Goal: Task Accomplishment & Management: Manage account settings

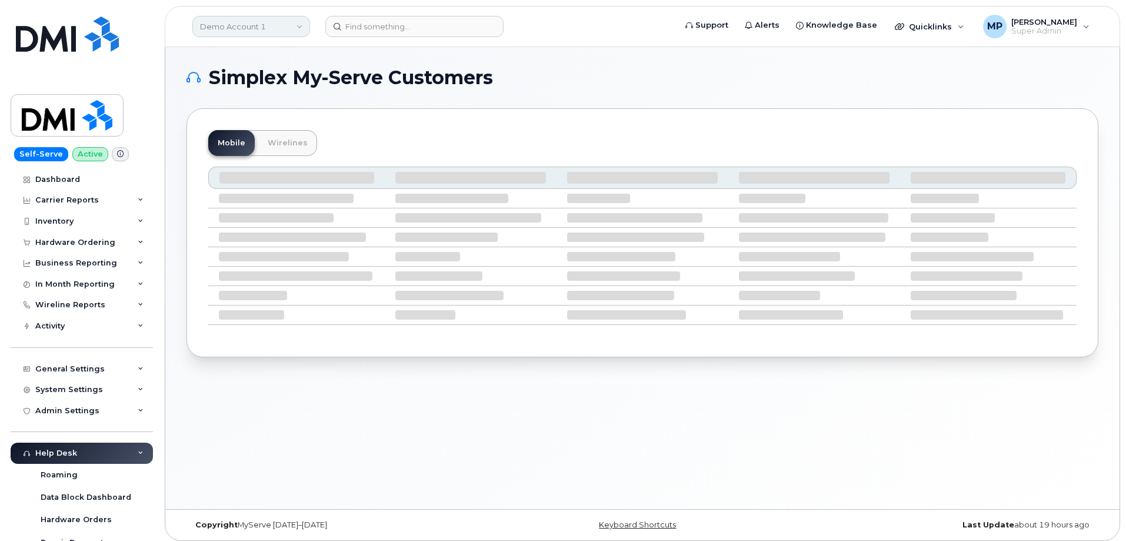
click at [242, 29] on link "Demo Account 1" at bounding box center [251, 26] width 118 height 21
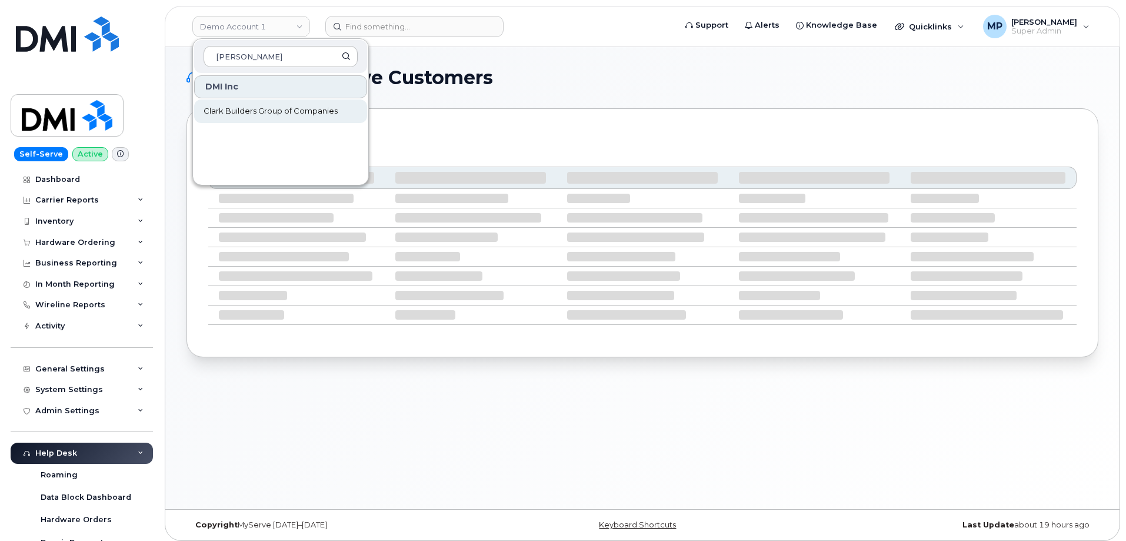
type input "clark"
click at [239, 109] on span "Clark Builders Group of Companies" at bounding box center [271, 111] width 134 height 12
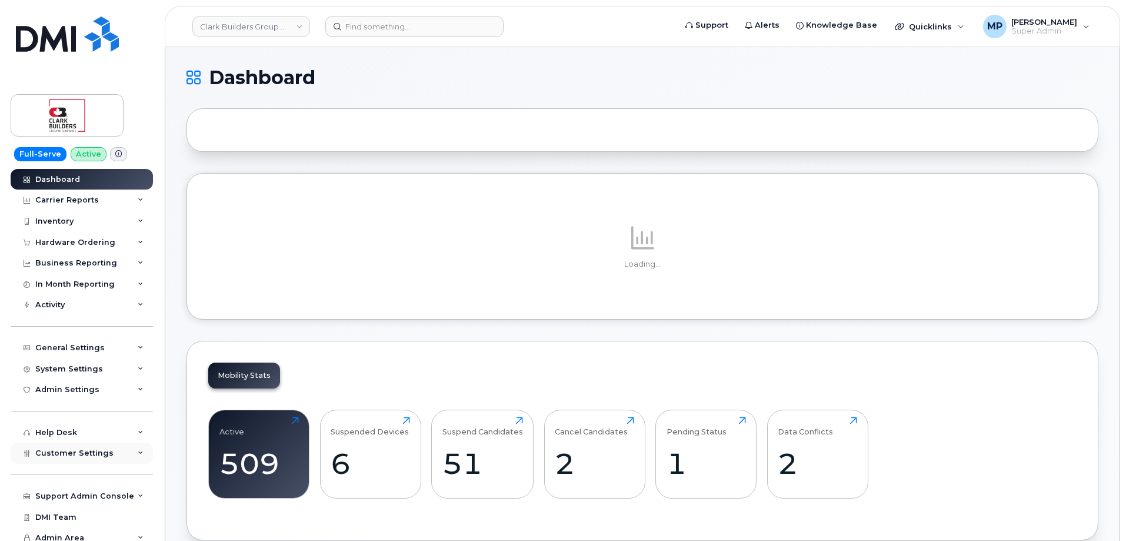
click at [74, 453] on span "Customer Settings" at bounding box center [74, 452] width 78 height 9
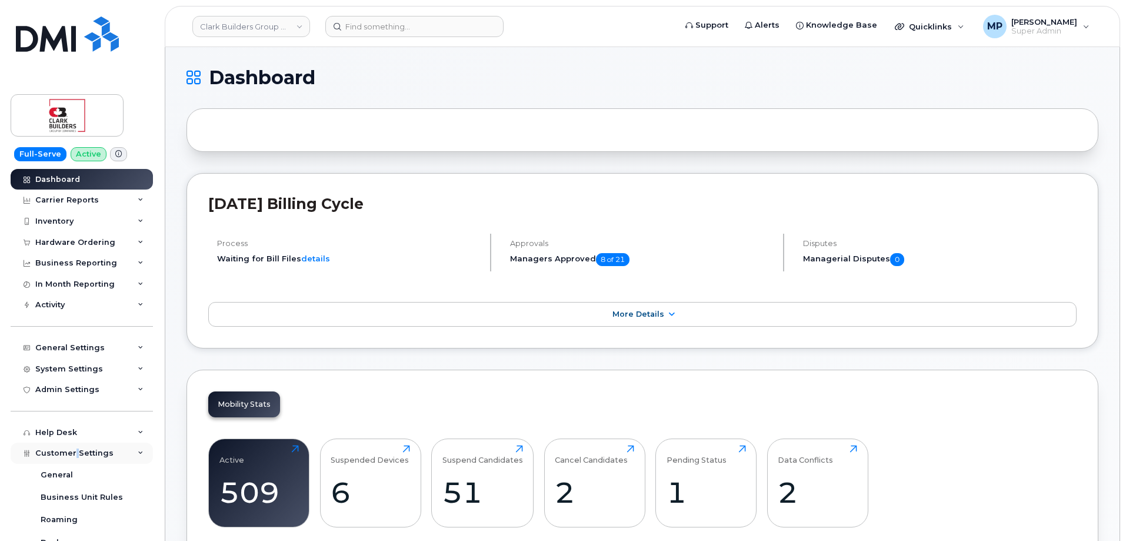
click at [76, 453] on span "Customer Settings" at bounding box center [74, 452] width 78 height 9
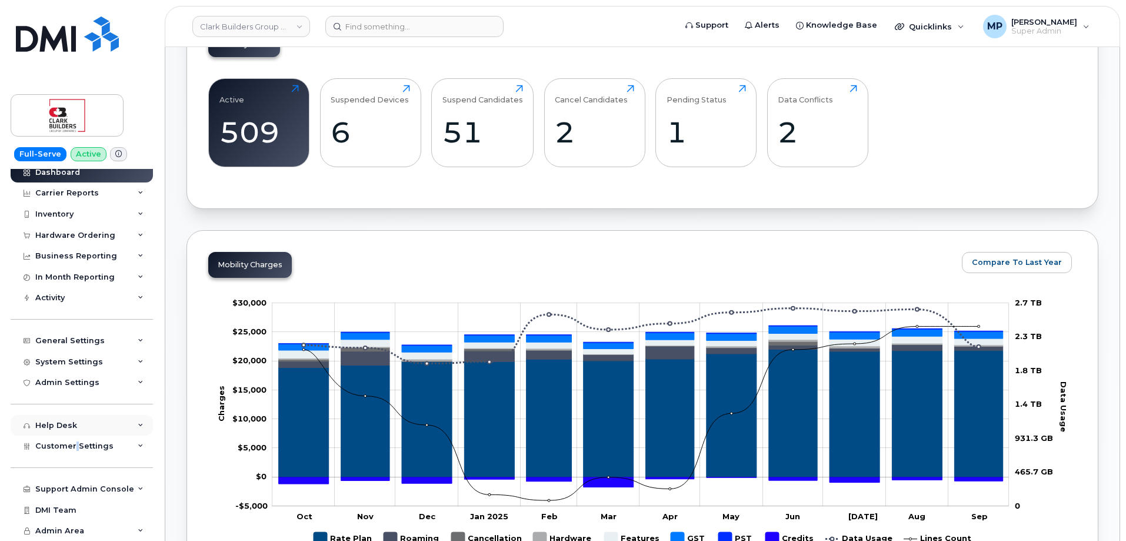
scroll to position [412, 0]
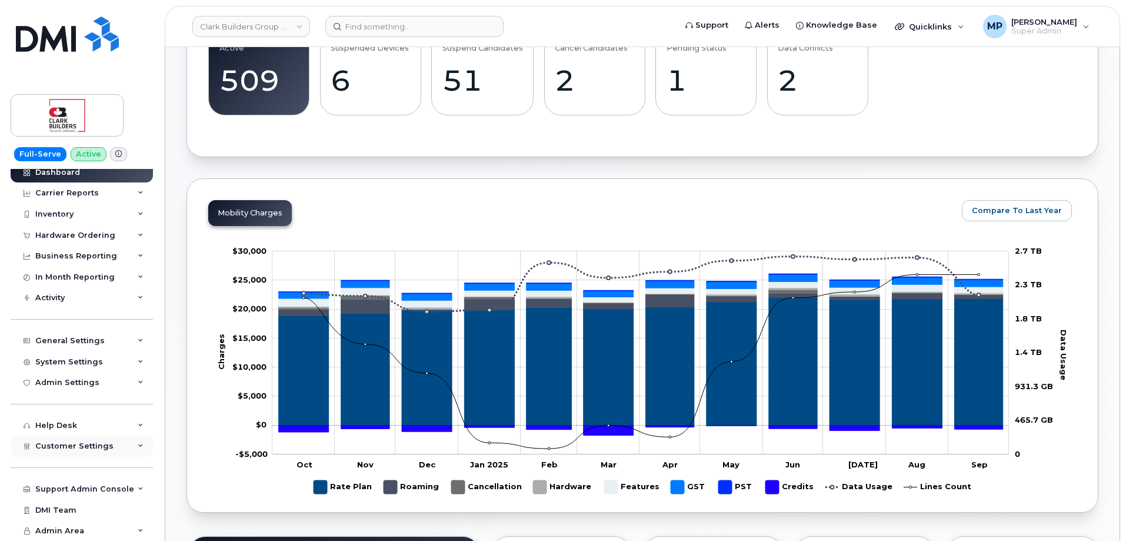
click at [67, 441] on span "Customer Settings" at bounding box center [74, 445] width 78 height 9
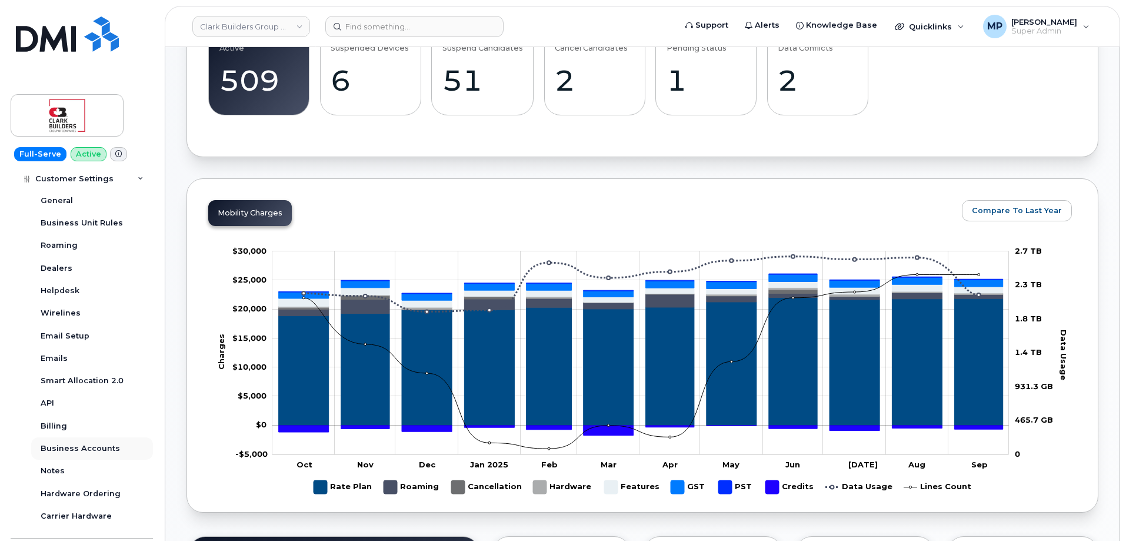
scroll to position [345, 0]
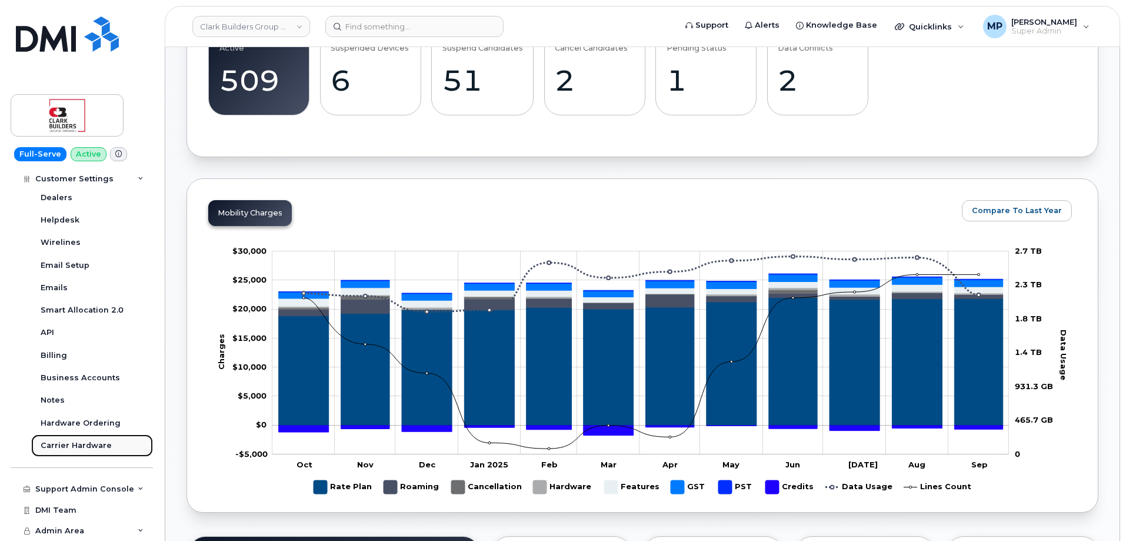
drag, startPoint x: 69, startPoint y: 444, endPoint x: 84, endPoint y: 440, distance: 15.8
click at [71, 443] on div "Carrier Hardware" at bounding box center [76, 445] width 71 height 11
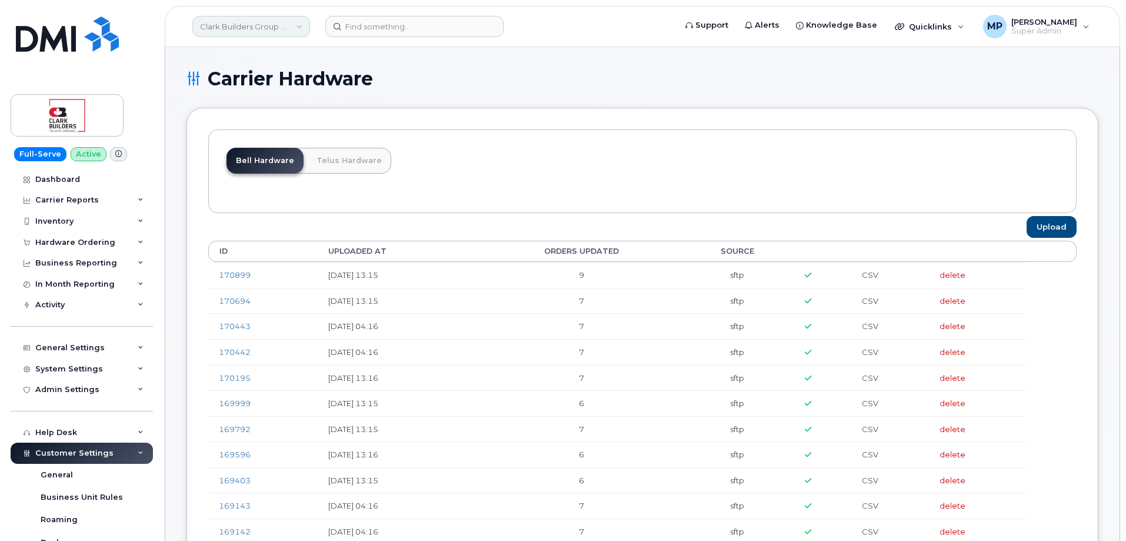
click at [240, 28] on link "Clark Builders Group of Companies" at bounding box center [251, 26] width 118 height 21
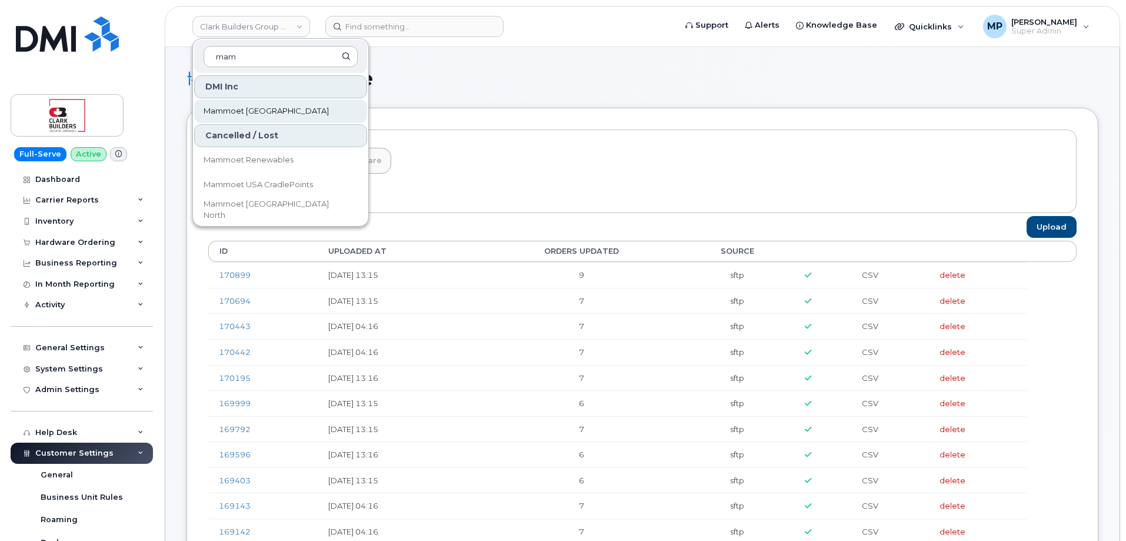
type input "mam"
click at [215, 107] on span "Mammoet Canada" at bounding box center [266, 111] width 125 height 12
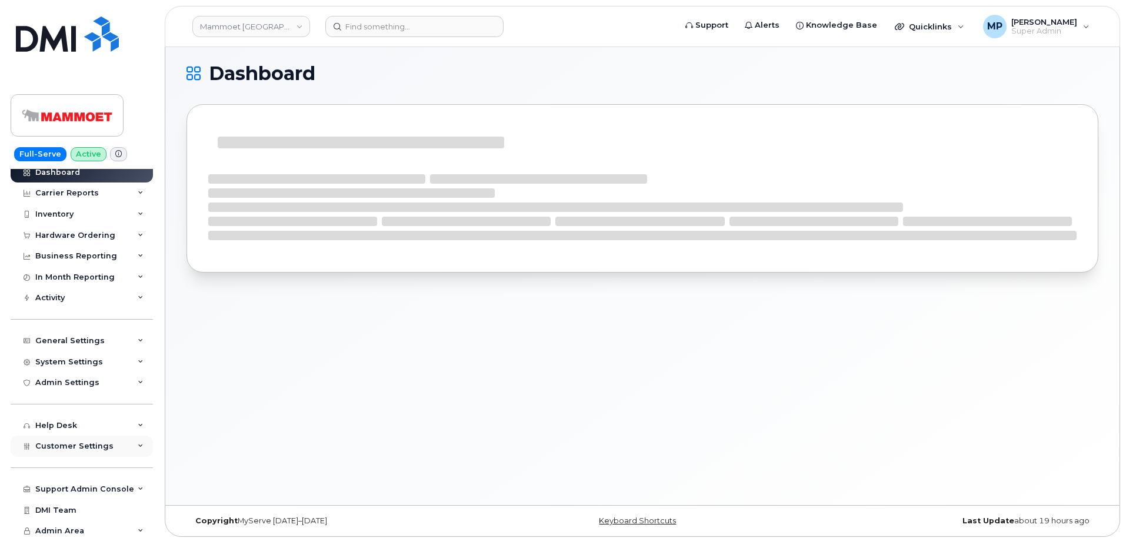
scroll to position [6, 0]
click at [74, 443] on span "Customer Settings" at bounding box center [74, 445] width 78 height 9
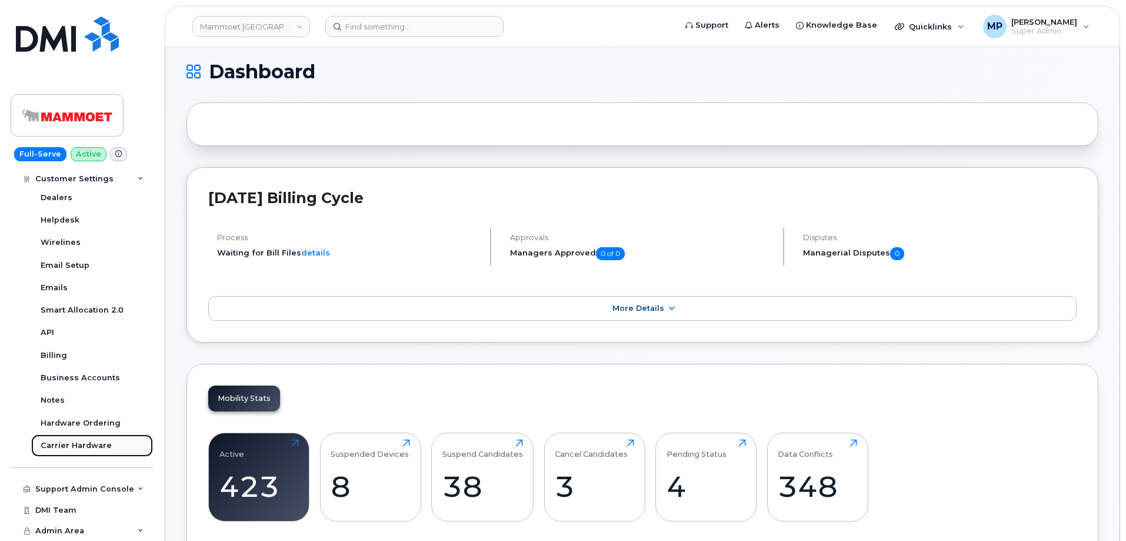
click at [79, 446] on div "Carrier Hardware" at bounding box center [76, 445] width 71 height 11
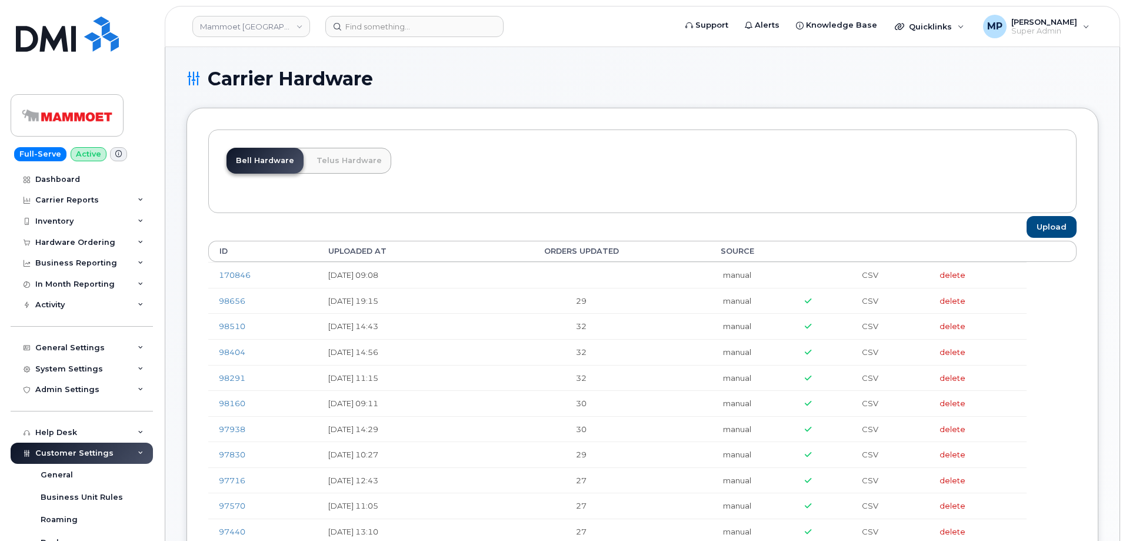
drag, startPoint x: 607, startPoint y: 266, endPoint x: 576, endPoint y: 271, distance: 31.5
click at [606, 266] on td at bounding box center [582, 275] width 198 height 26
click at [61, 298] on div "Activity" at bounding box center [82, 304] width 142 height 21
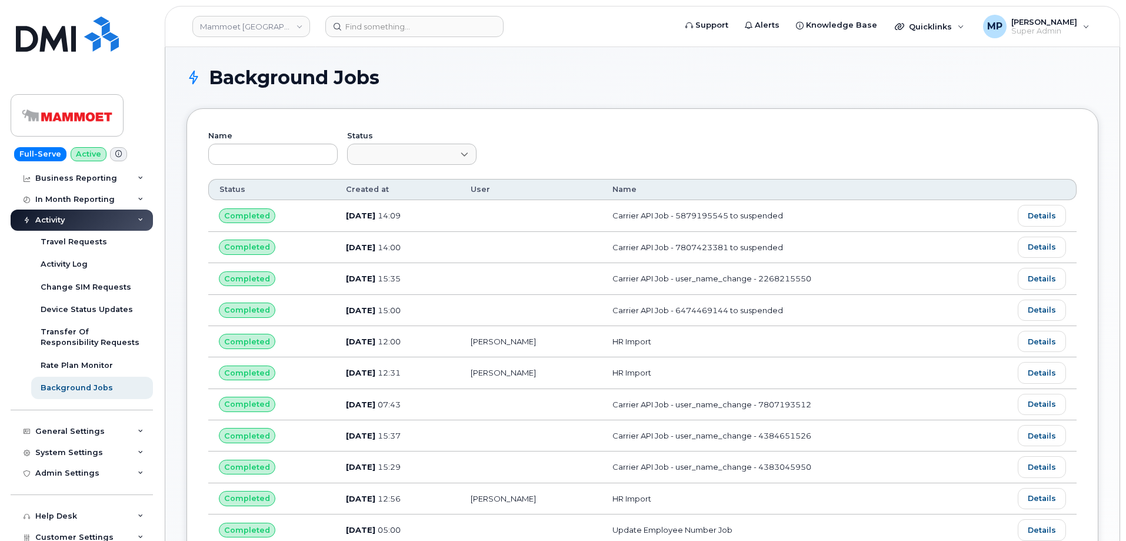
scroll to position [175, 0]
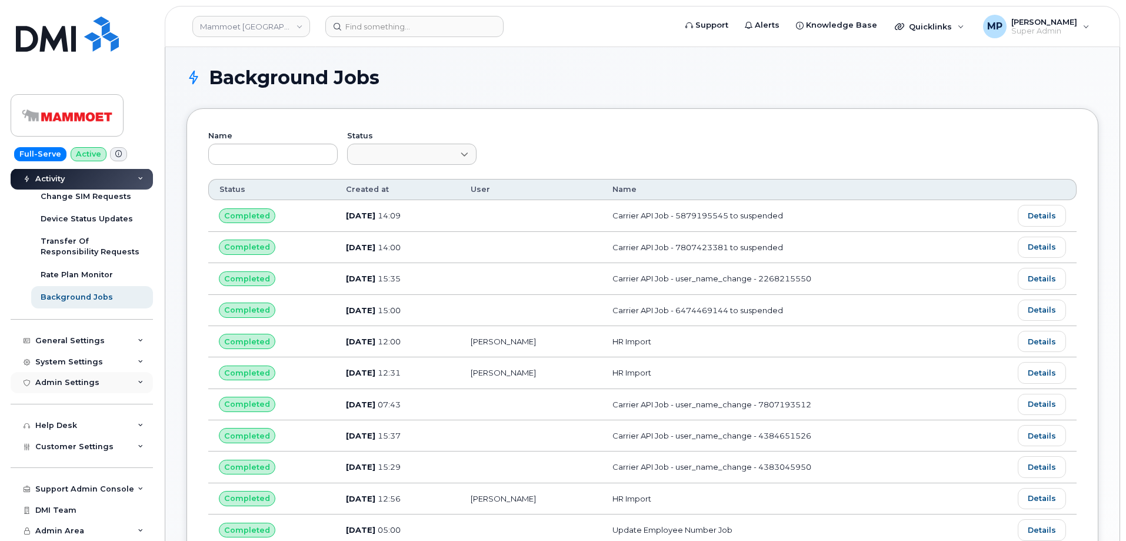
click at [81, 380] on div "Admin Settings" at bounding box center [67, 382] width 64 height 9
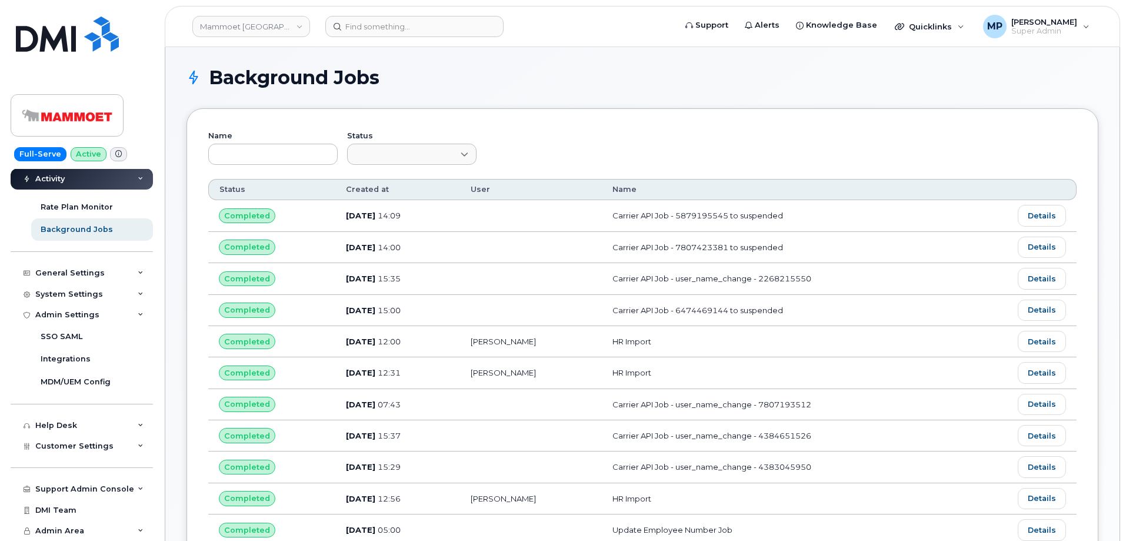
click at [88, 308] on div "Admin Settings" at bounding box center [82, 314] width 142 height 21
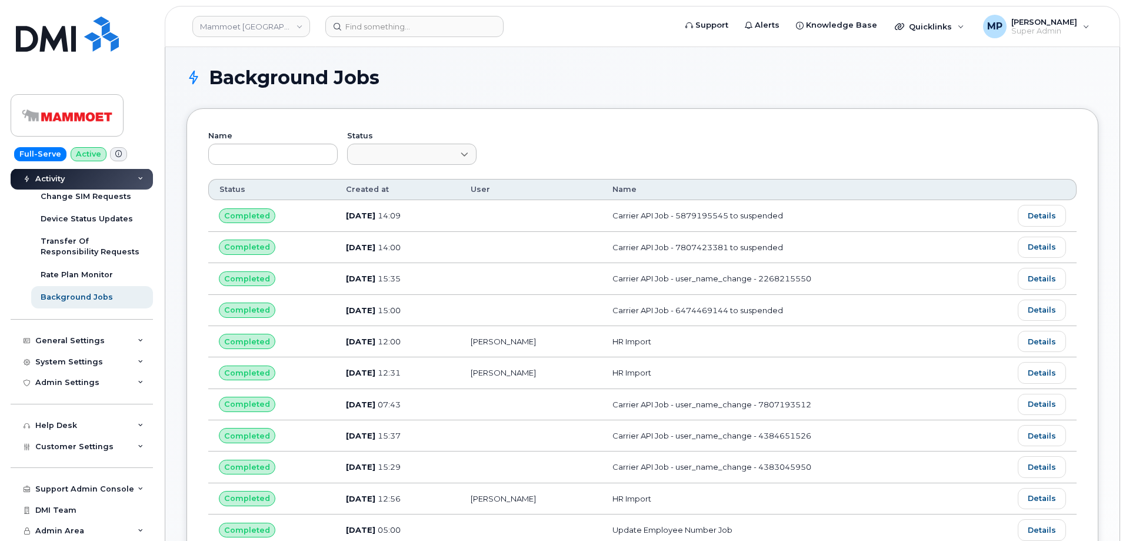
drag, startPoint x: 76, startPoint y: 440, endPoint x: 75, endPoint y: 428, distance: 11.2
click at [76, 437] on div "Customer Settings" at bounding box center [82, 446] width 142 height 21
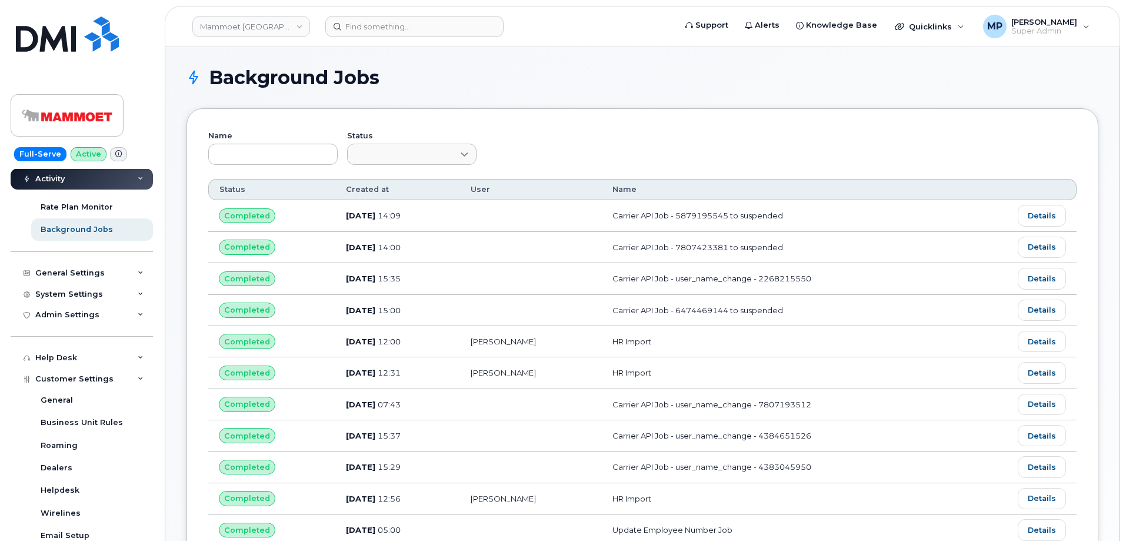
scroll to position [478, 0]
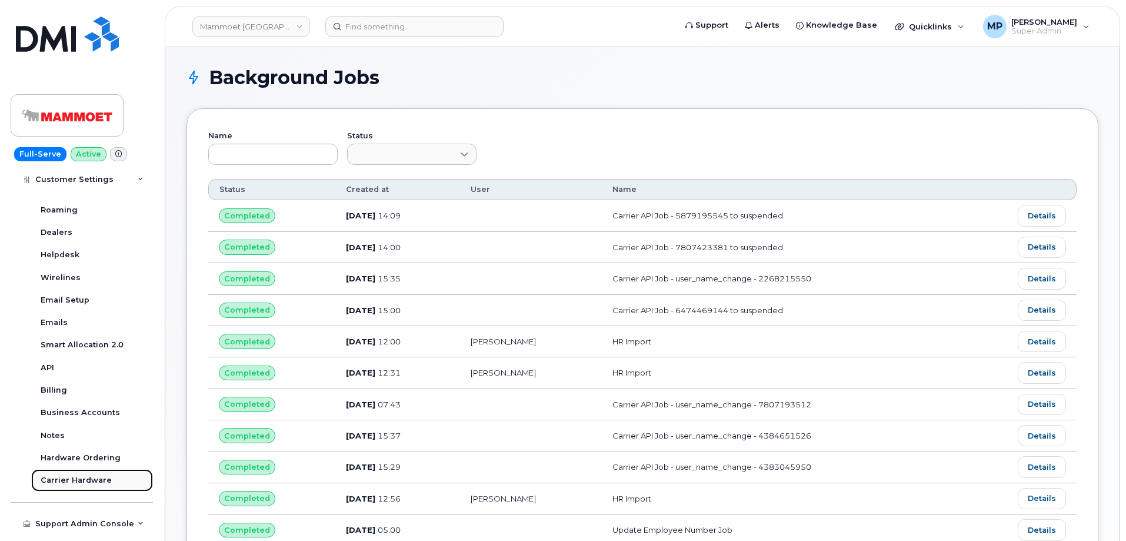
click at [77, 479] on div "Carrier Hardware" at bounding box center [76, 480] width 71 height 11
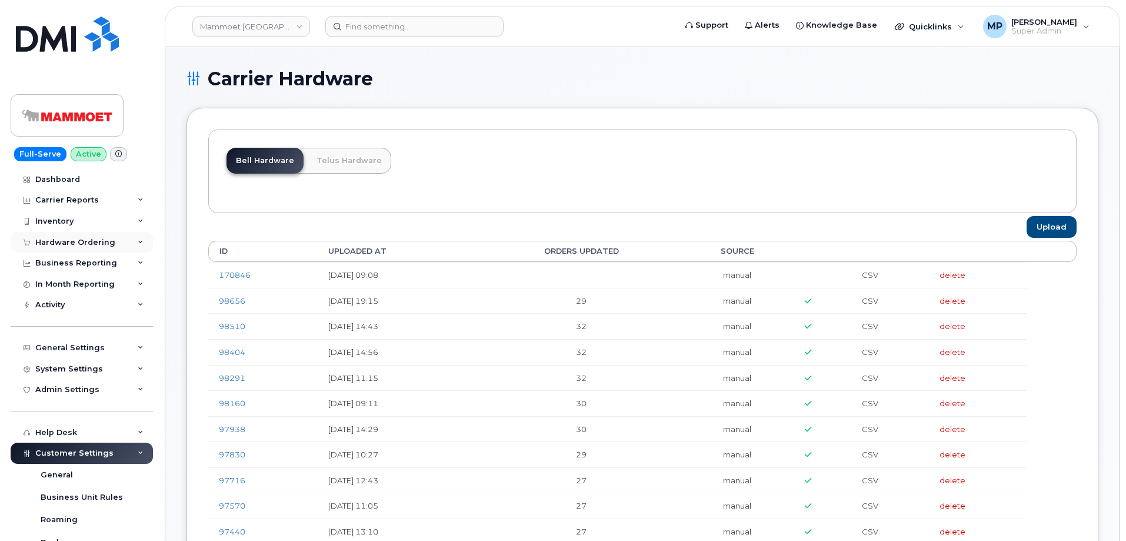
click at [75, 247] on div "Hardware Ordering" at bounding box center [82, 242] width 142 height 21
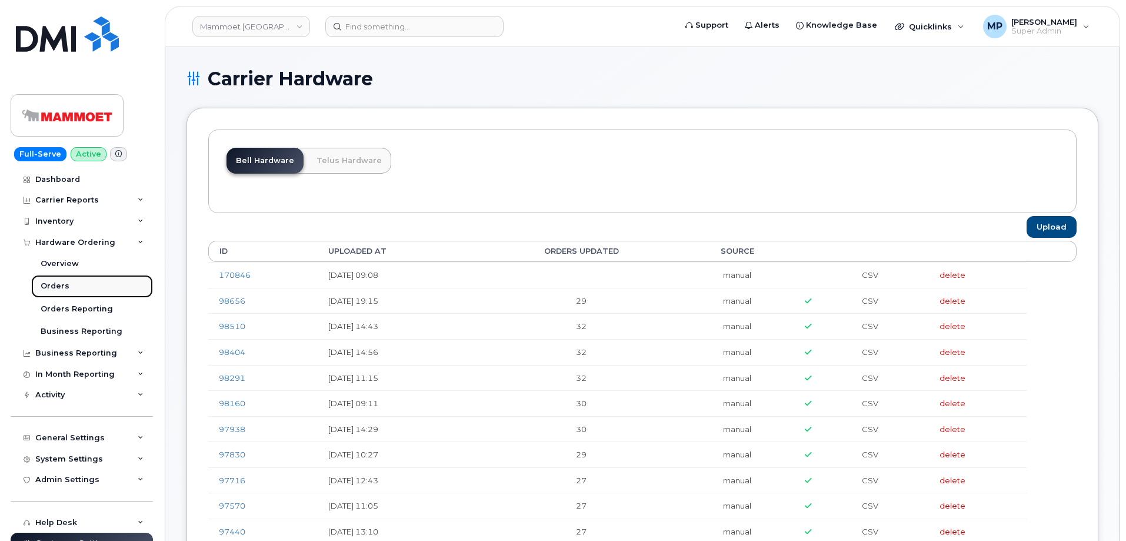
click at [57, 292] on link "Orders" at bounding box center [92, 286] width 122 height 22
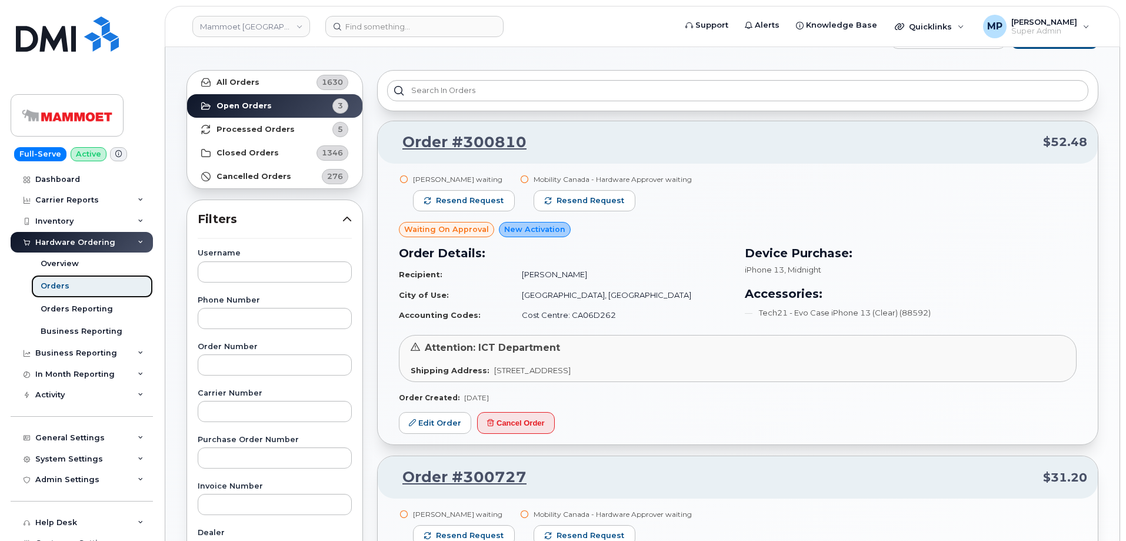
scroll to position [59, 0]
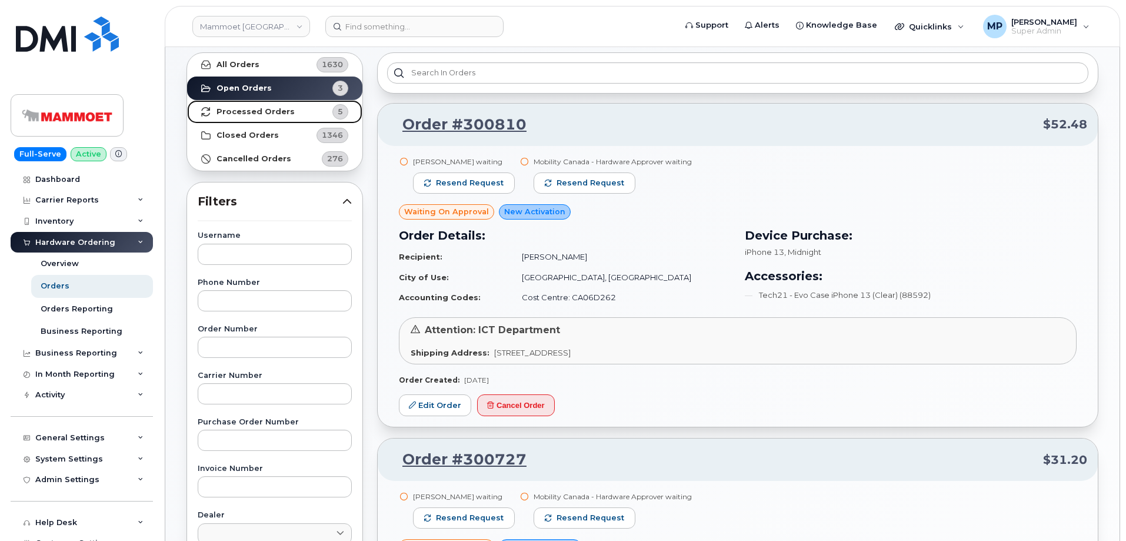
click at [251, 112] on strong "Processed Orders" at bounding box center [256, 111] width 78 height 9
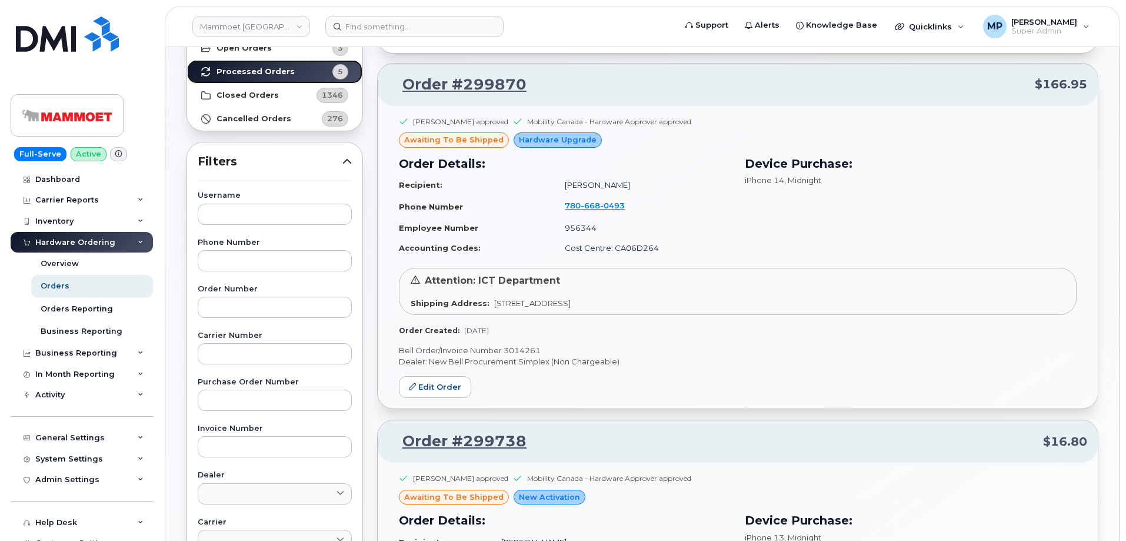
scroll to position [118, 0]
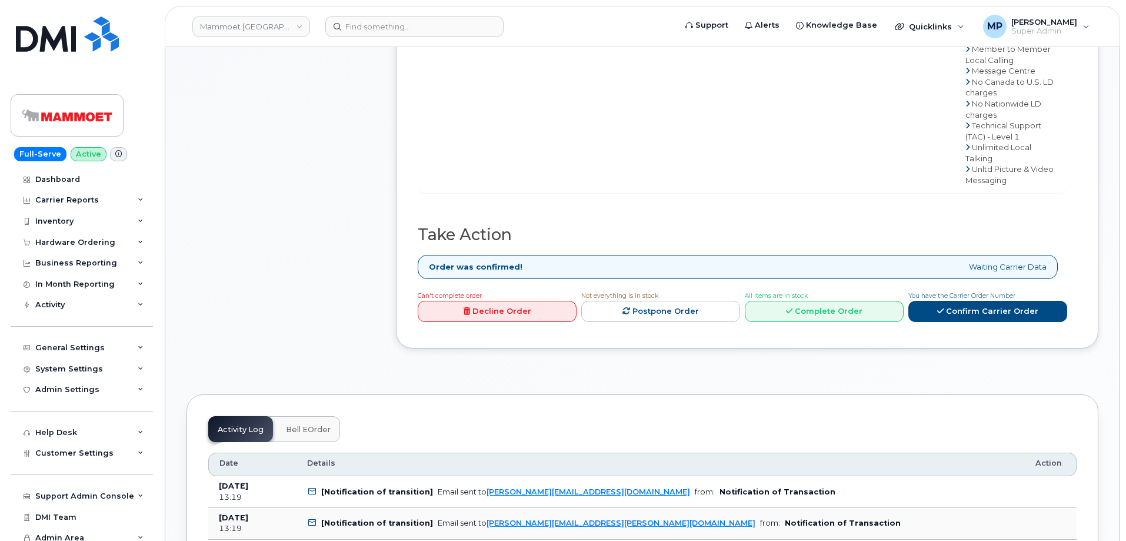
scroll to position [824, 0]
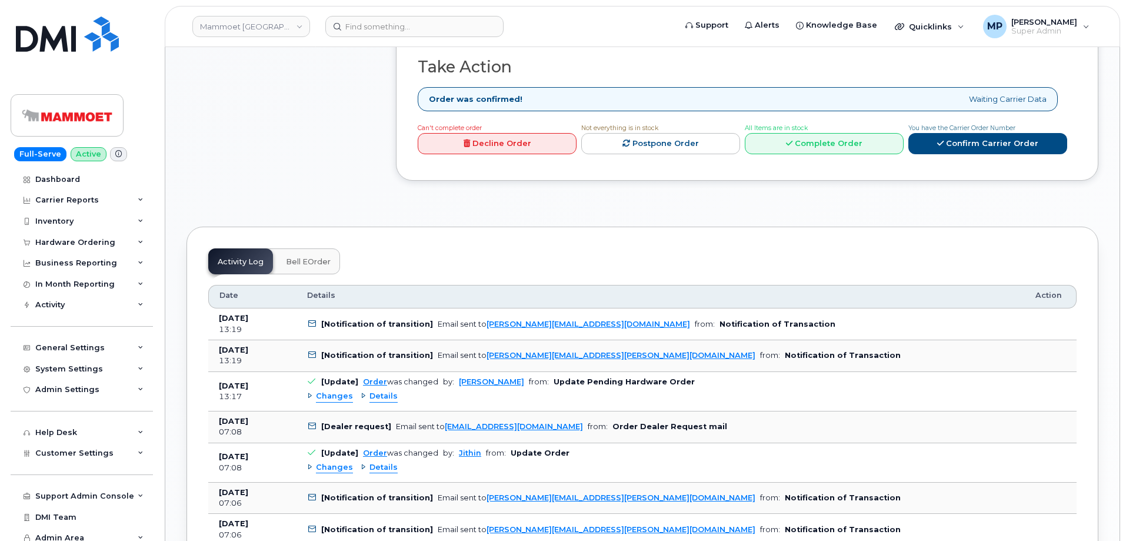
click at [330, 391] on span "Changes" at bounding box center [334, 396] width 37 height 11
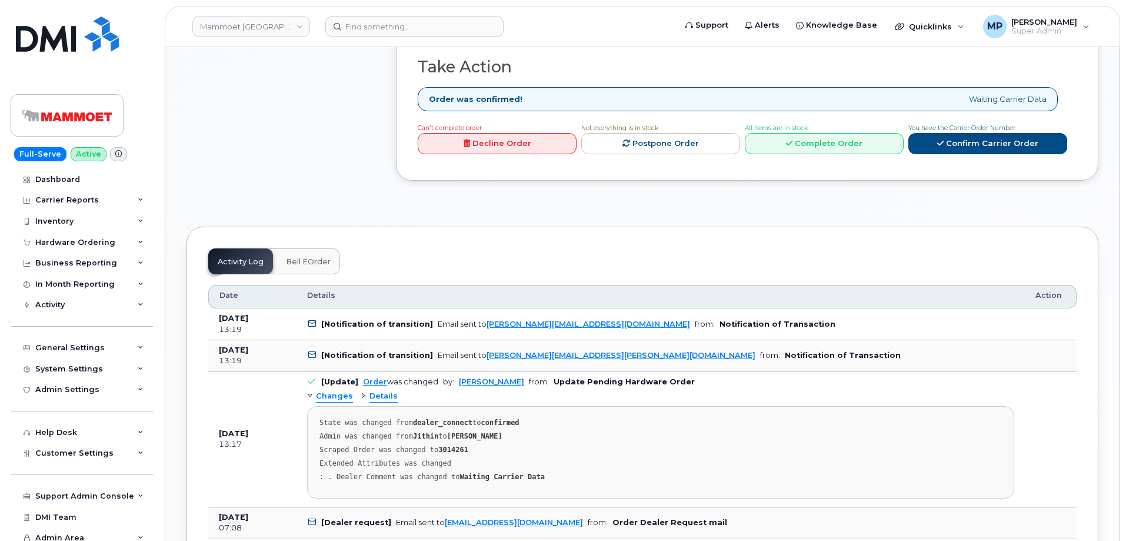
click at [332, 391] on span "Changes" at bounding box center [334, 396] width 37 height 11
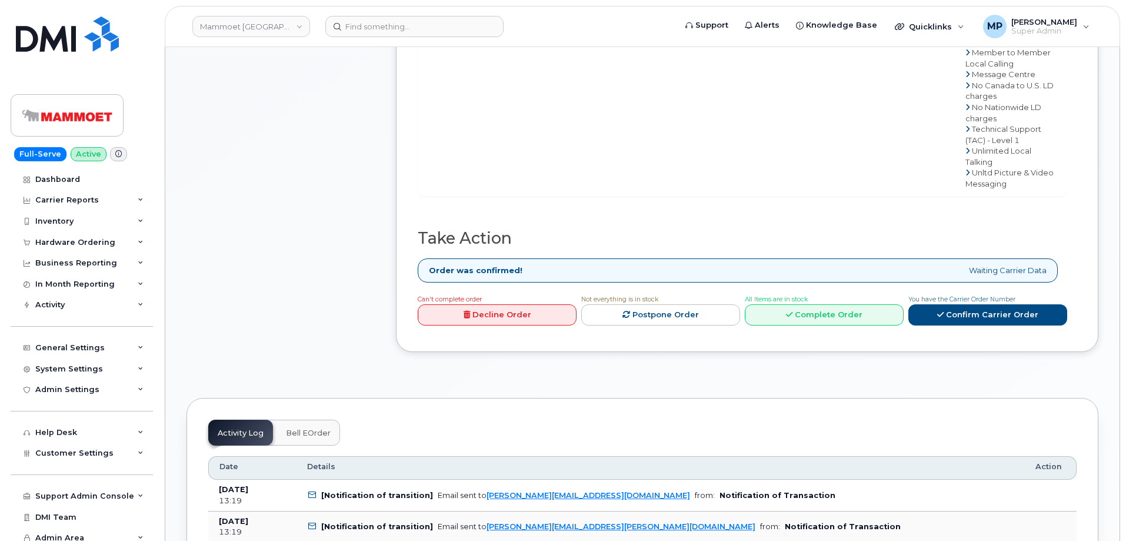
scroll to position [647, 0]
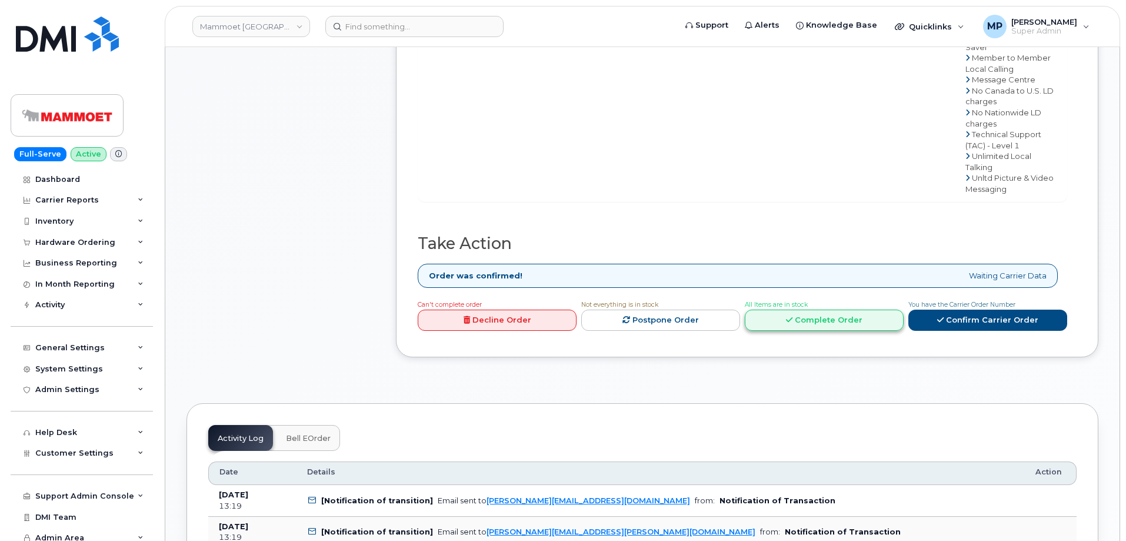
click at [799, 310] on link "Complete Order" at bounding box center [824, 321] width 159 height 22
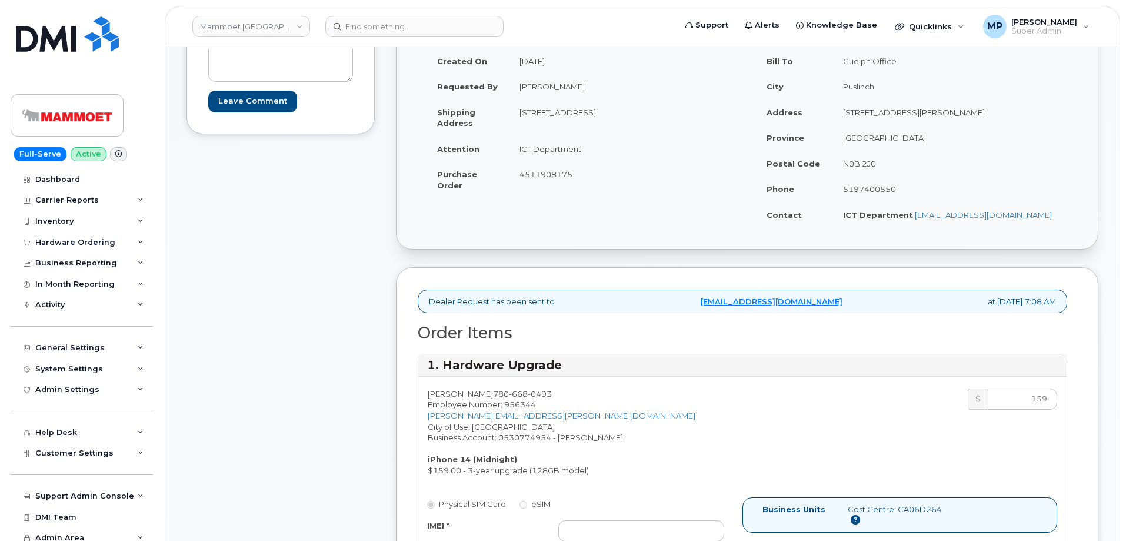
scroll to position [118, 0]
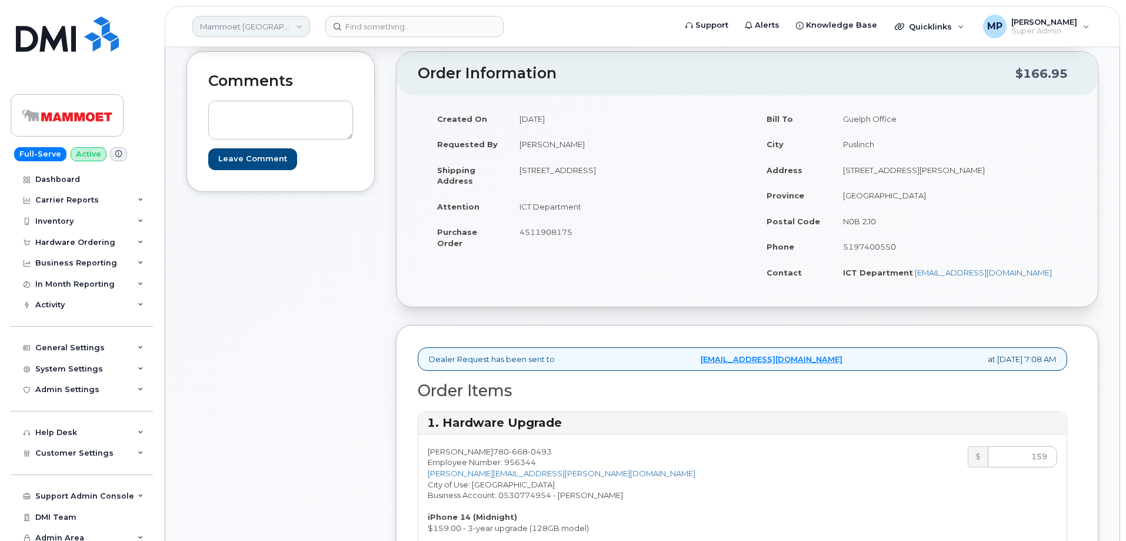
click at [264, 25] on link "Mammoet [GEOGRAPHIC_DATA]" at bounding box center [251, 26] width 118 height 21
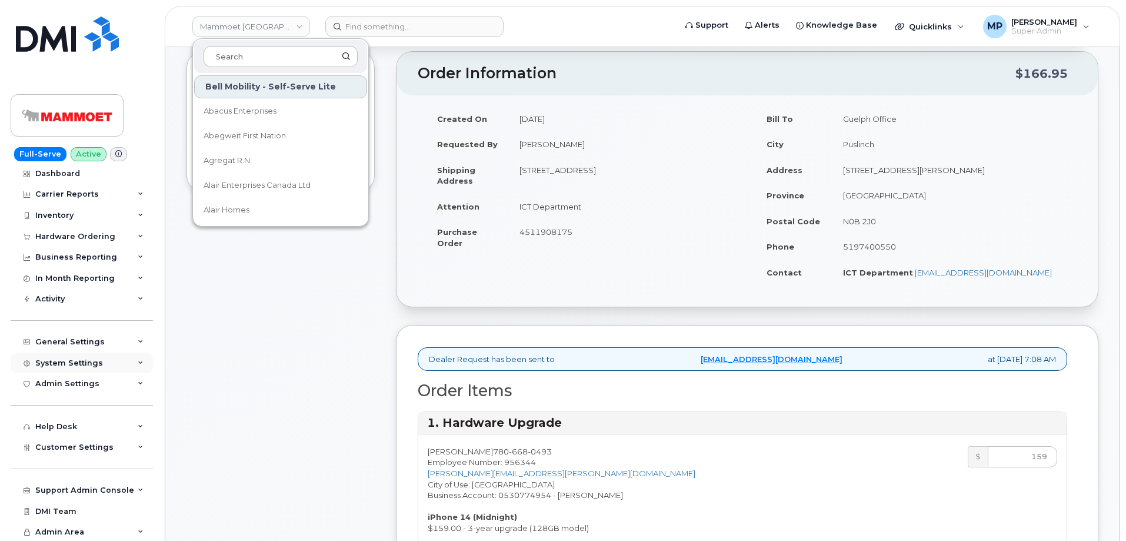
scroll to position [7, 0]
click at [69, 421] on div "Help Desk" at bounding box center [56, 425] width 42 height 9
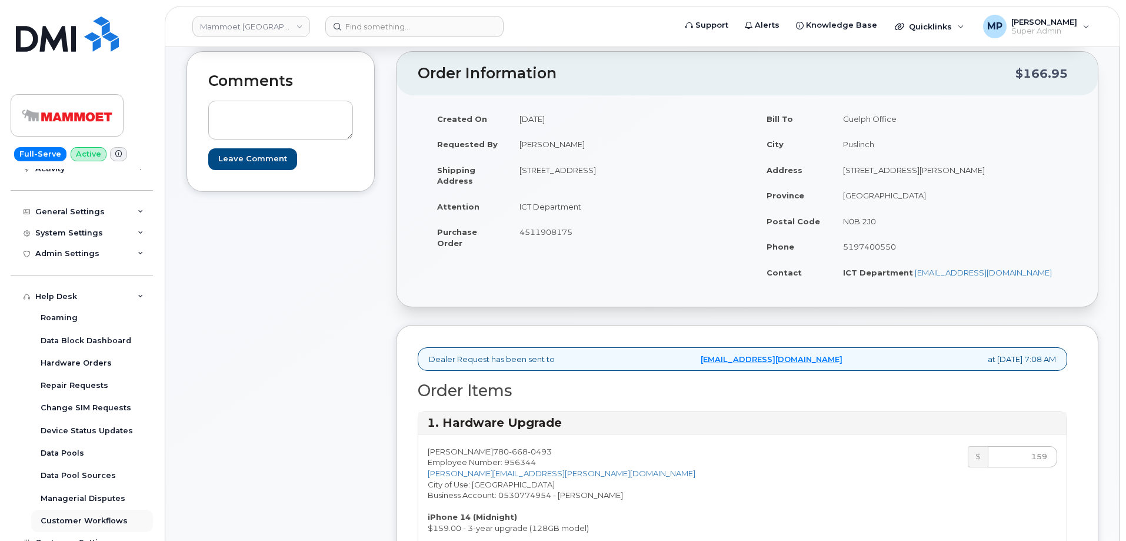
scroll to position [232, 0]
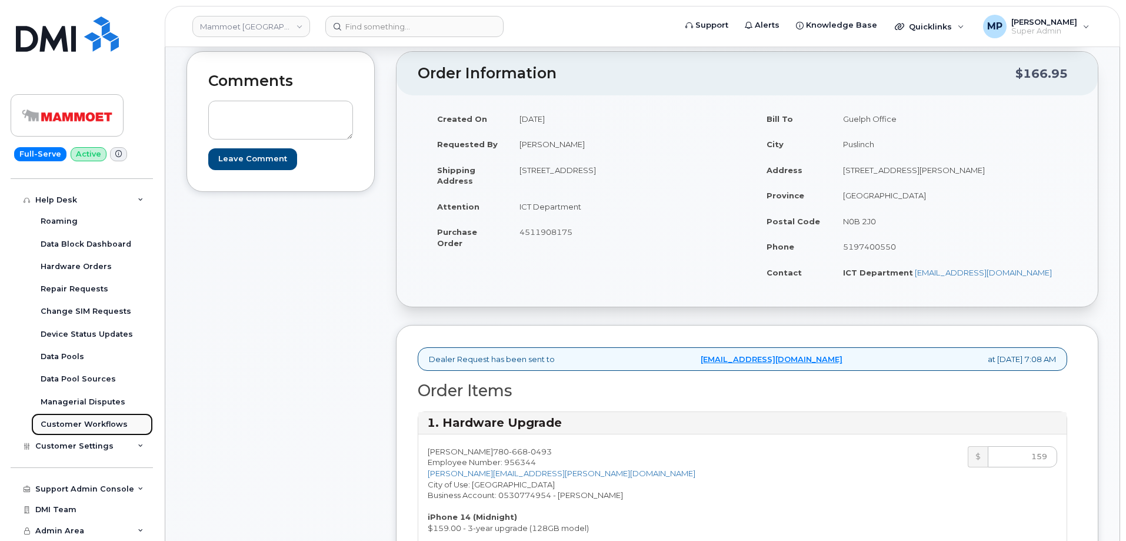
click at [78, 421] on div "Customer Workflows" at bounding box center [84, 424] width 87 height 11
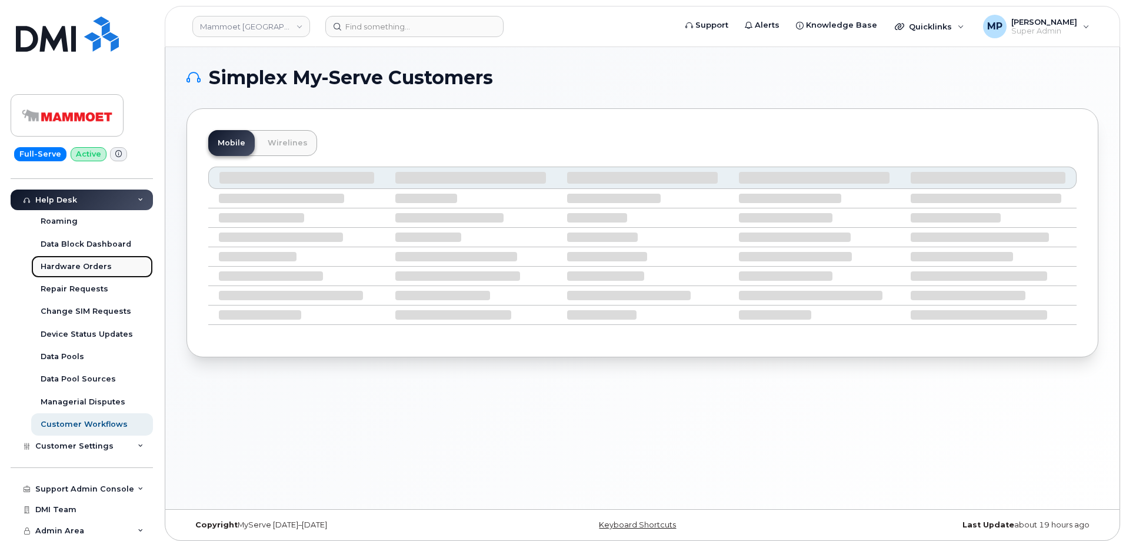
click at [65, 262] on div "Hardware Orders" at bounding box center [76, 266] width 71 height 11
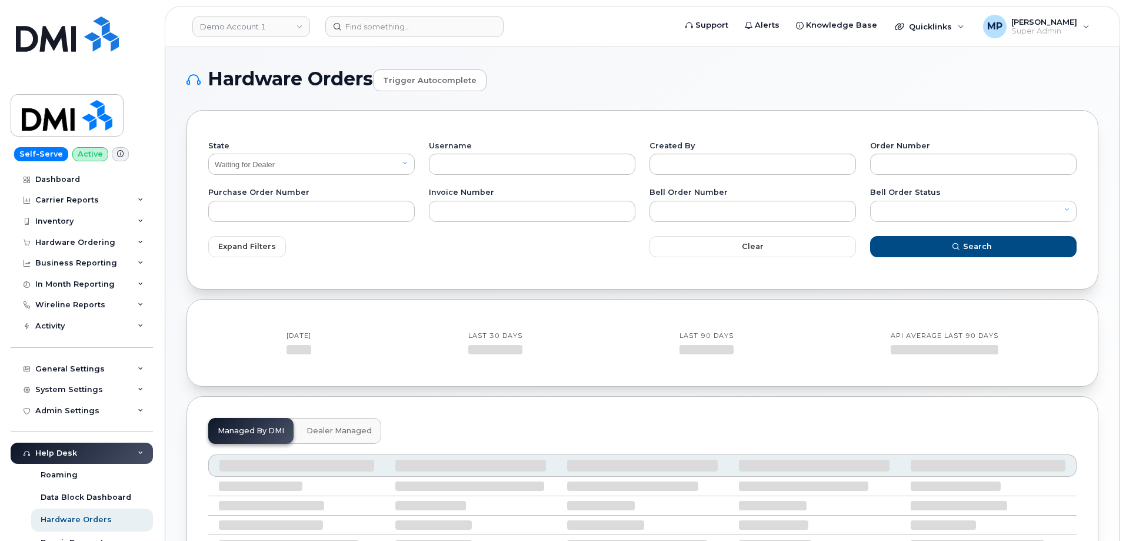
select select "Waiting for Dealer"
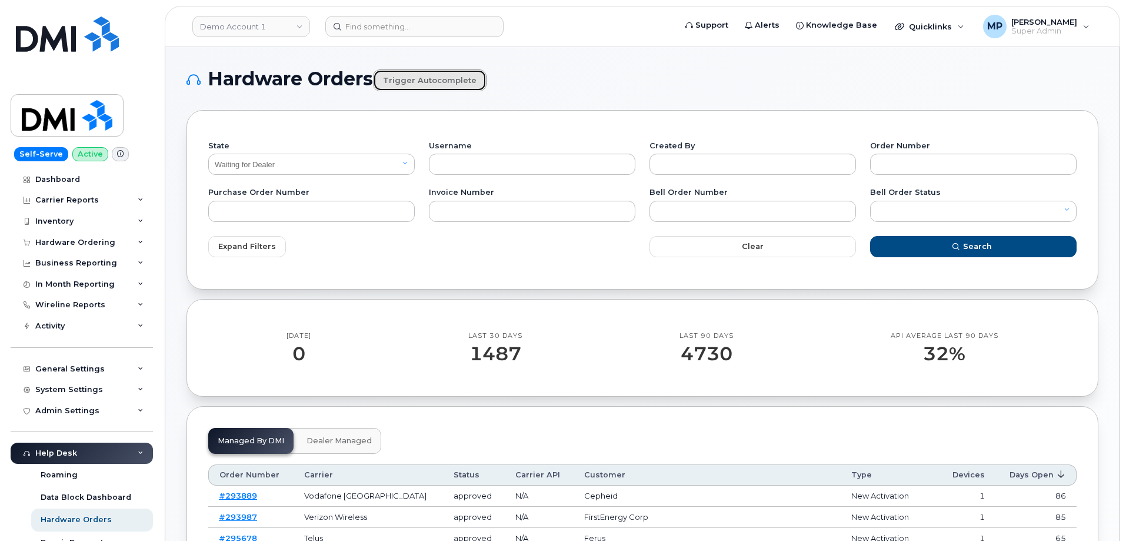
click at [421, 79] on link "Trigger autocomplete" at bounding box center [430, 80] width 114 height 22
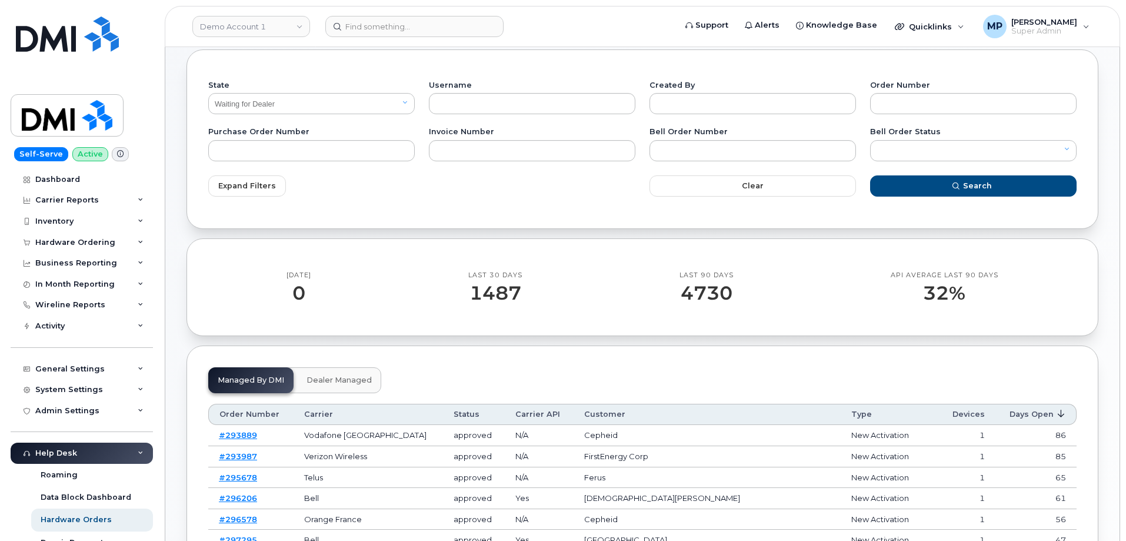
scroll to position [118, 0]
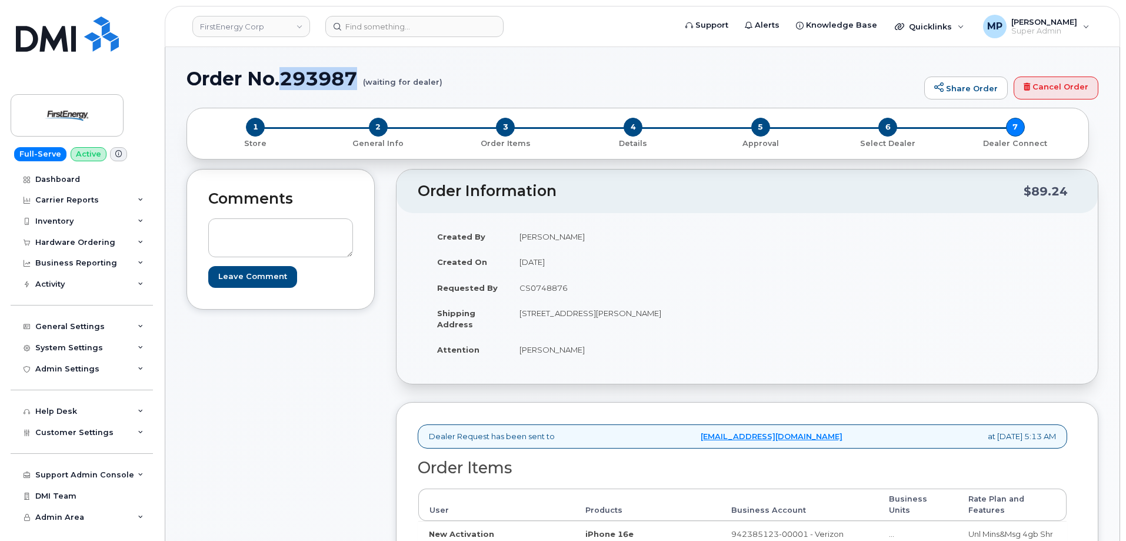
drag, startPoint x: 361, startPoint y: 78, endPoint x: 283, endPoint y: 90, distance: 78.7
click at [283, 90] on div "Order No.293987 (waiting for dealer) Share Order Cancel Order" at bounding box center [643, 87] width 912 height 39
drag, startPoint x: 279, startPoint y: 74, endPoint x: 360, endPoint y: 74, distance: 81.2
click at [360, 74] on h1 "Order No.293987 (waiting for dealer)" at bounding box center [553, 78] width 732 height 21
copy h1 "293987"
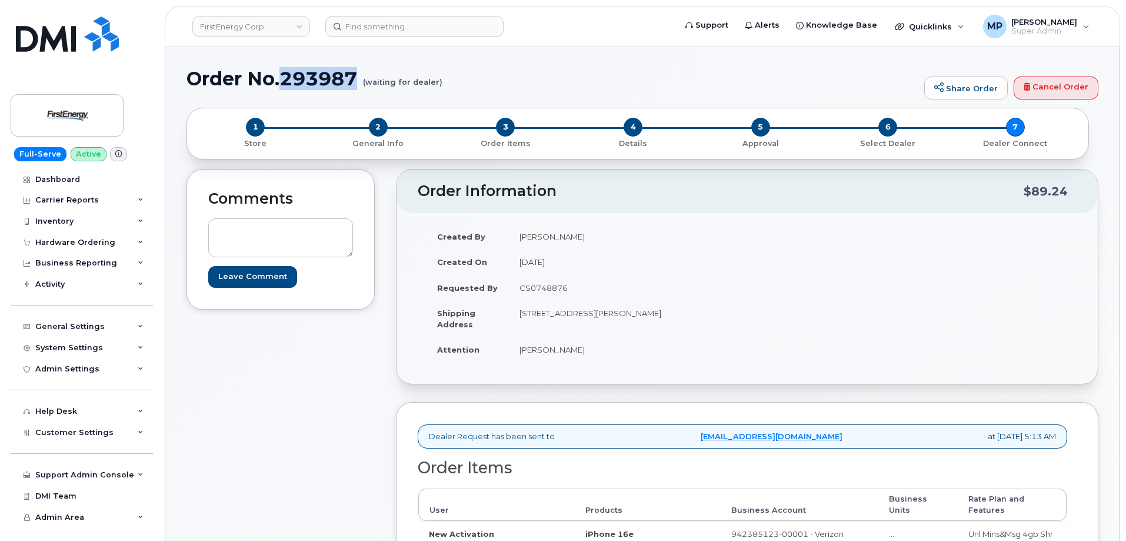
scroll to position [177, 0]
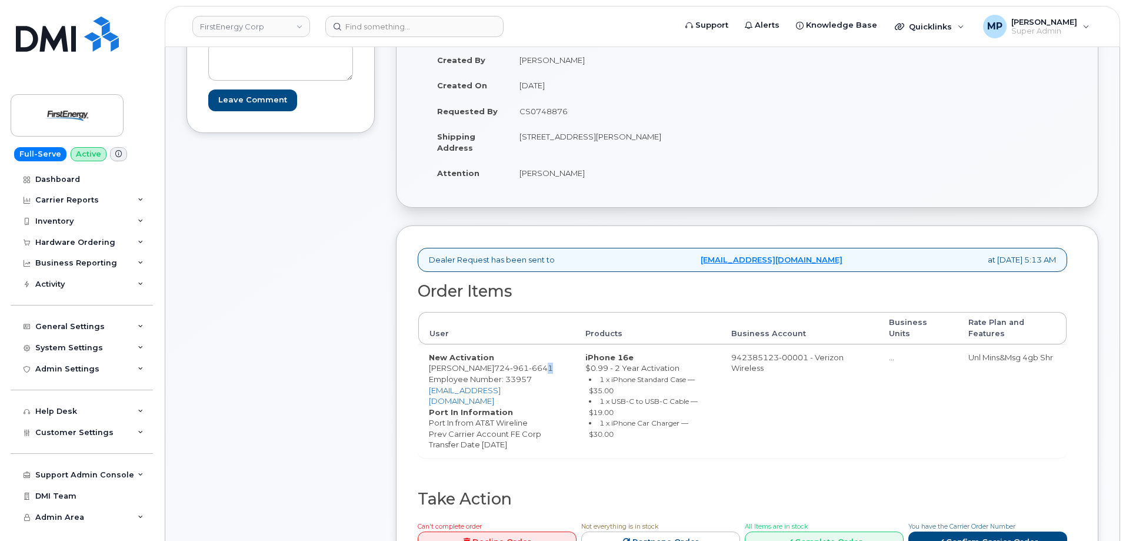
click at [529, 373] on span "6641" at bounding box center [541, 367] width 24 height 9
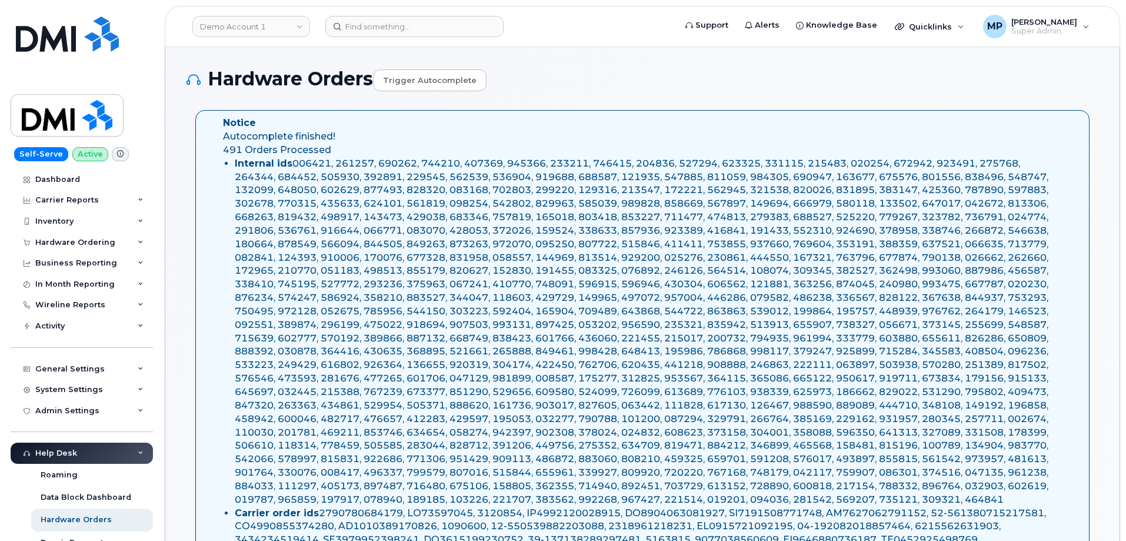
select select "Waiting for Dealer"
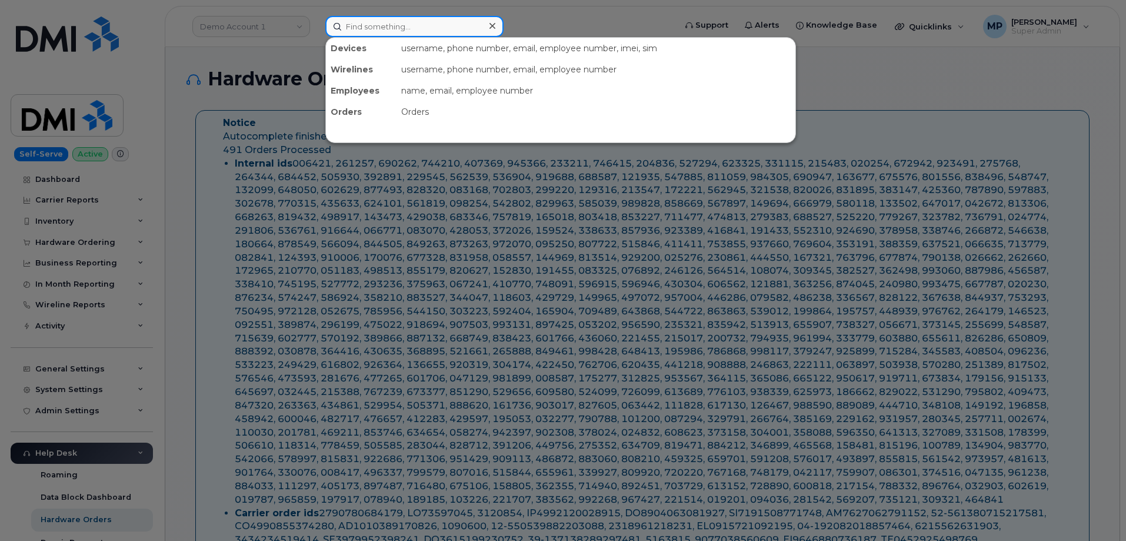
paste input "724 669 7394"
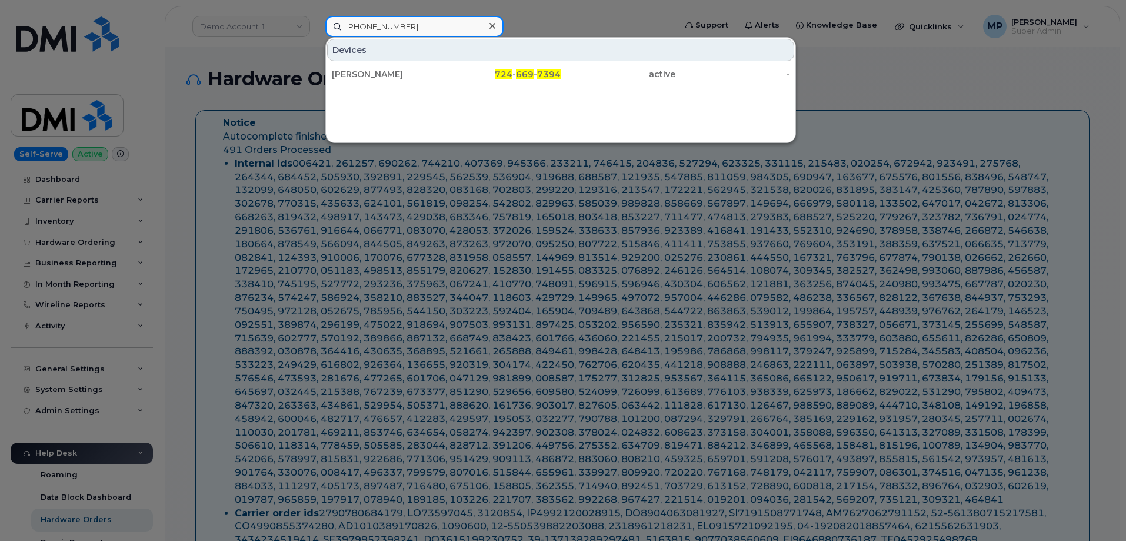
type input "724 669 7394"
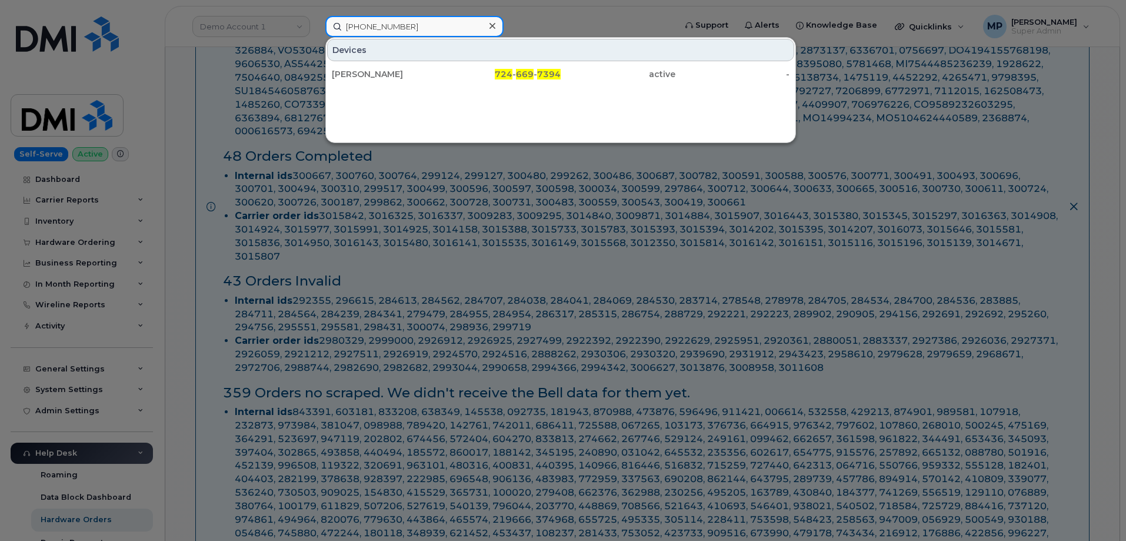
scroll to position [1001, 0]
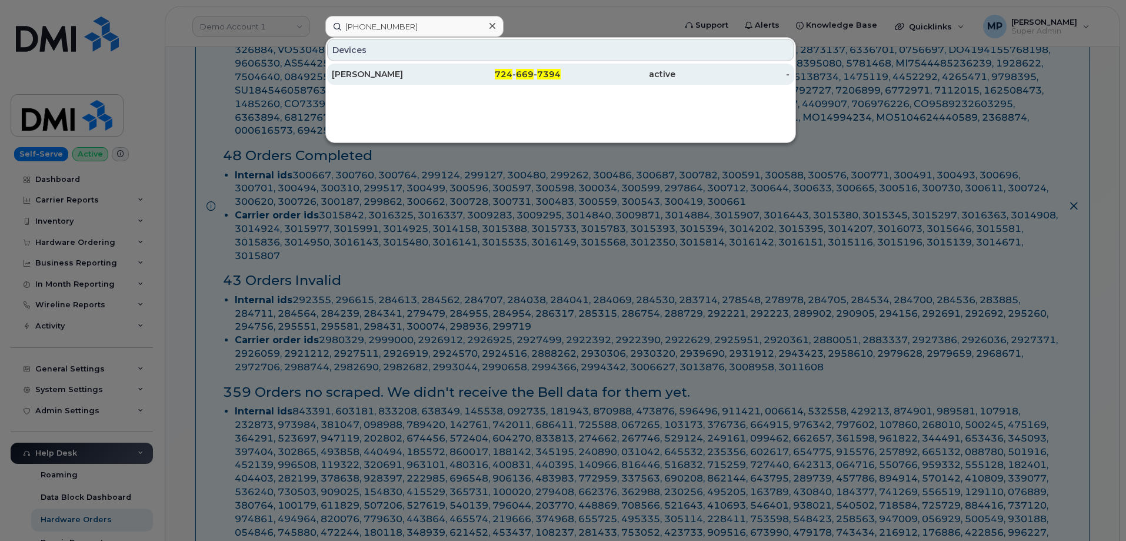
click at [519, 75] on span "669" at bounding box center [525, 74] width 18 height 11
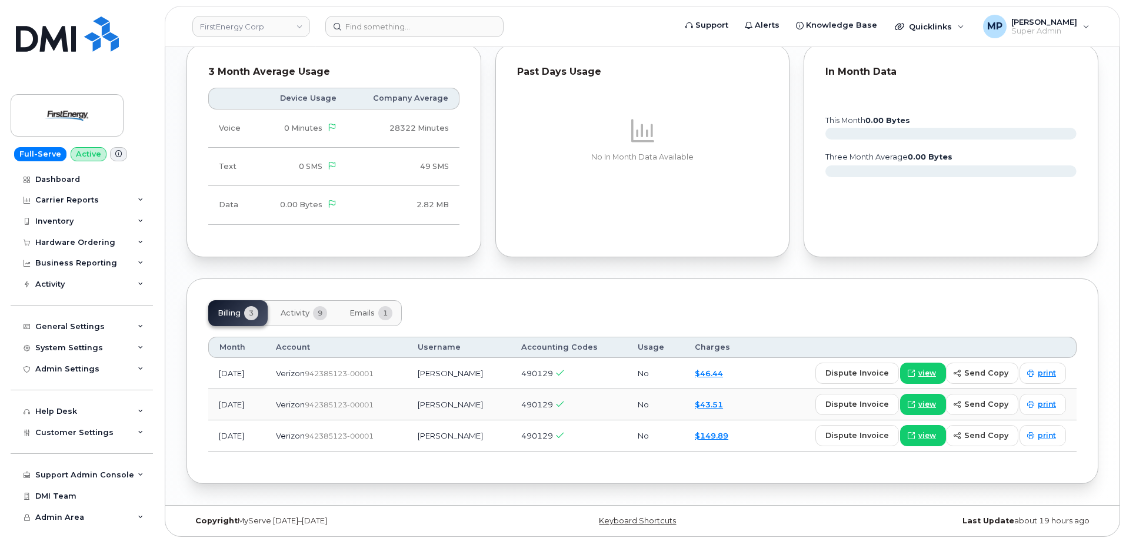
scroll to position [839, 0]
click at [300, 308] on span "Activity" at bounding box center [295, 311] width 29 height 9
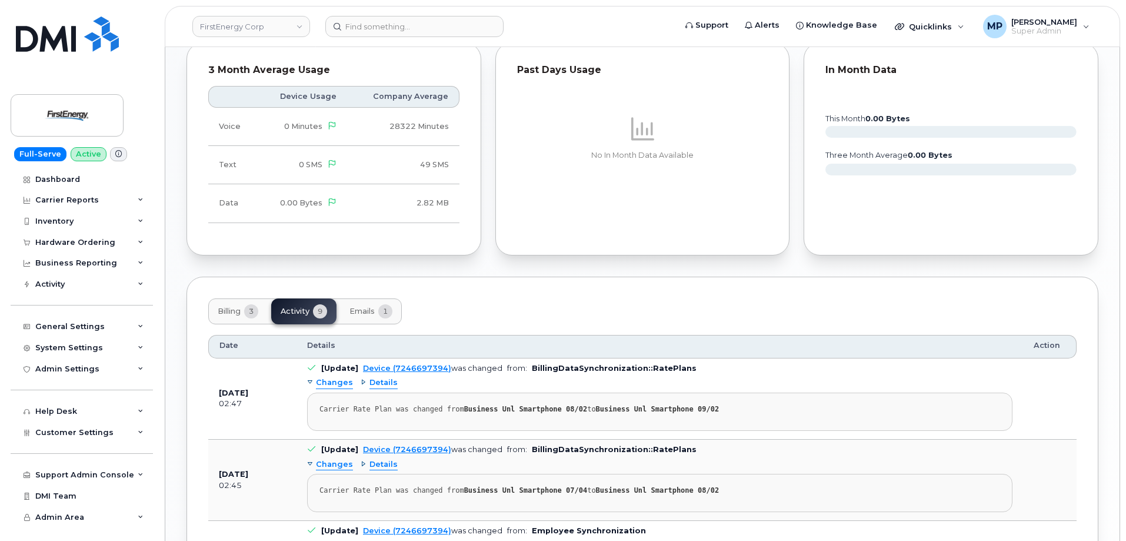
click at [234, 312] on span "Billing" at bounding box center [229, 311] width 23 height 9
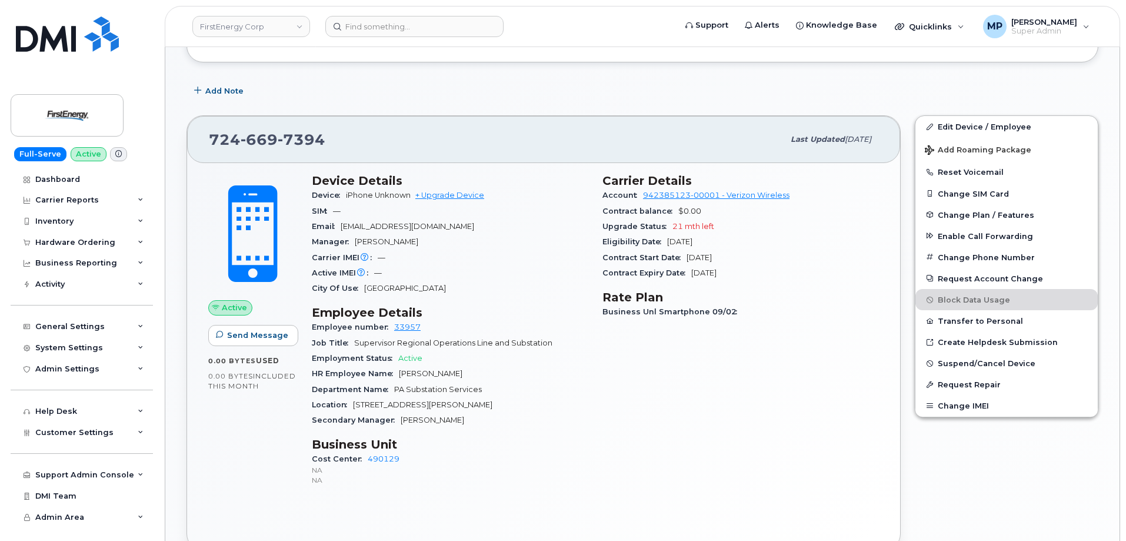
scroll to position [310, 0]
click at [67, 430] on span "Customer Settings" at bounding box center [74, 432] width 78 height 9
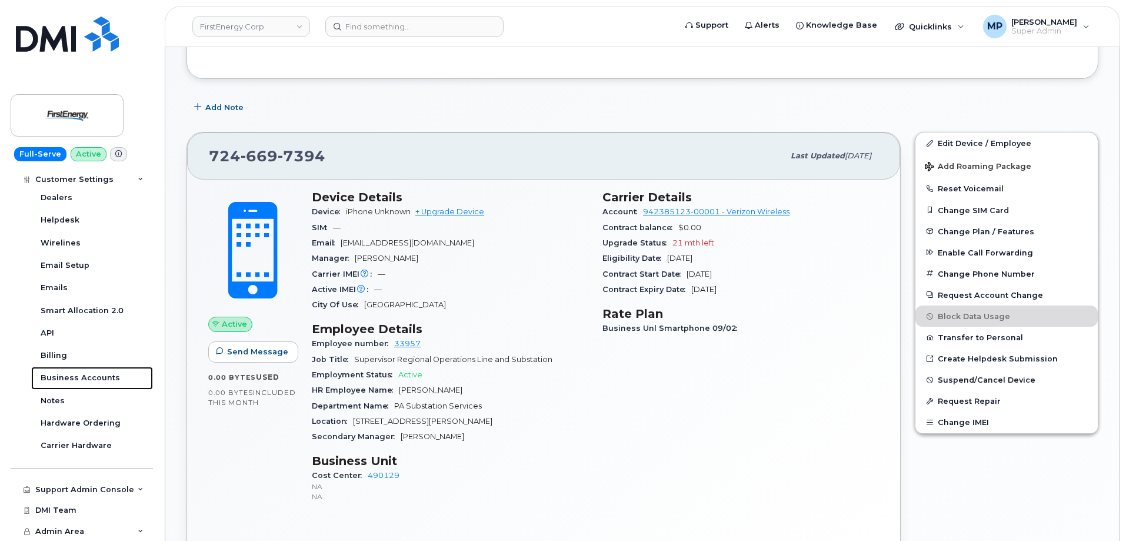
scroll to position [294, 0]
drag, startPoint x: 450, startPoint y: 242, endPoint x: 344, endPoint y: 242, distance: 106.5
click at [344, 242] on span "gchrist@firstenergycorp.com" at bounding box center [408, 242] width 134 height 9
copy span "gchrist@firstenergycorp.com"
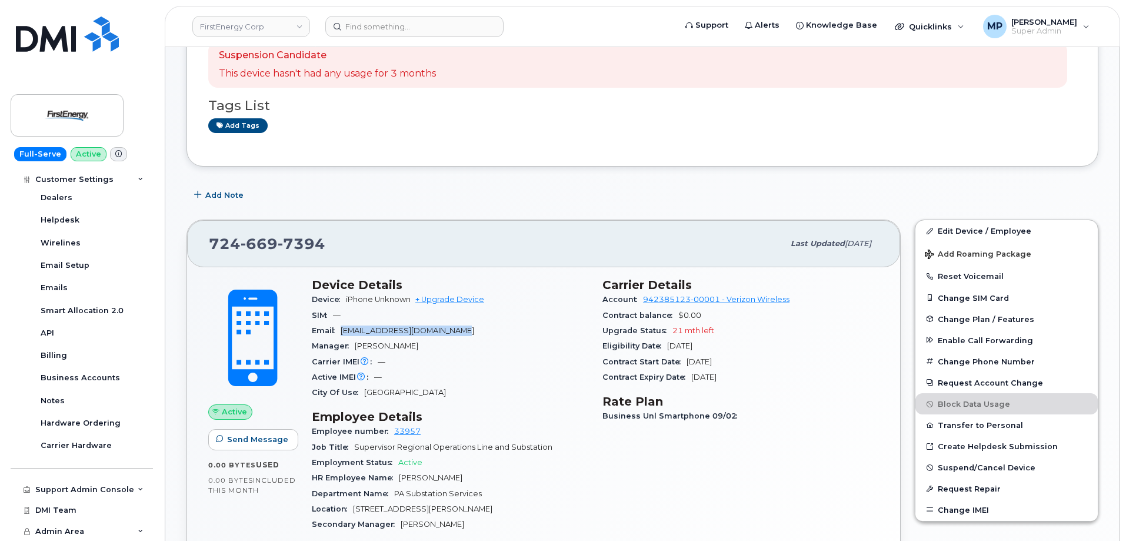
scroll to position [118, 0]
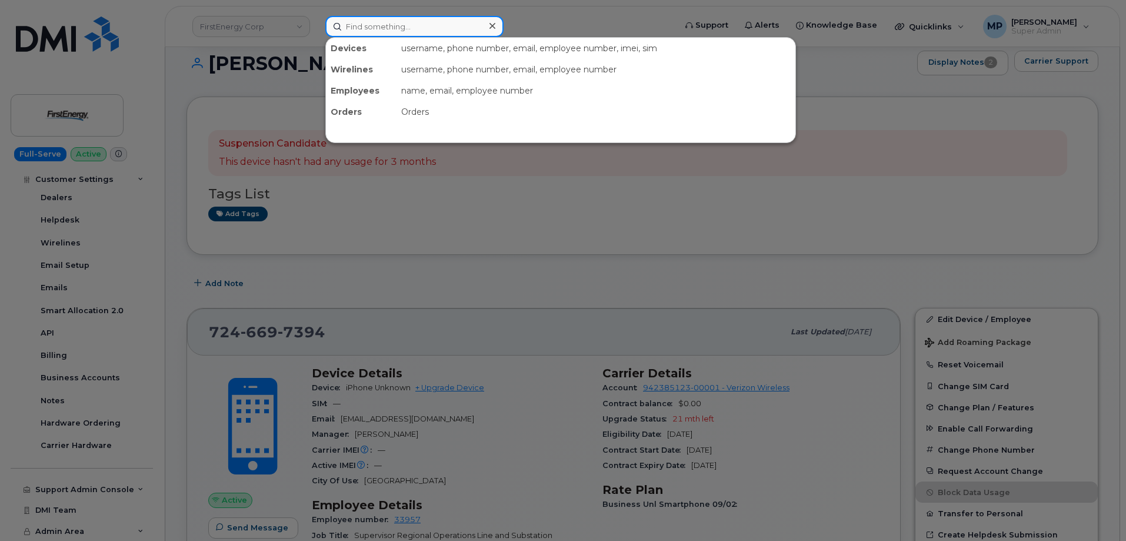
paste input "gchrist@firstenergycorp.com"
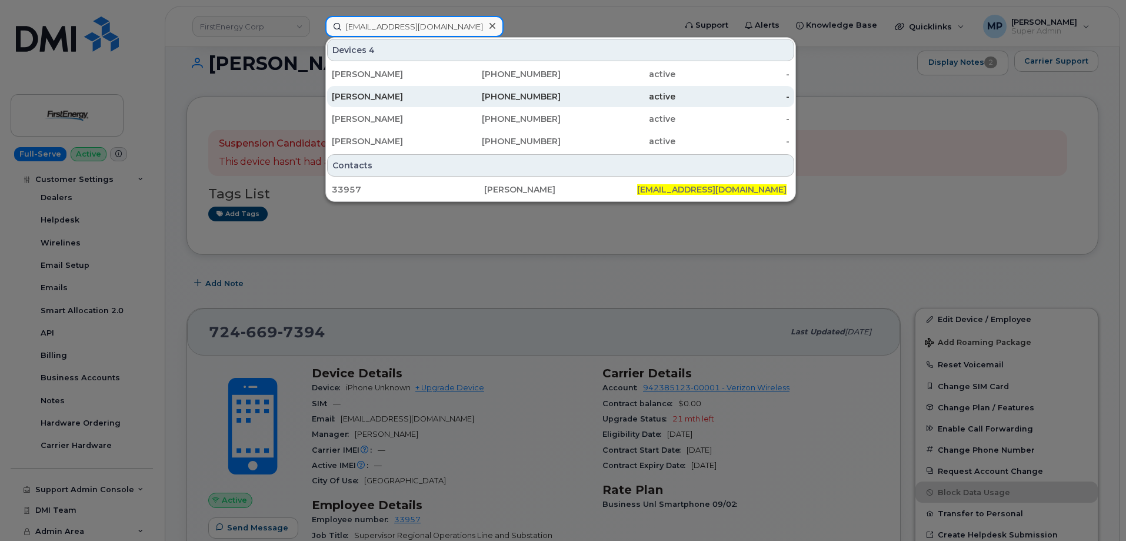
type input "gchrist@firstenergycorp.com"
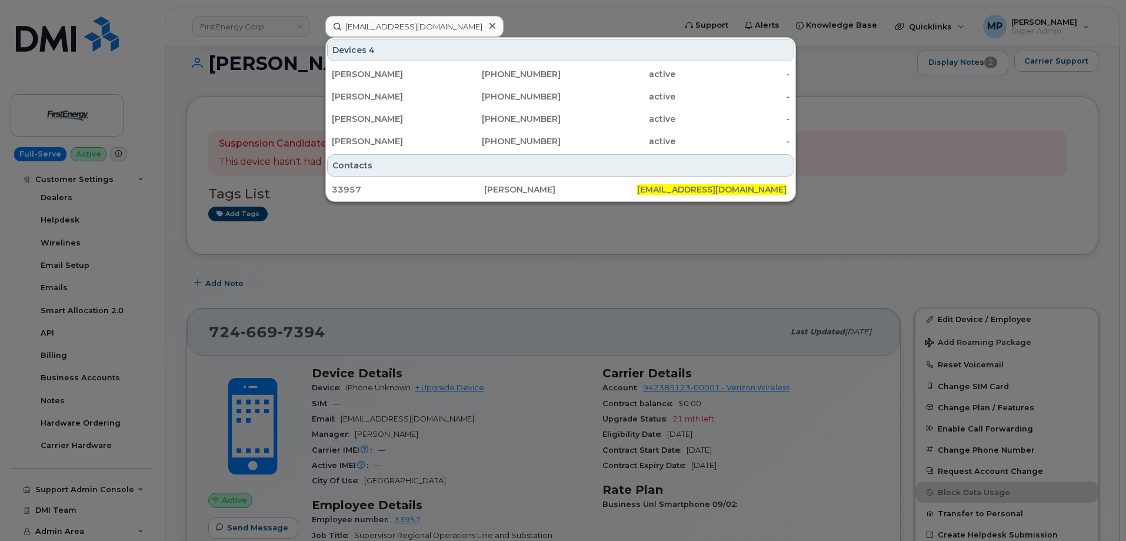
click at [251, 22] on div at bounding box center [563, 270] width 1126 height 541
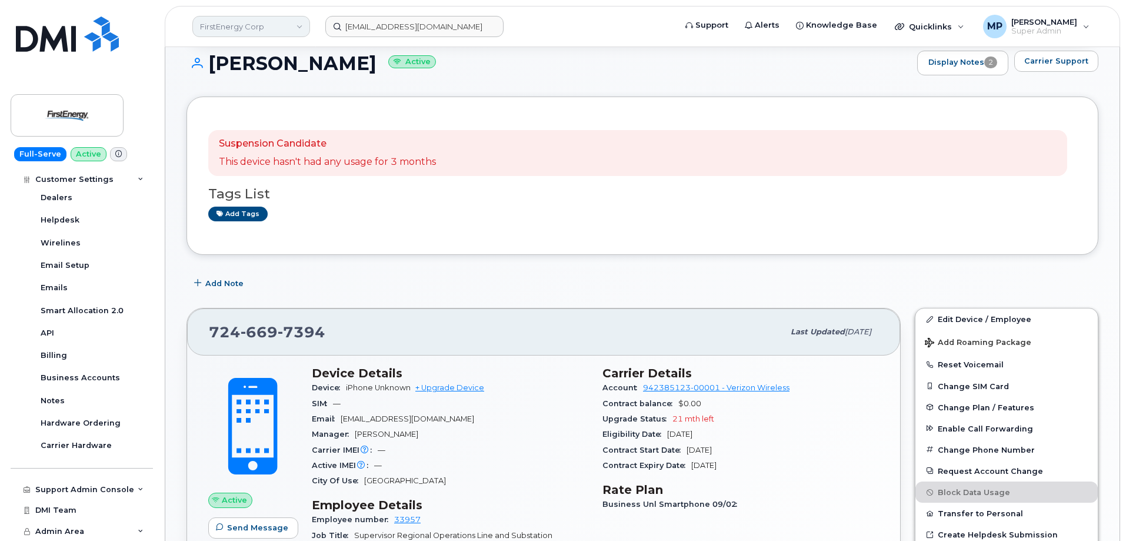
click at [273, 24] on link "FirstEnergy Corp" at bounding box center [251, 26] width 118 height 21
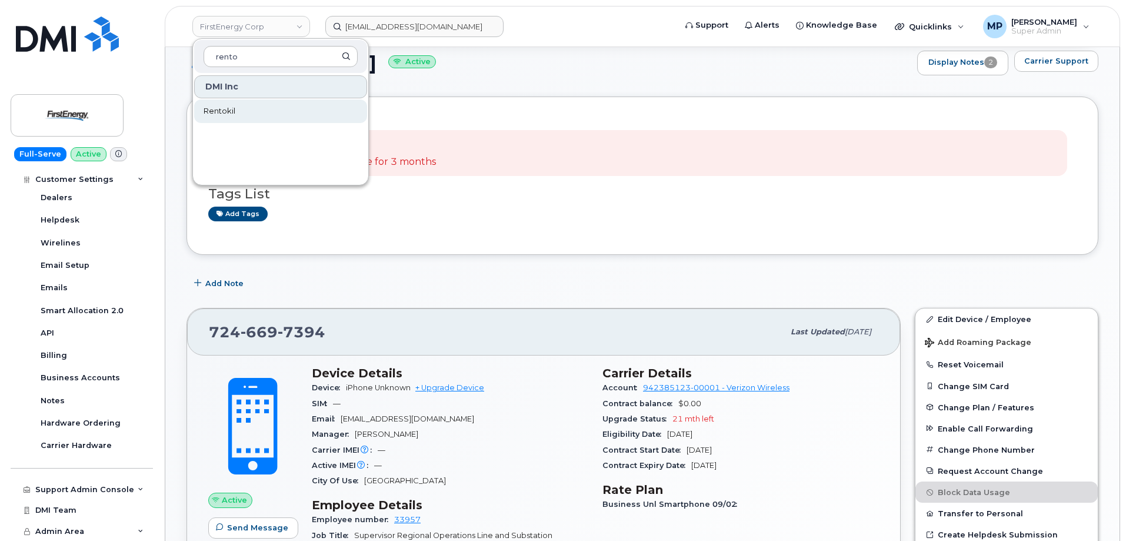
type input "rento"
click at [217, 109] on span "Rentokil" at bounding box center [220, 111] width 32 height 12
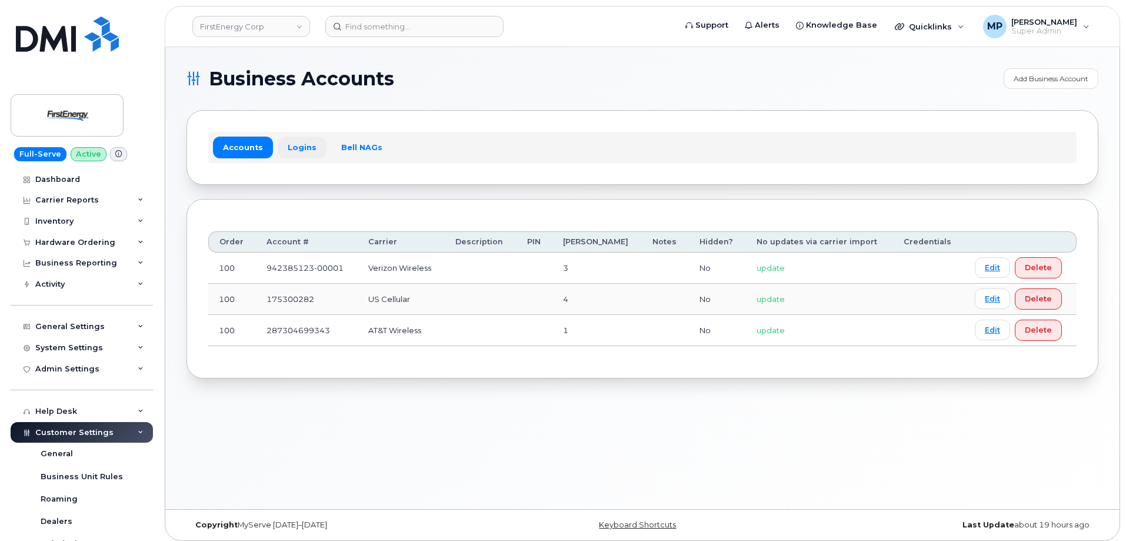
click at [300, 148] on link "Logins" at bounding box center [302, 147] width 49 height 21
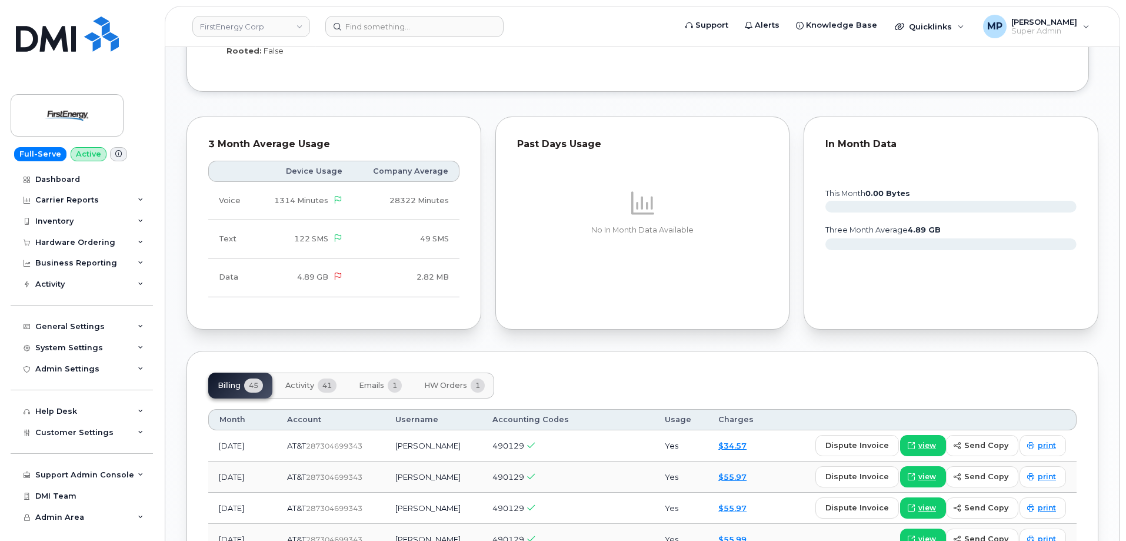
scroll to position [1177, 0]
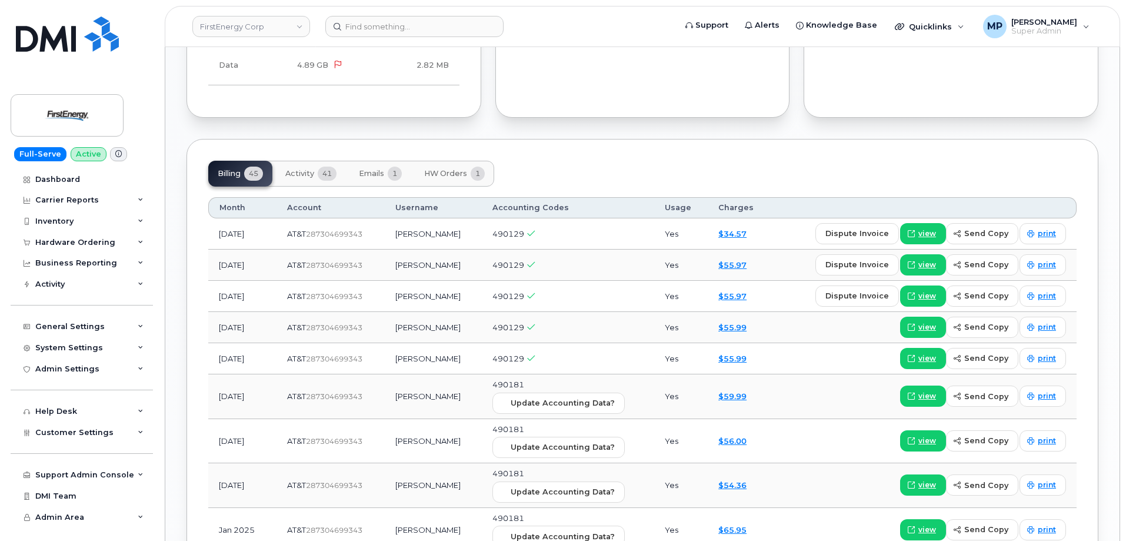
click at [445, 176] on span "HW Orders" at bounding box center [445, 173] width 43 height 9
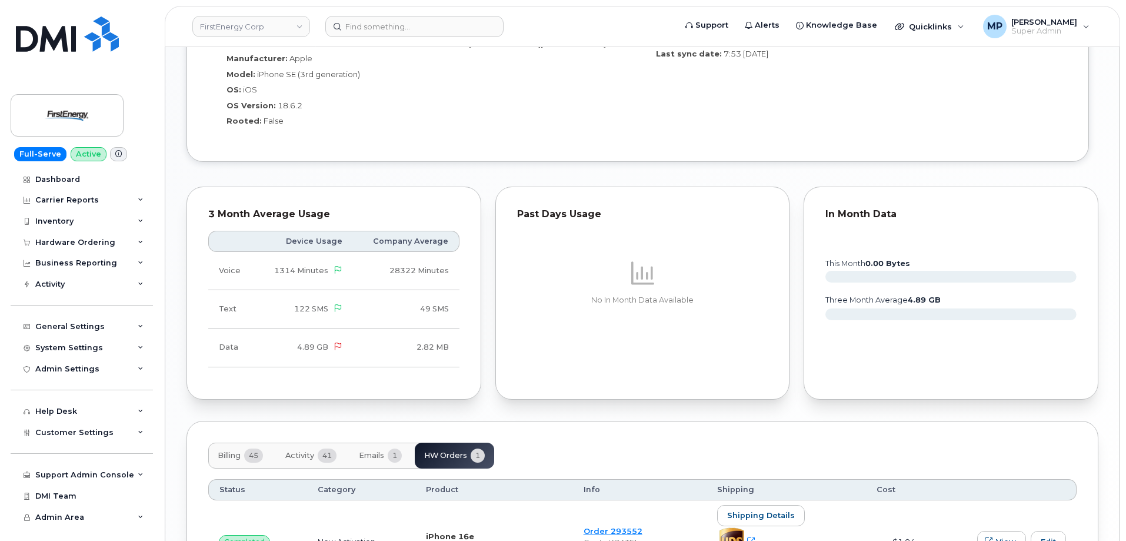
scroll to position [1029, 0]
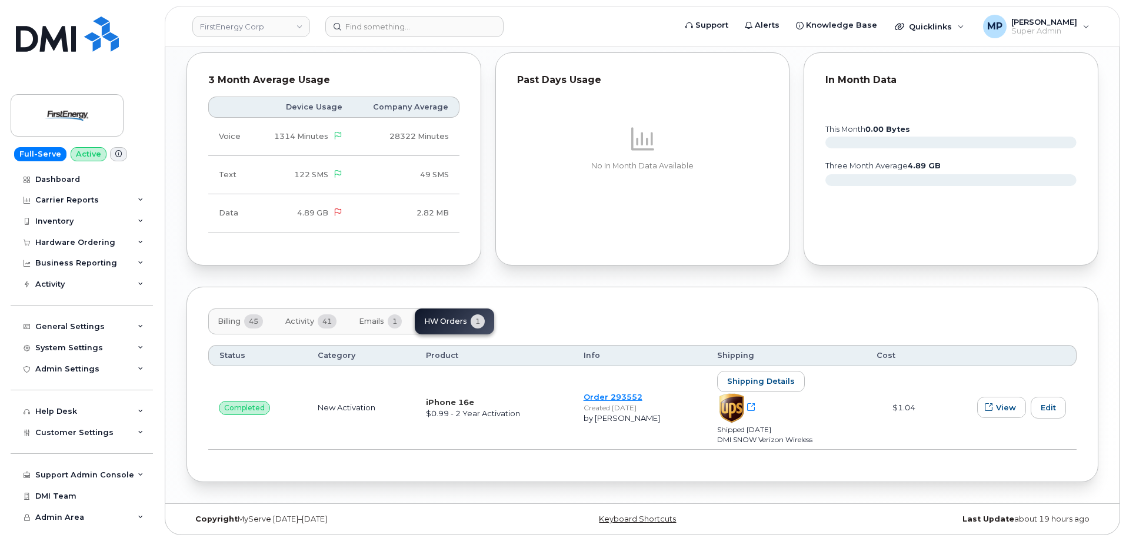
click at [231, 323] on span "Billing" at bounding box center [229, 321] width 23 height 9
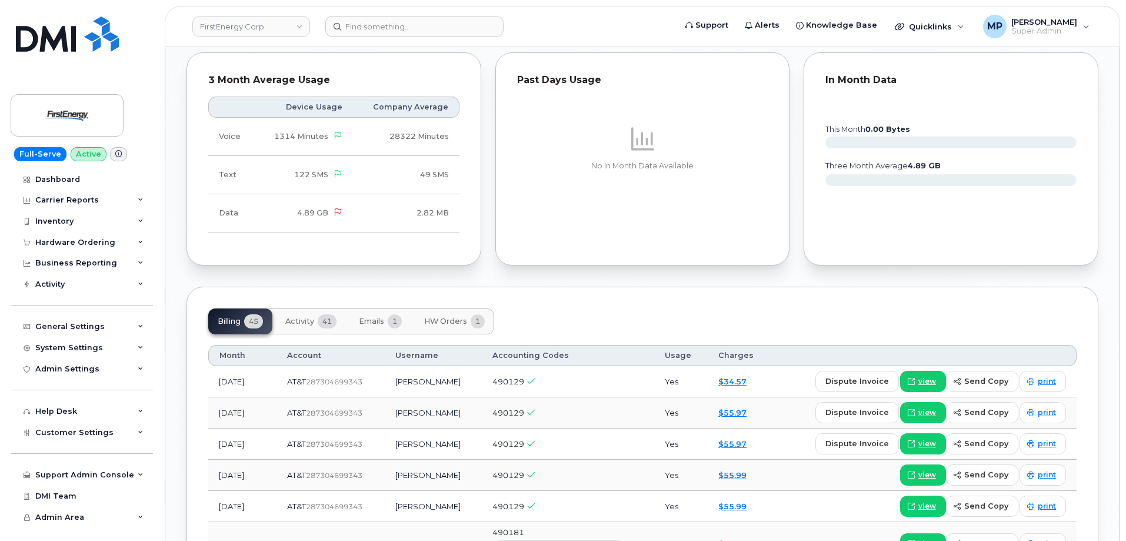
click at [444, 320] on span "HW Orders" at bounding box center [445, 321] width 43 height 9
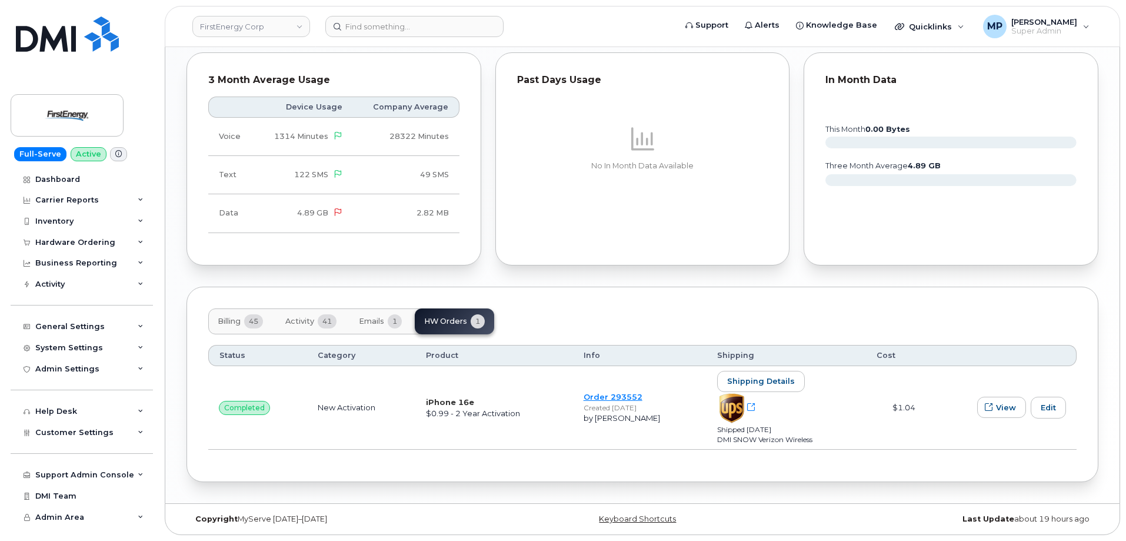
click at [231, 318] on span "Billing" at bounding box center [229, 321] width 23 height 9
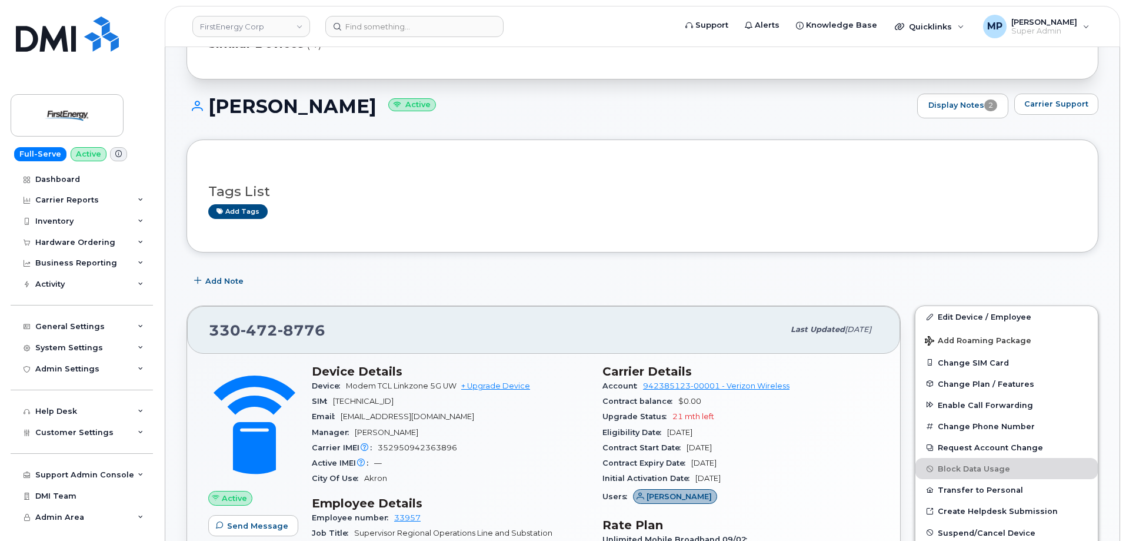
scroll to position [235, 0]
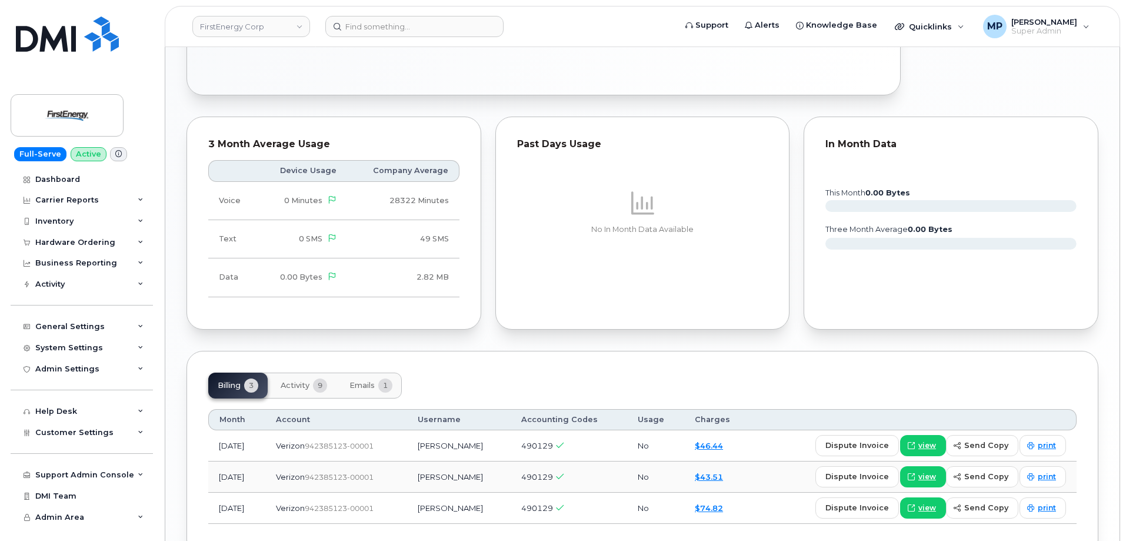
scroll to position [839, 0]
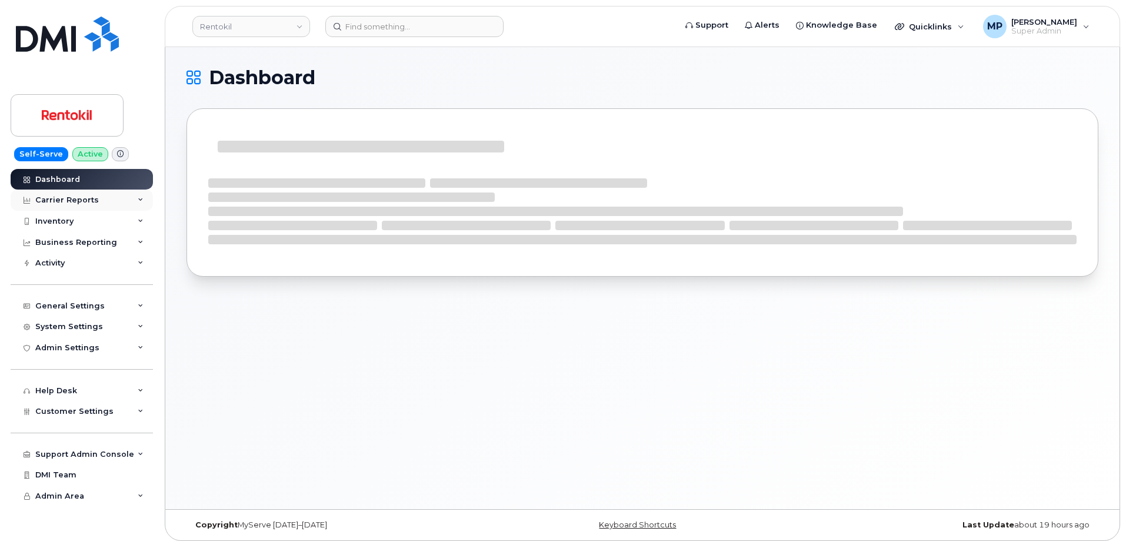
click at [65, 198] on div "Carrier Reports" at bounding box center [67, 199] width 64 height 9
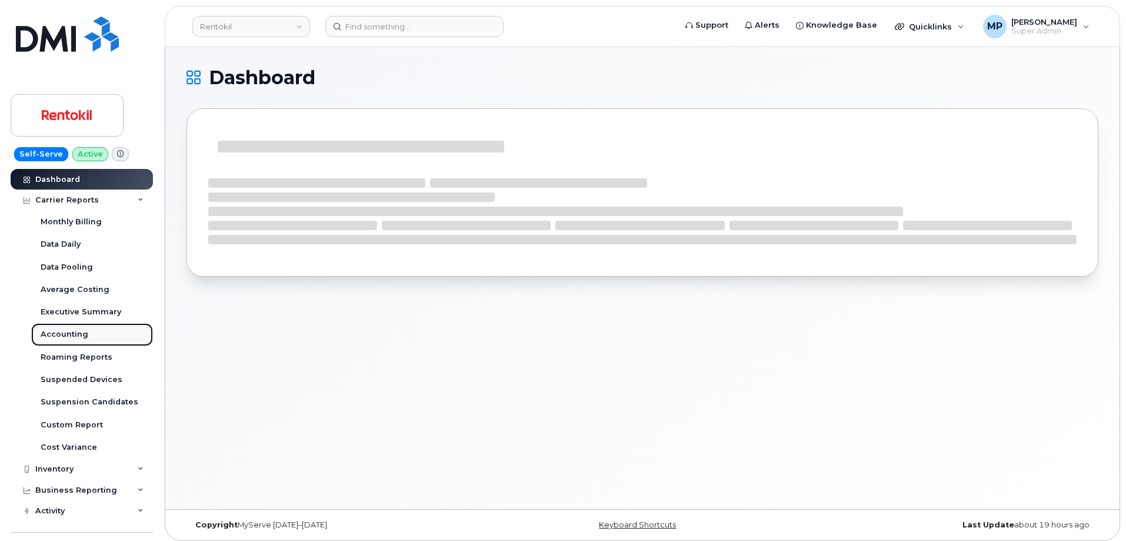
click at [69, 334] on div "Accounting" at bounding box center [65, 334] width 48 height 11
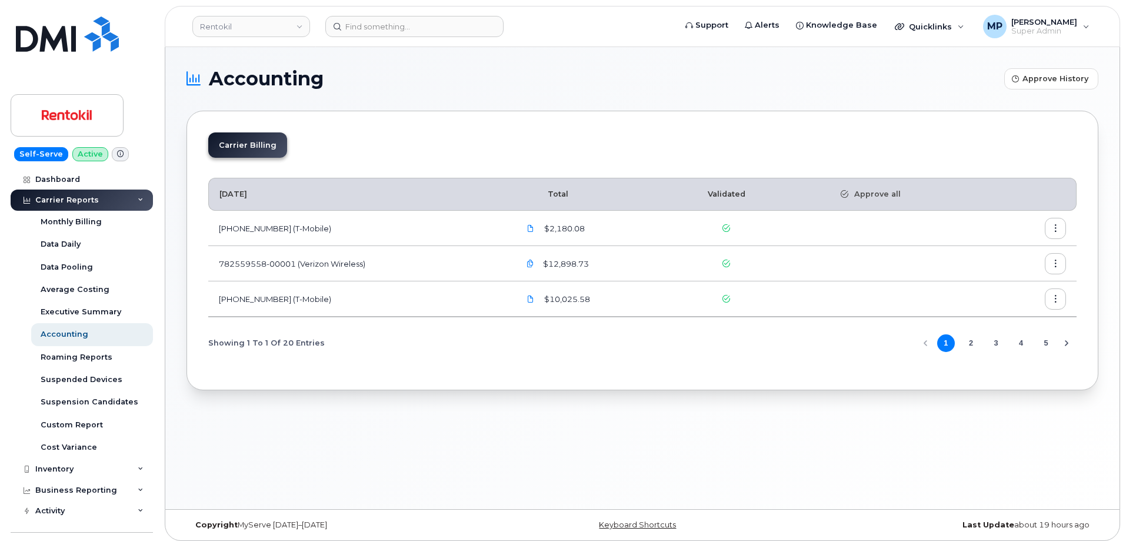
click at [975, 345] on button "2" at bounding box center [971, 343] width 18 height 18
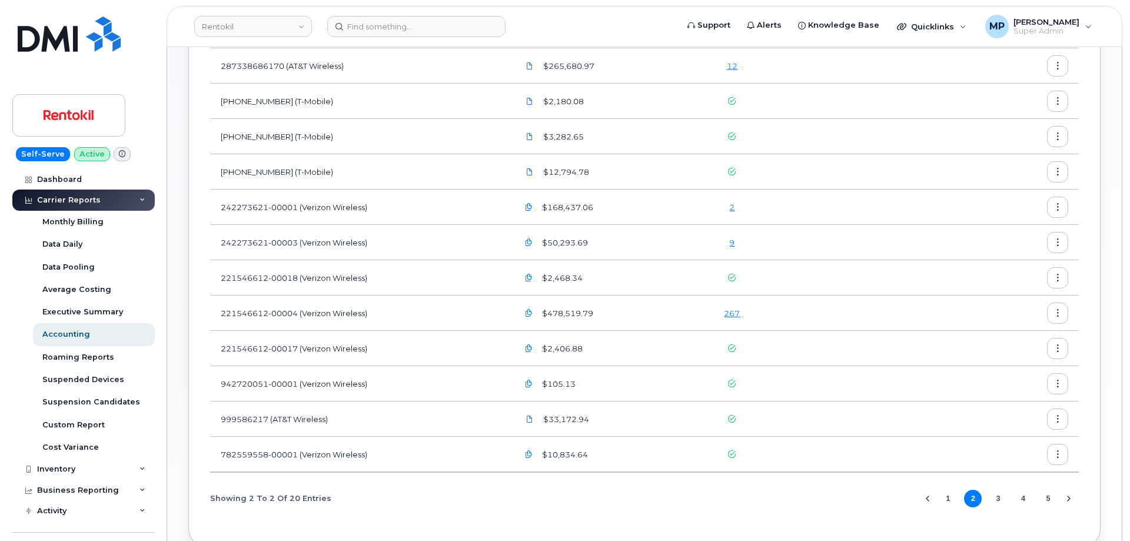
scroll to position [344, 0]
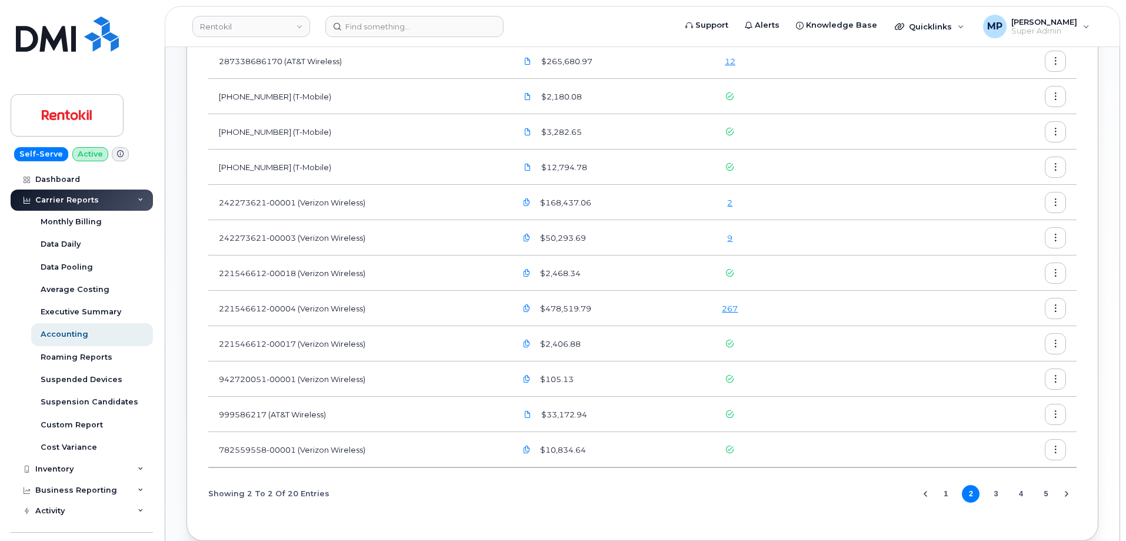
click at [735, 308] on link "267" at bounding box center [730, 308] width 16 height 9
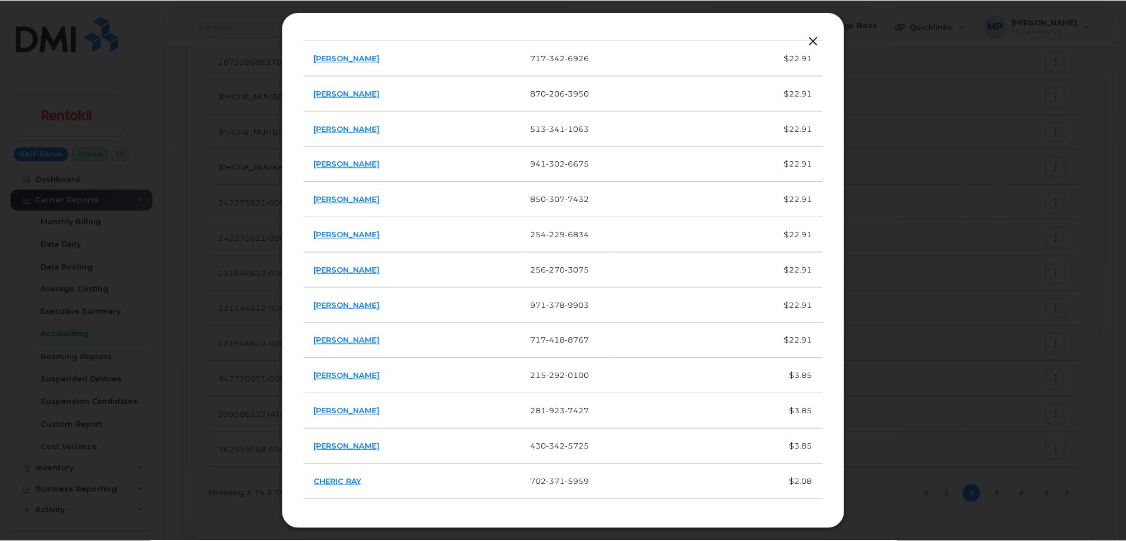
scroll to position [1001, 0]
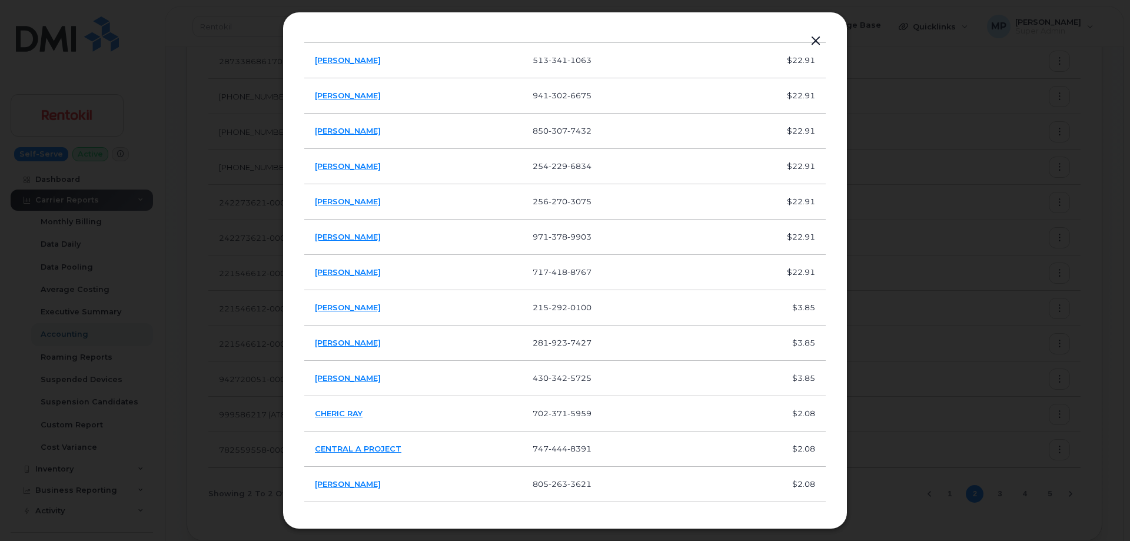
click at [814, 38] on button "button" at bounding box center [816, 41] width 18 height 16
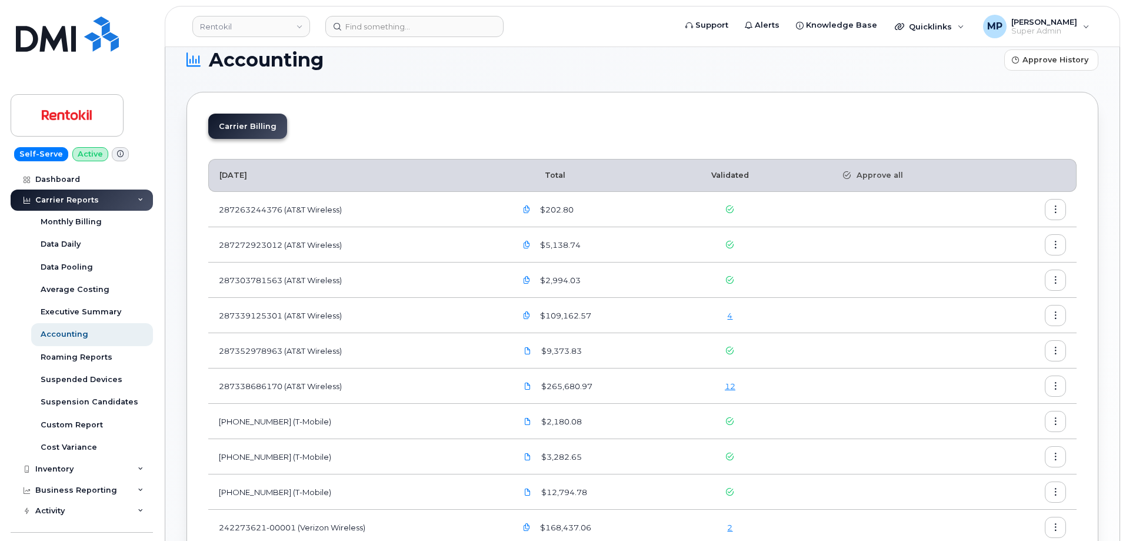
scroll to position [0, 0]
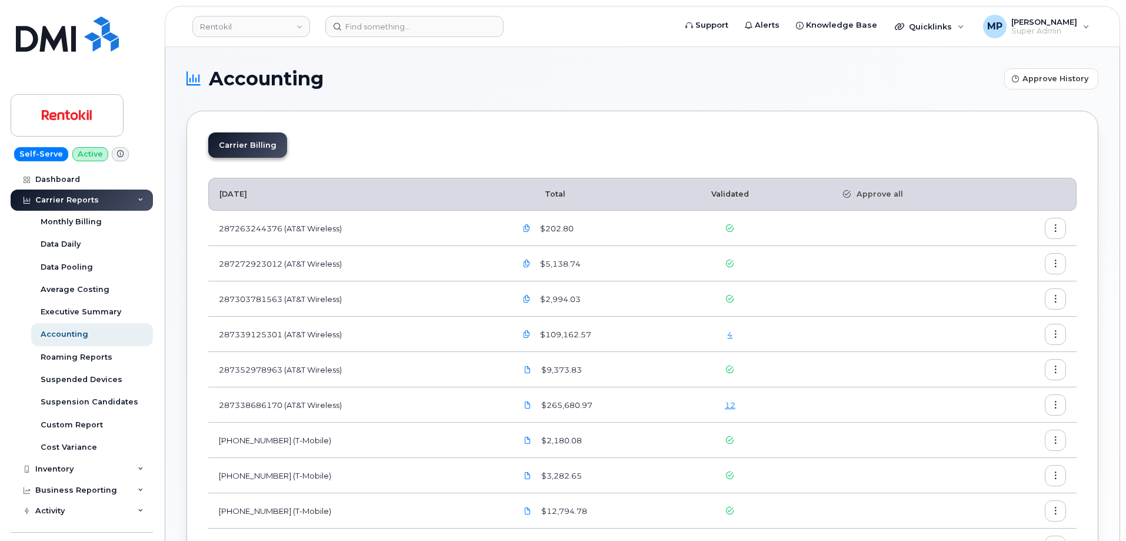
click at [733, 335] on link "4" at bounding box center [729, 334] width 5 height 9
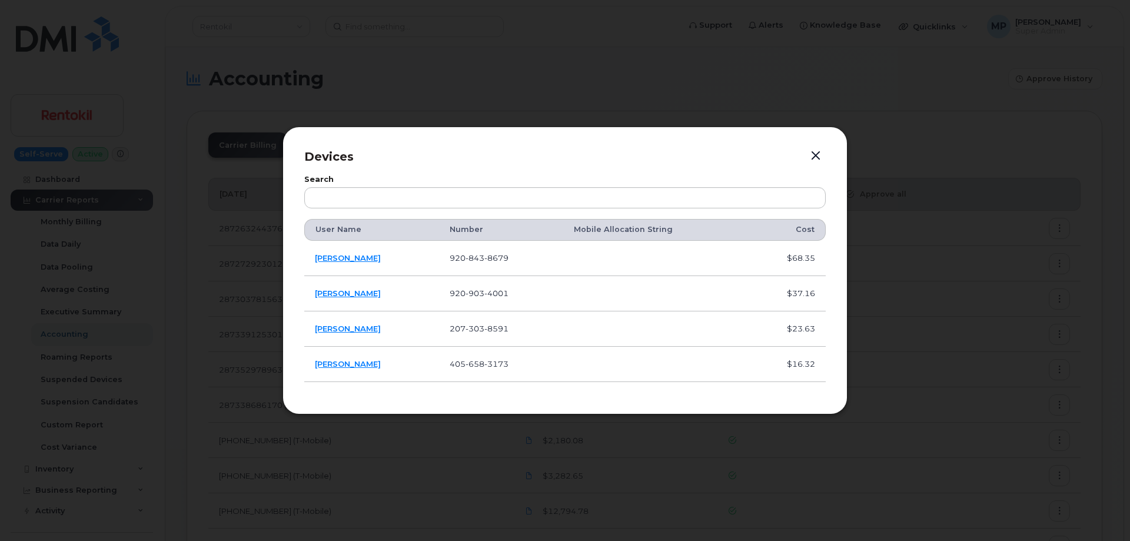
click at [817, 150] on button "button" at bounding box center [816, 156] width 18 height 16
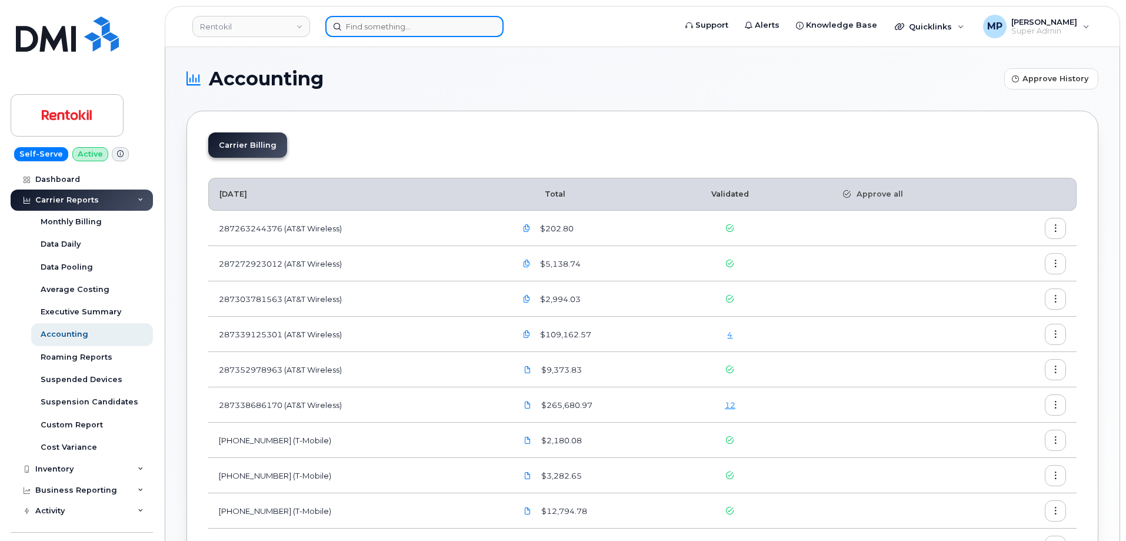
click at [373, 29] on input at bounding box center [414, 26] width 178 height 21
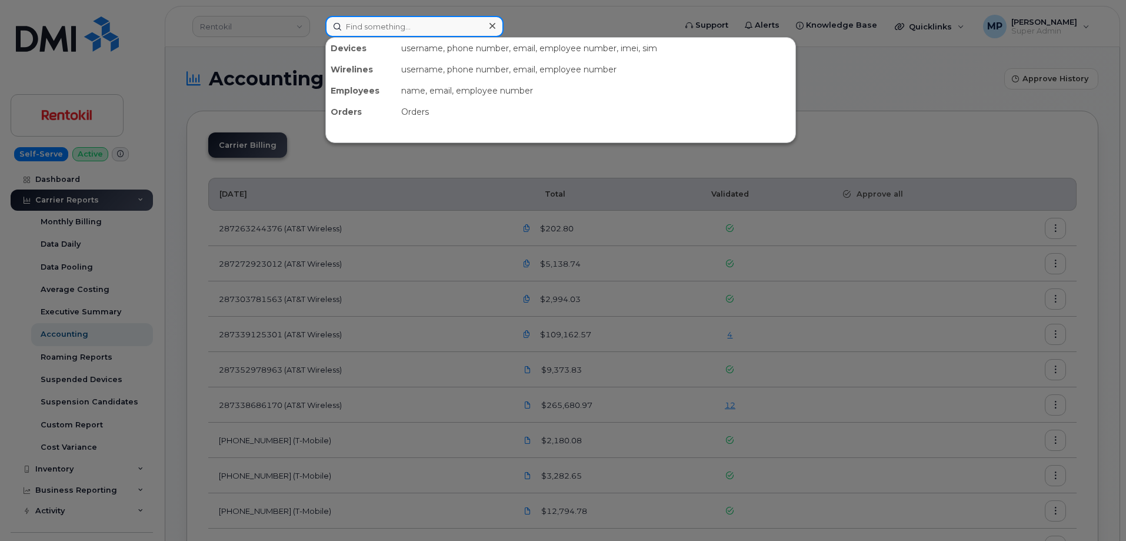
paste input "7802318946"
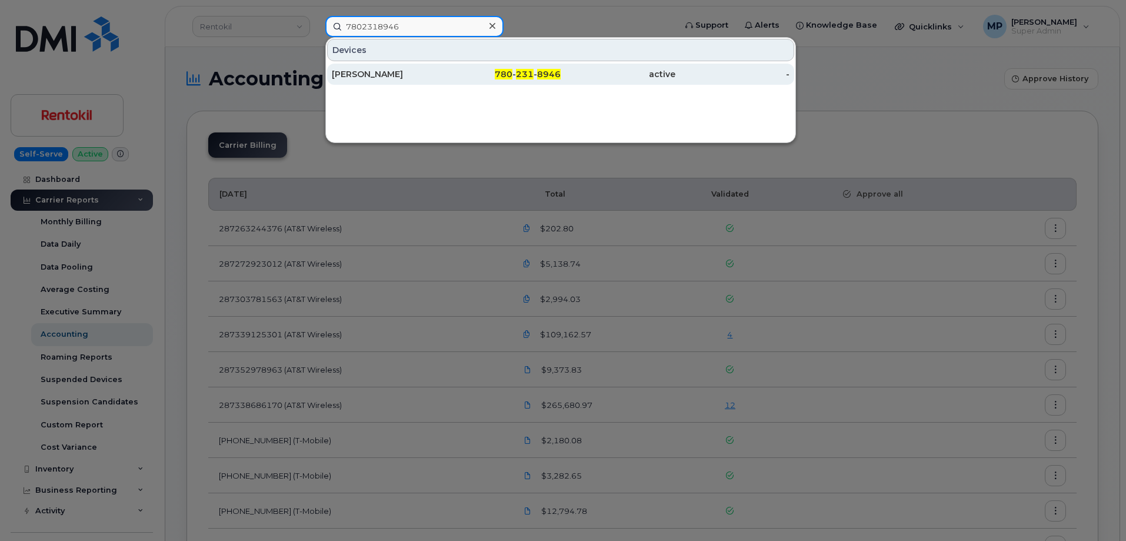
type input "7802318946"
click at [376, 70] on div "[PERSON_NAME]" at bounding box center [389, 74] width 115 height 12
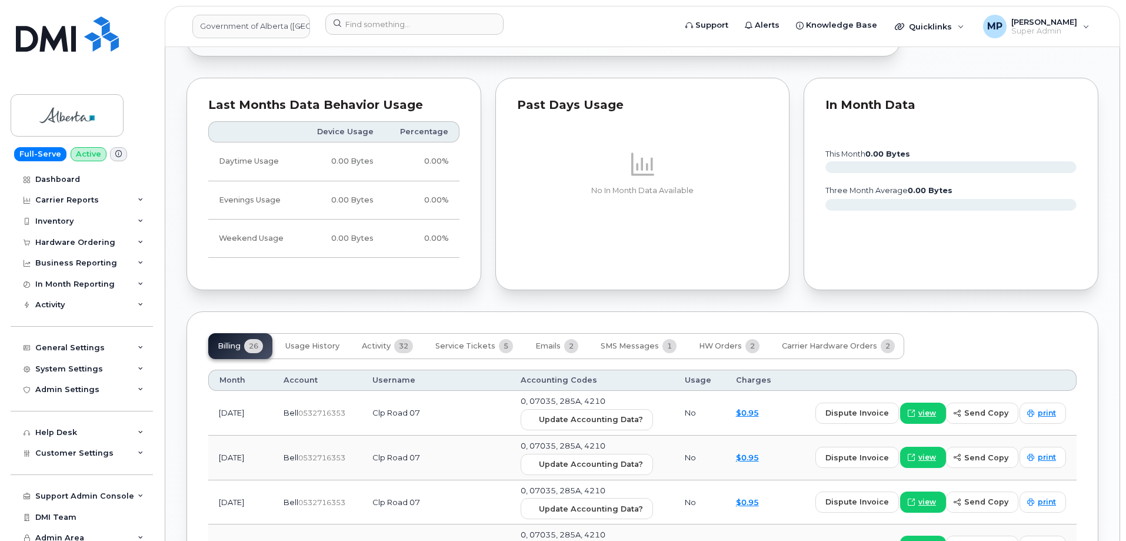
scroll to position [942, 0]
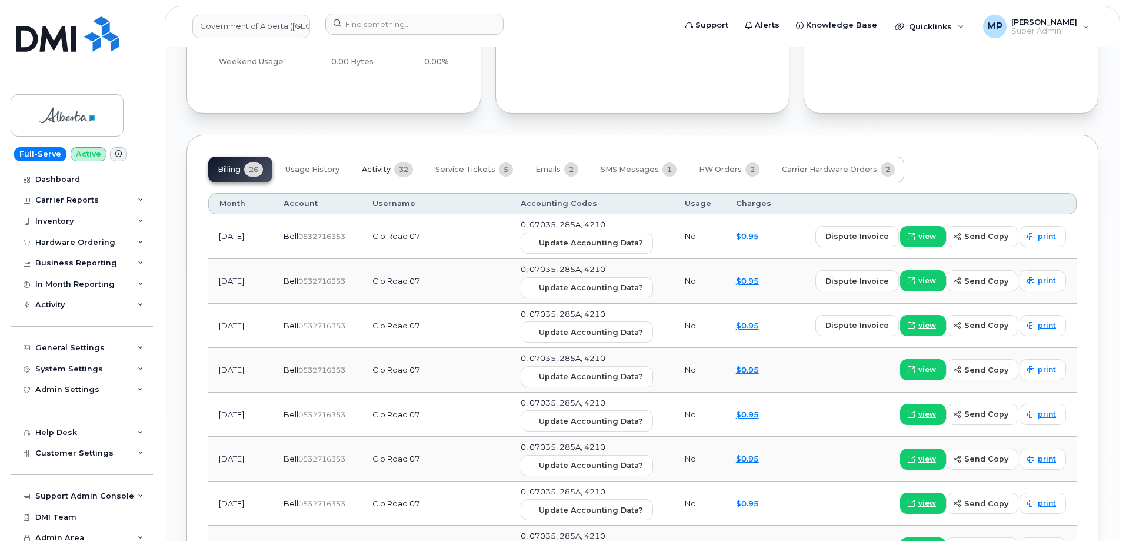
click at [382, 168] on span "Activity" at bounding box center [376, 169] width 29 height 9
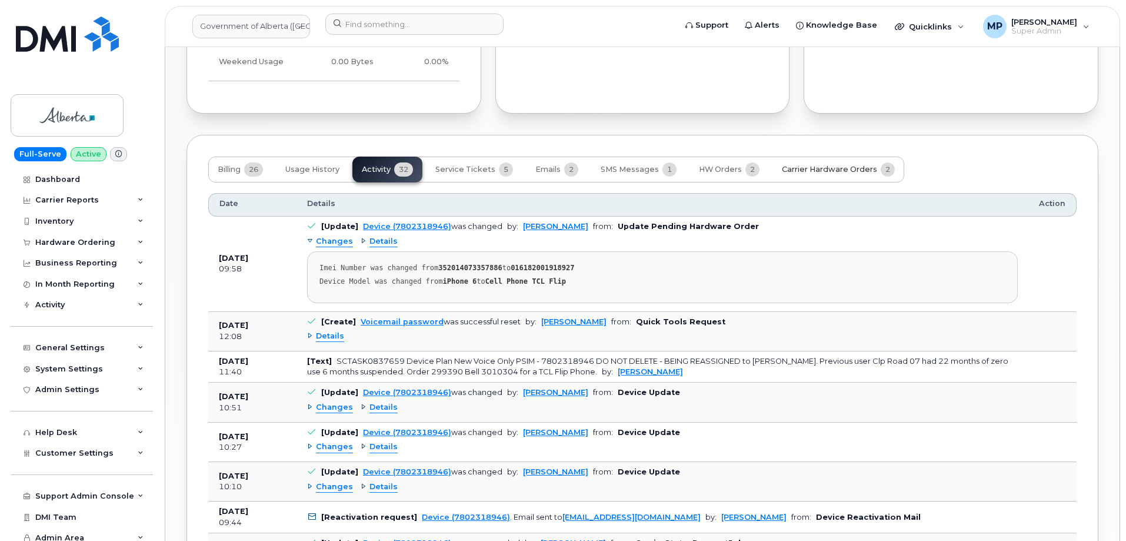
click at [819, 169] on span "Carrier Hardware Orders" at bounding box center [829, 169] width 95 height 9
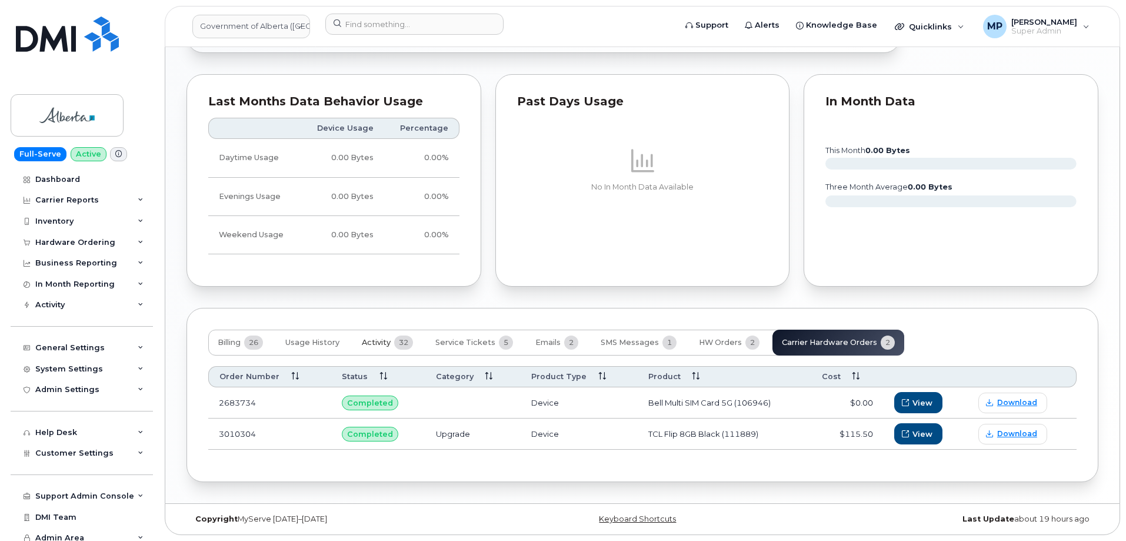
scroll to position [769, 0]
click at [715, 341] on span "HW Orders" at bounding box center [720, 342] width 43 height 9
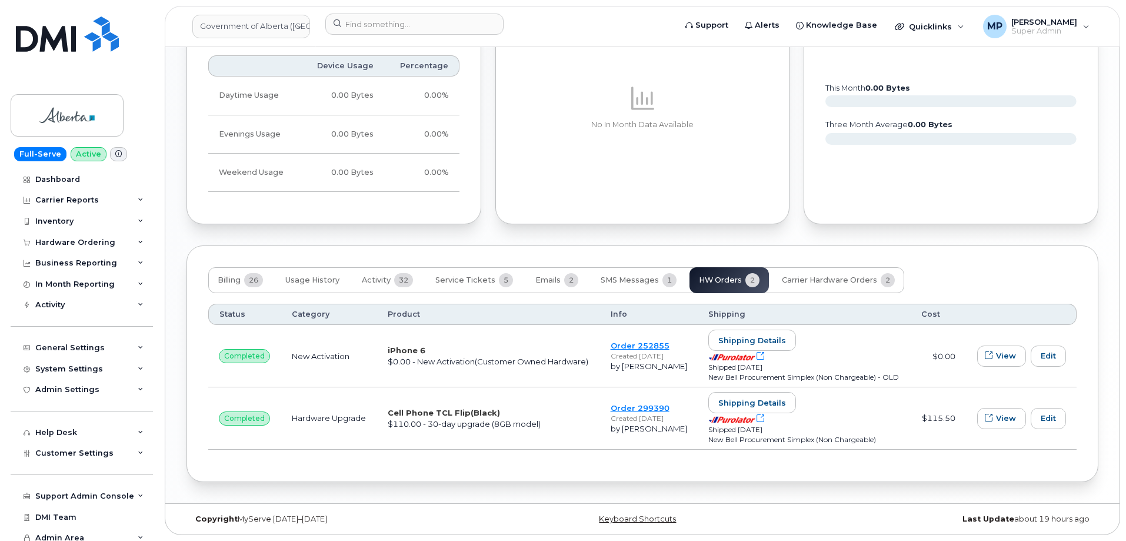
scroll to position [841, 0]
click at [546, 275] on span "Emails" at bounding box center [548, 279] width 25 height 9
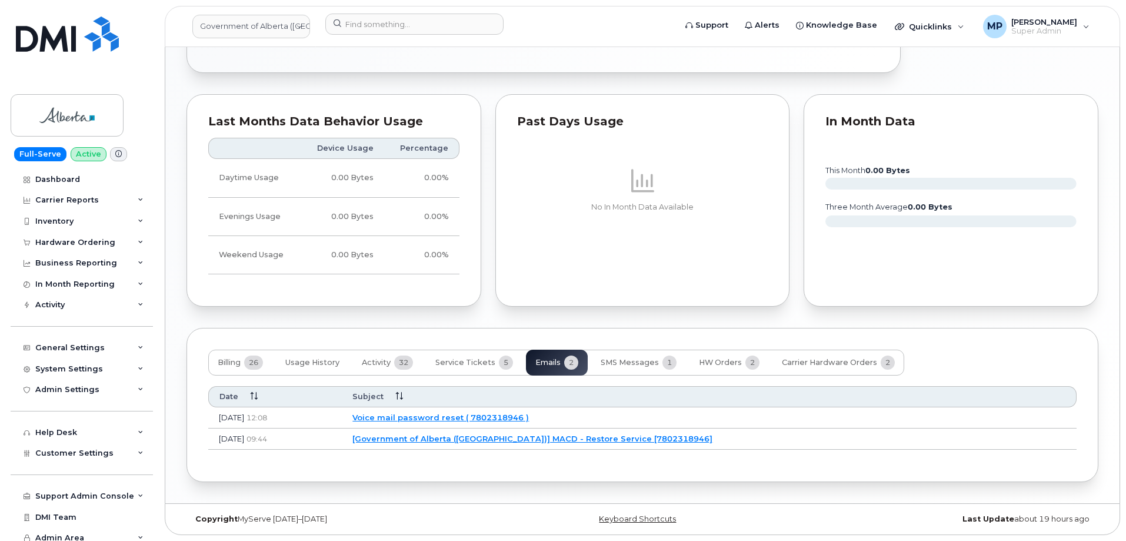
scroll to position [749, 0]
click at [463, 361] on span "Service Tickets" at bounding box center [466, 362] width 60 height 9
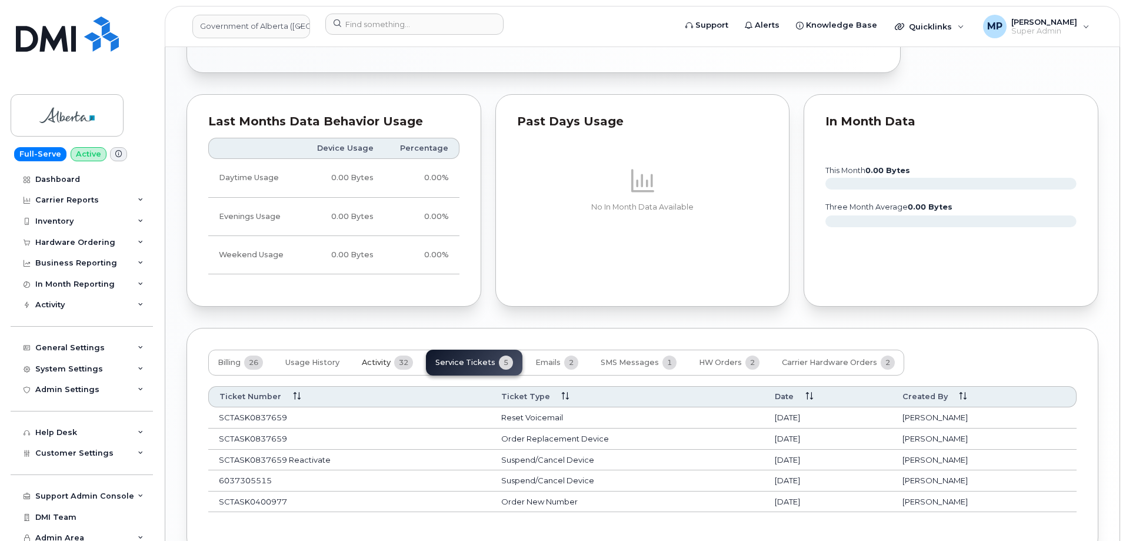
click at [376, 360] on span "Activity" at bounding box center [376, 362] width 29 height 9
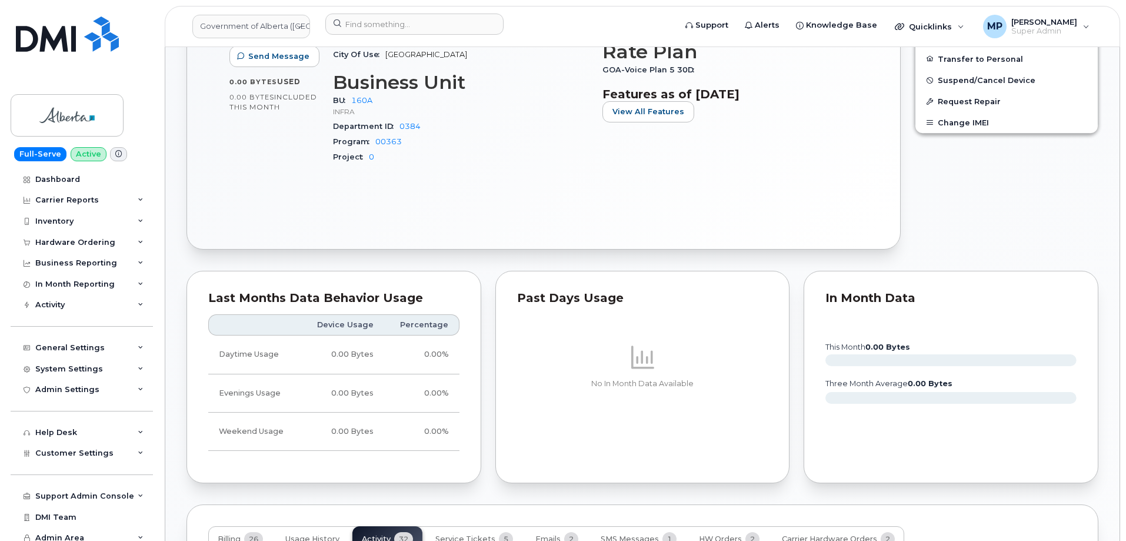
scroll to position [337, 0]
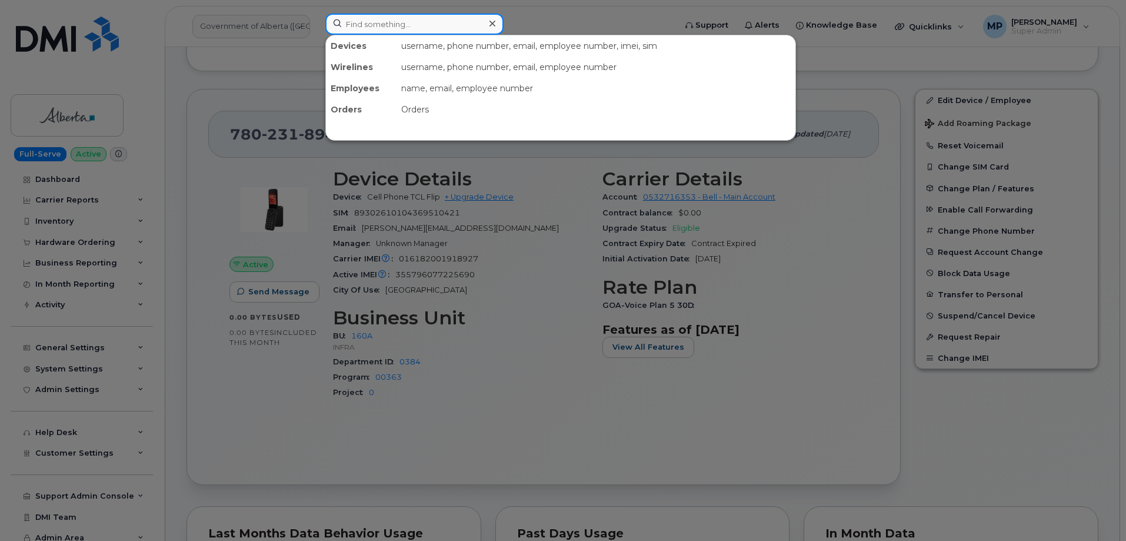
click at [389, 27] on input at bounding box center [414, 24] width 178 height 21
paste input "5873370627"
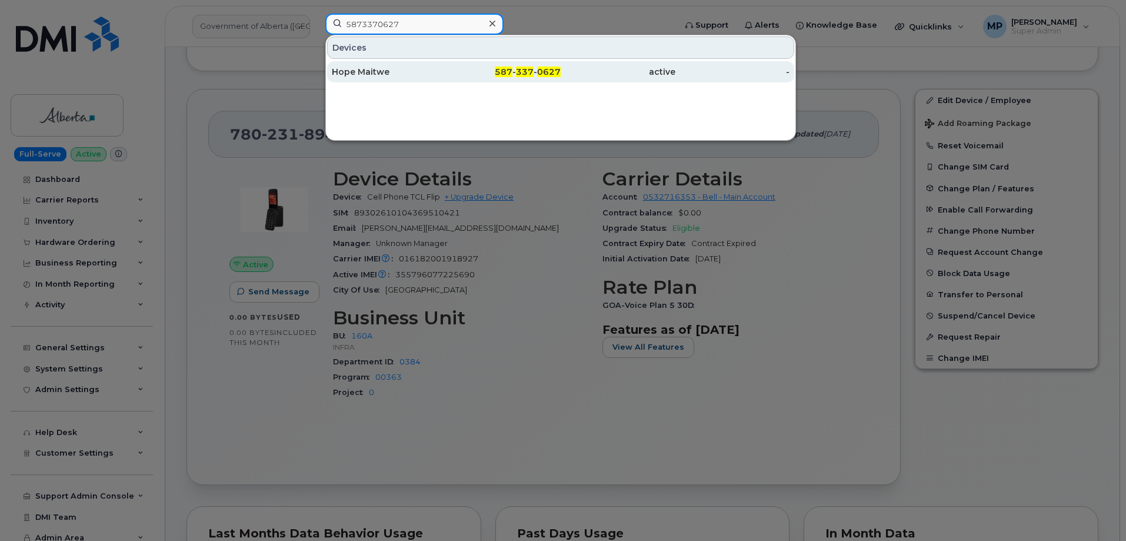
type input "5873370627"
click at [364, 74] on div "Hope Maitwe" at bounding box center [389, 72] width 115 height 12
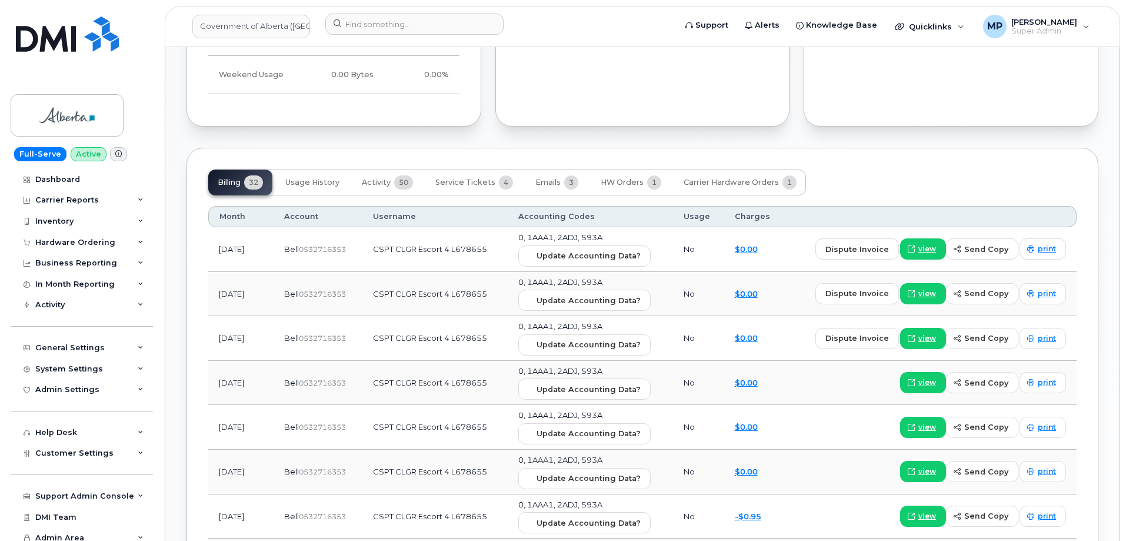
scroll to position [942, 0]
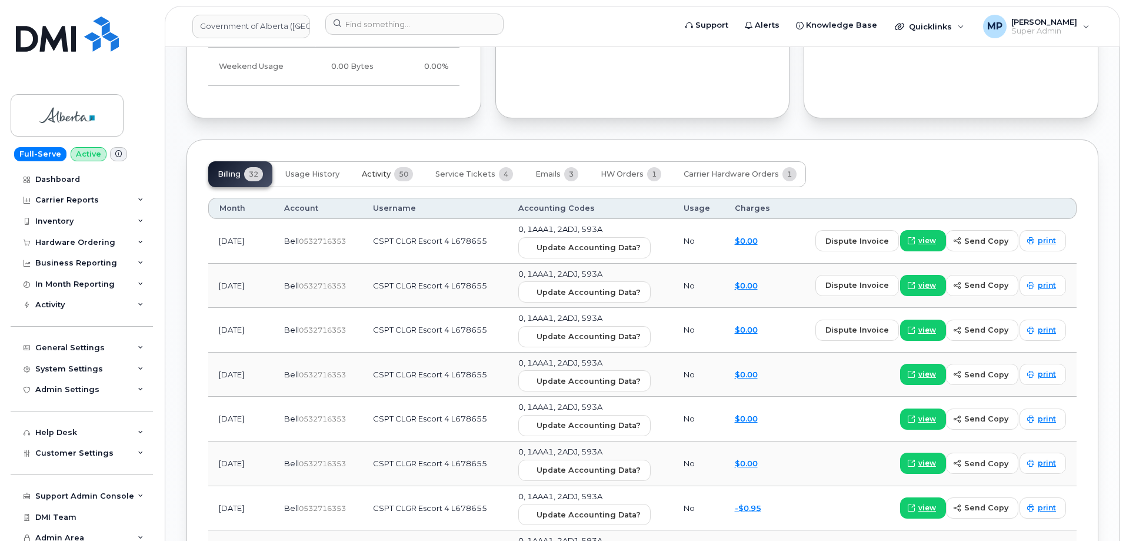
click at [370, 172] on span "Activity" at bounding box center [376, 174] width 29 height 9
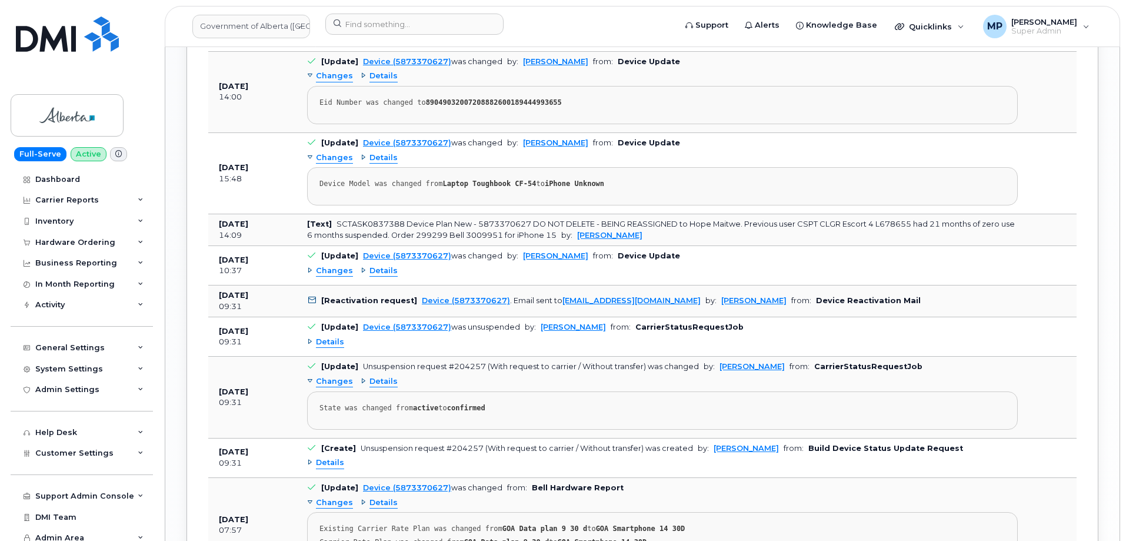
scroll to position [1589, 0]
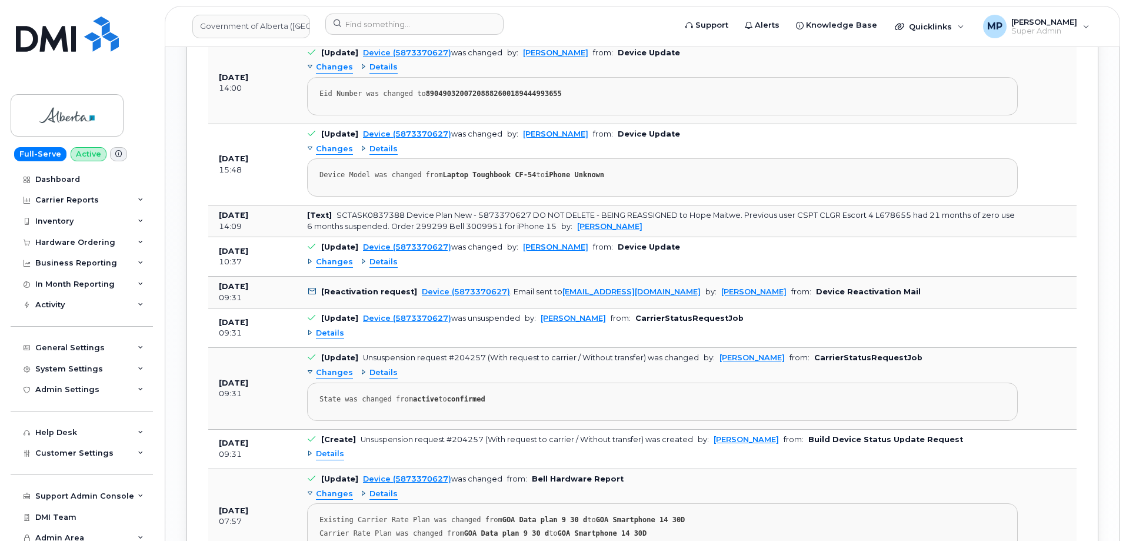
click at [326, 333] on span "Details" at bounding box center [330, 333] width 28 height 11
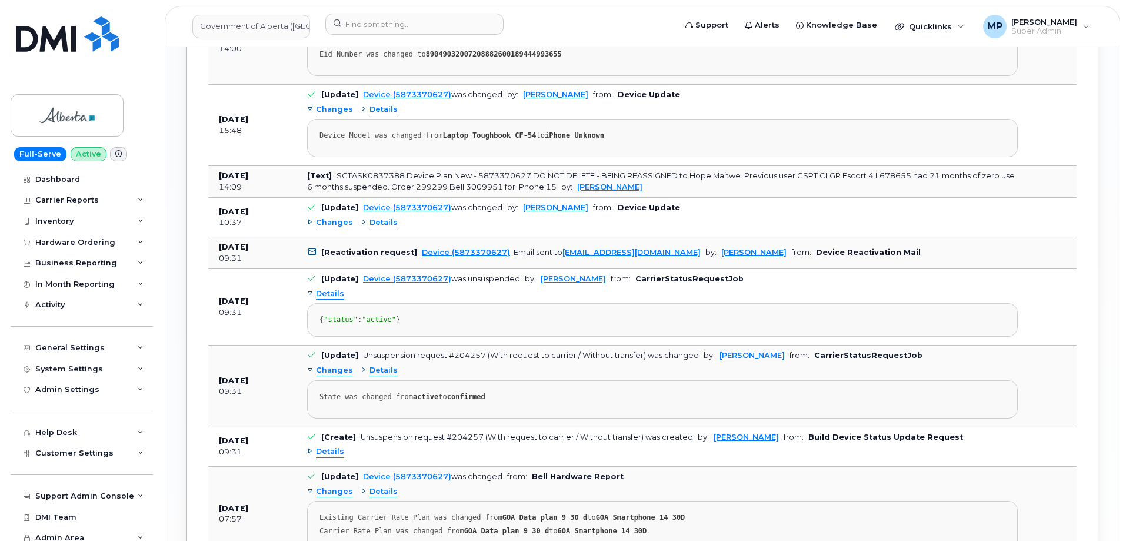
scroll to position [1648, 0]
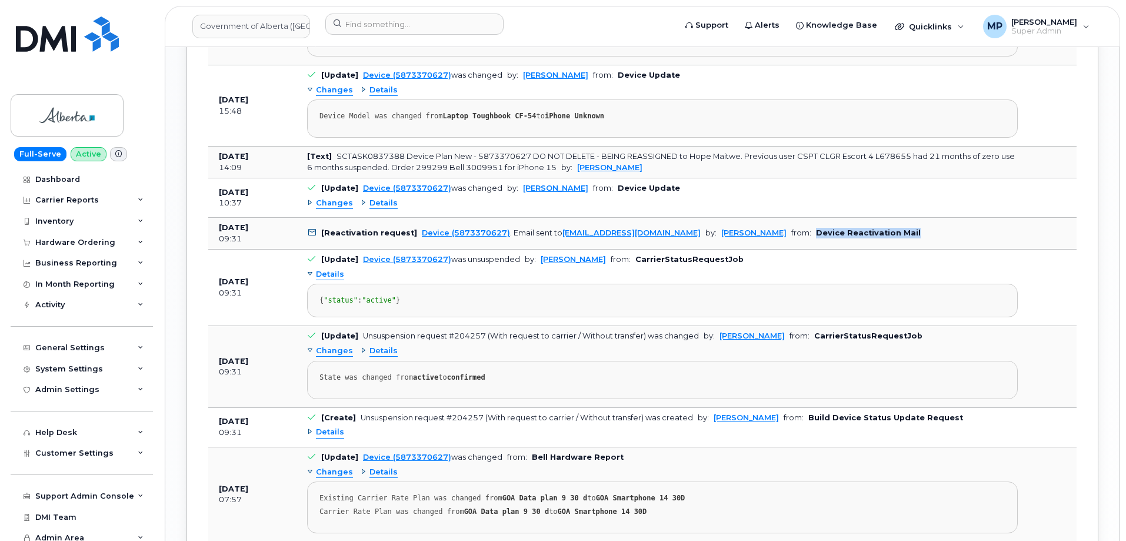
drag, startPoint x: 769, startPoint y: 234, endPoint x: 872, endPoint y: 235, distance: 103.6
click at [874, 234] on td "[Reactivation request] Device (5873370627) . Email sent to helpdesk@simplexmobi…" at bounding box center [663, 234] width 732 height 32
click at [890, 238] on td "[Reactivation request] Device (5873370627) . Email sent to helpdesk@simplexmobi…" at bounding box center [663, 234] width 732 height 32
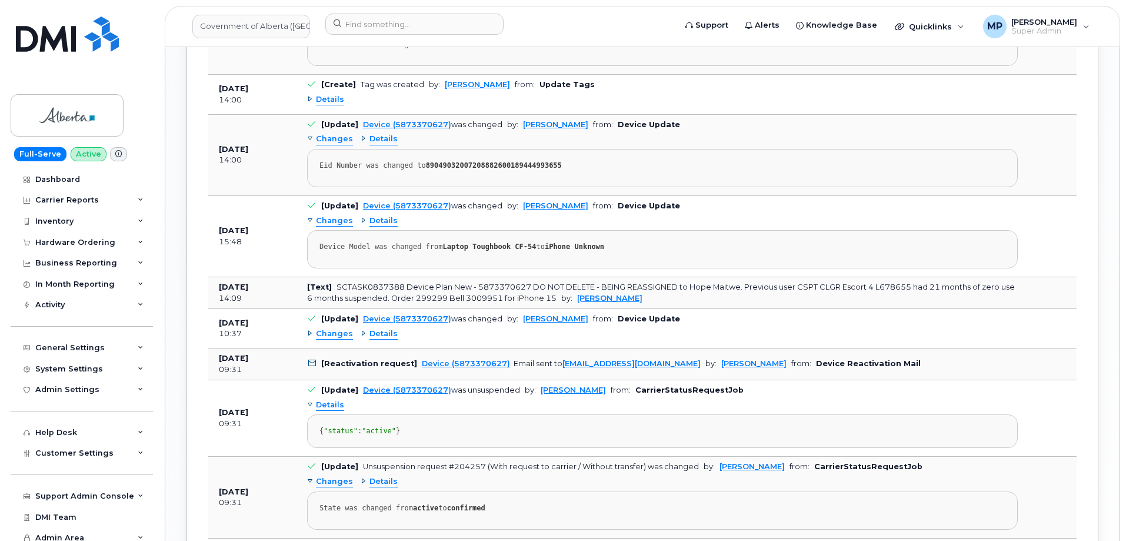
scroll to position [1589, 0]
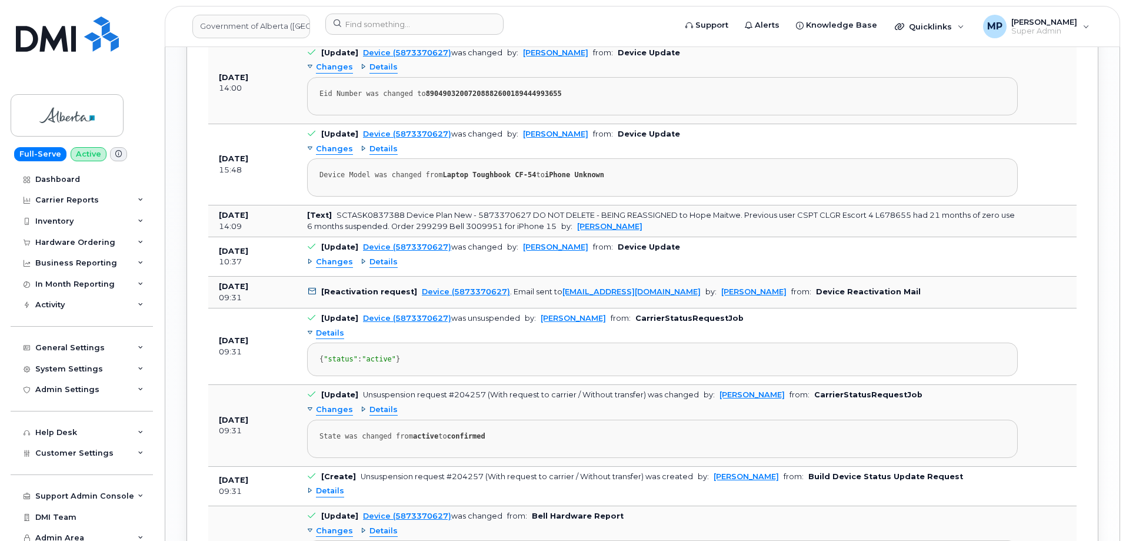
click at [323, 260] on span "Changes" at bounding box center [334, 262] width 37 height 11
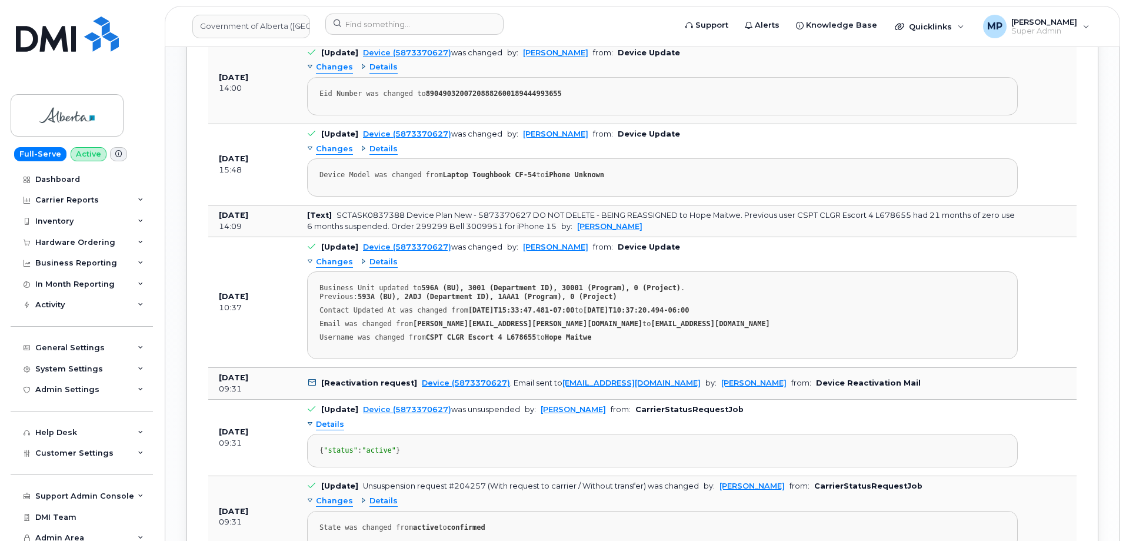
click at [323, 260] on span "Changes" at bounding box center [334, 262] width 37 height 11
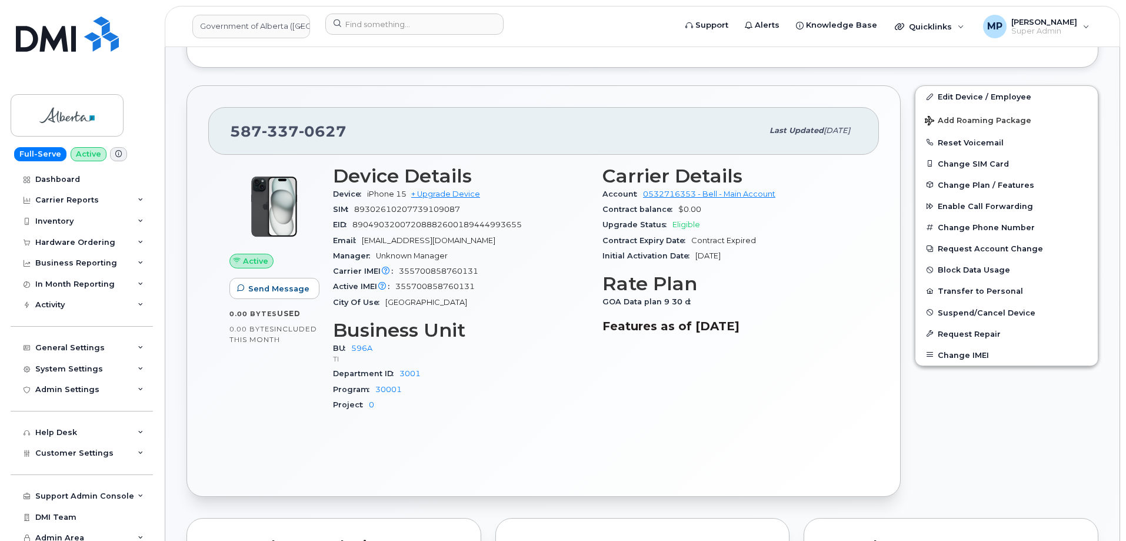
scroll to position [177, 0]
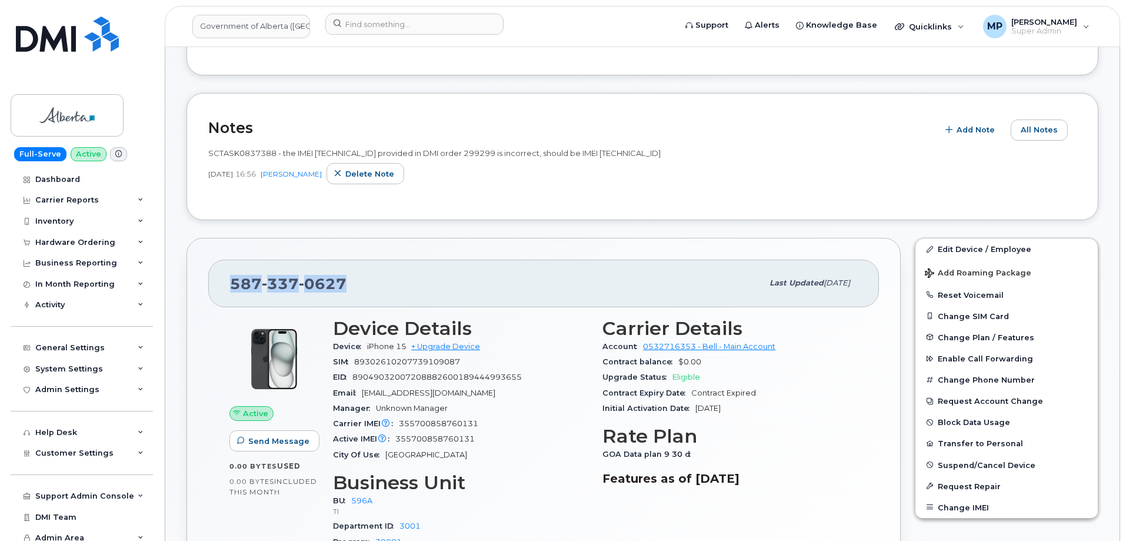
drag, startPoint x: 342, startPoint y: 281, endPoint x: 228, endPoint y: 279, distance: 113.6
click at [228, 279] on div "587 337 0627 Last updated Sep 05, 2025" at bounding box center [543, 283] width 671 height 47
copy span "587 337 0627"
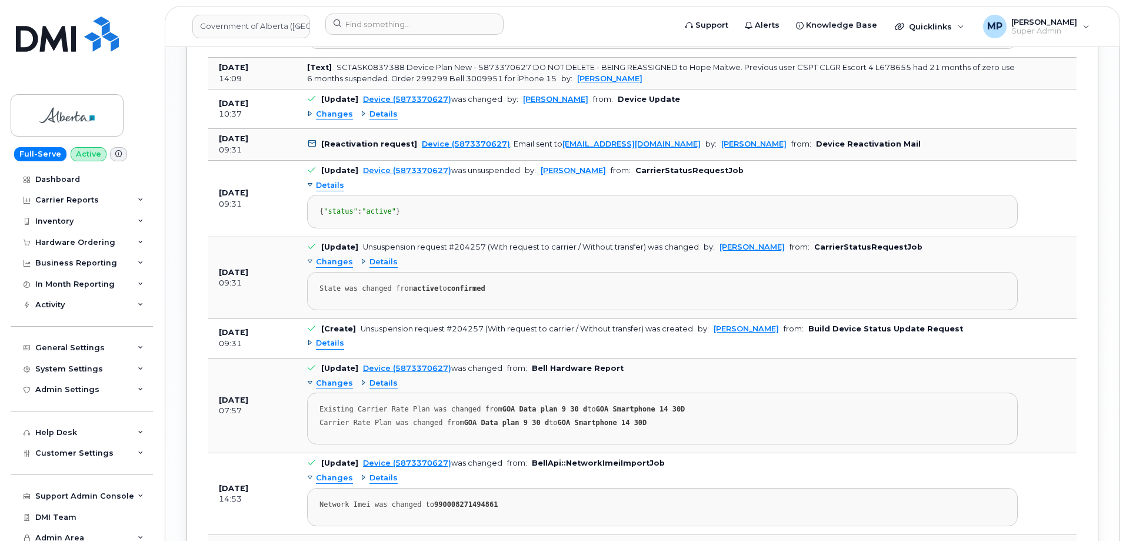
scroll to position [1766, 0]
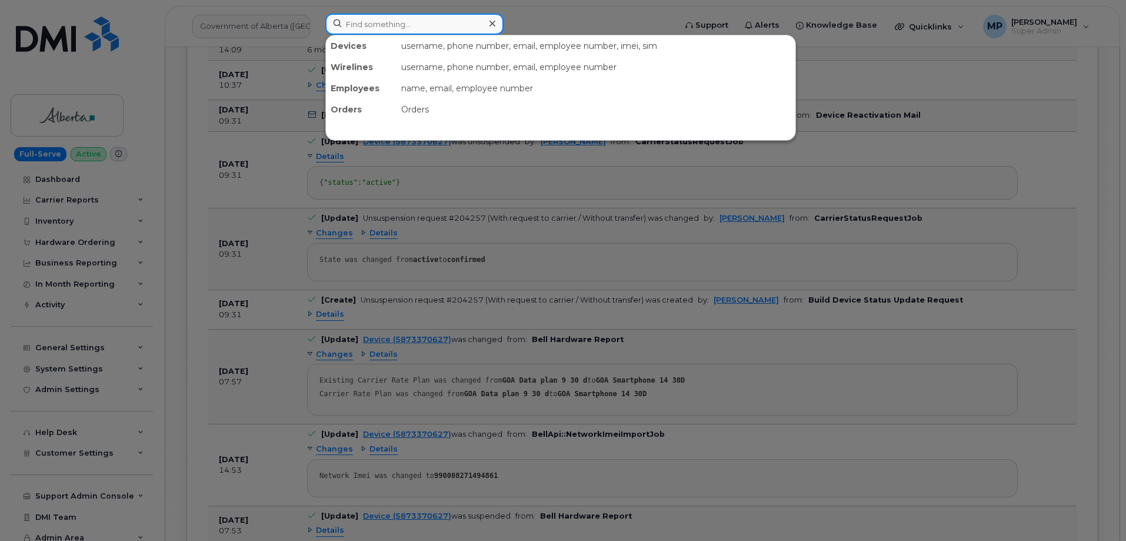
paste input "7802318946"
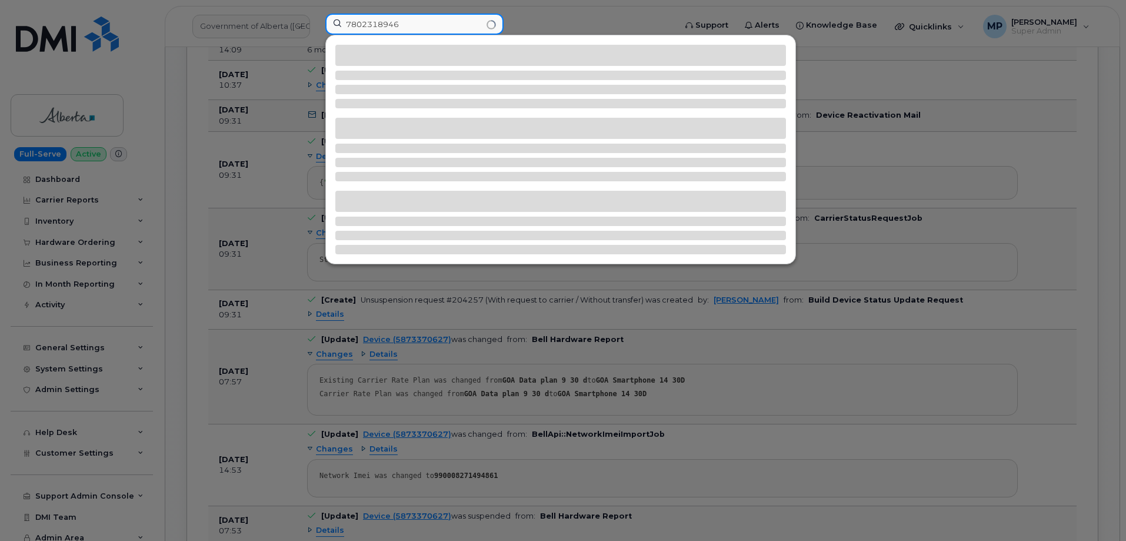
type input "7802318946"
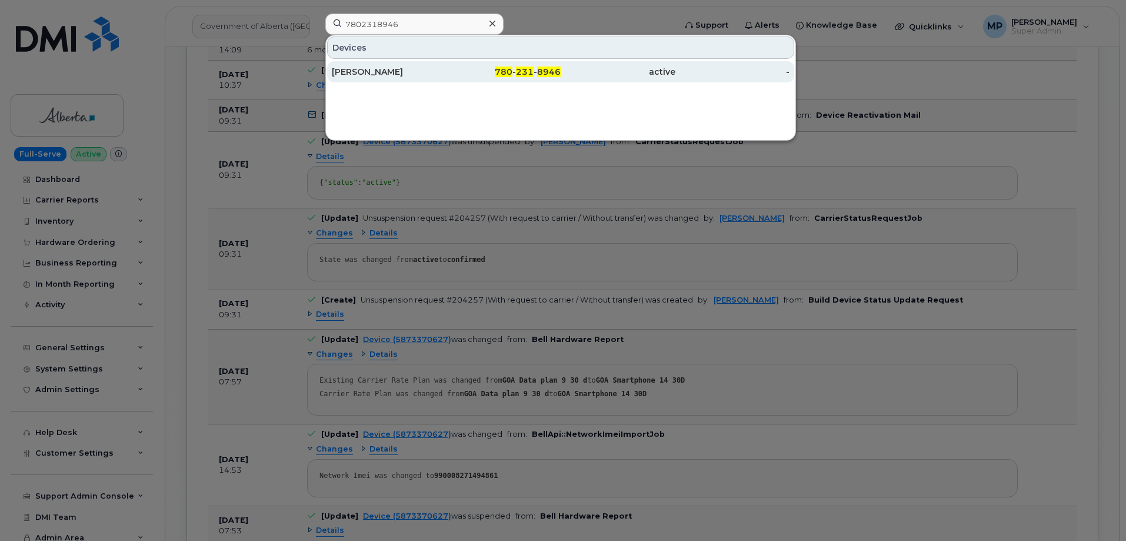
click at [368, 70] on div "Shari Oko" at bounding box center [389, 72] width 115 height 12
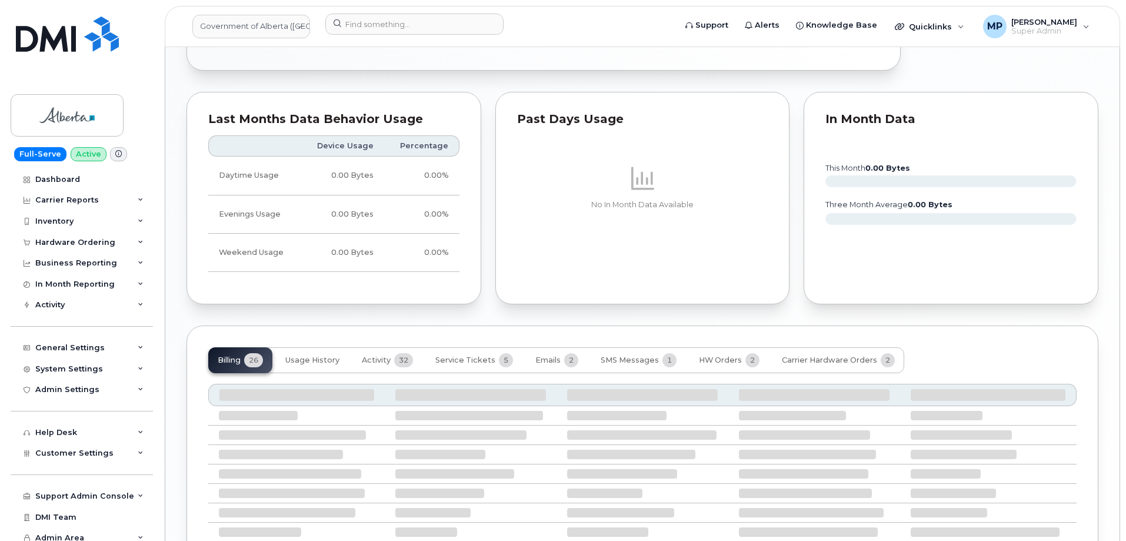
scroll to position [843, 0]
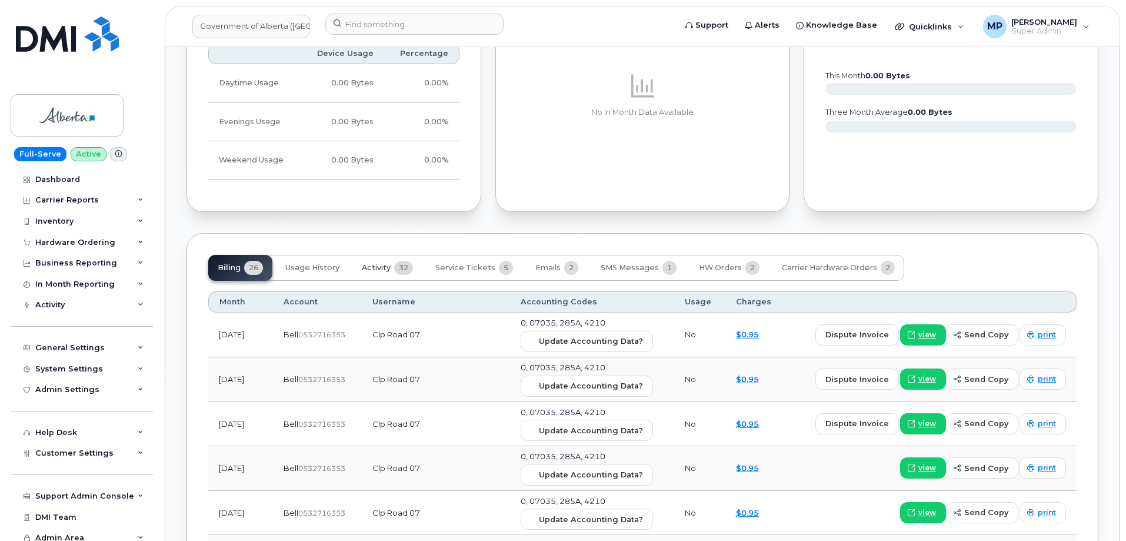
click at [371, 265] on span "Activity" at bounding box center [376, 267] width 29 height 9
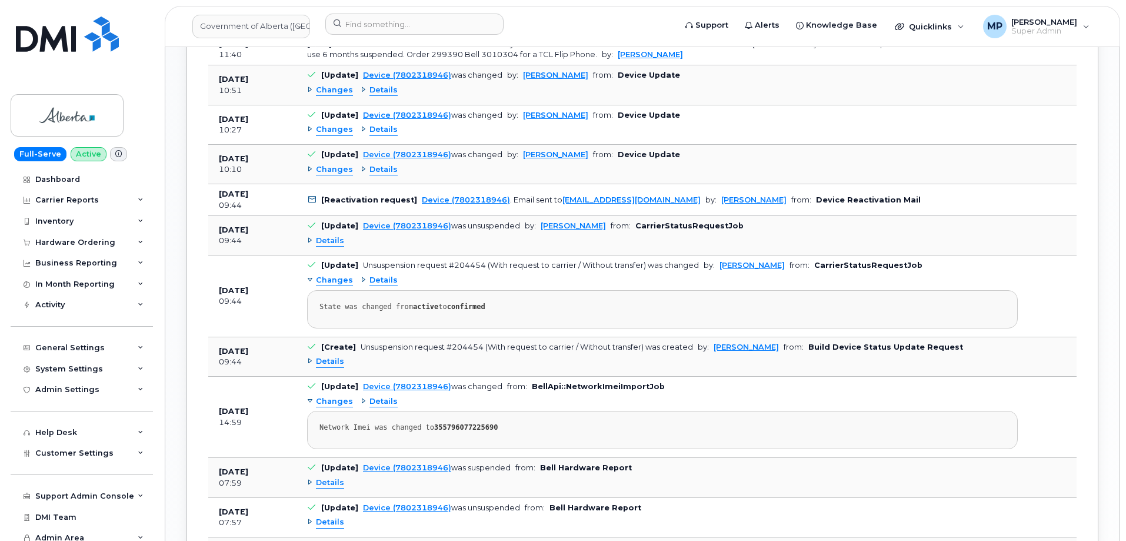
scroll to position [1314, 0]
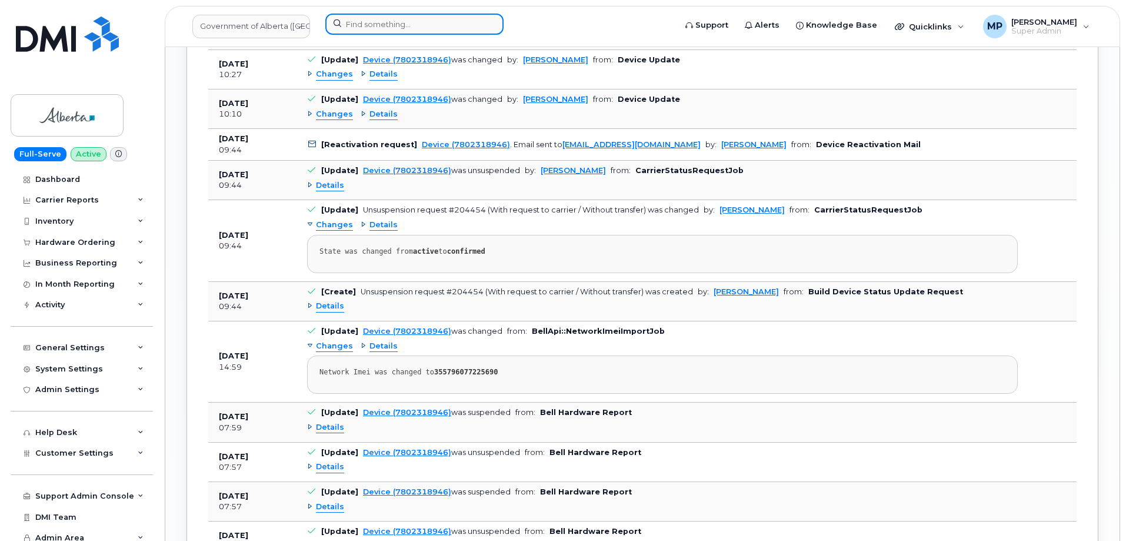
click at [370, 24] on input at bounding box center [414, 24] width 178 height 21
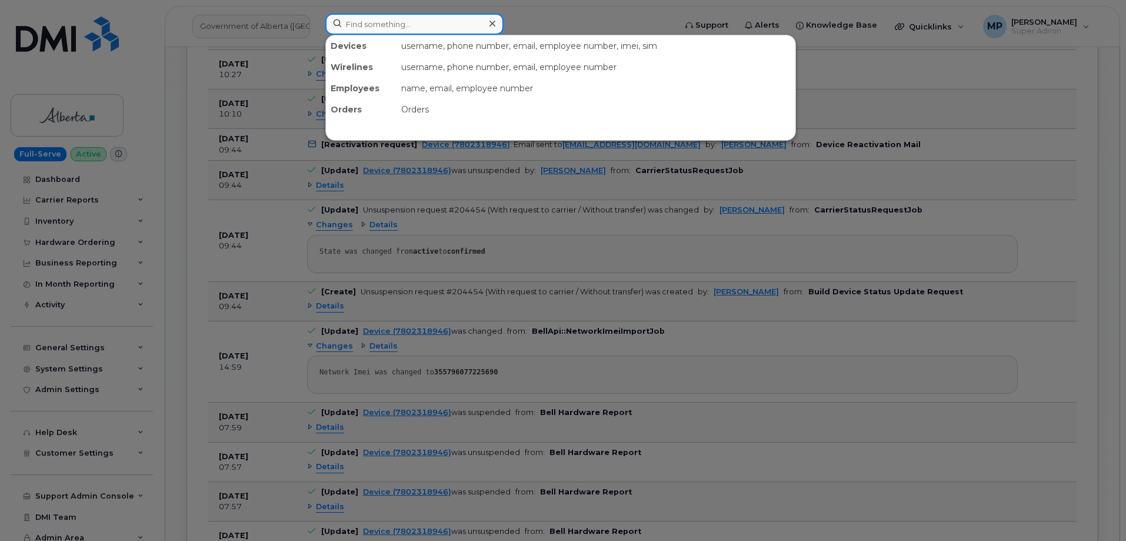
paste input "5873370627"
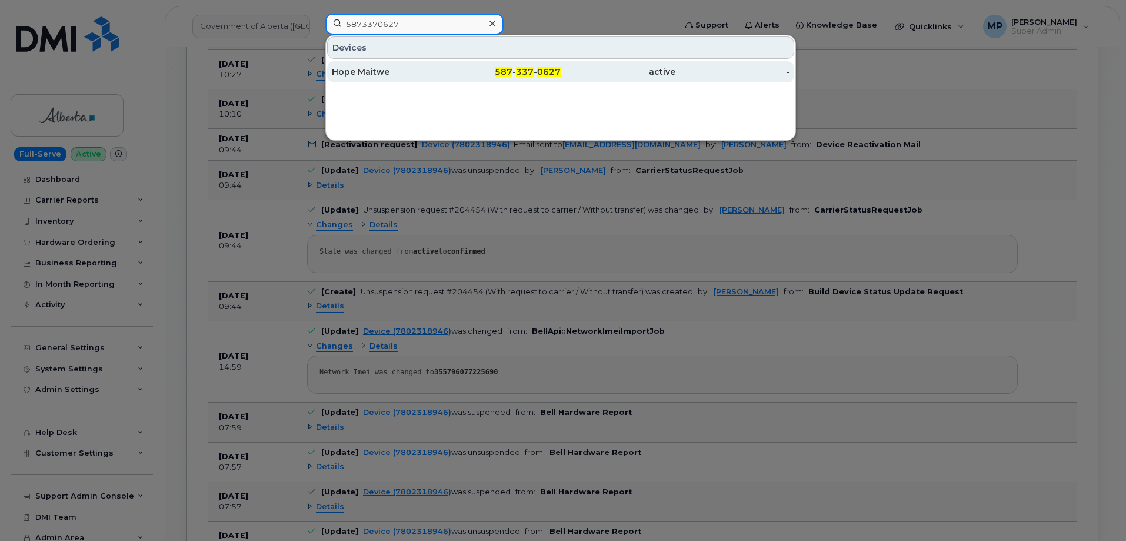
type input "5873370627"
click at [510, 72] on span "587" at bounding box center [504, 72] width 18 height 11
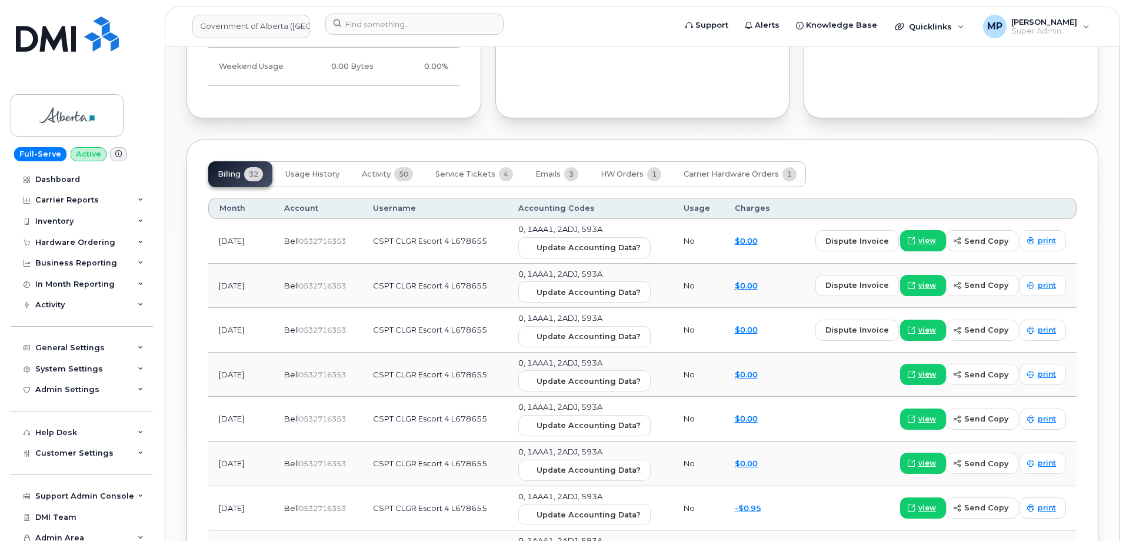
scroll to position [1001, 0]
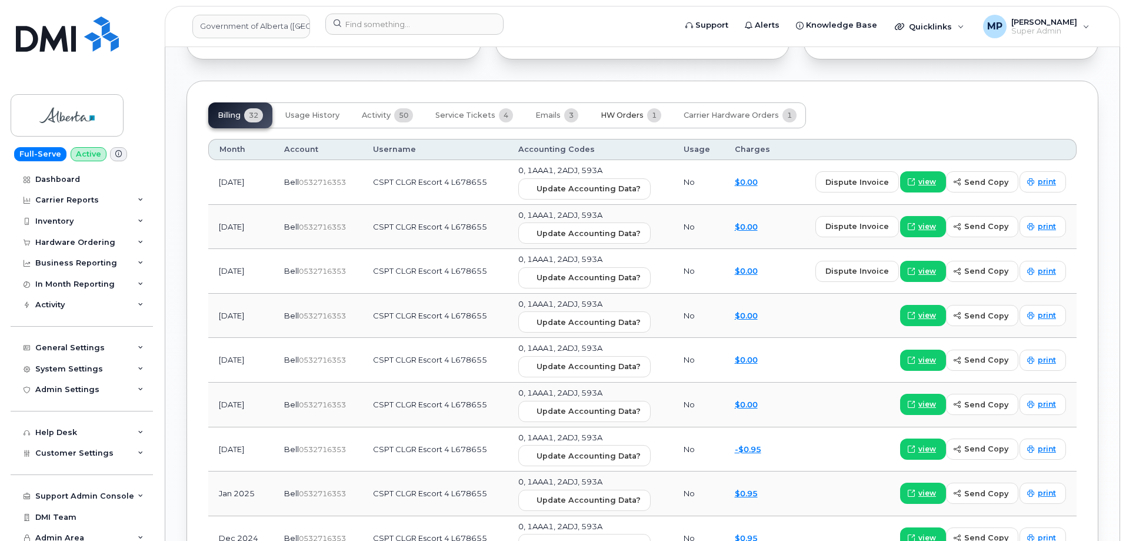
click at [627, 112] on span "HW Orders" at bounding box center [622, 115] width 43 height 9
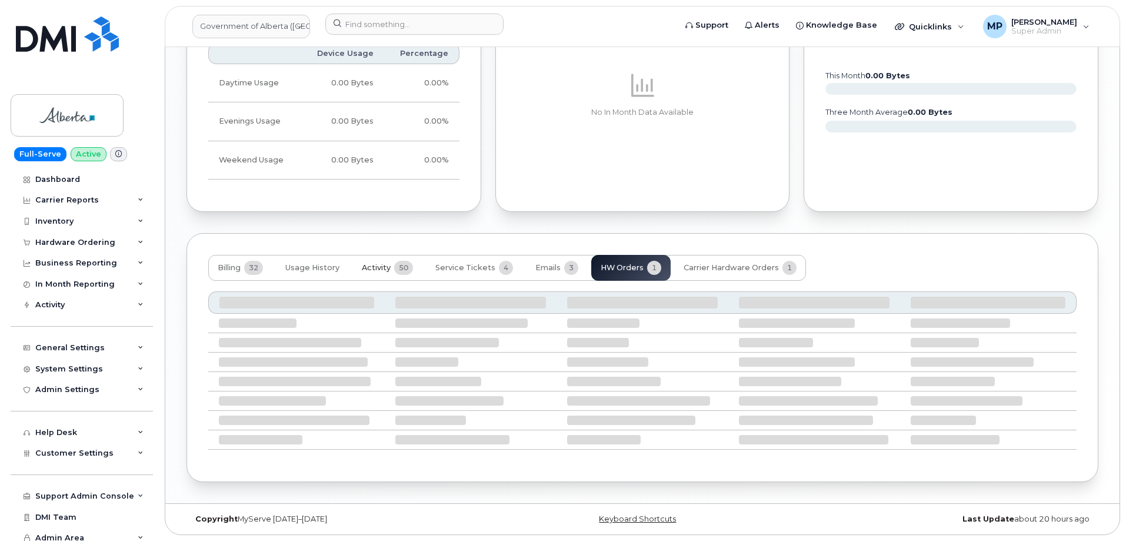
scroll to position [773, 0]
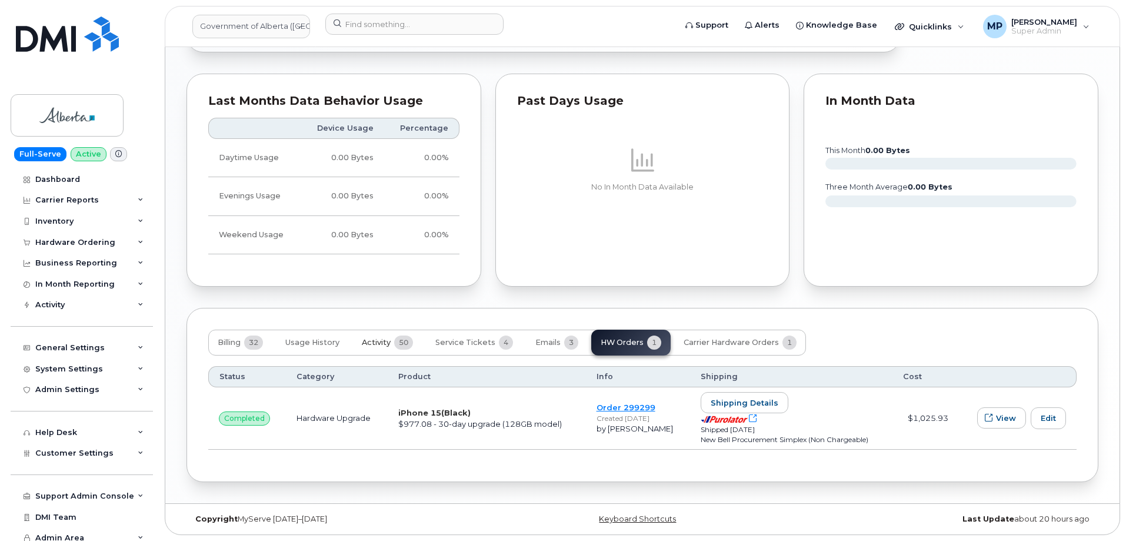
click at [386, 343] on span "Activity" at bounding box center [376, 342] width 29 height 9
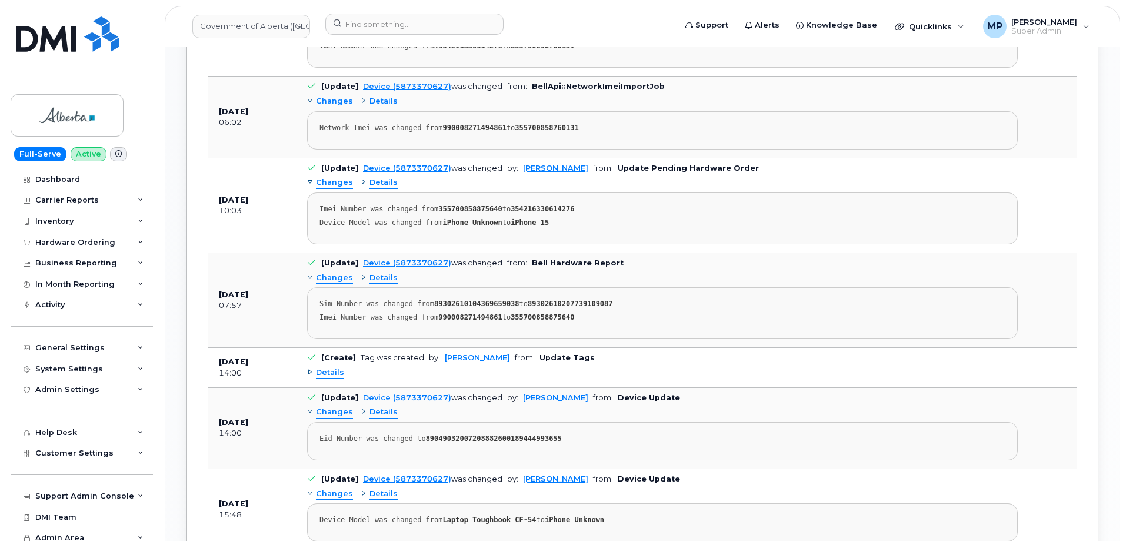
scroll to position [1185, 0]
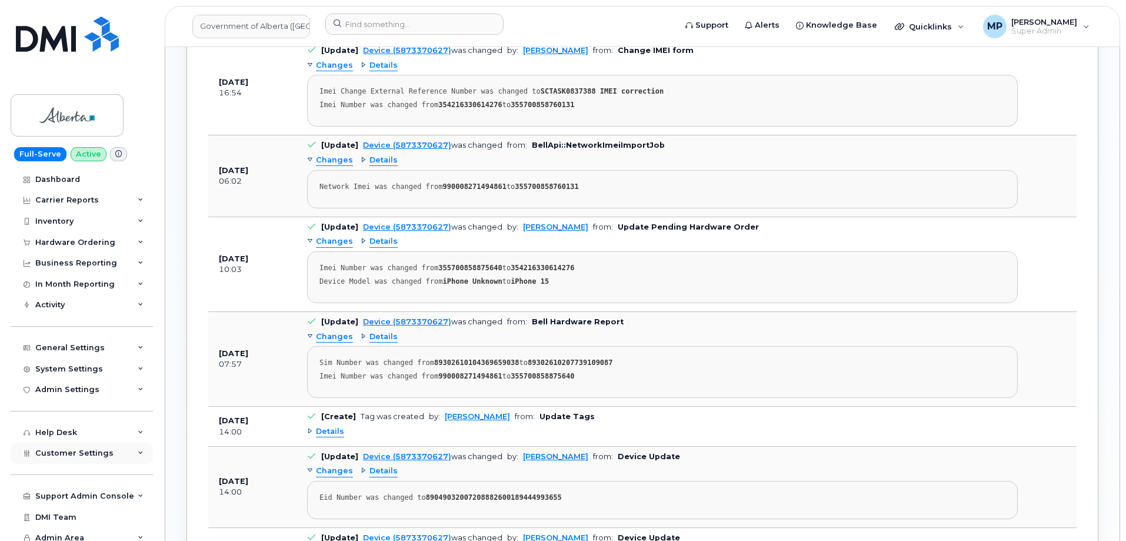
click at [69, 452] on span "Customer Settings" at bounding box center [74, 452] width 78 height 9
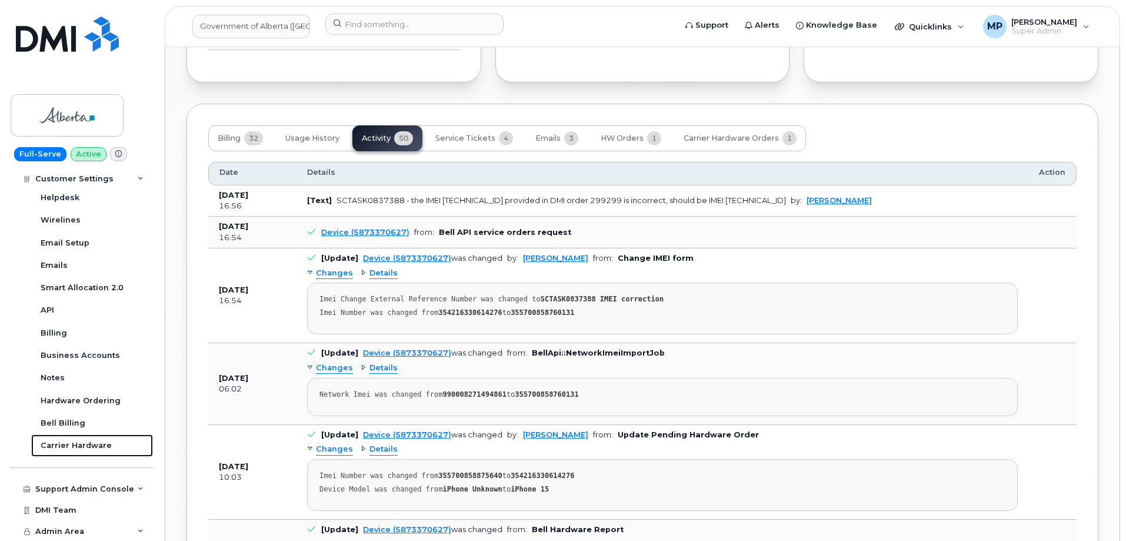
scroll to position [891, 0]
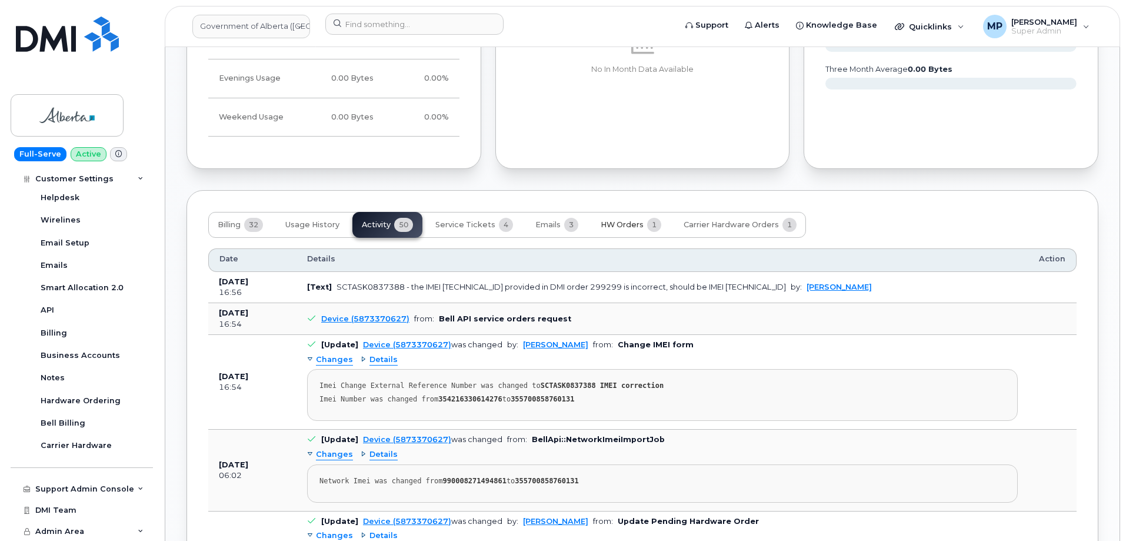
click at [620, 224] on span "HW Orders" at bounding box center [622, 224] width 43 height 9
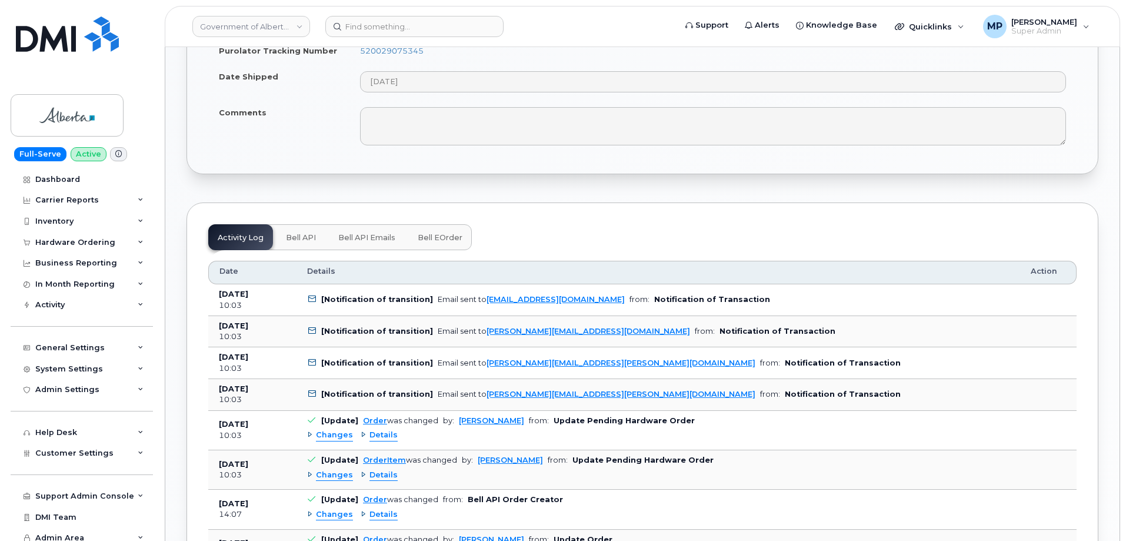
scroll to position [942, 0]
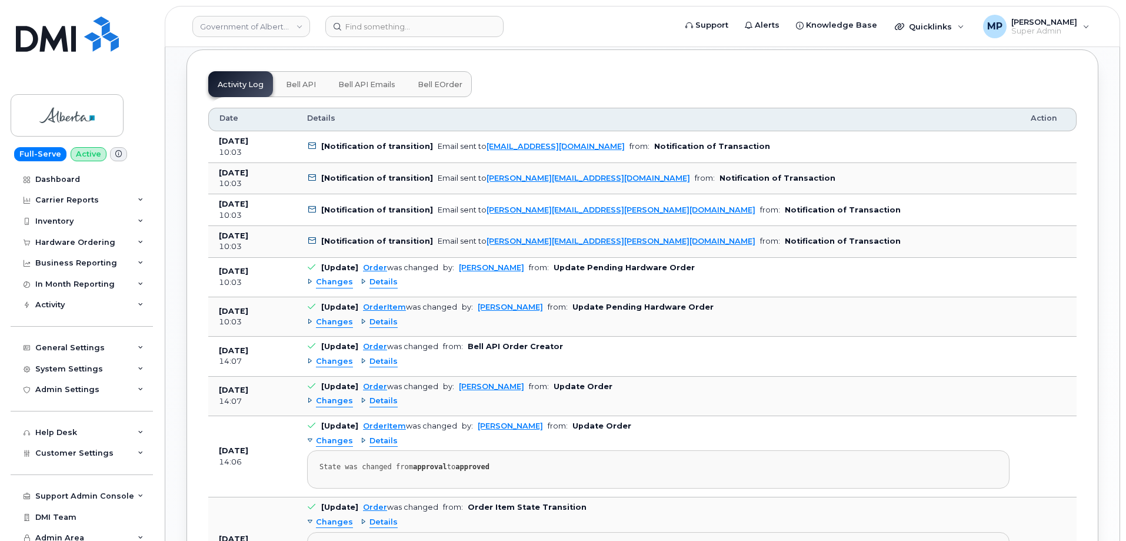
click at [325, 277] on span "Changes" at bounding box center [334, 282] width 37 height 11
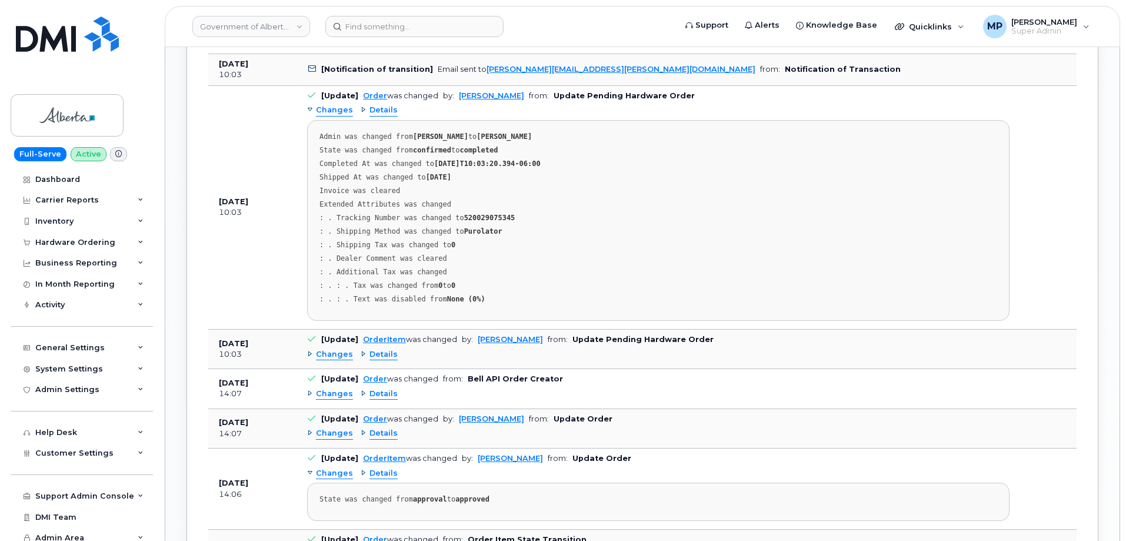
scroll to position [1118, 0]
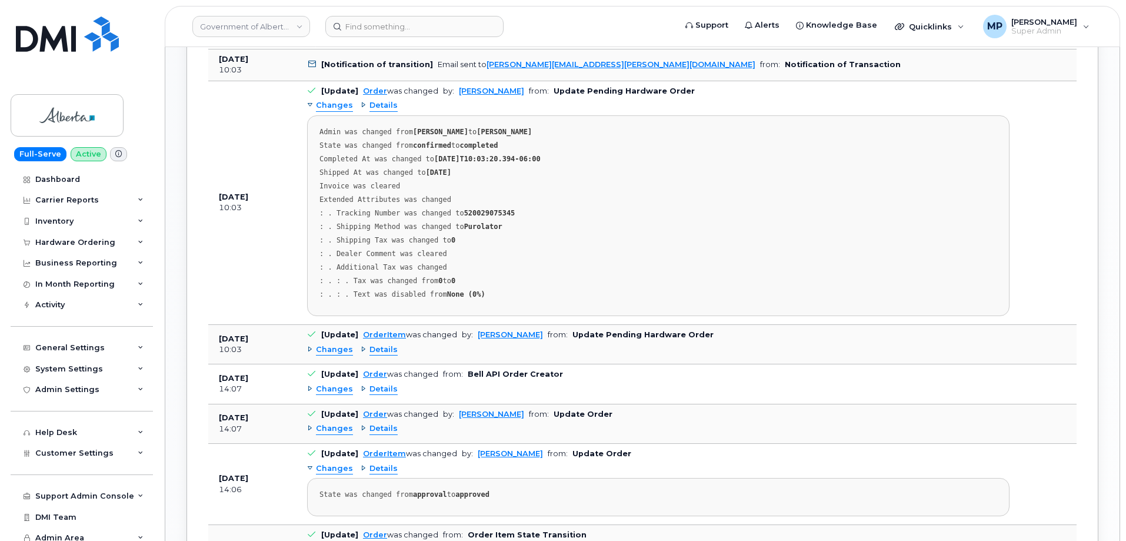
click at [323, 345] on div "Changes Details" at bounding box center [658, 349] width 703 height 19
click at [326, 344] on span "Changes" at bounding box center [334, 349] width 37 height 11
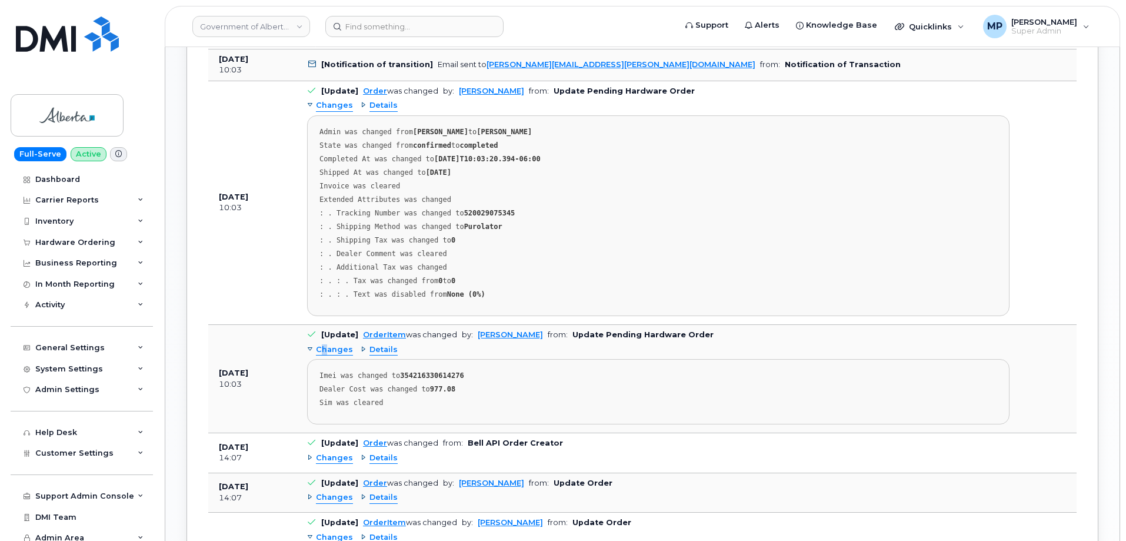
scroll to position [1177, 0]
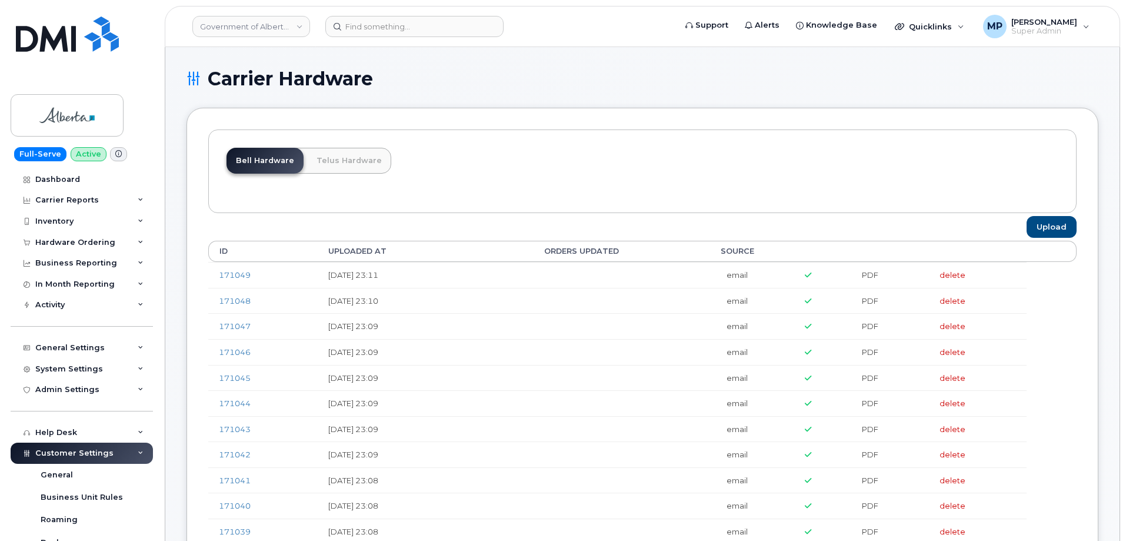
drag, startPoint x: 241, startPoint y: 274, endPoint x: 434, endPoint y: 159, distance: 224.6
click at [442, 172] on div "Bell Hardware Telus Hardware" at bounding box center [642, 171] width 869 height 84
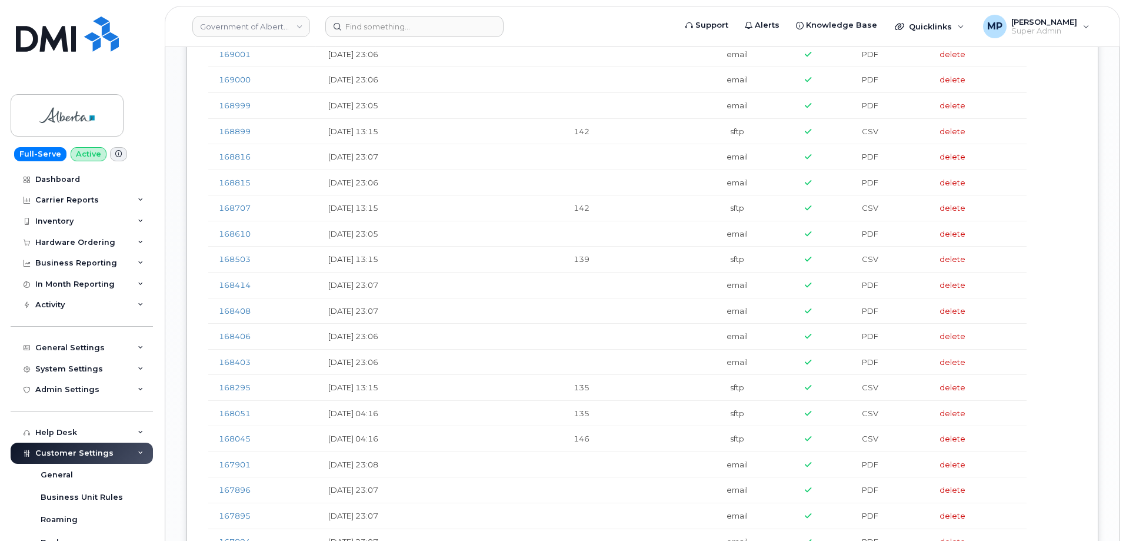
scroll to position [2119, 0]
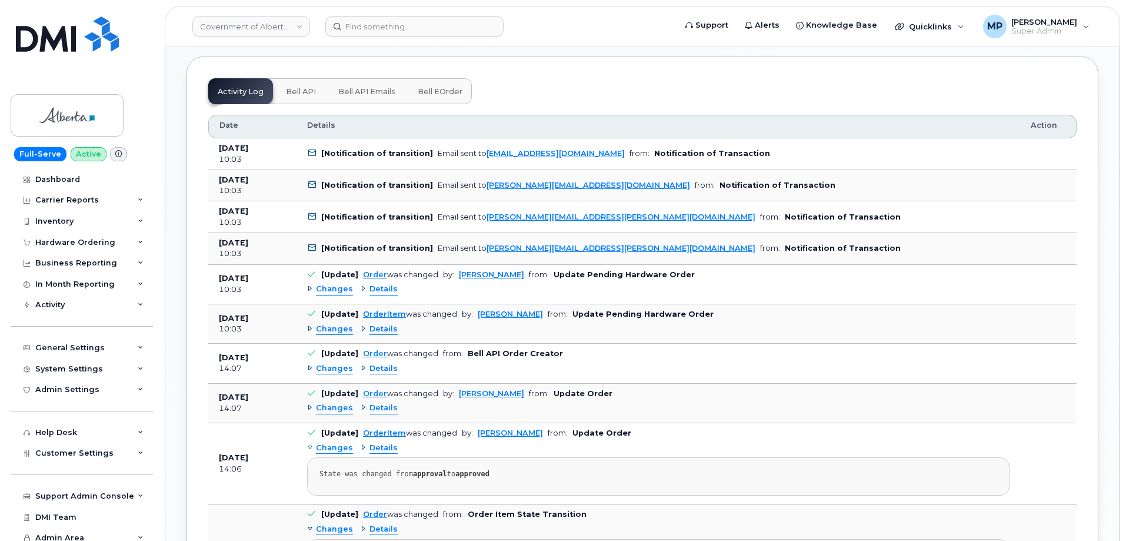
scroll to position [942, 0]
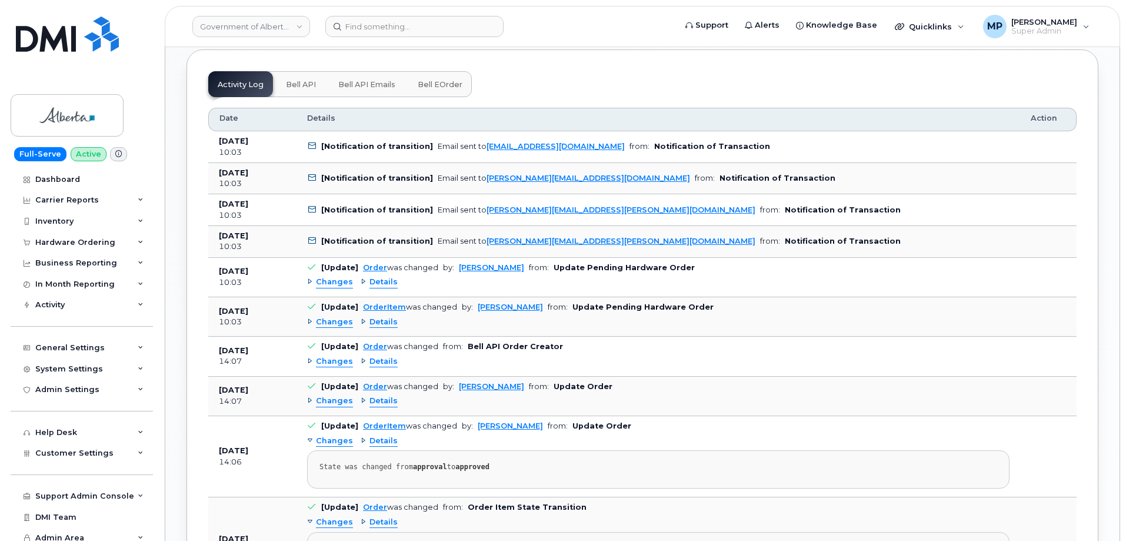
click at [333, 317] on span "Changes" at bounding box center [334, 322] width 37 height 11
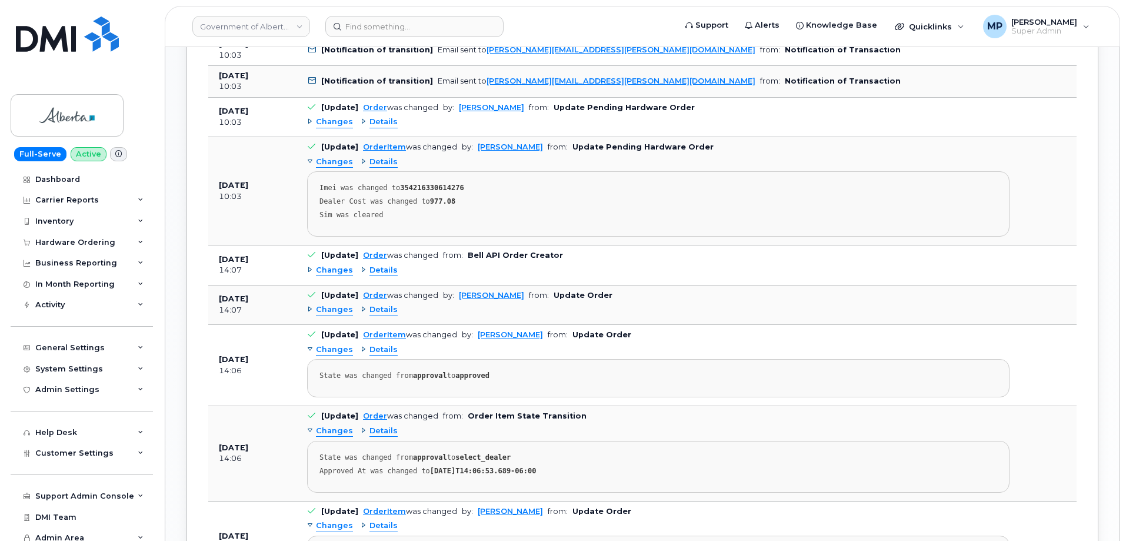
scroll to position [1118, 0]
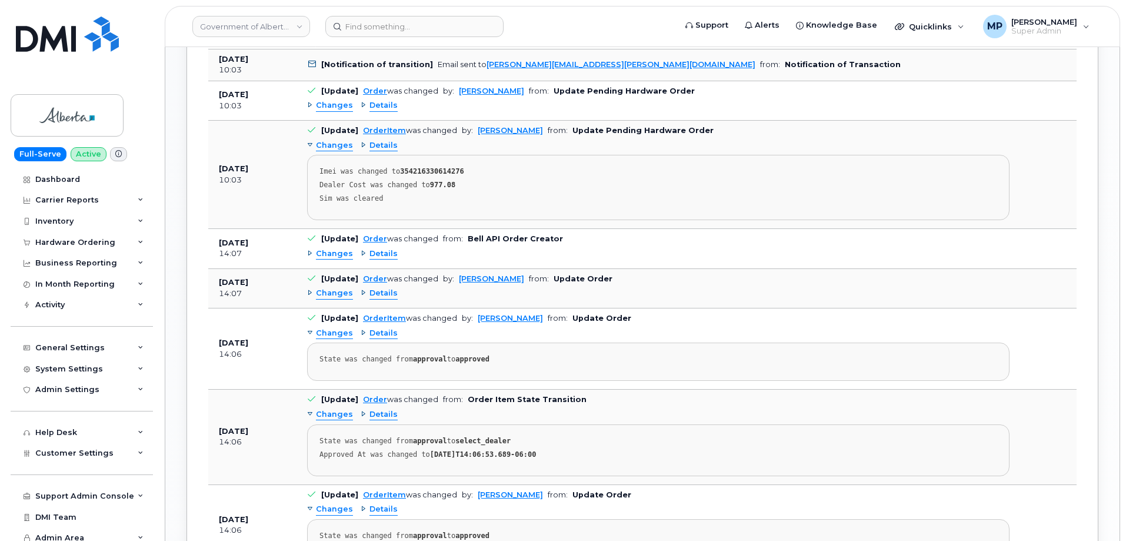
click at [333, 248] on span "Changes" at bounding box center [334, 253] width 37 height 11
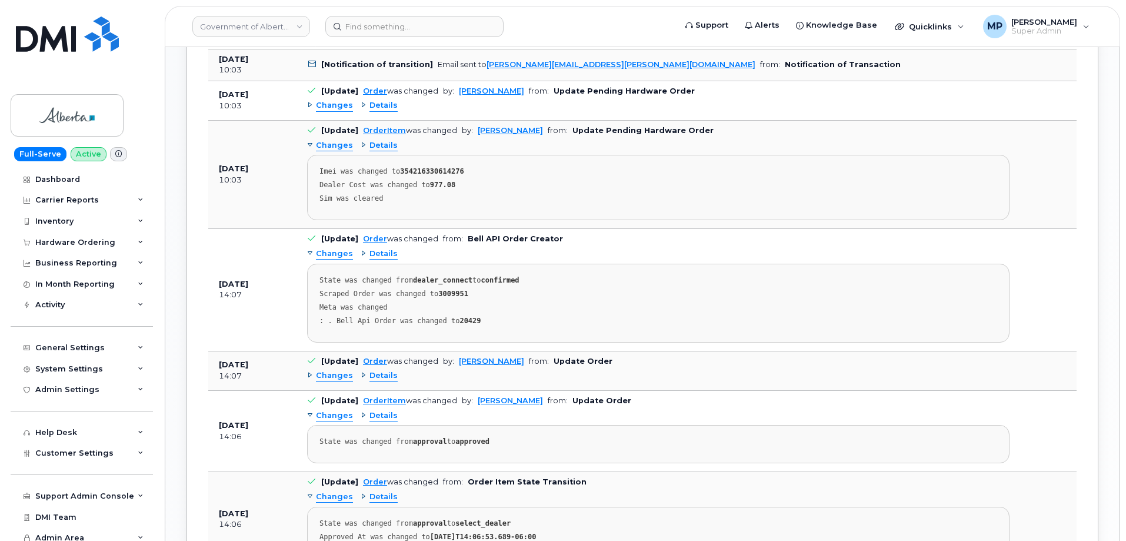
click at [446, 290] on strong "3009951" at bounding box center [453, 294] width 30 height 8
copy strong "3009951"
click at [436, 167] on strong "354216330614276" at bounding box center [432, 171] width 64 height 8
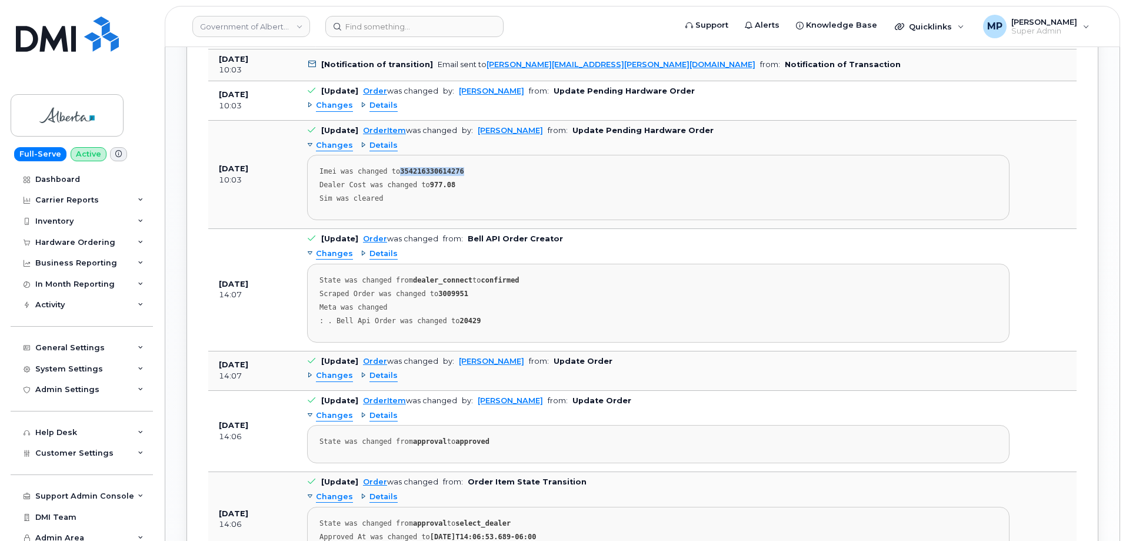
copy strong "354216330614276"
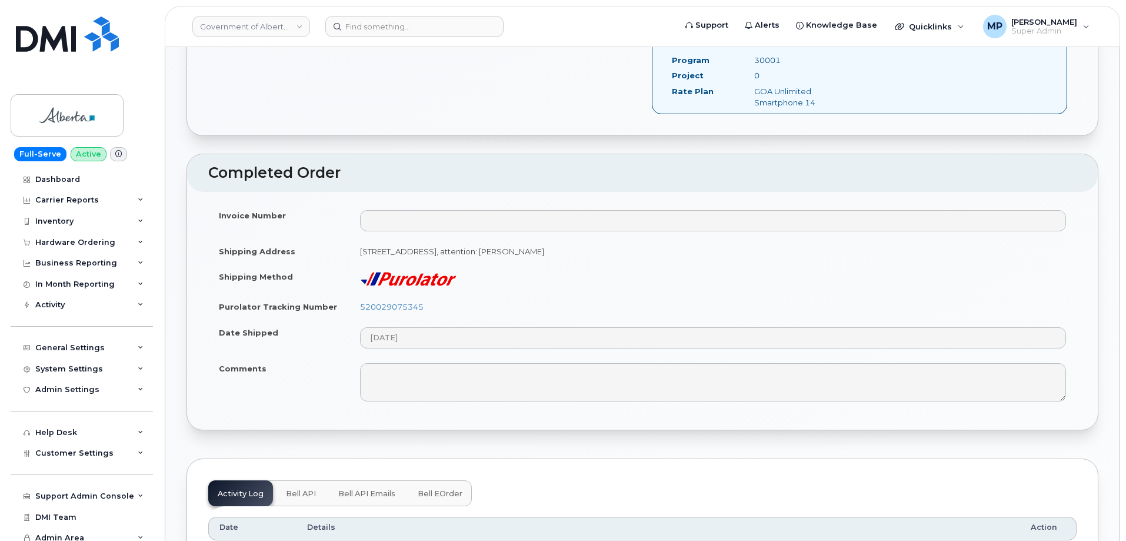
scroll to position [353, 0]
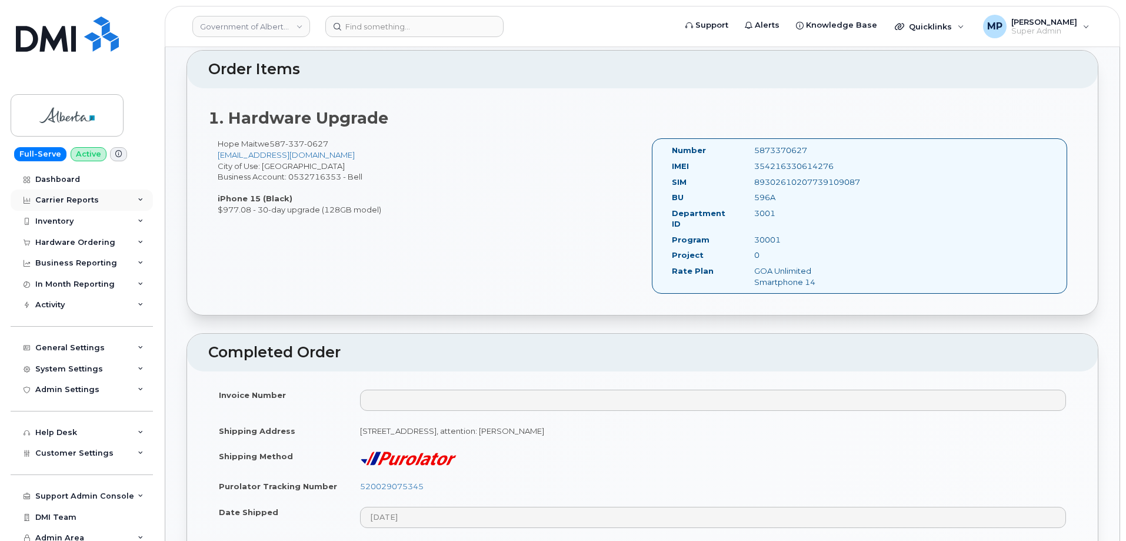
click at [52, 198] on div "Carrier Reports" at bounding box center [67, 199] width 64 height 9
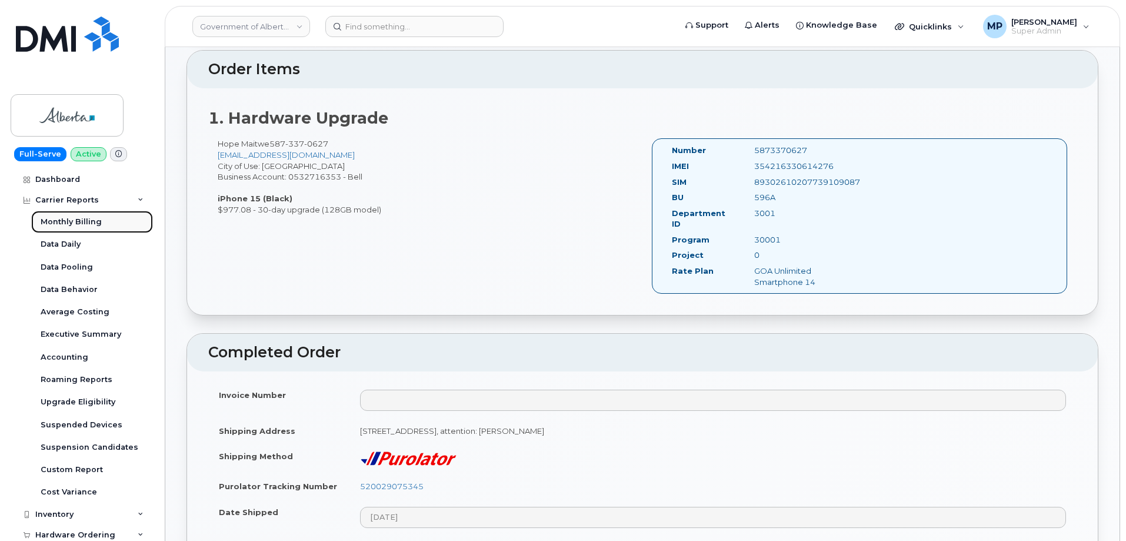
click at [57, 222] on div "Monthly Billing" at bounding box center [71, 222] width 61 height 11
click at [58, 196] on div "Carrier Reports" at bounding box center [67, 199] width 64 height 9
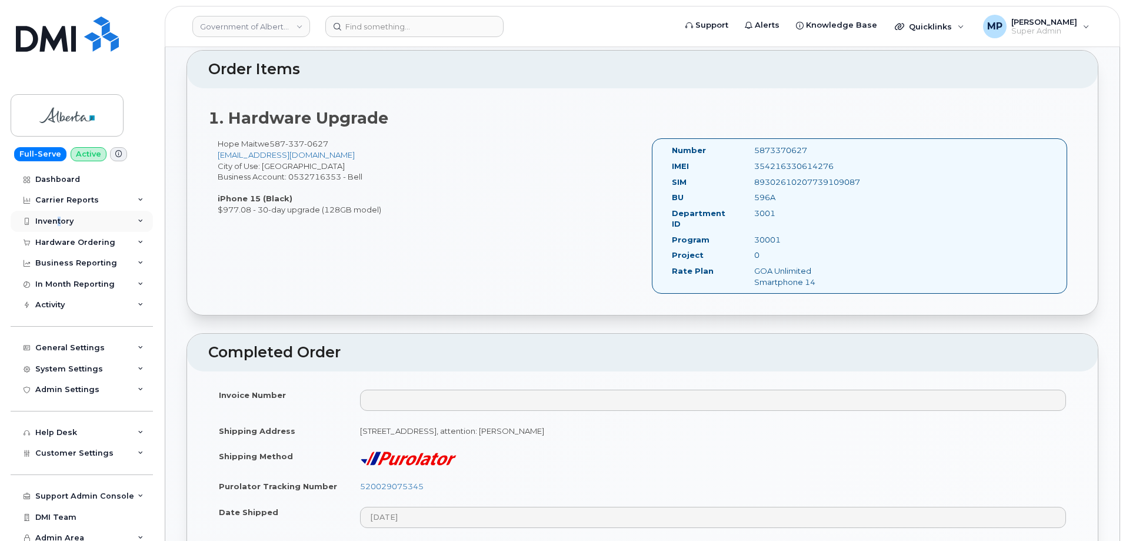
click at [58, 227] on div "Inventory" at bounding box center [82, 221] width 142 height 21
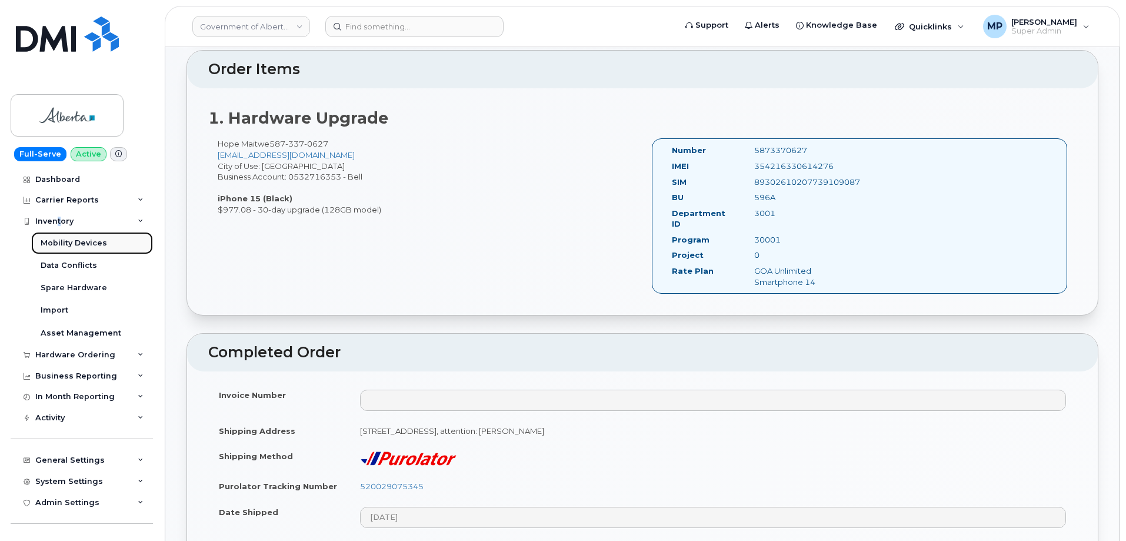
click at [58, 241] on div "Mobility Devices" at bounding box center [74, 243] width 67 height 11
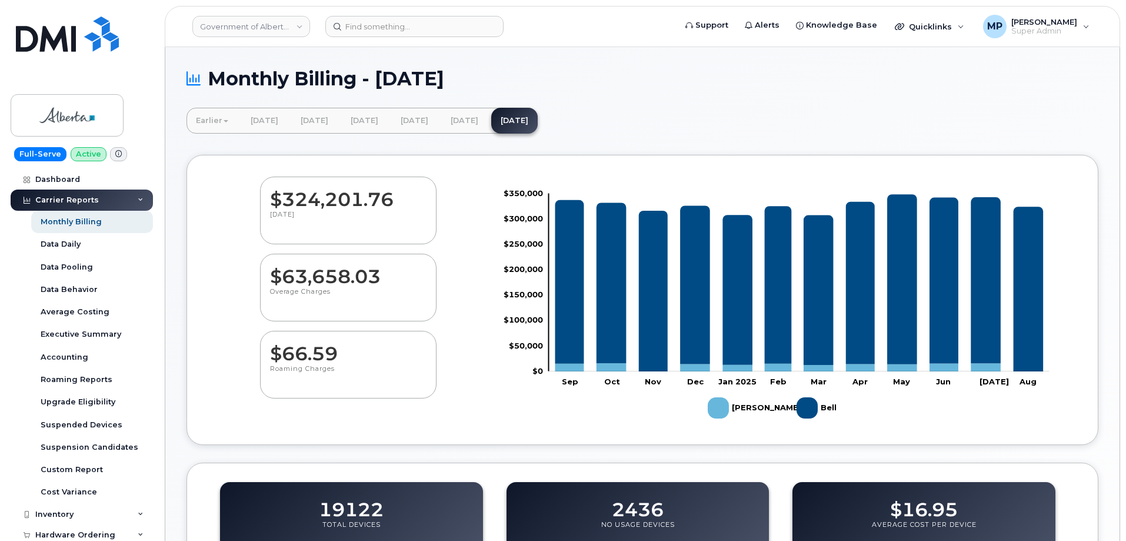
click at [63, 201] on div "Carrier Reports" at bounding box center [67, 199] width 64 height 9
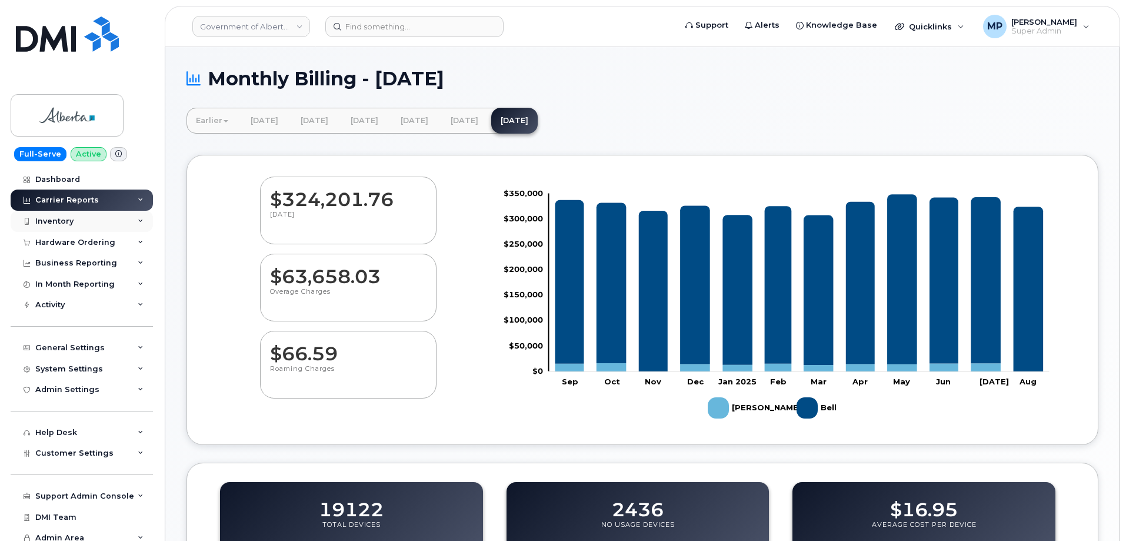
click at [61, 222] on div "Inventory" at bounding box center [54, 221] width 38 height 9
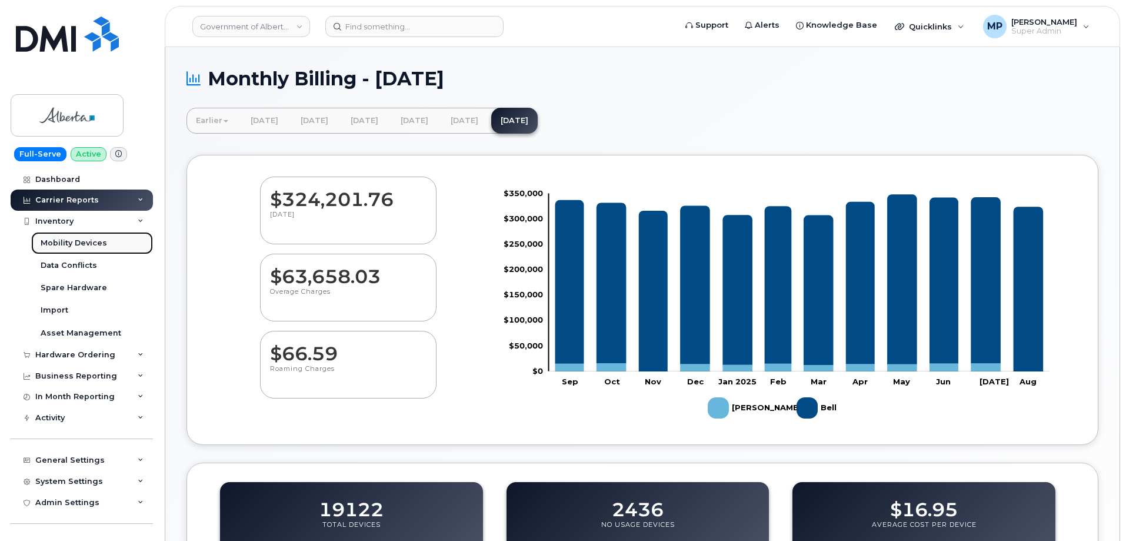
click at [62, 242] on div "Mobility Devices" at bounding box center [74, 243] width 67 height 11
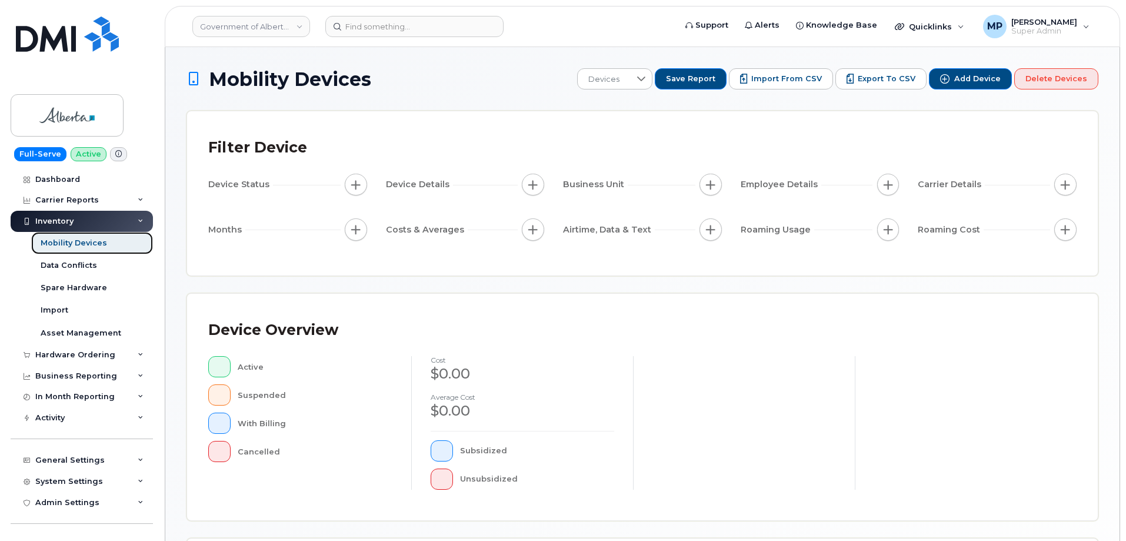
scroll to position [272, 0]
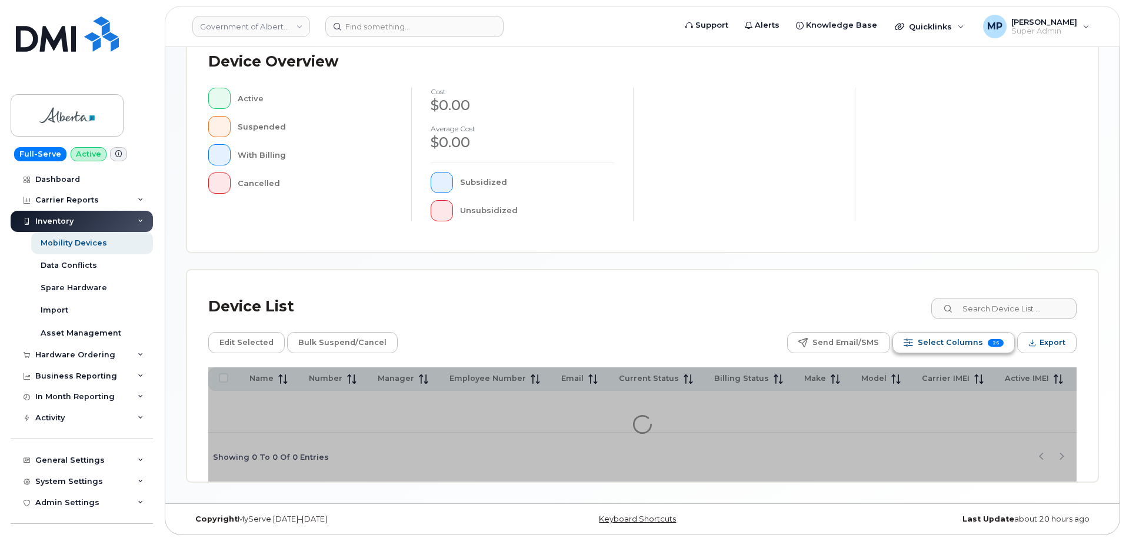
click at [982, 342] on span "Select Columns" at bounding box center [950, 343] width 65 height 18
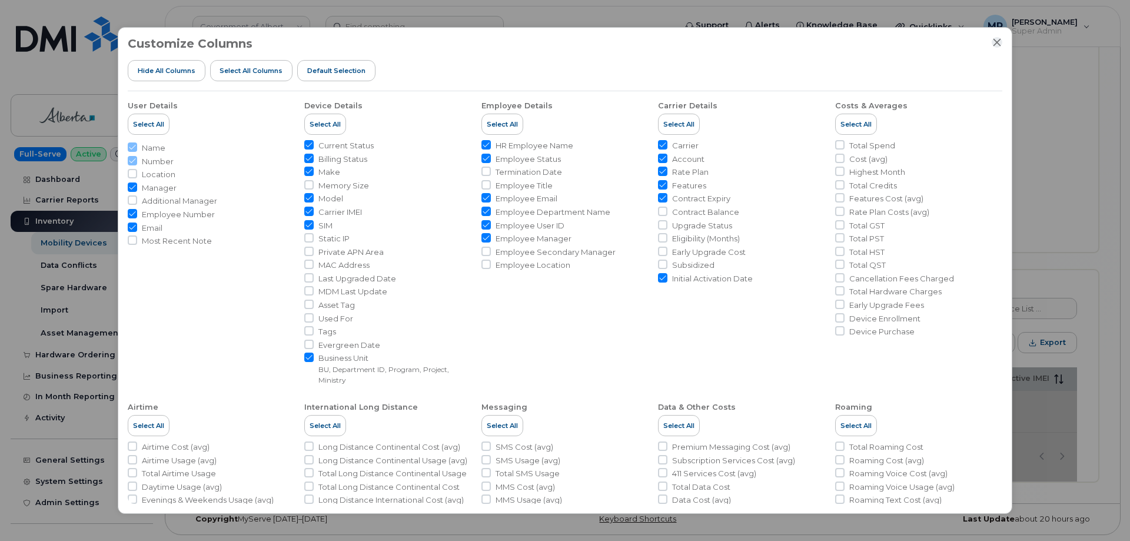
click at [1000, 44] on icon "Close" at bounding box center [996, 42] width 9 height 9
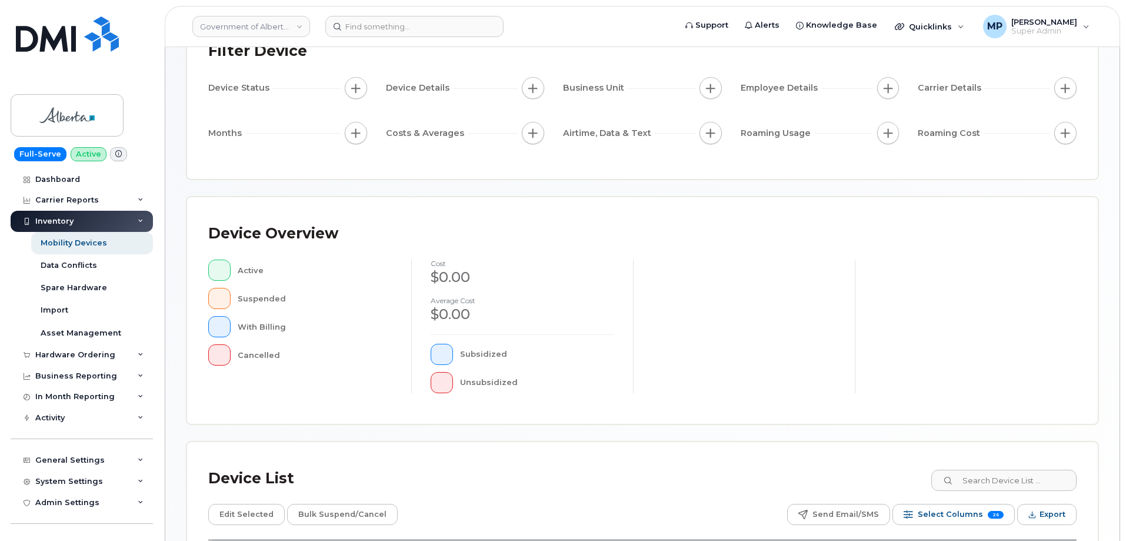
scroll to position [95, 0]
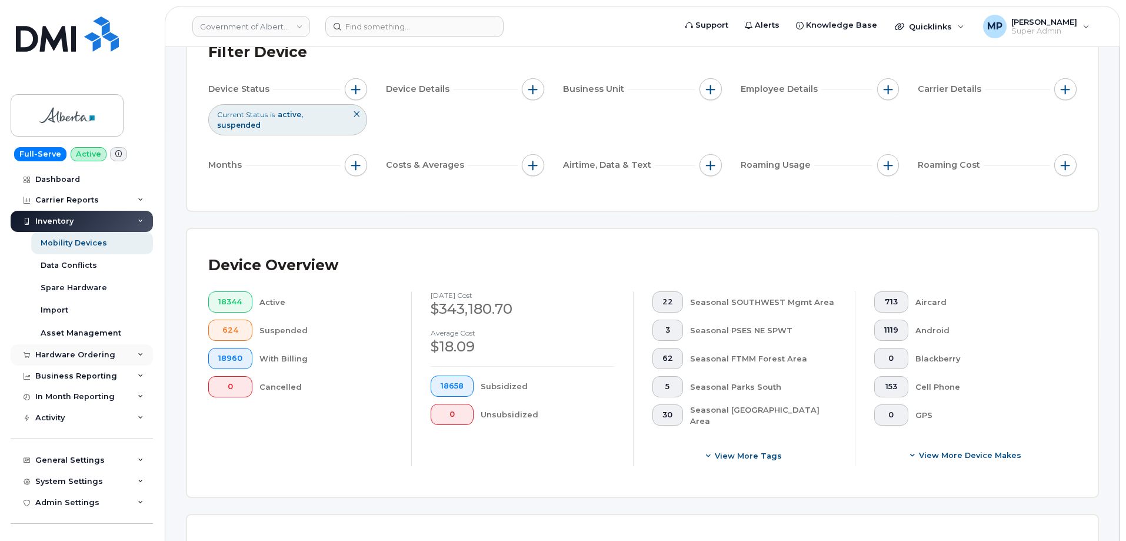
click at [68, 354] on div "Hardware Ordering" at bounding box center [75, 354] width 80 height 9
drag, startPoint x: 57, startPoint y: 400, endPoint x: 117, endPoint y: 387, distance: 62.1
click at [58, 400] on div "Orders" at bounding box center [55, 399] width 29 height 11
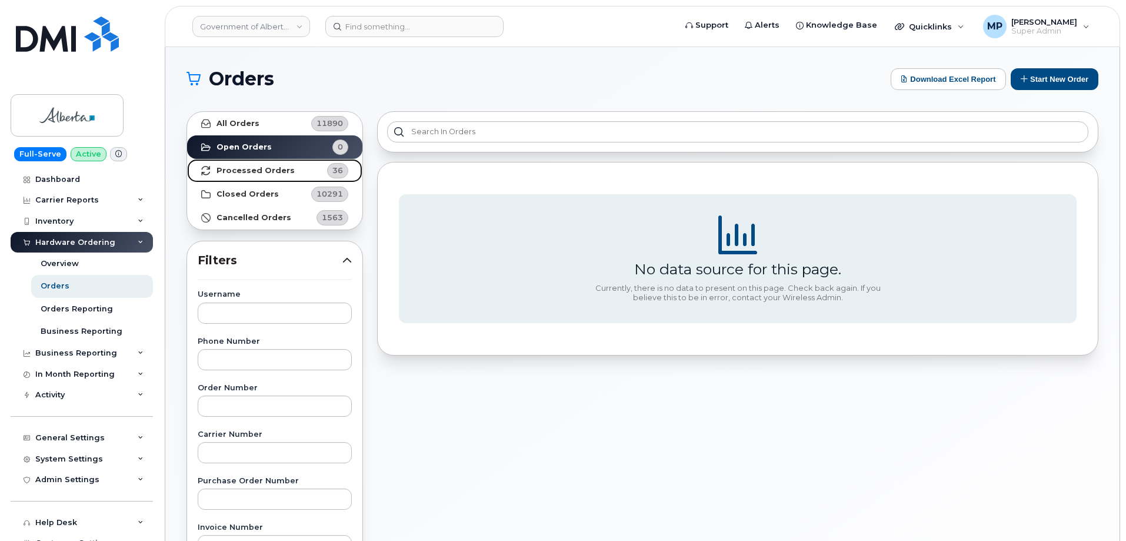
click at [278, 174] on strong "Processed Orders" at bounding box center [256, 170] width 78 height 9
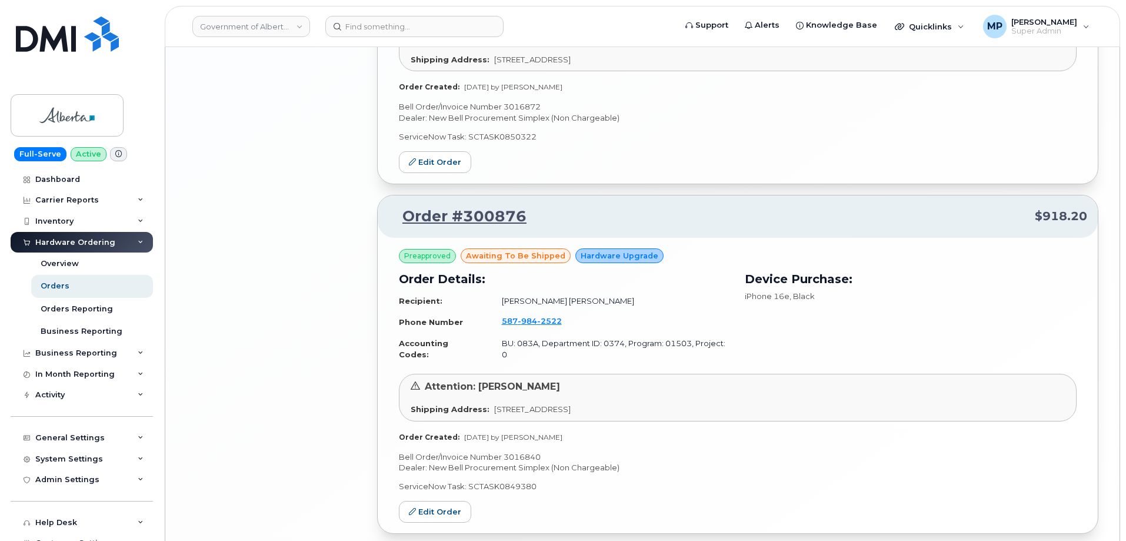
scroll to position [2417, 0]
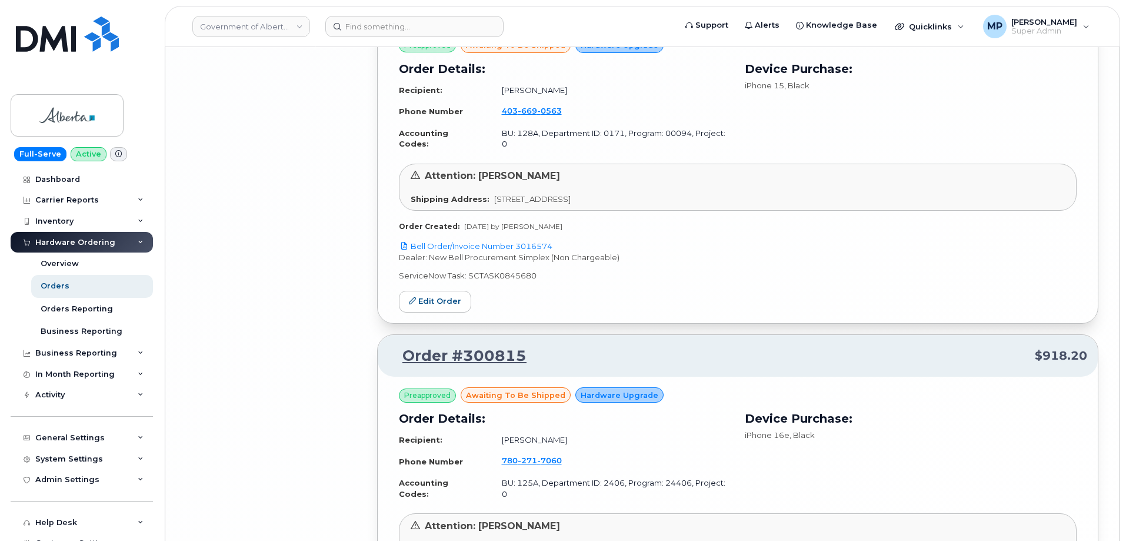
scroll to position [5127, 0]
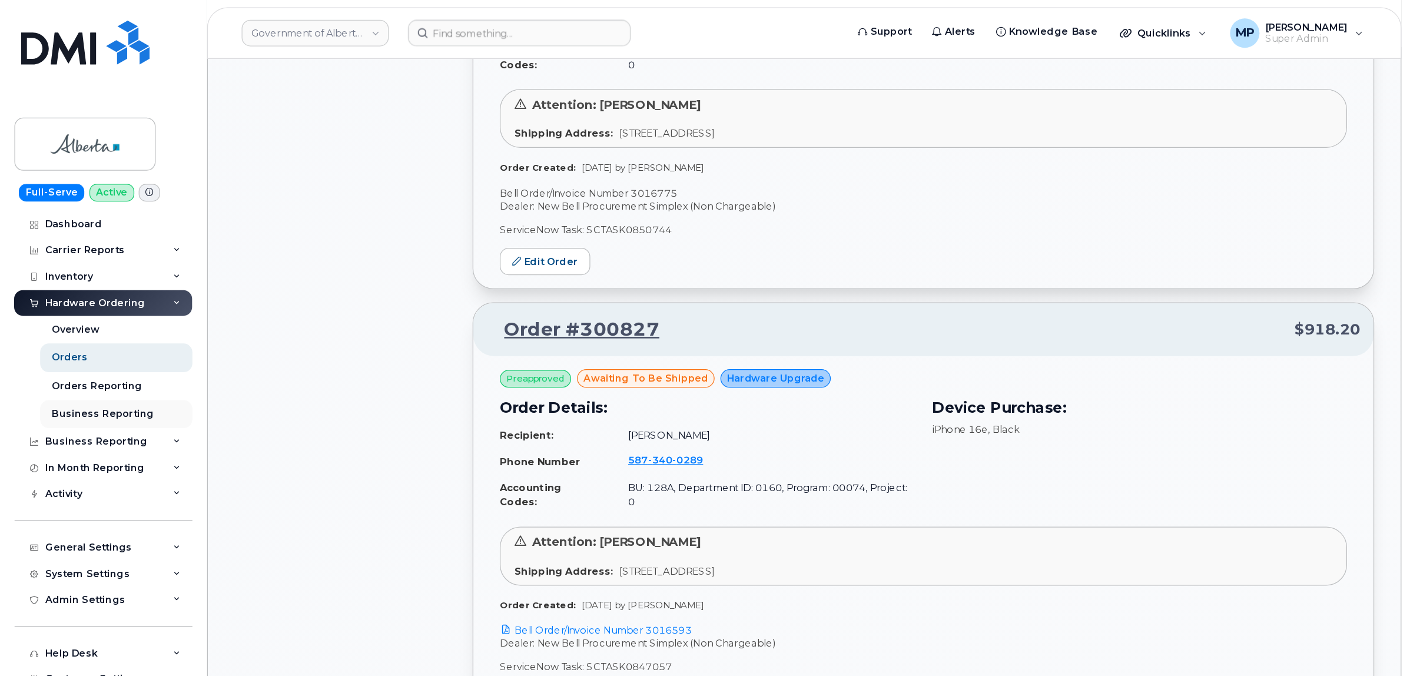
scroll to position [3767, 0]
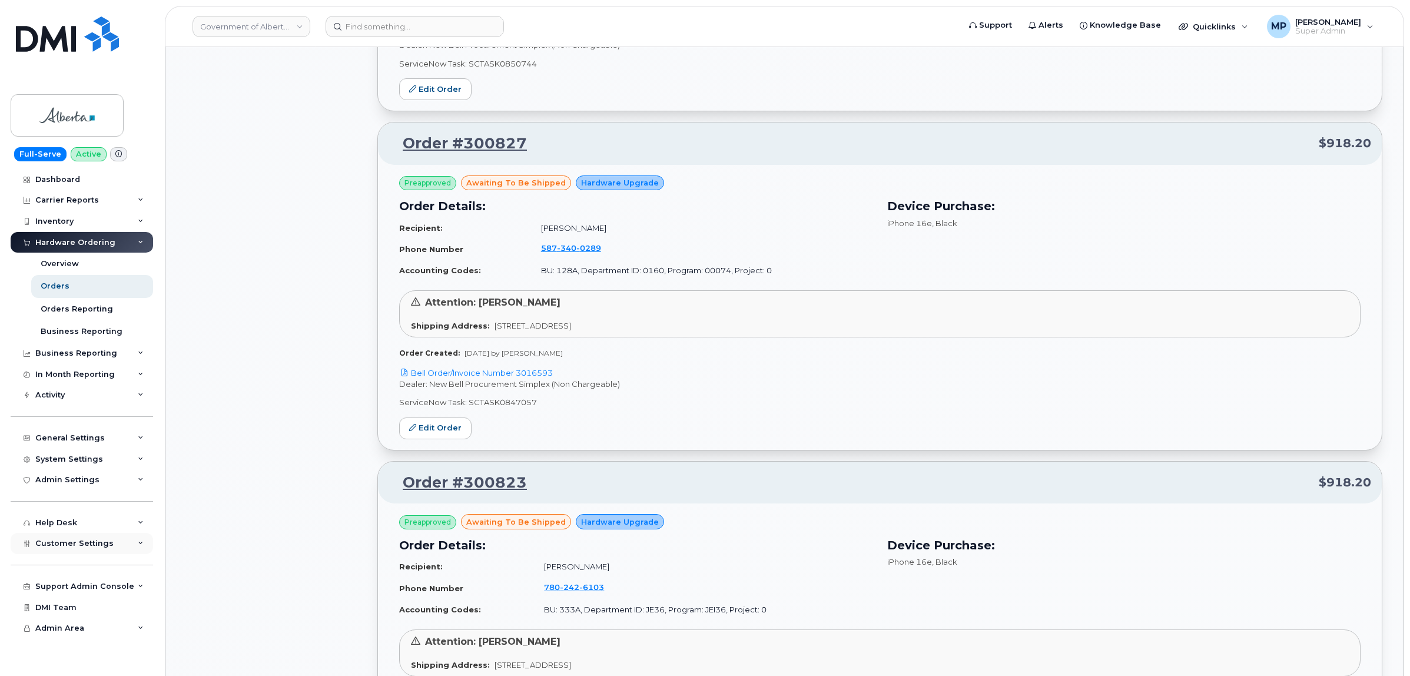
click at [51, 540] on span "Customer Settings" at bounding box center [74, 543] width 78 height 9
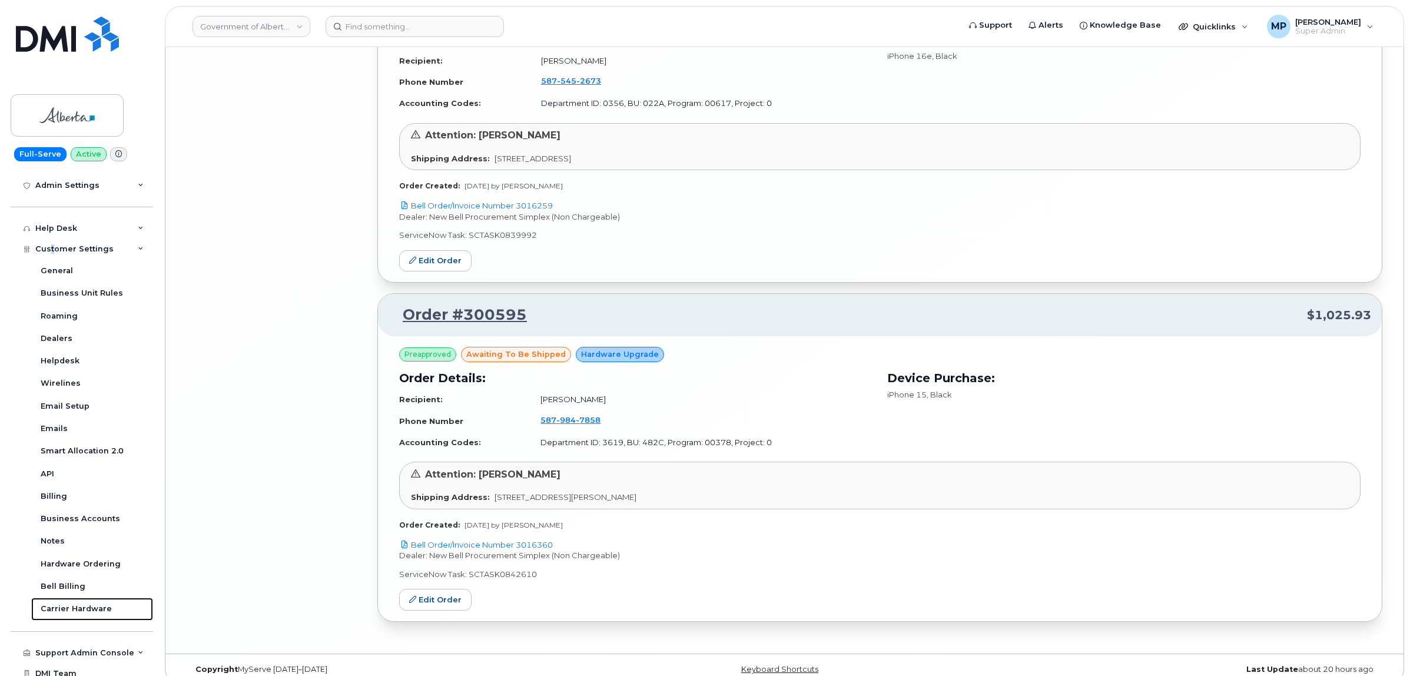
scroll to position [11743, 0]
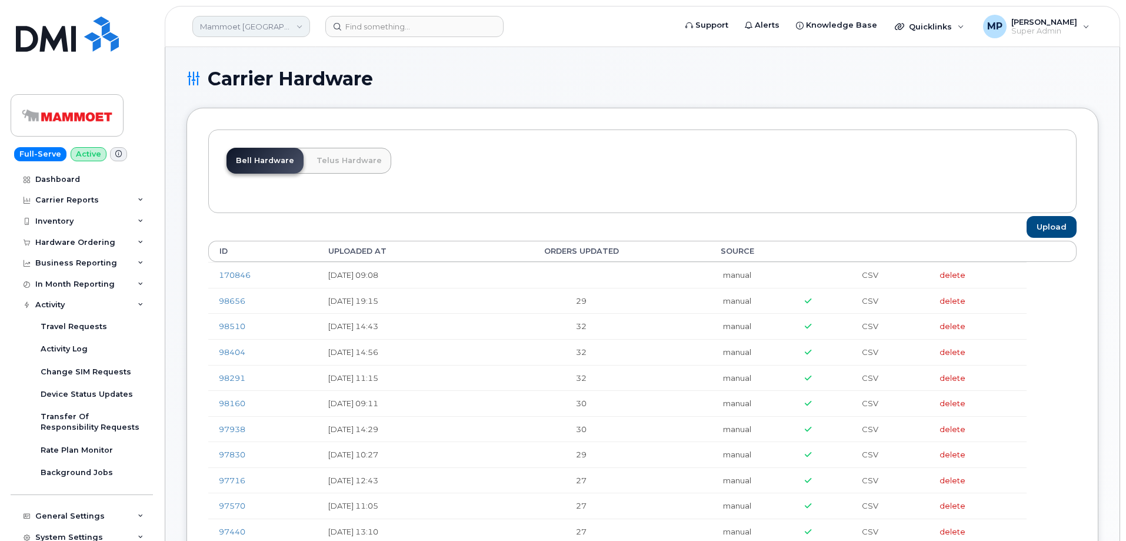
click at [248, 22] on link "Mammoet [GEOGRAPHIC_DATA]" at bounding box center [251, 26] width 118 height 21
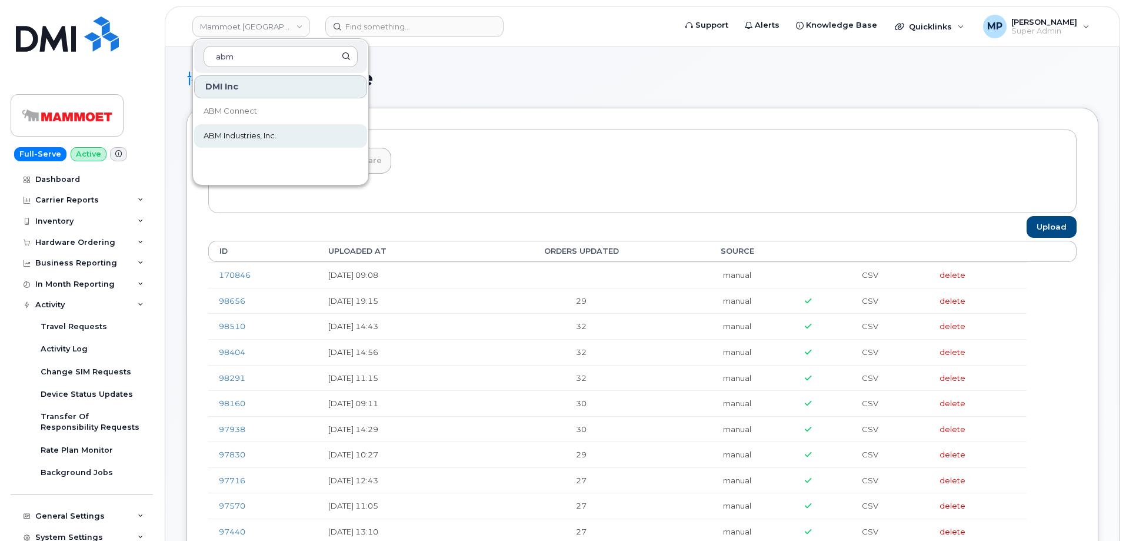
type input "abm"
click at [242, 134] on span "ABM Industries, Inc." at bounding box center [240, 136] width 73 height 12
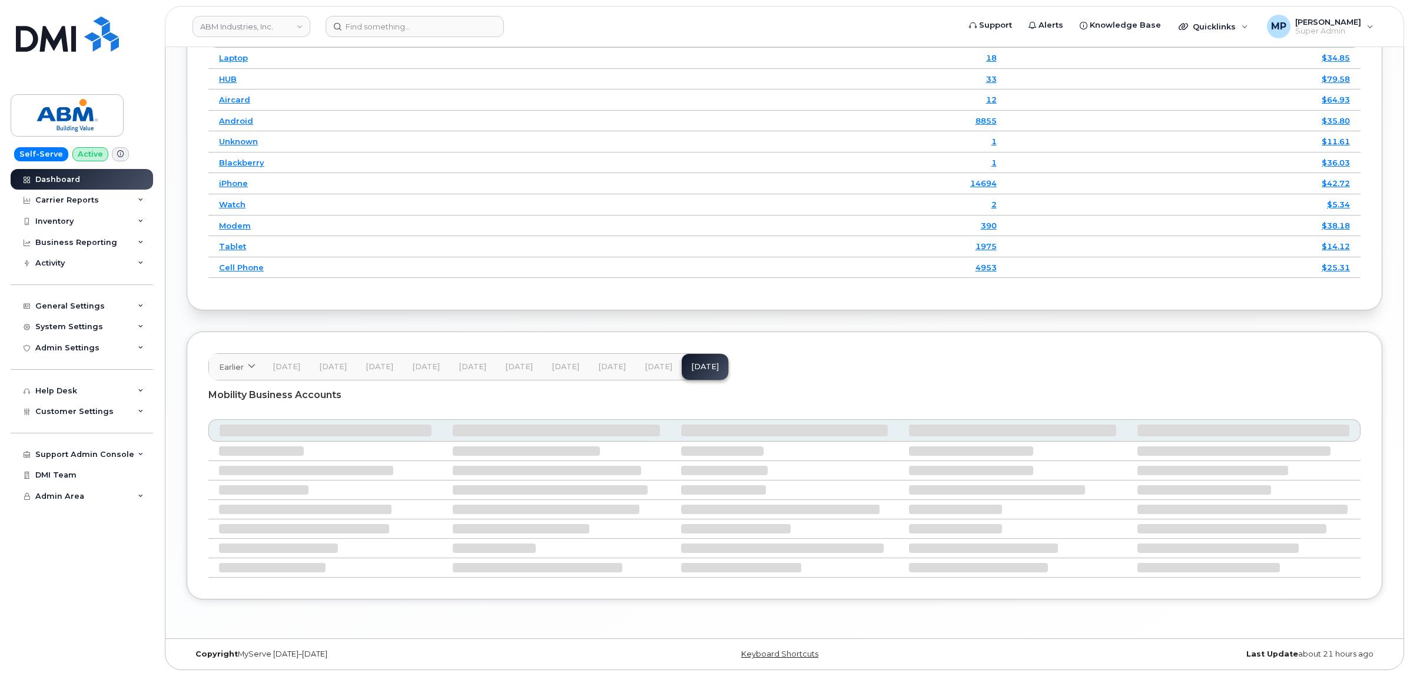
scroll to position [1513, 0]
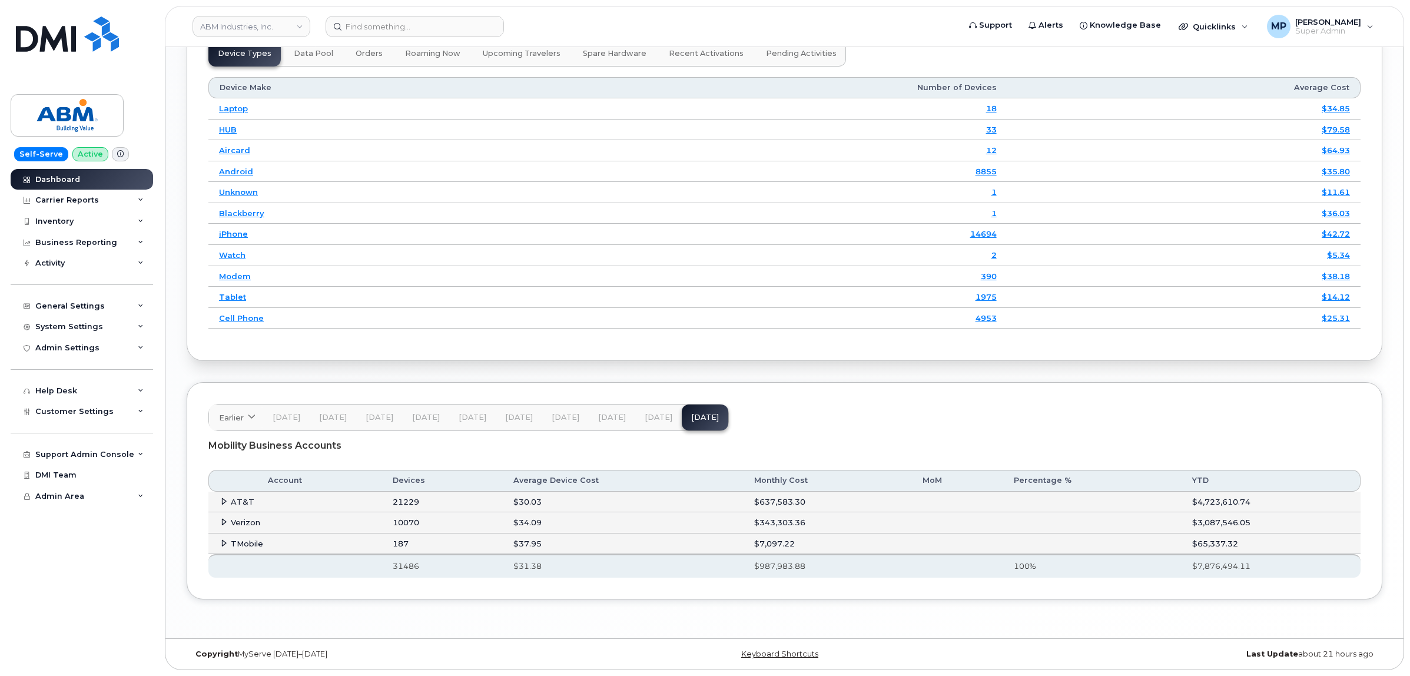
click at [219, 540] on span at bounding box center [223, 542] width 9 height 9
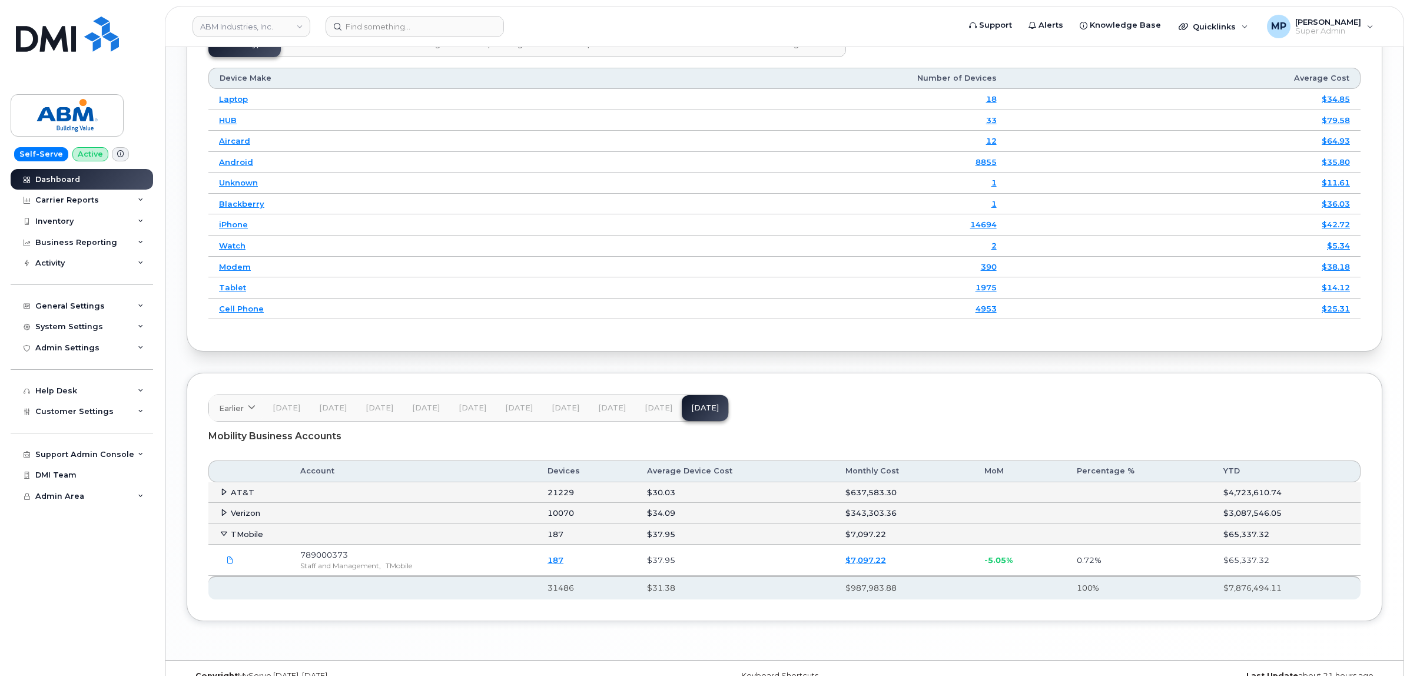
scroll to position [1545, 0]
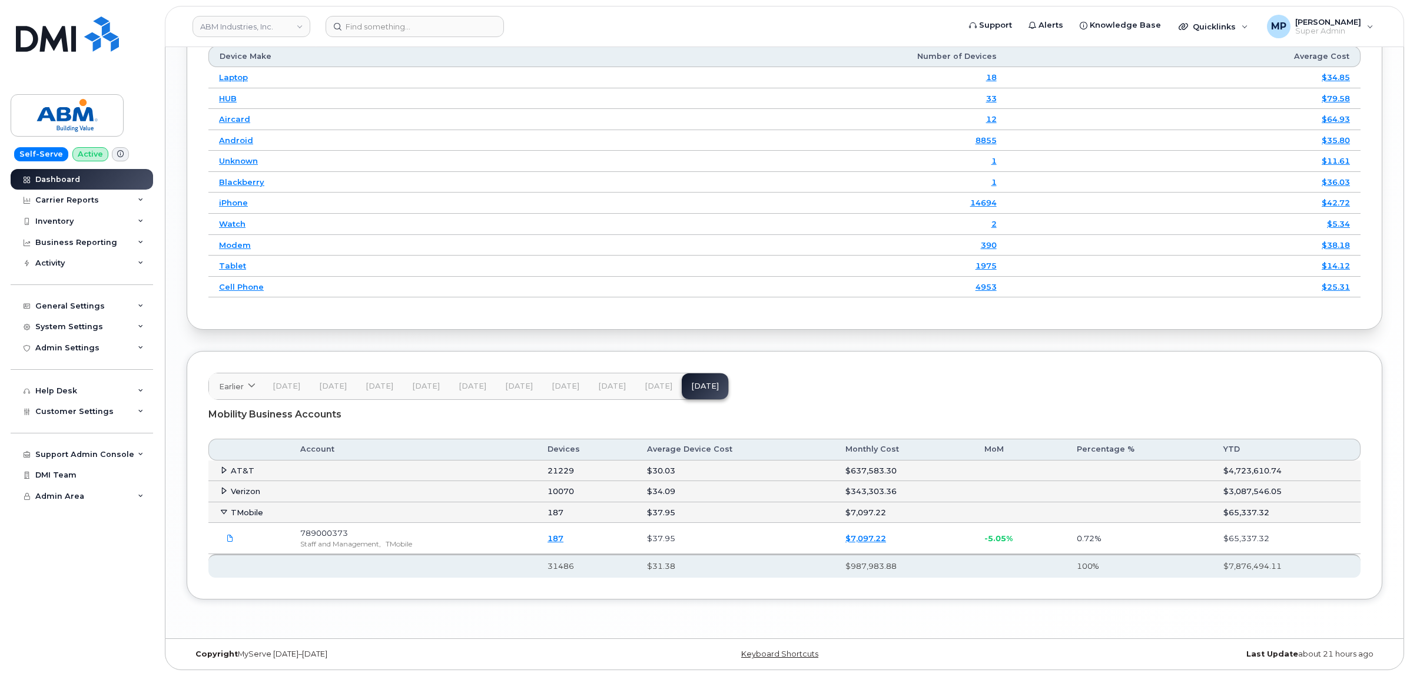
click at [224, 487] on icon at bounding box center [224, 491] width 8 height 8
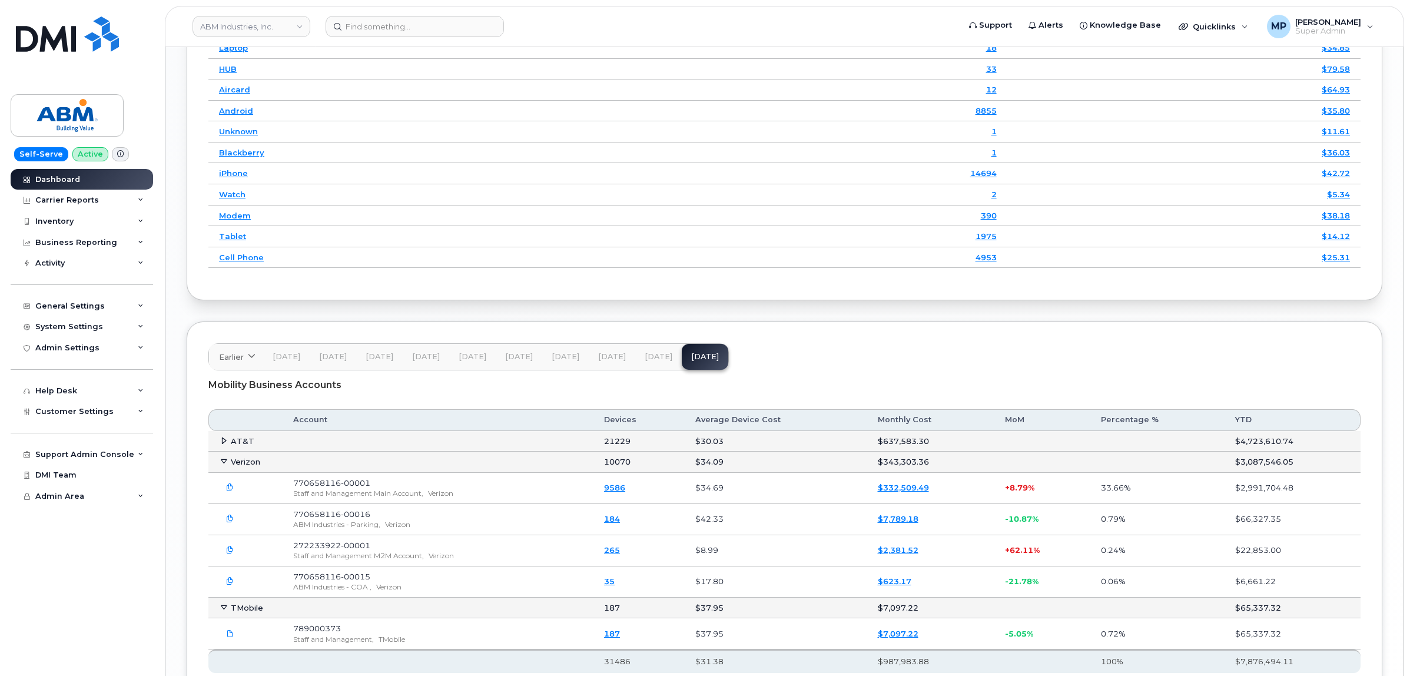
click at [224, 443] on td "AT&T" at bounding box center [400, 441] width 385 height 21
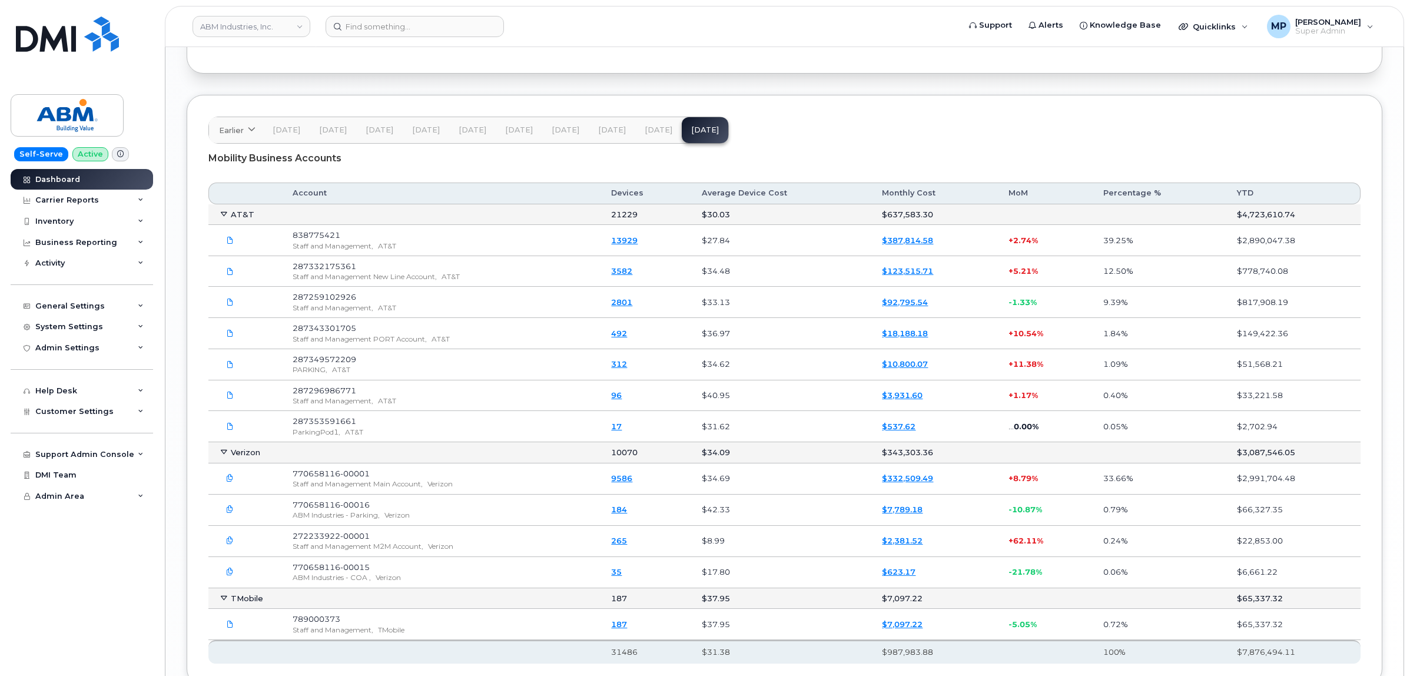
scroll to position [1887, 0]
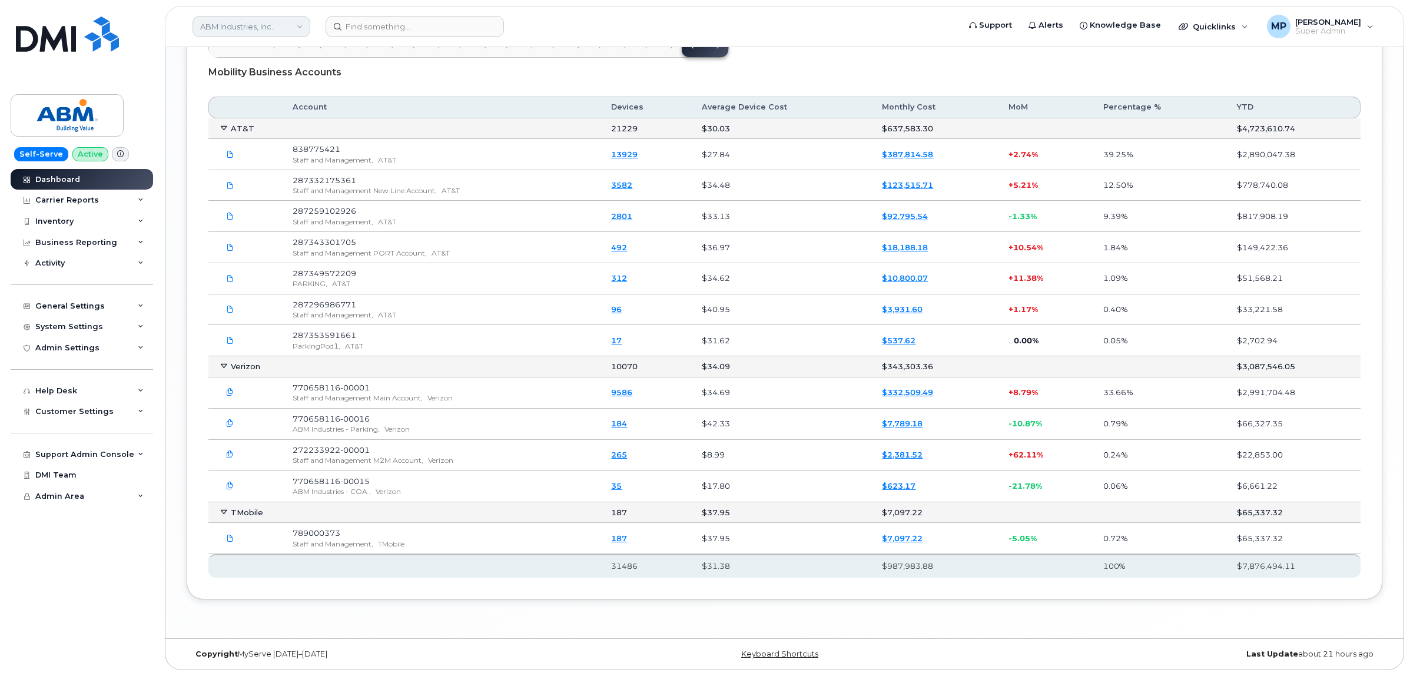
click at [233, 27] on link "ABM Industries, Inc." at bounding box center [251, 26] width 118 height 21
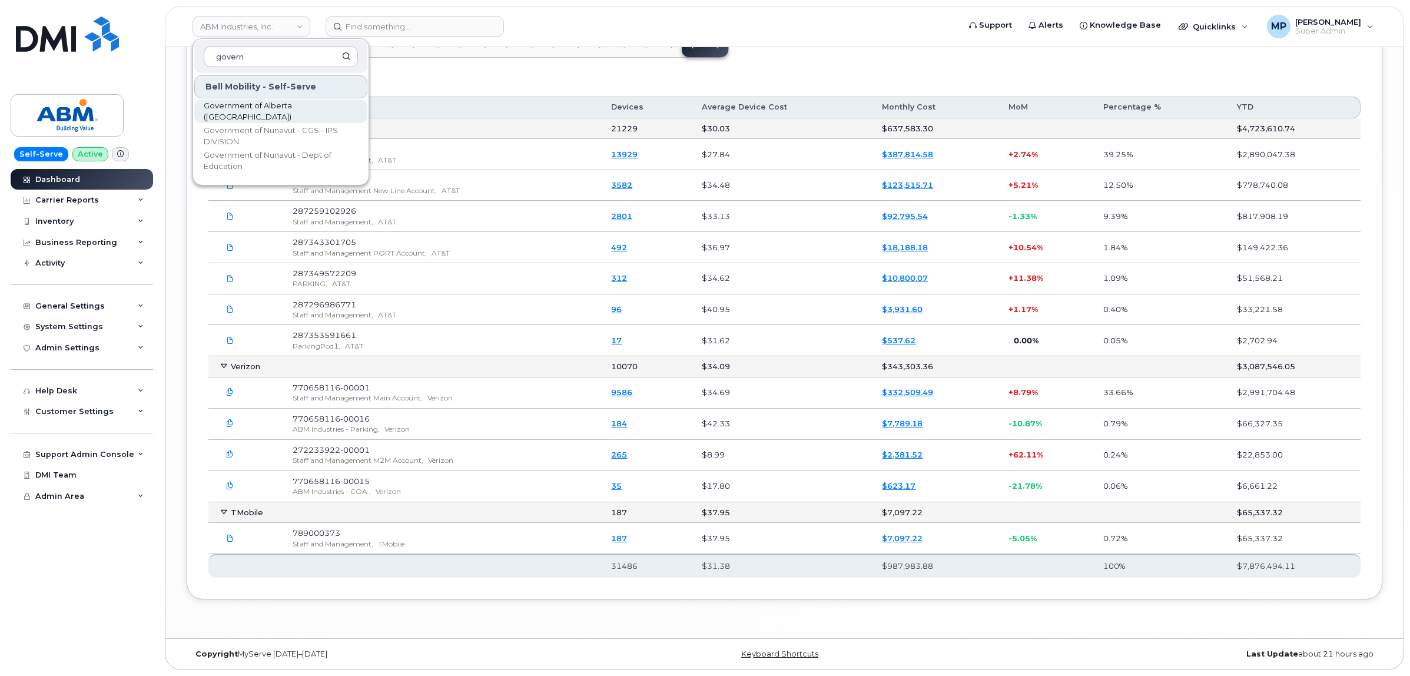
type input "govern"
click at [271, 112] on span "Government of Alberta ([GEOGRAPHIC_DATA])" at bounding box center [271, 111] width 135 height 23
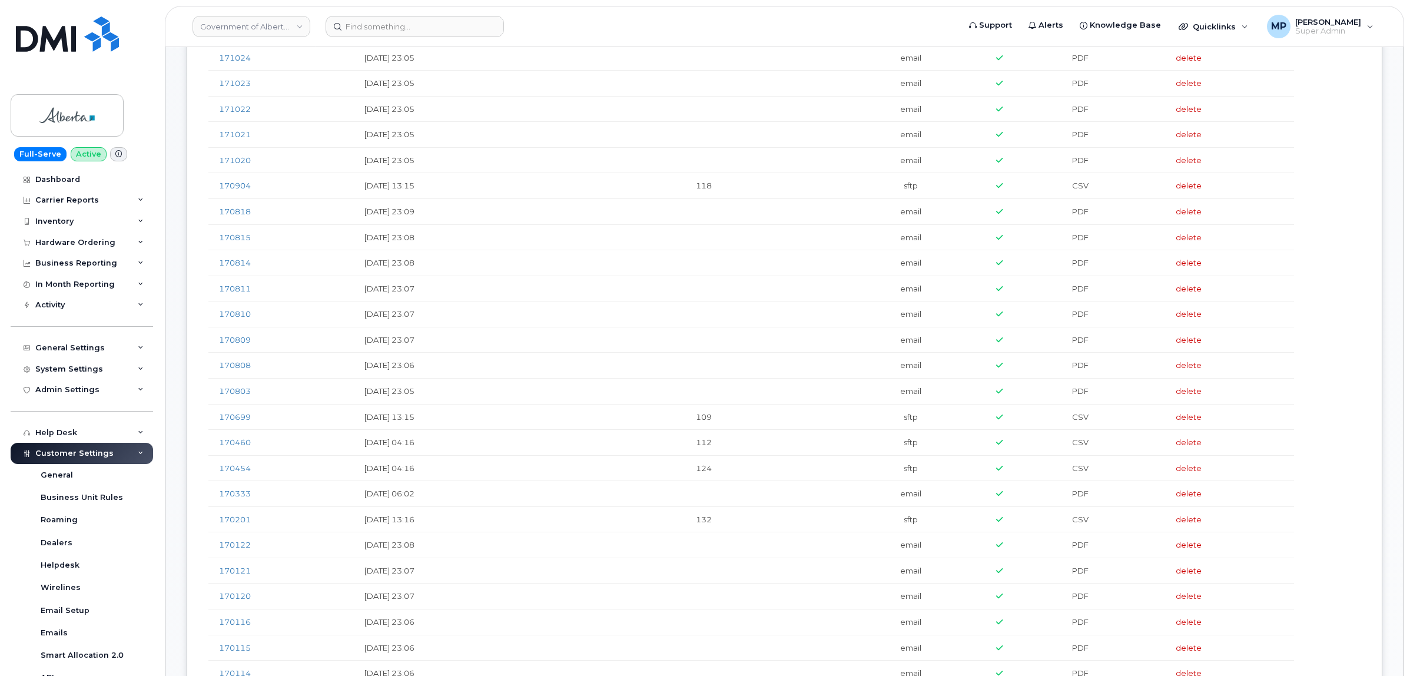
scroll to position [809, 0]
drag, startPoint x: 425, startPoint y: 394, endPoint x: 361, endPoint y: 396, distance: 64.2
click at [361, 396] on td "[DATE] 13:15" at bounding box center [463, 389] width 218 height 26
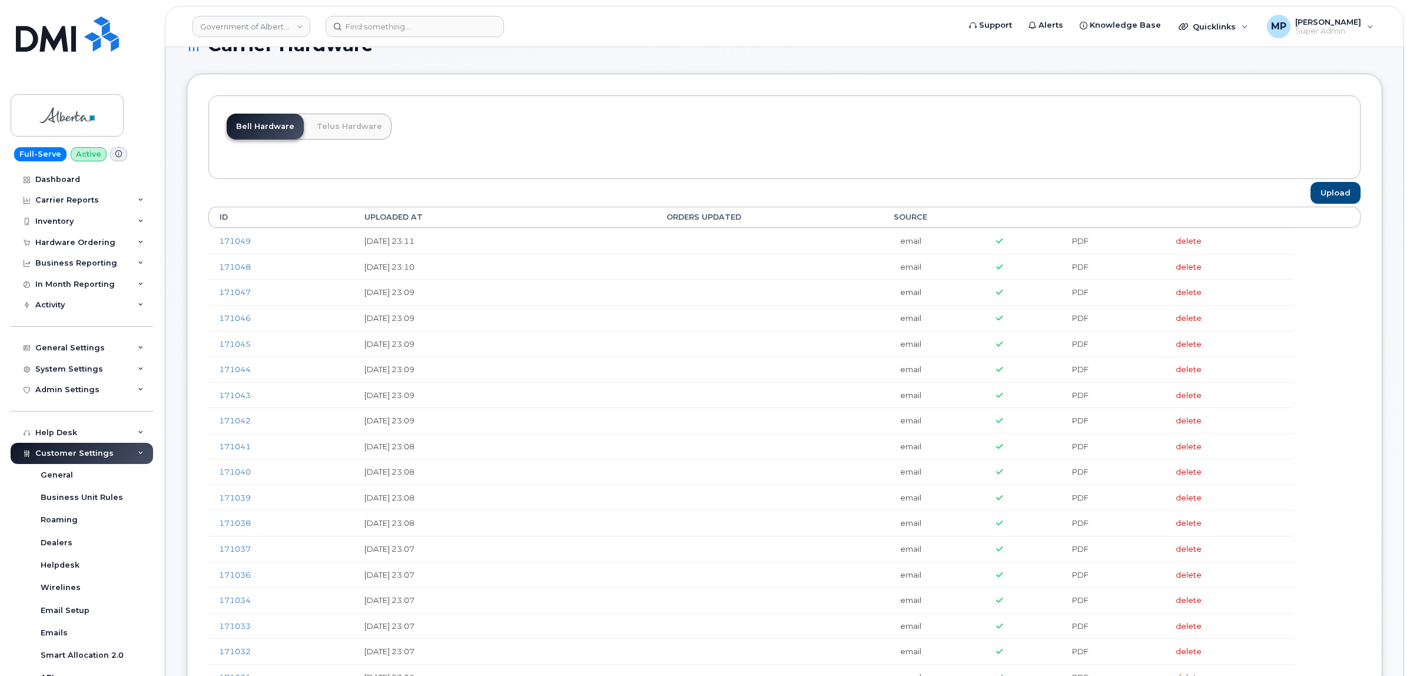
scroll to position [0, 0]
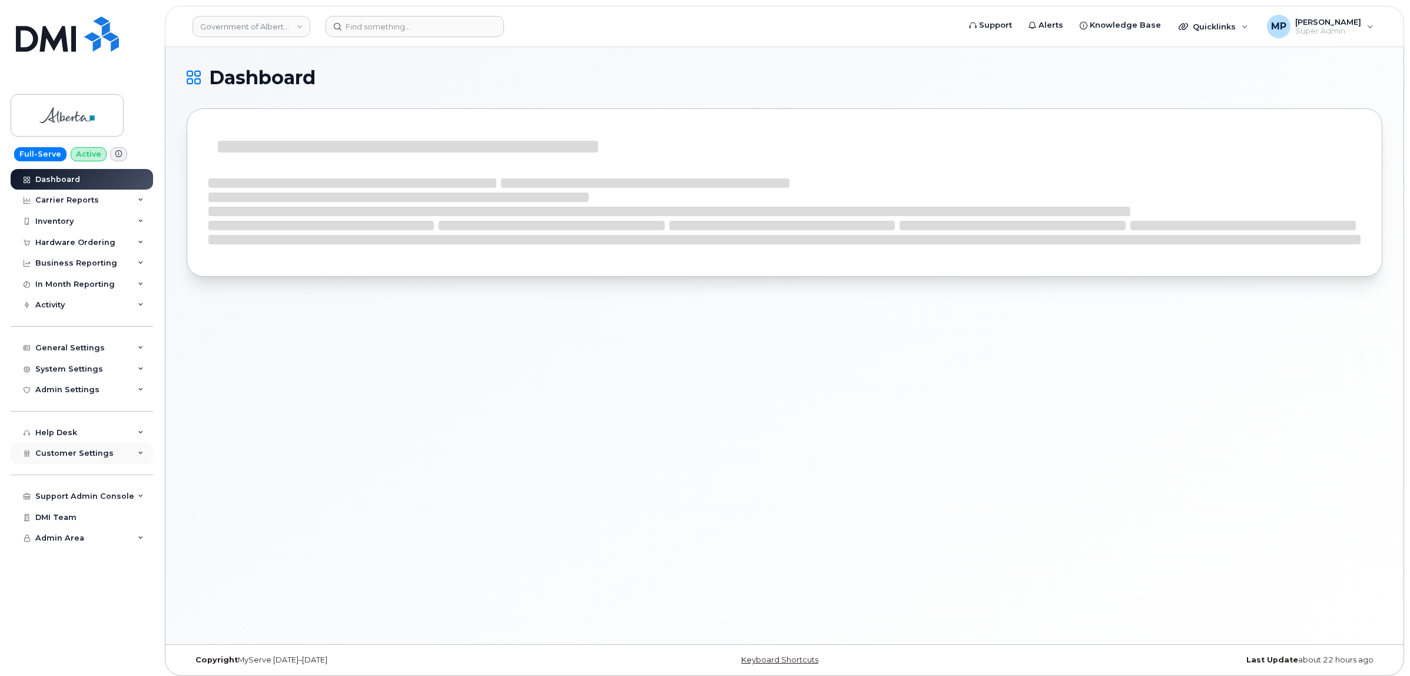
click at [62, 457] on span "Customer Settings" at bounding box center [74, 452] width 78 height 9
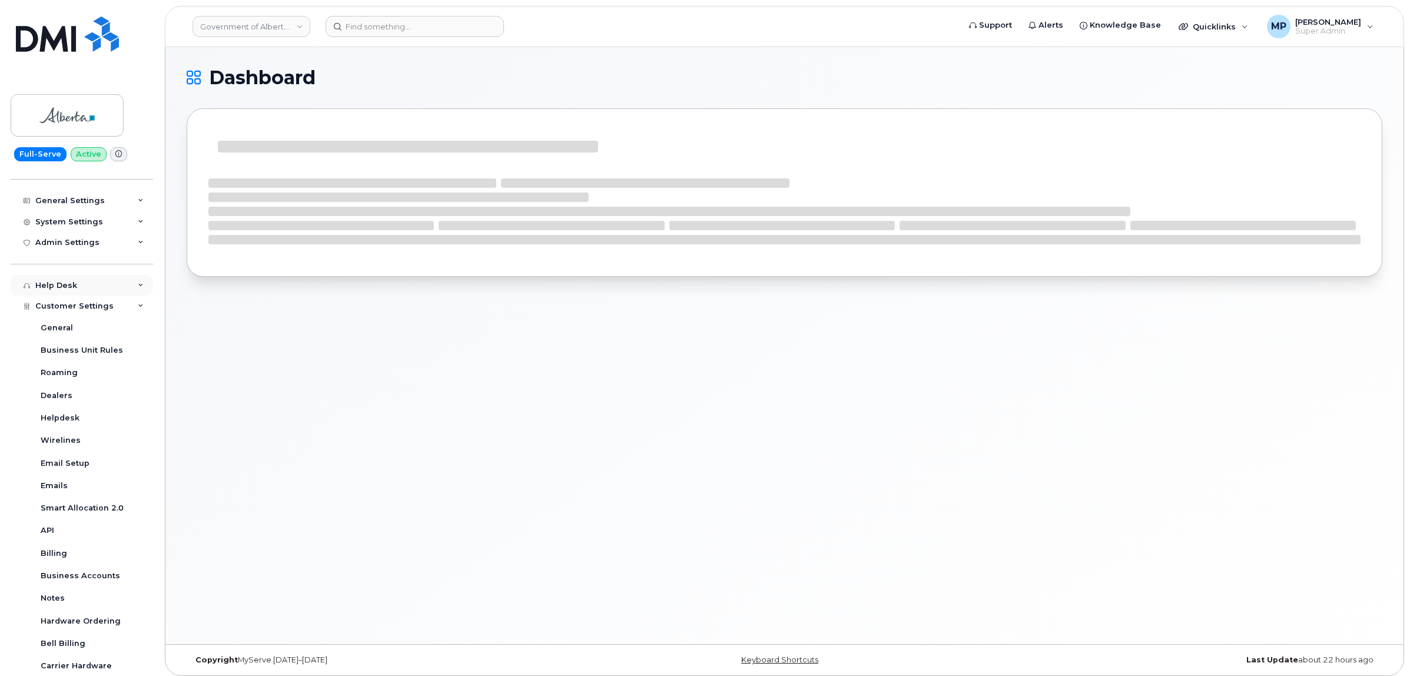
scroll to position [74, 0]
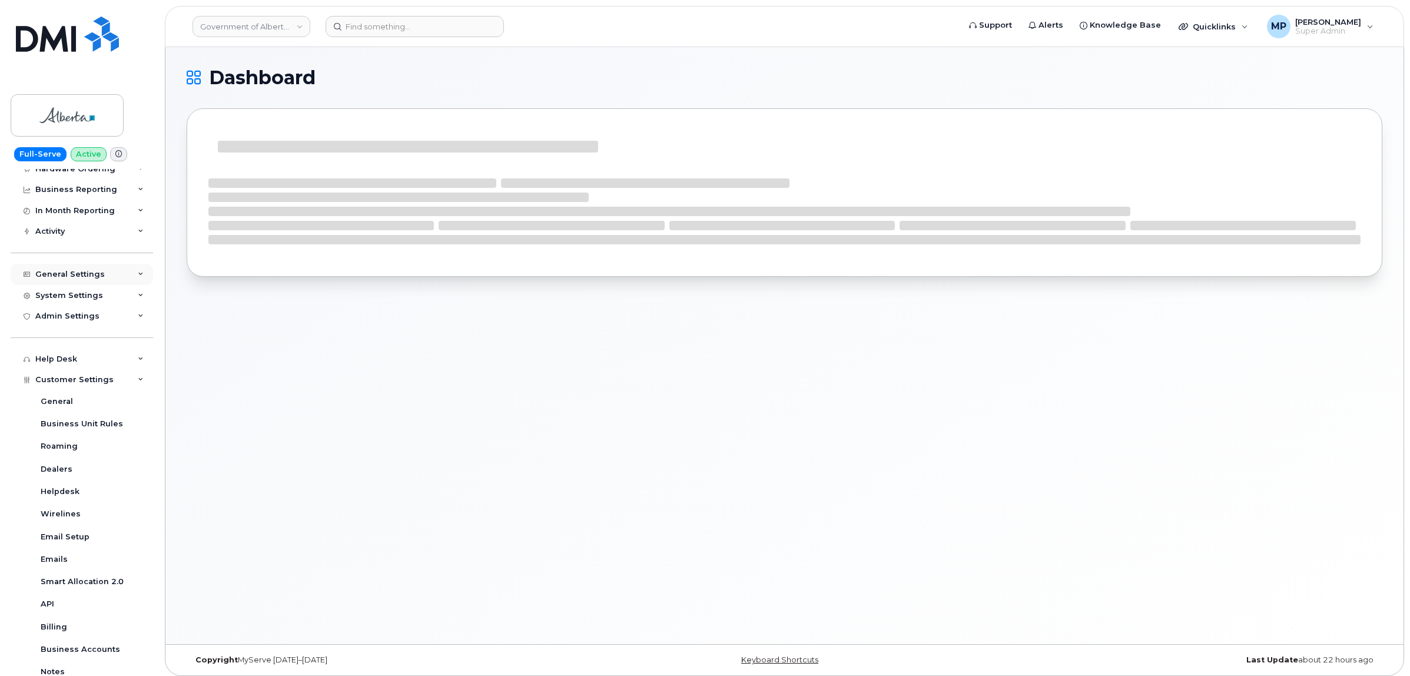
click at [60, 277] on div "General Settings" at bounding box center [69, 274] width 69 height 9
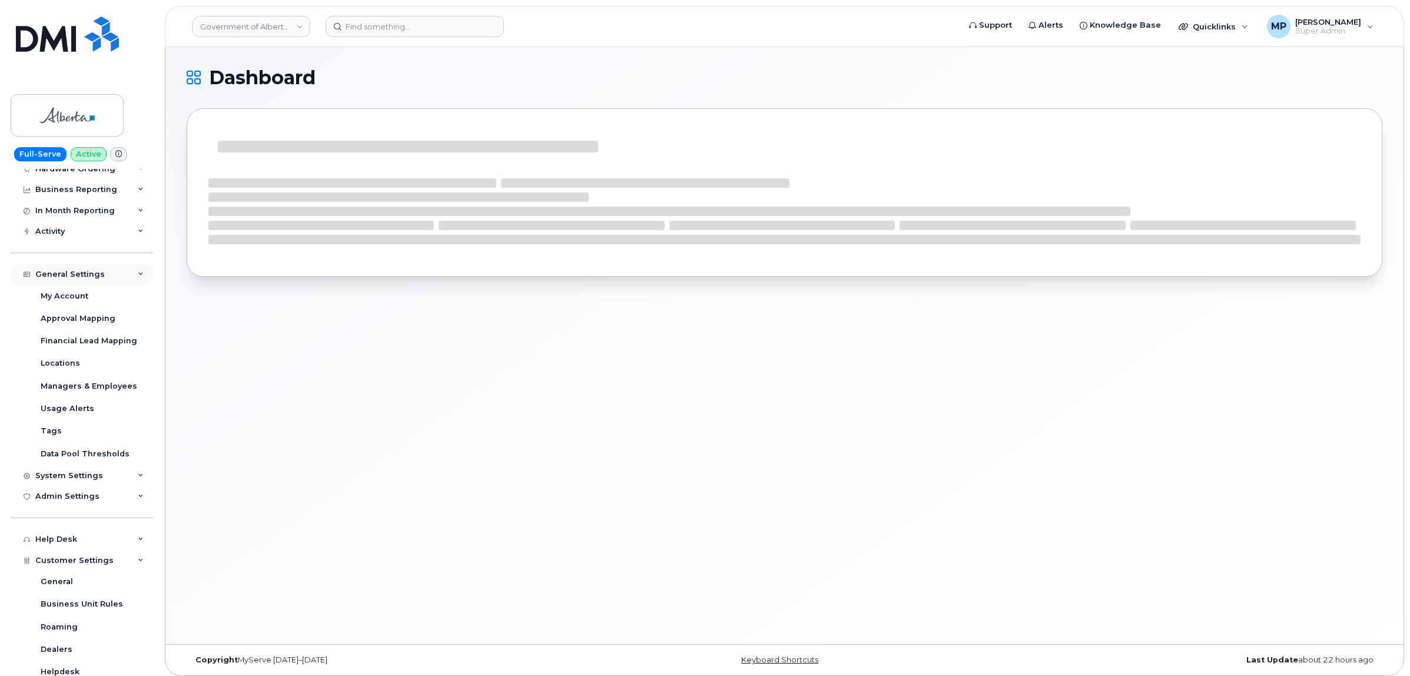
click at [72, 272] on div "General Settings" at bounding box center [69, 274] width 69 height 9
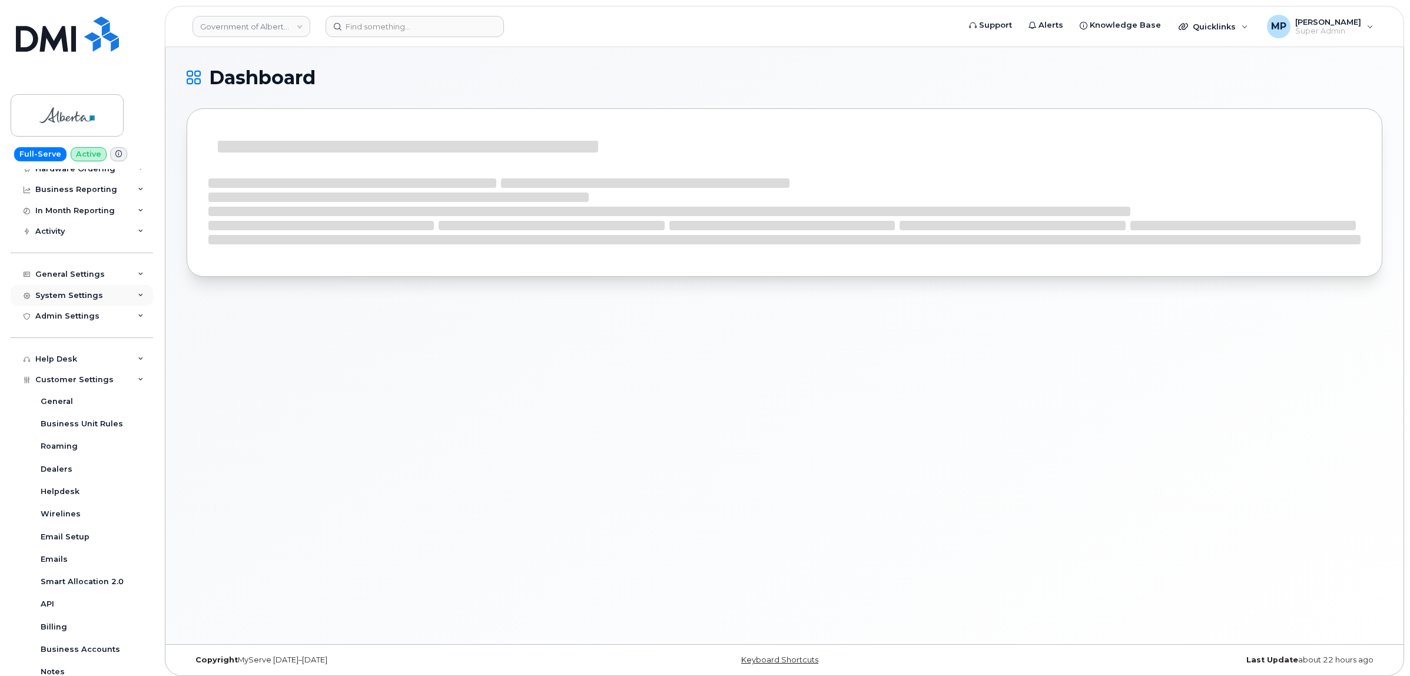
click at [72, 297] on div "System Settings" at bounding box center [69, 295] width 68 height 9
click at [71, 320] on div "Accounting Codes" at bounding box center [79, 316] width 77 height 11
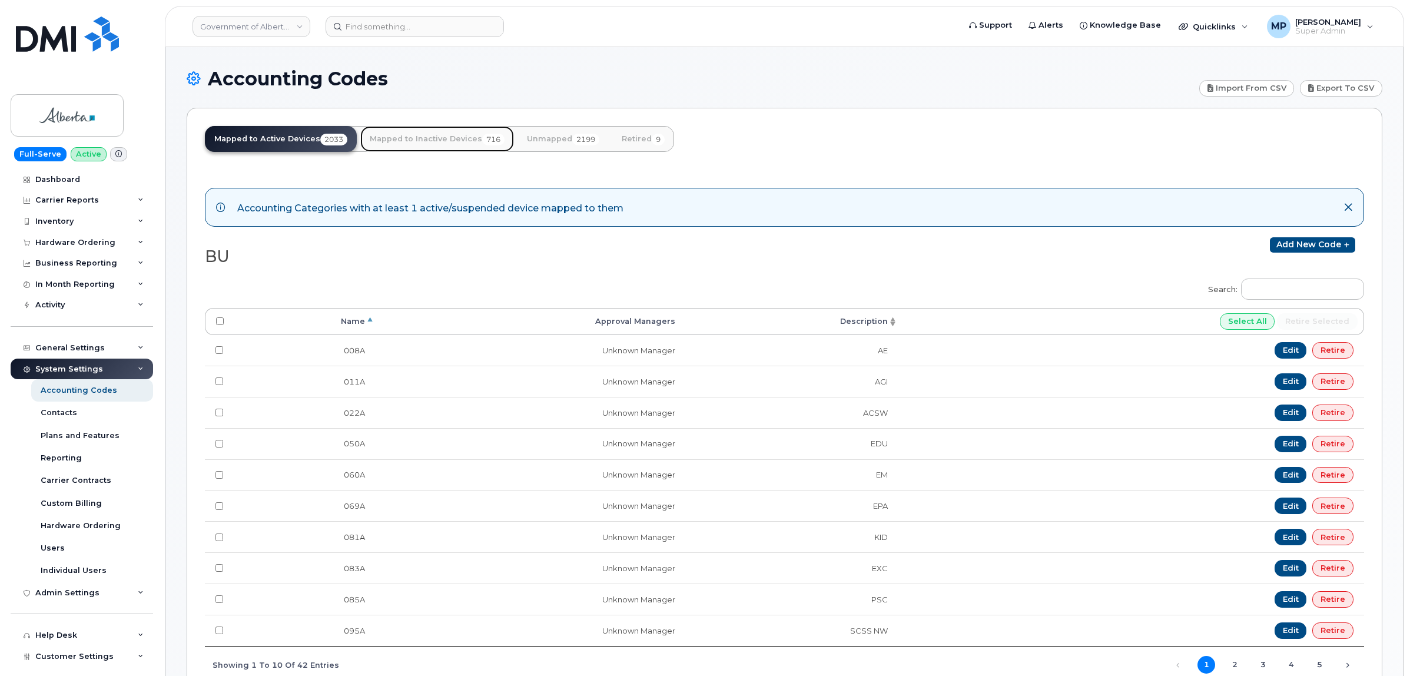
click at [419, 145] on link "Mapped to Inactive Devices 716" at bounding box center [437, 139] width 154 height 26
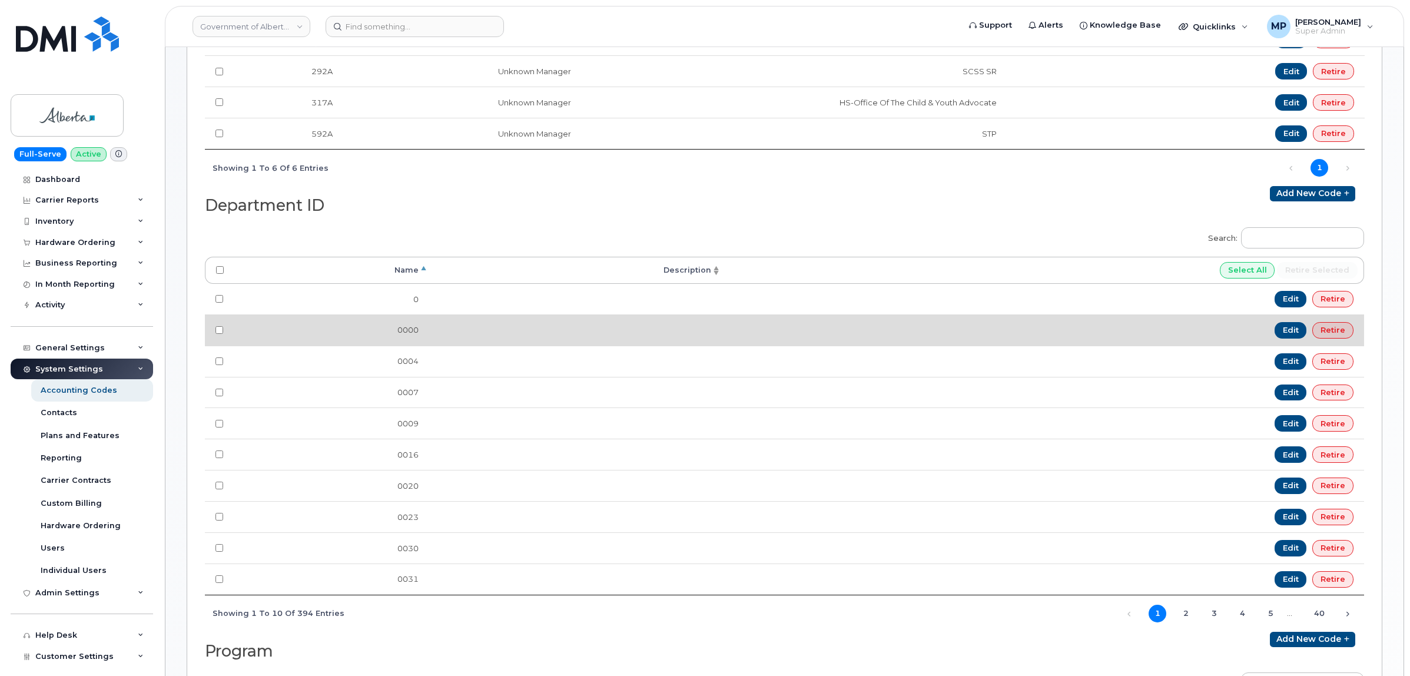
scroll to position [441, 0]
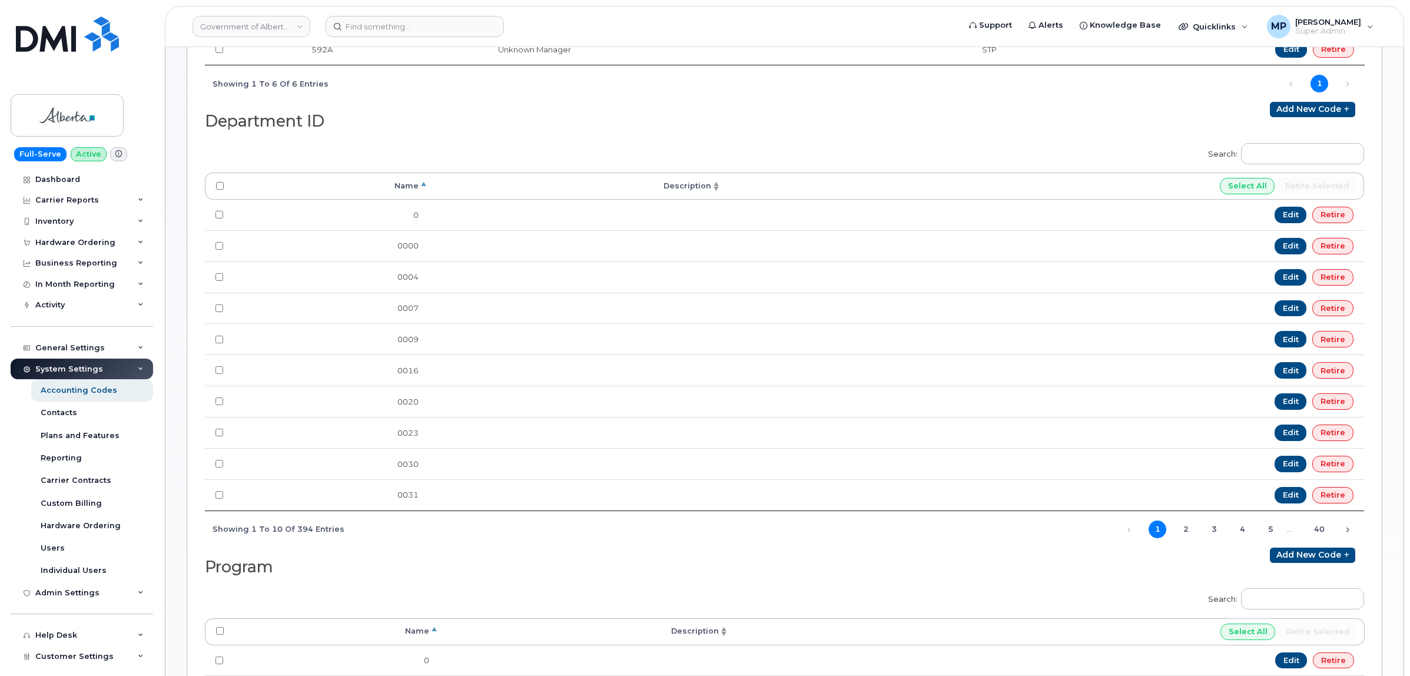
click at [421, 185] on th "Name" at bounding box center [331, 185] width 195 height 27
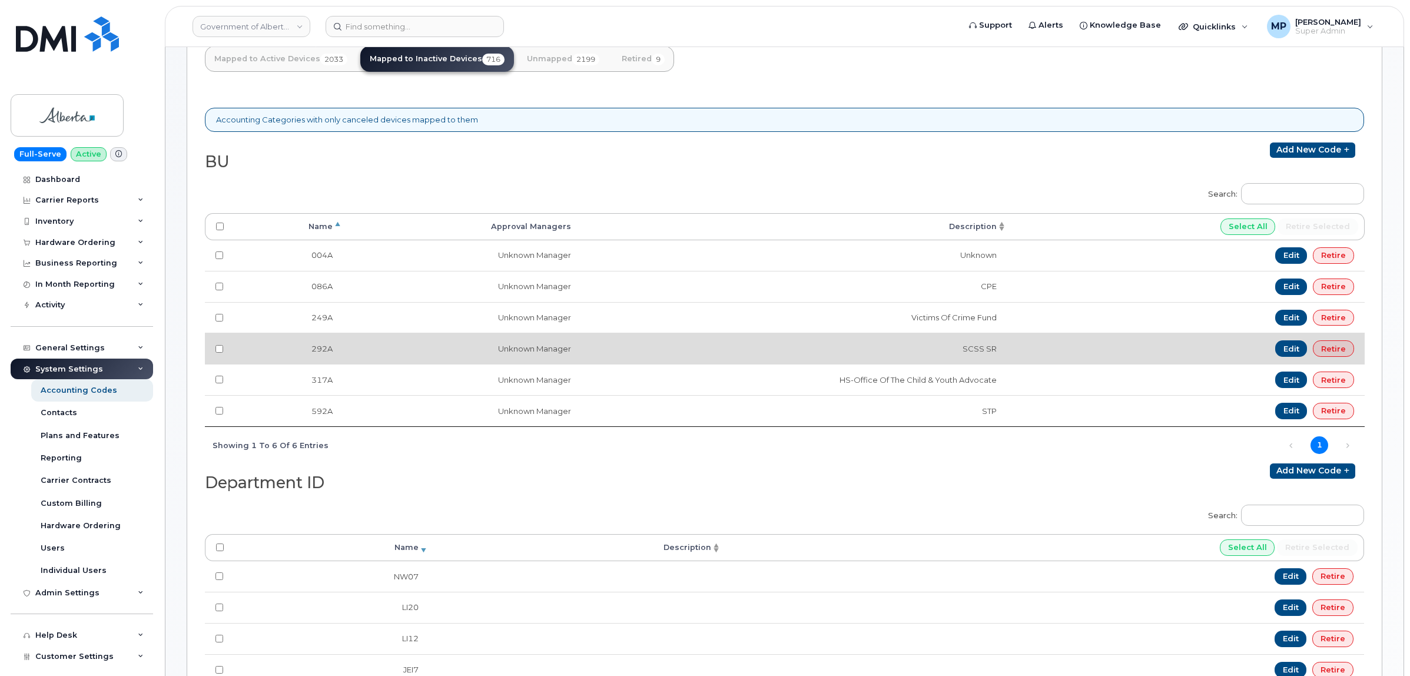
scroll to position [0, 0]
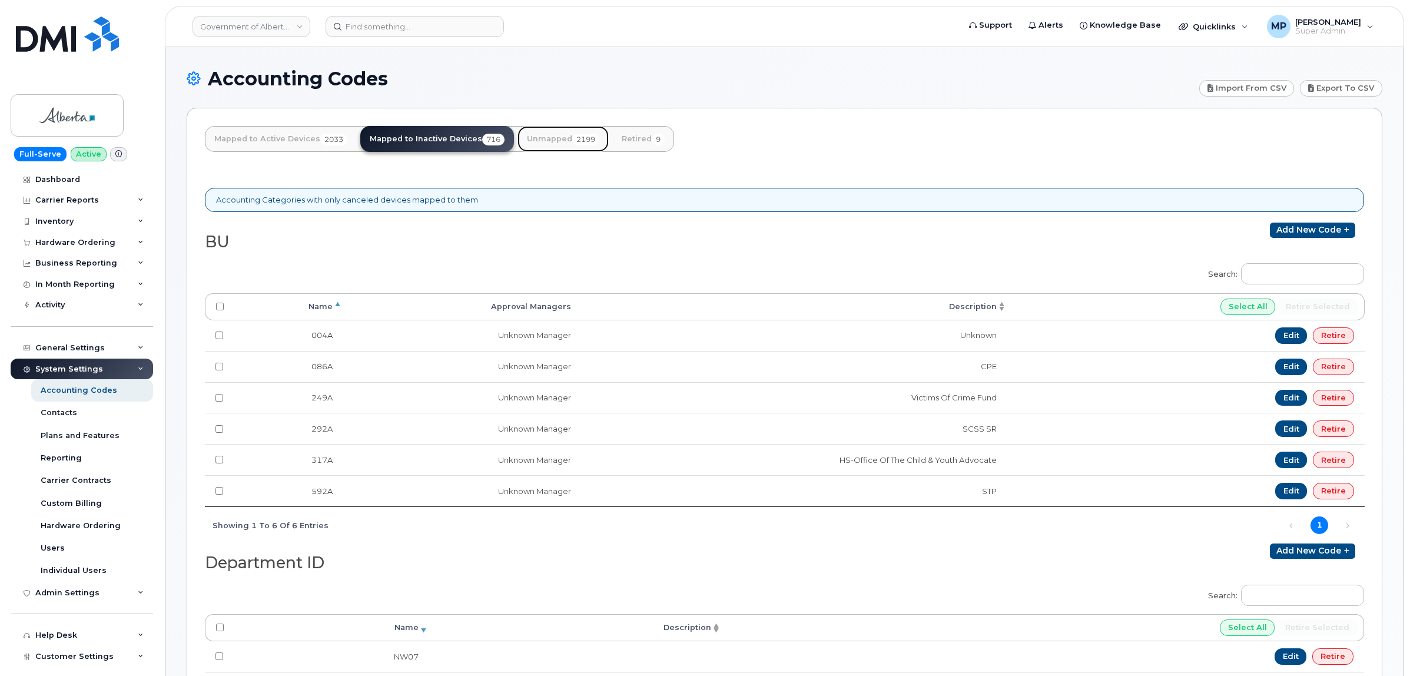
click at [557, 139] on link "Unmapped 2199" at bounding box center [562, 139] width 91 height 26
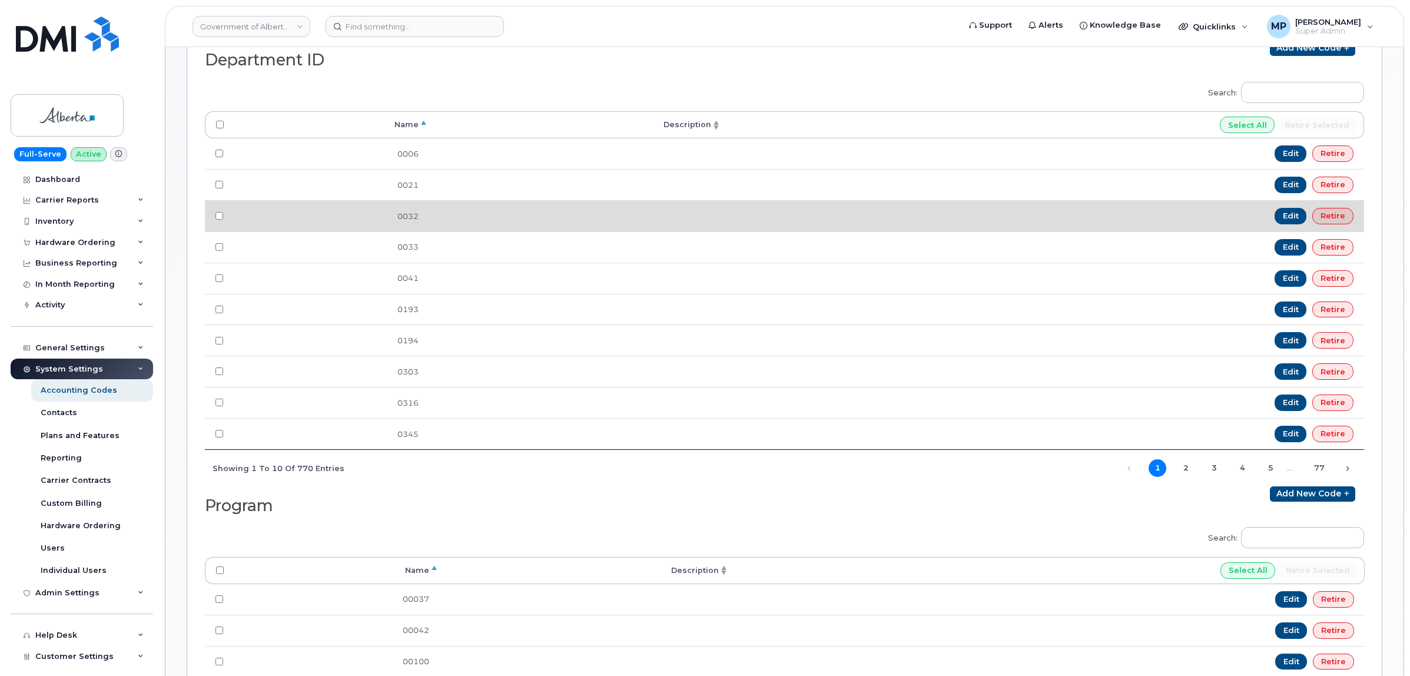
scroll to position [441, 0]
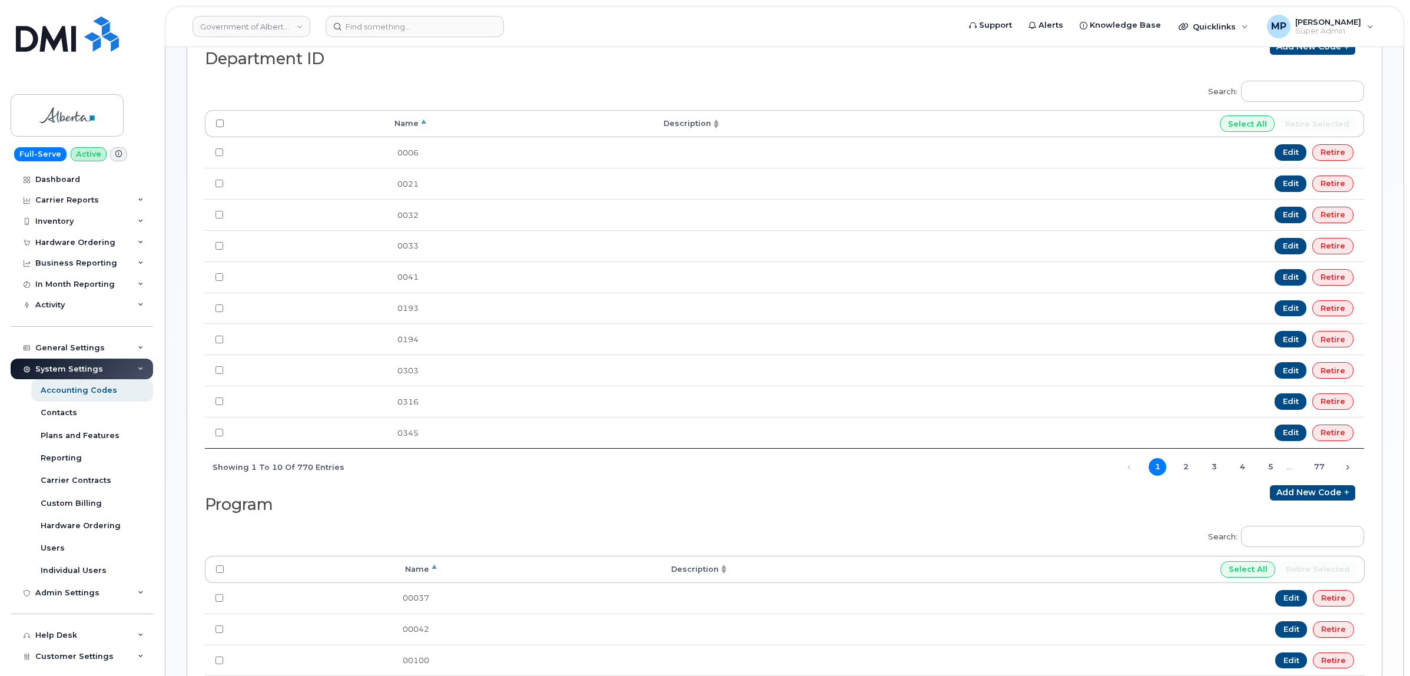
click at [422, 124] on th "Name" at bounding box center [331, 123] width 195 height 27
click at [424, 129] on th "Name" at bounding box center [331, 123] width 195 height 27
click at [420, 124] on th "Name" at bounding box center [331, 123] width 195 height 27
click at [1285, 93] on input "Search:" at bounding box center [1302, 91] width 123 height 21
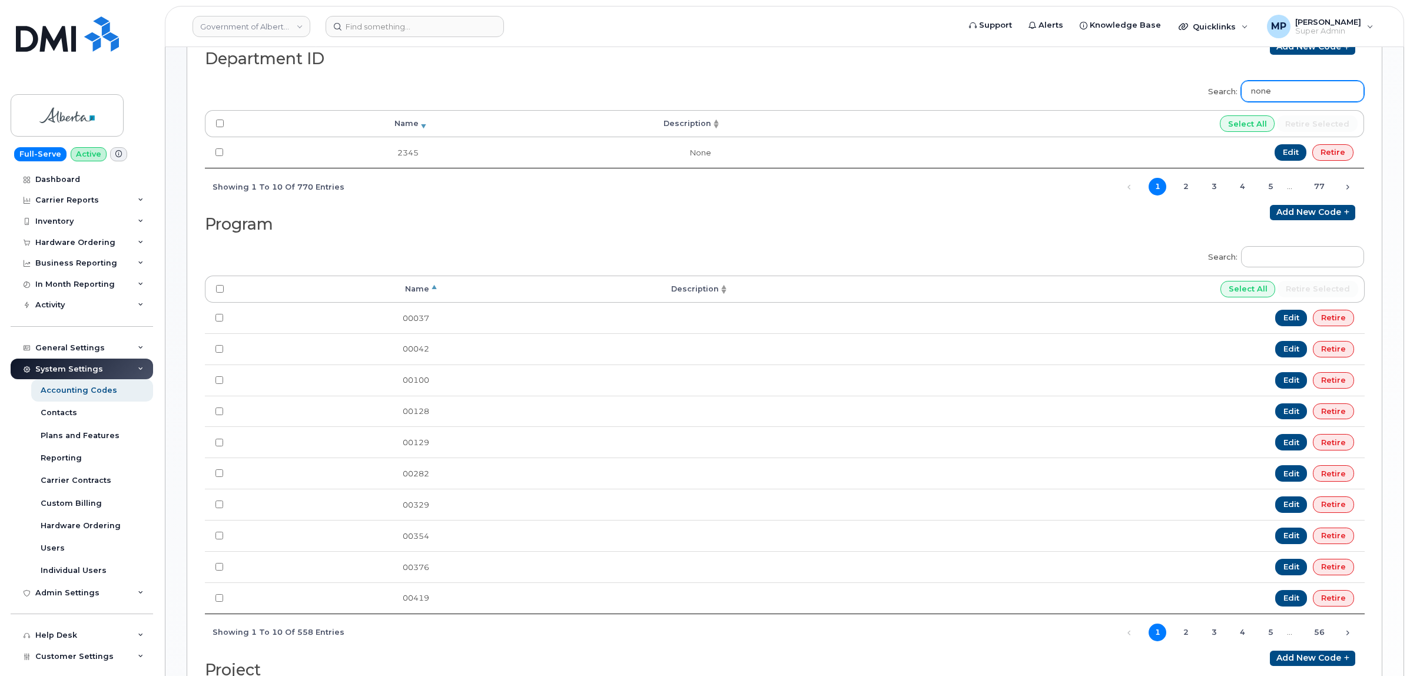
drag, startPoint x: 1291, startPoint y: 90, endPoint x: 1191, endPoint y: 87, distance: 100.1
click at [1192, 89] on div "Search: none Processing... Name Description Select All Retire selected 2345 Non…" at bounding box center [784, 139] width 1159 height 132
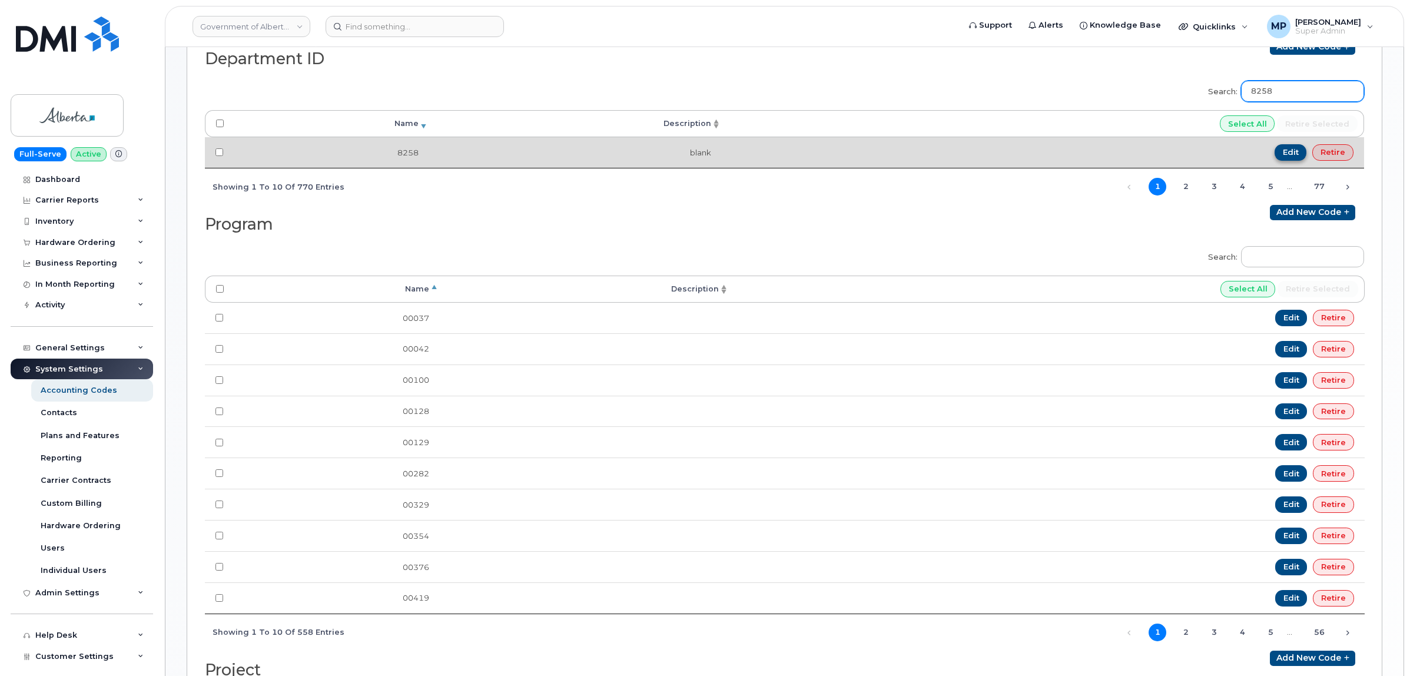
type input "8258"
click at [1288, 159] on link "Edit" at bounding box center [1290, 152] width 32 height 16
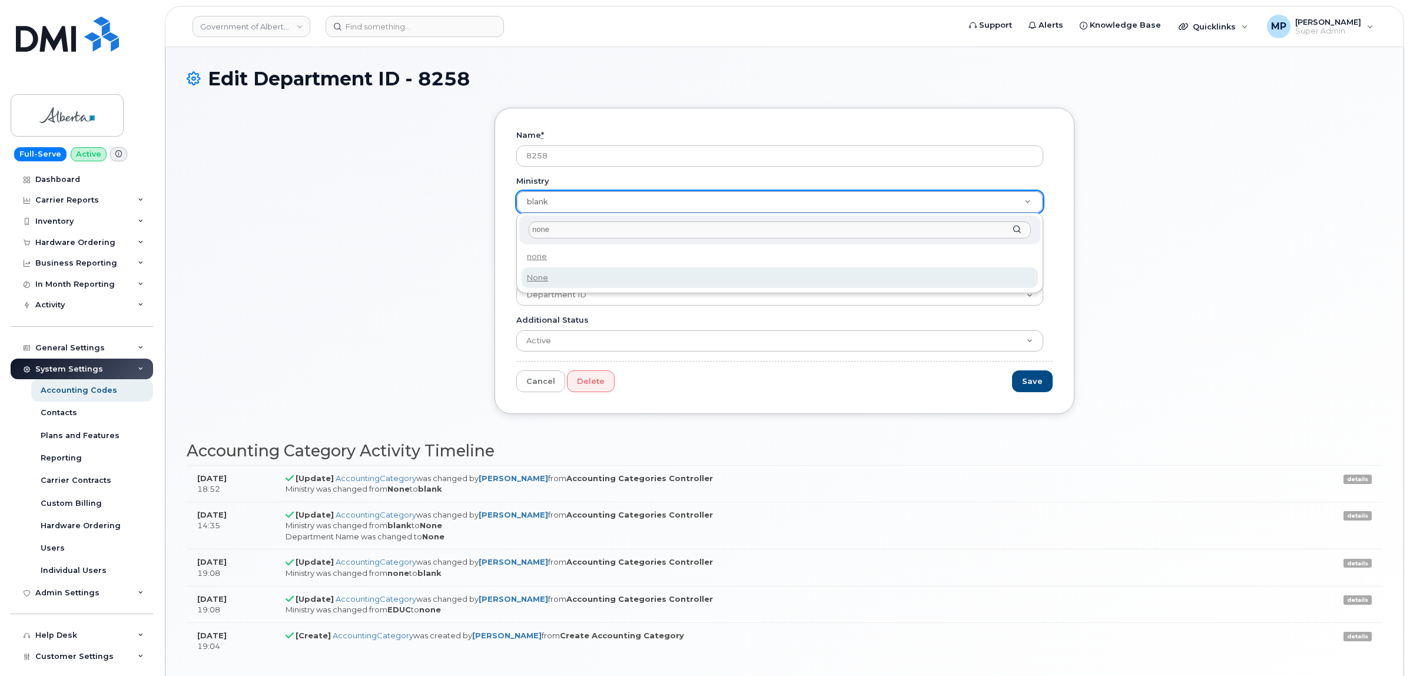
type input "none"
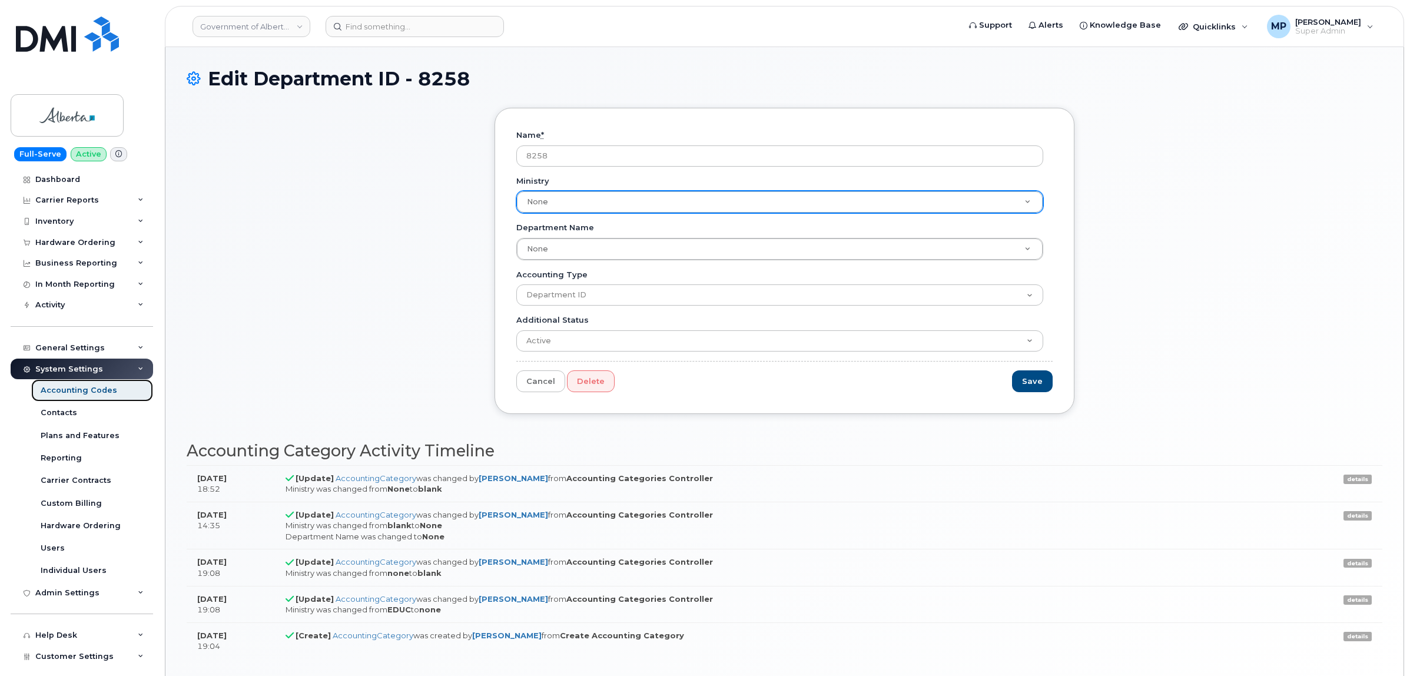
click at [78, 396] on div "Accounting Codes" at bounding box center [79, 390] width 77 height 11
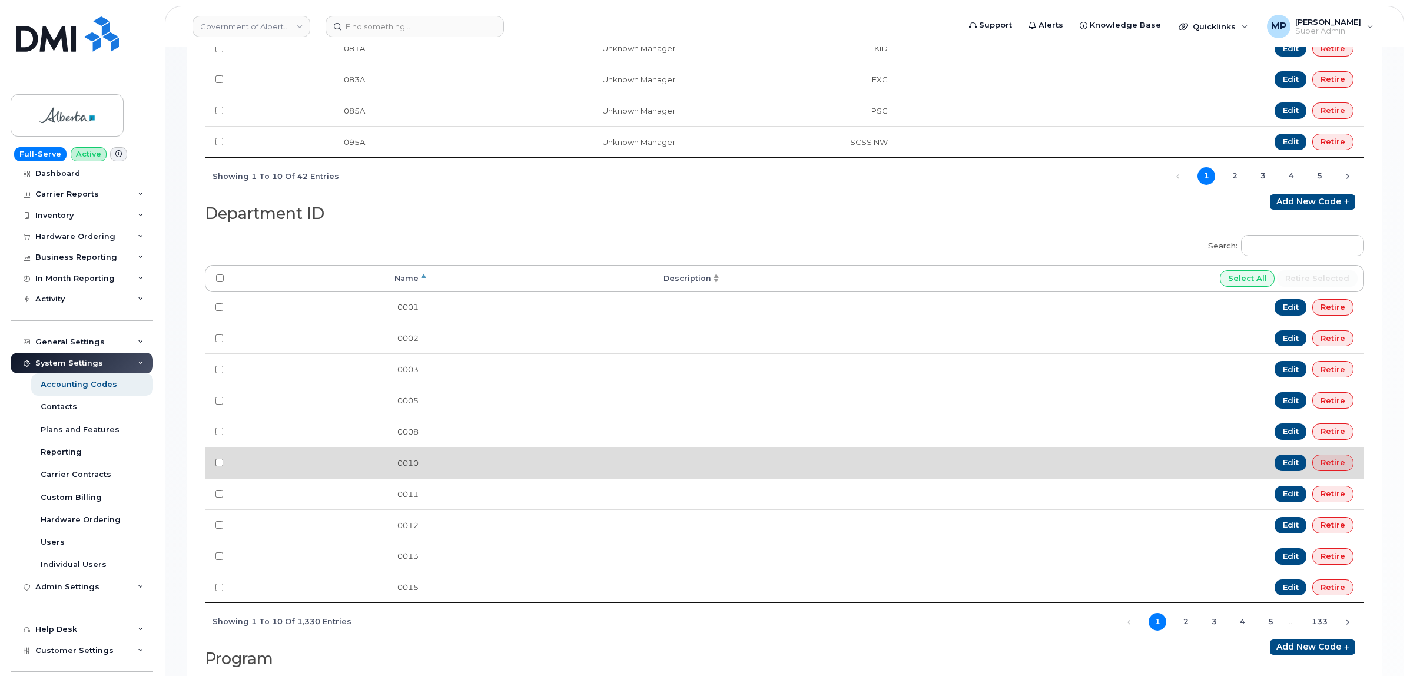
scroll to position [515, 0]
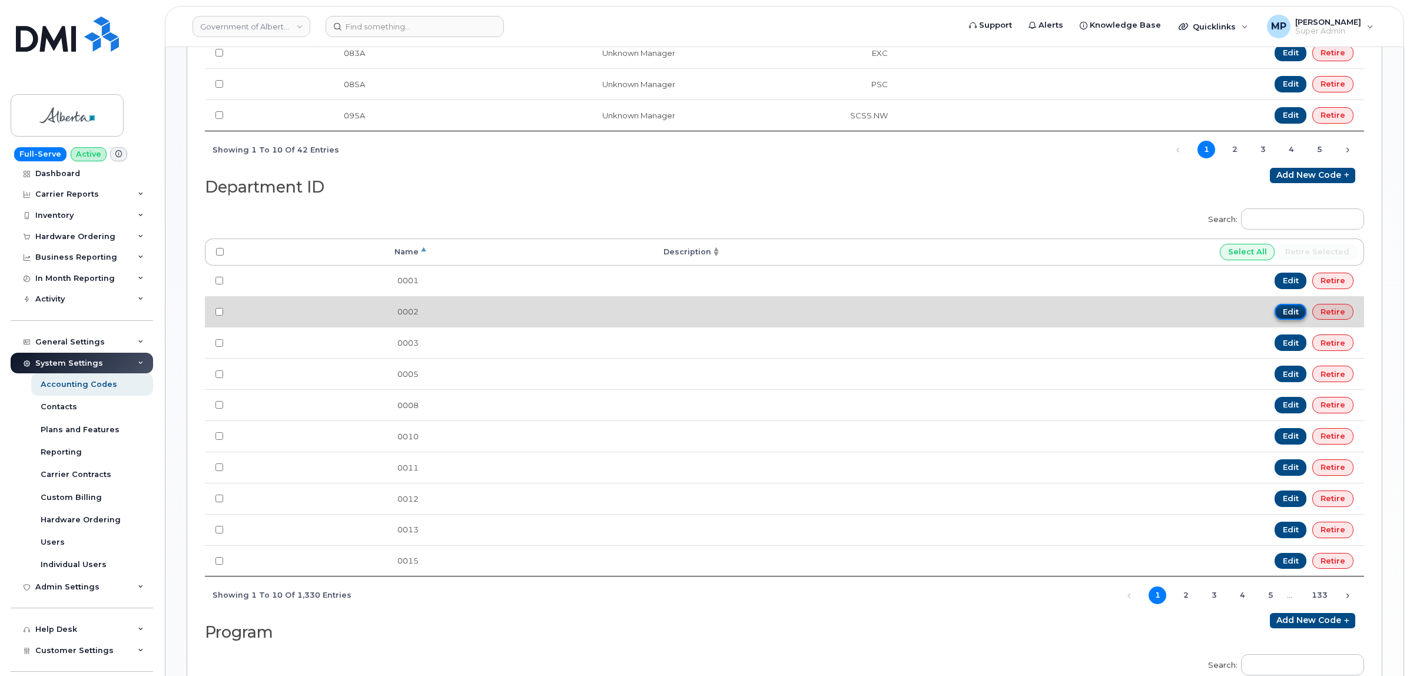
click at [1297, 320] on link "Edit" at bounding box center [1290, 312] width 32 height 16
click at [1287, 315] on link "Edit" at bounding box center [1290, 312] width 32 height 16
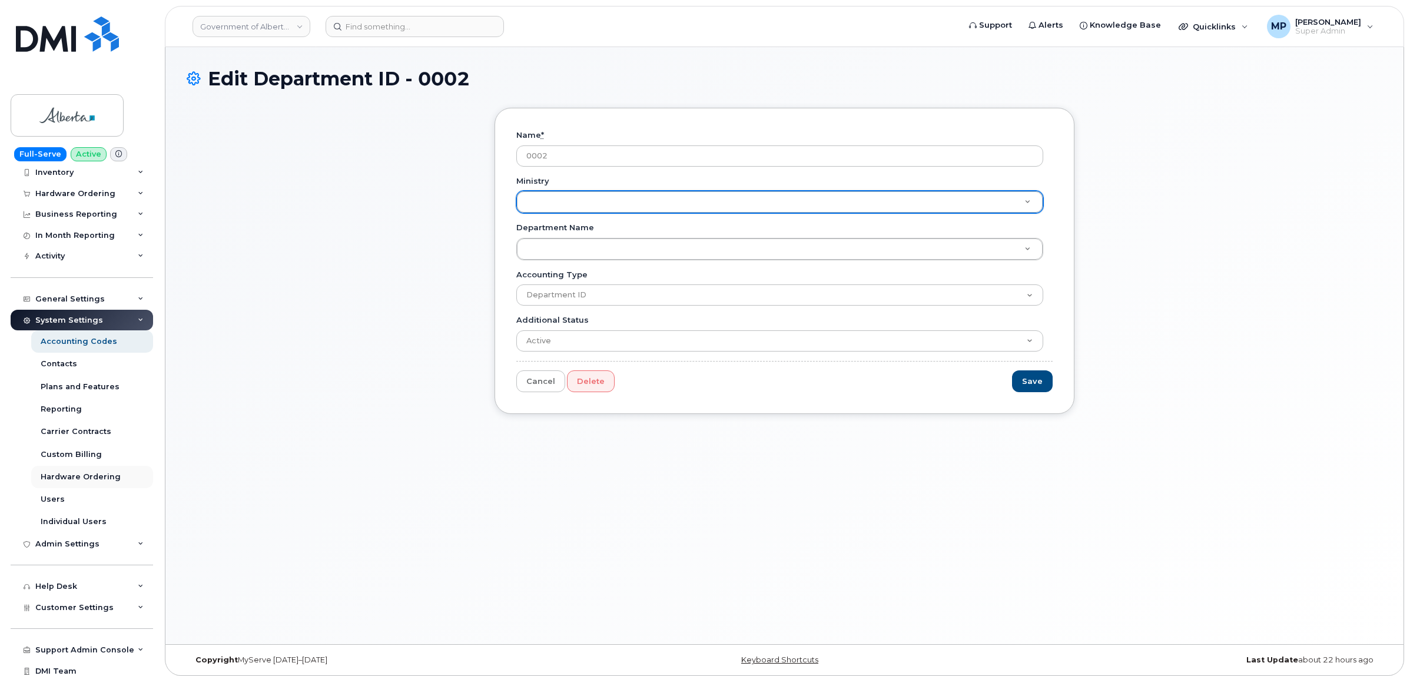
scroll to position [74, 0]
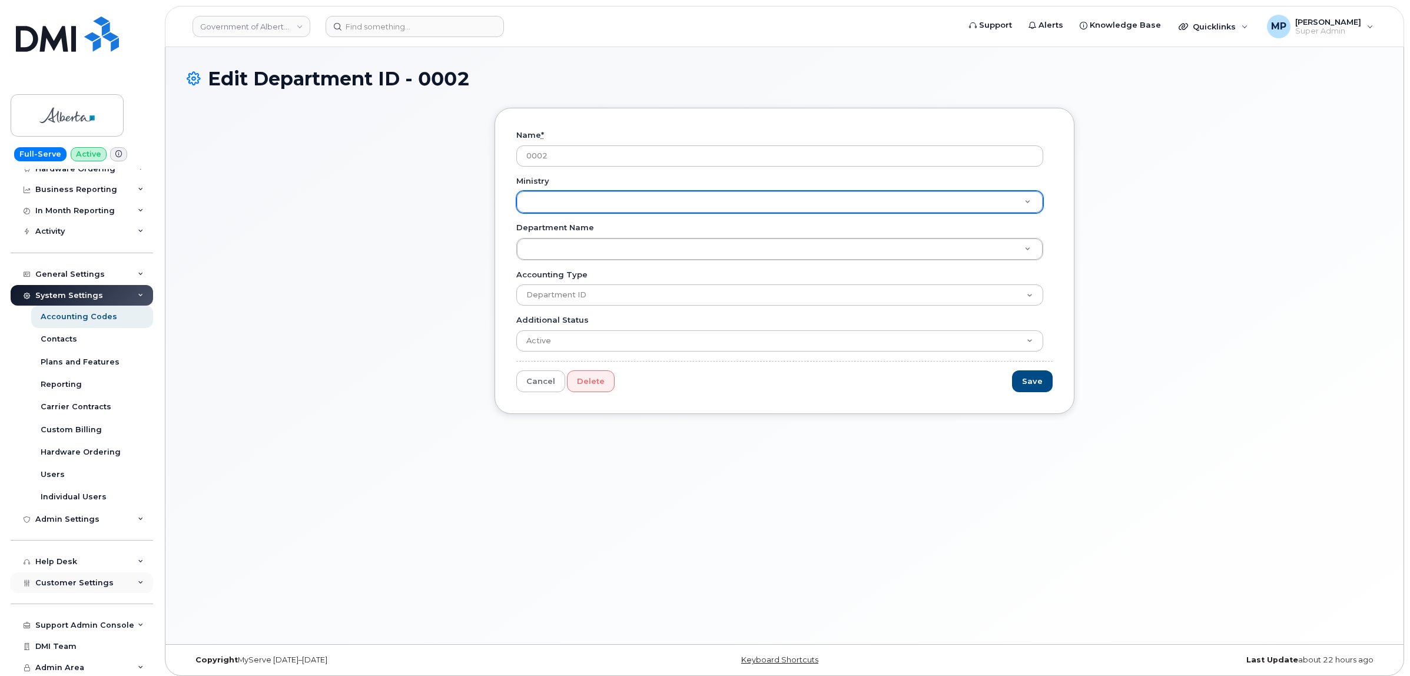
click at [82, 584] on span "Customer Settings" at bounding box center [74, 582] width 78 height 9
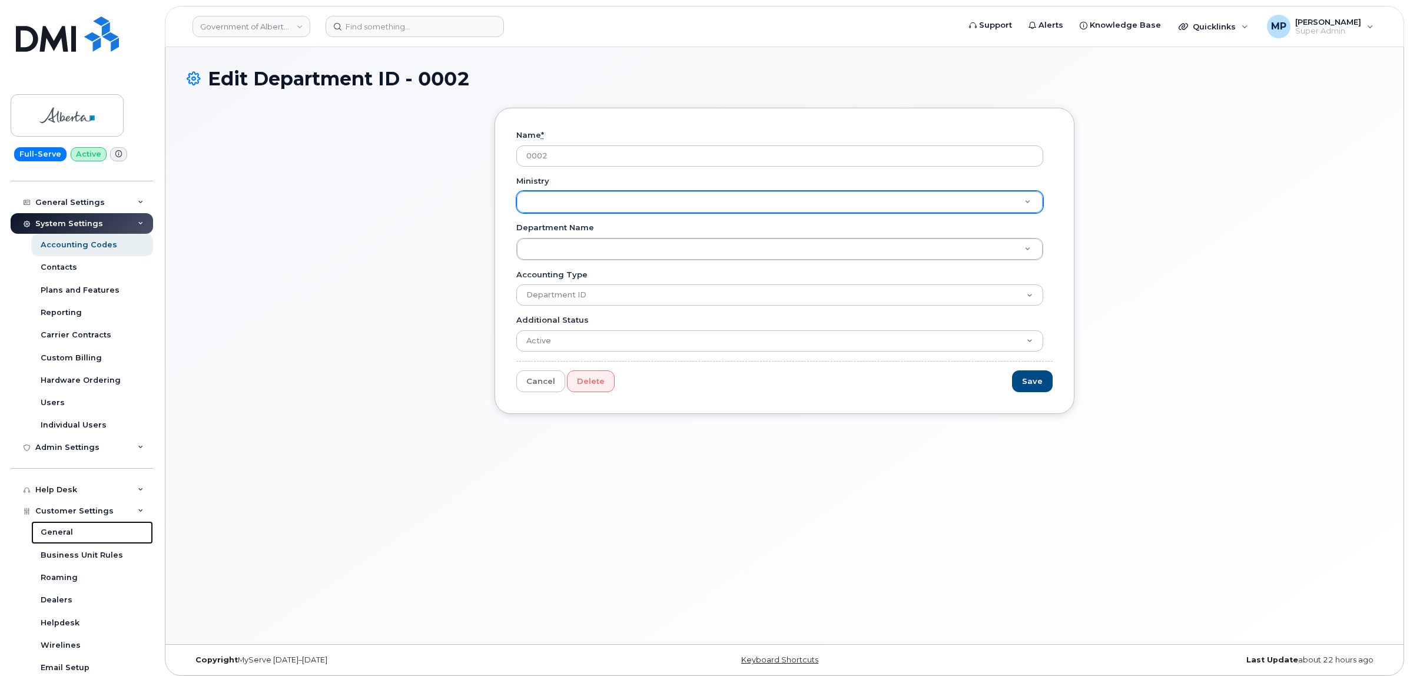
scroll to position [0, 0]
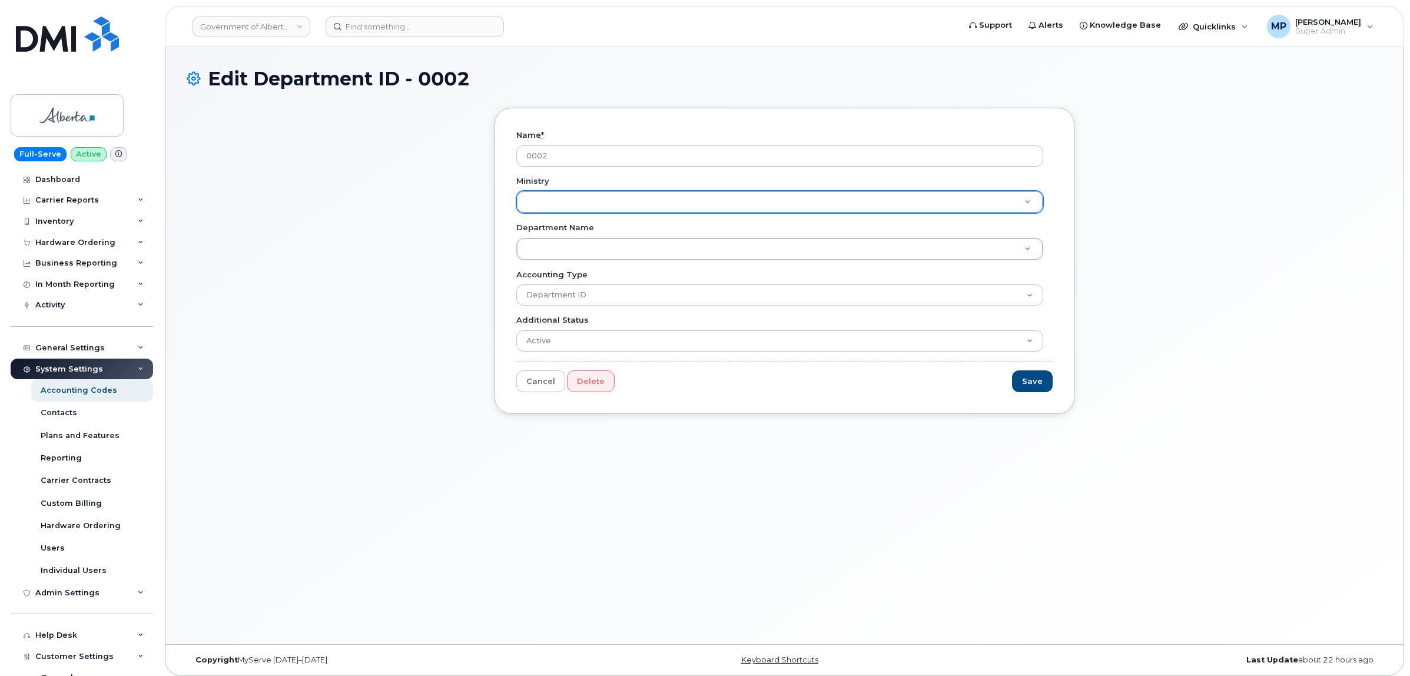
click at [250, 210] on div "Name * 0002 Ministry Ministry Department Name Department Name Department Name A…" at bounding box center [784, 270] width 1195 height 324
click at [65, 351] on div "General Settings" at bounding box center [69, 347] width 69 height 9
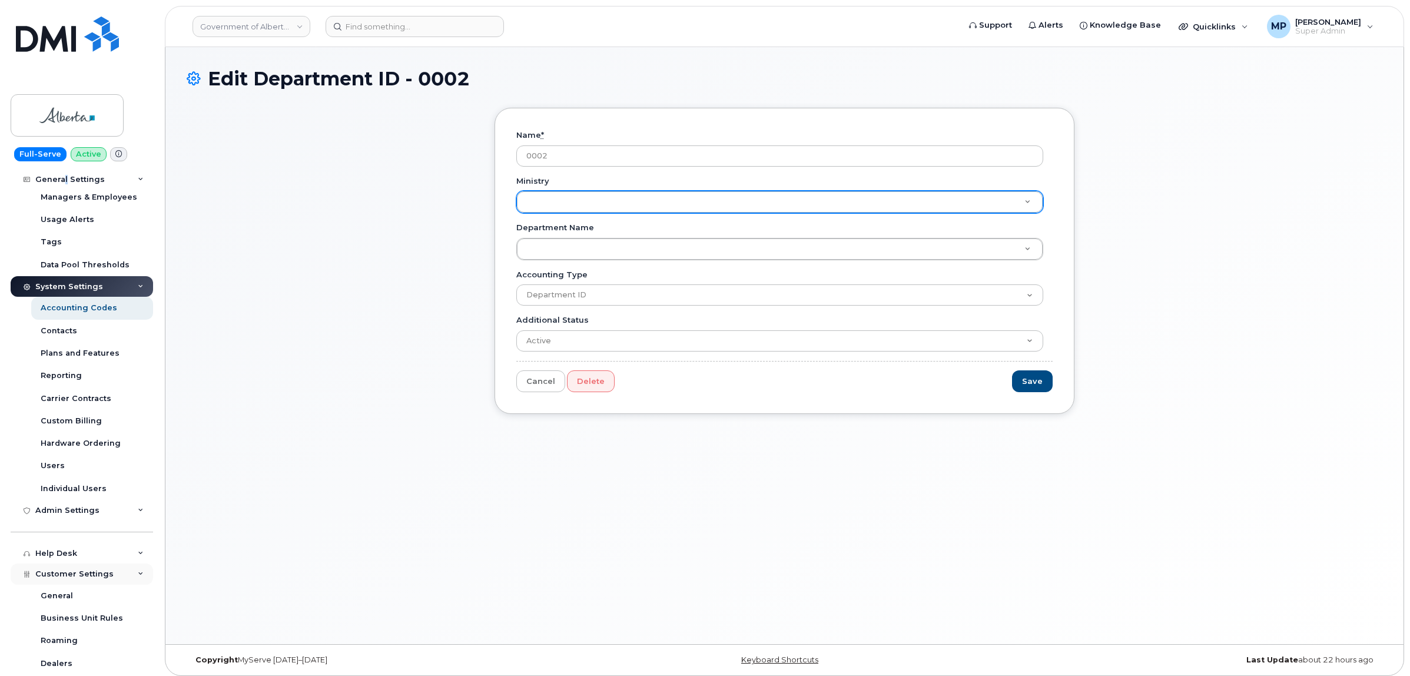
scroll to position [294, 0]
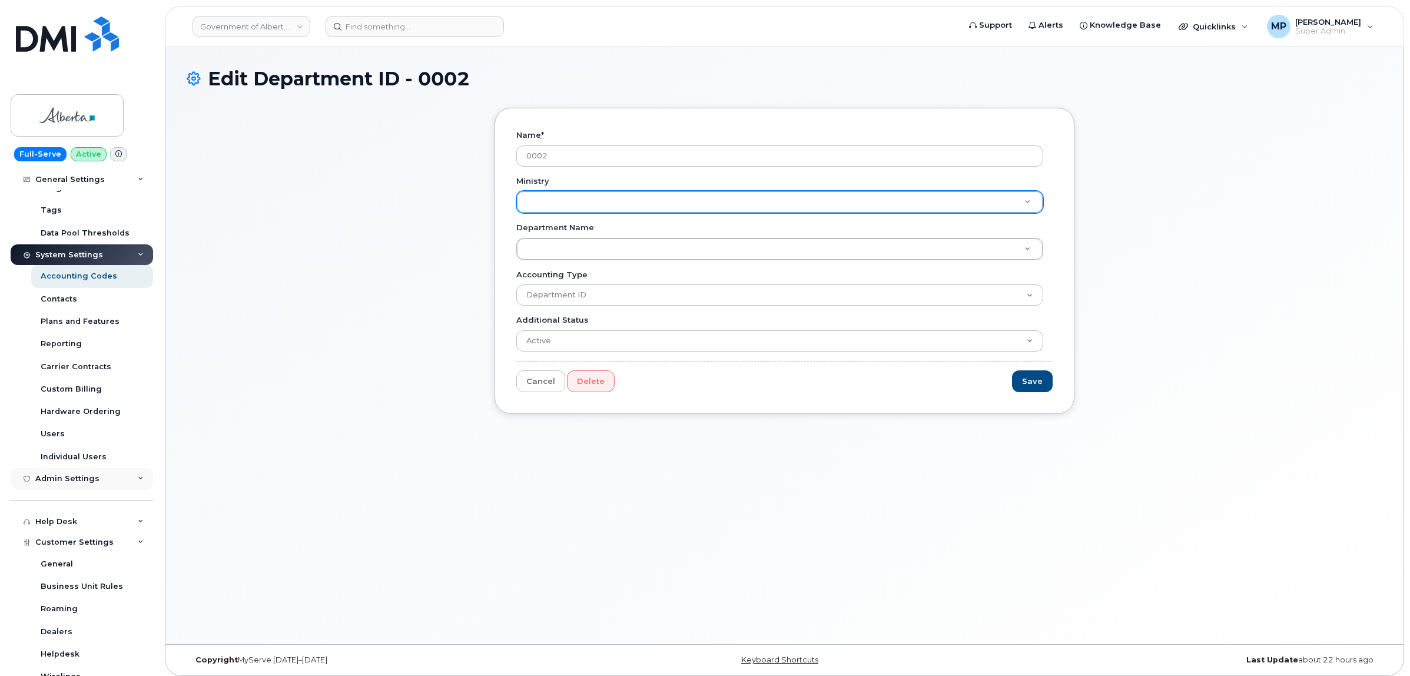
click at [68, 486] on div "Admin Settings" at bounding box center [82, 478] width 142 height 21
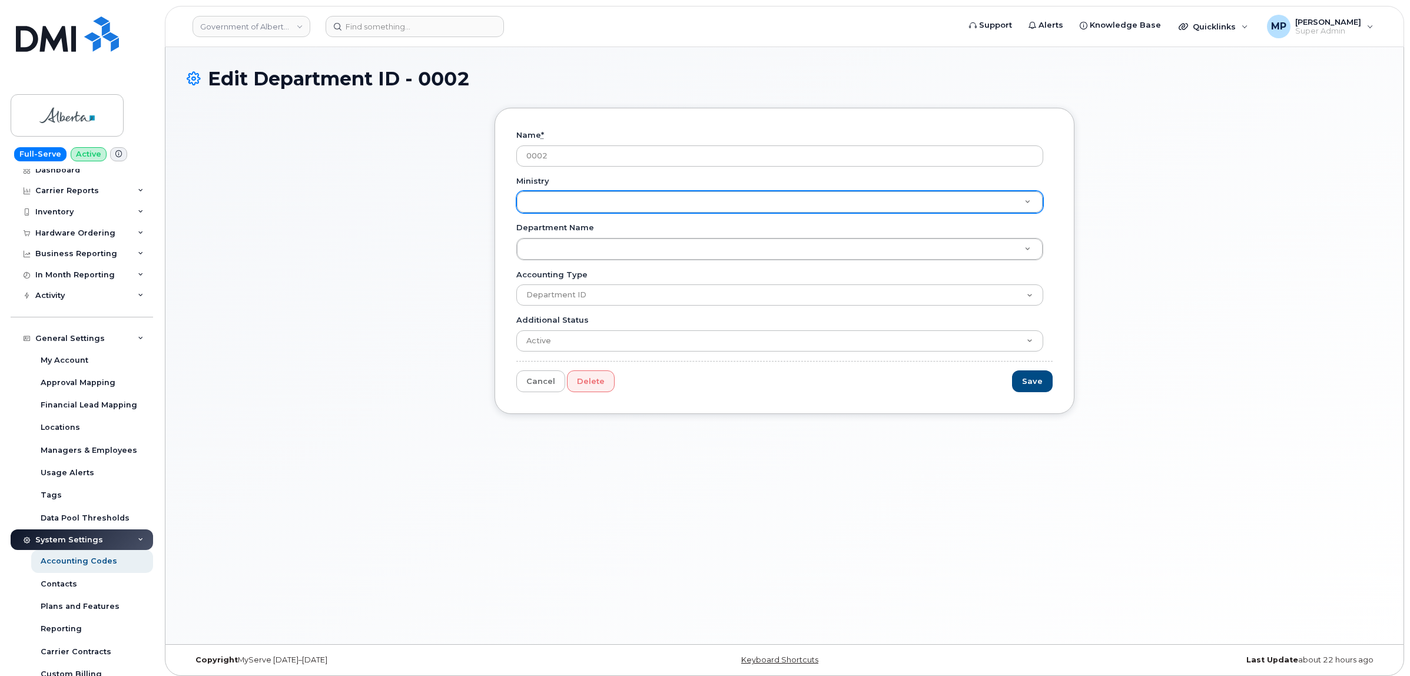
scroll to position [0, 0]
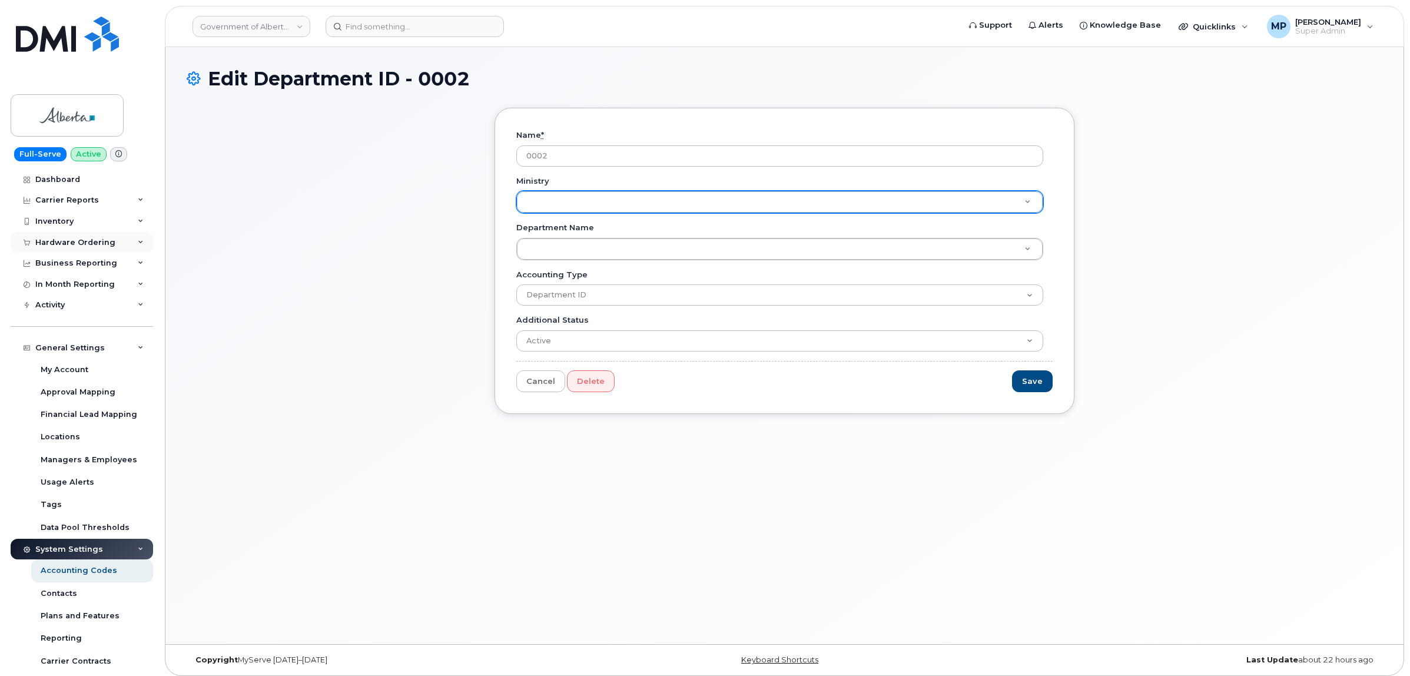
click at [74, 239] on div "Hardware Ordering" at bounding box center [75, 242] width 80 height 9
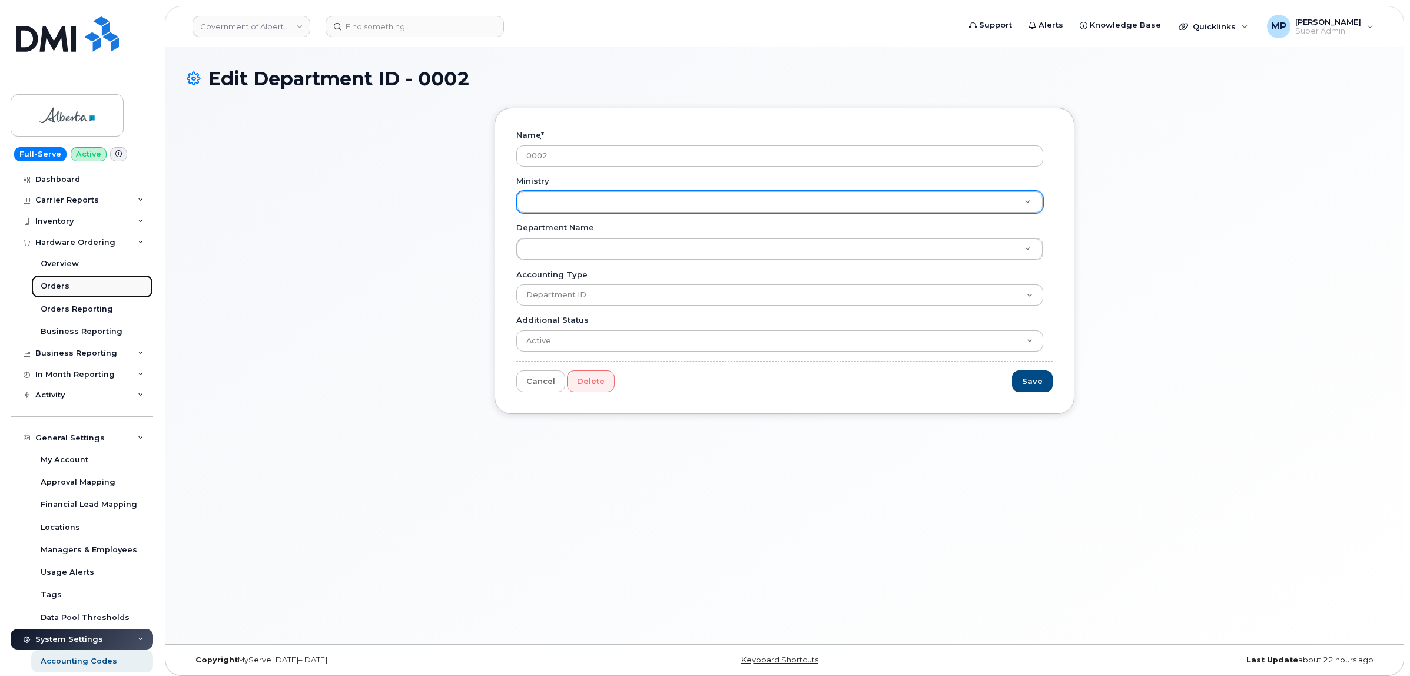
click at [59, 284] on div "Orders" at bounding box center [55, 286] width 29 height 11
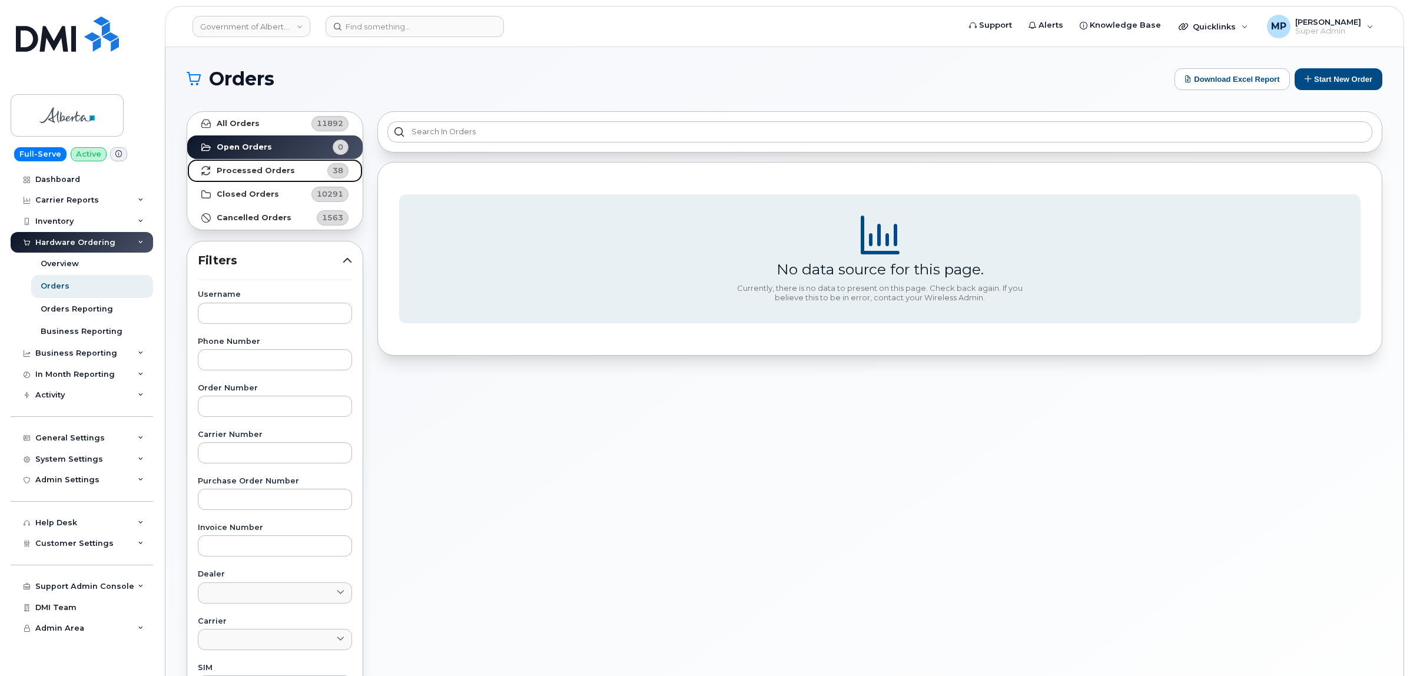
click at [278, 171] on strong "Processed Orders" at bounding box center [256, 170] width 78 height 9
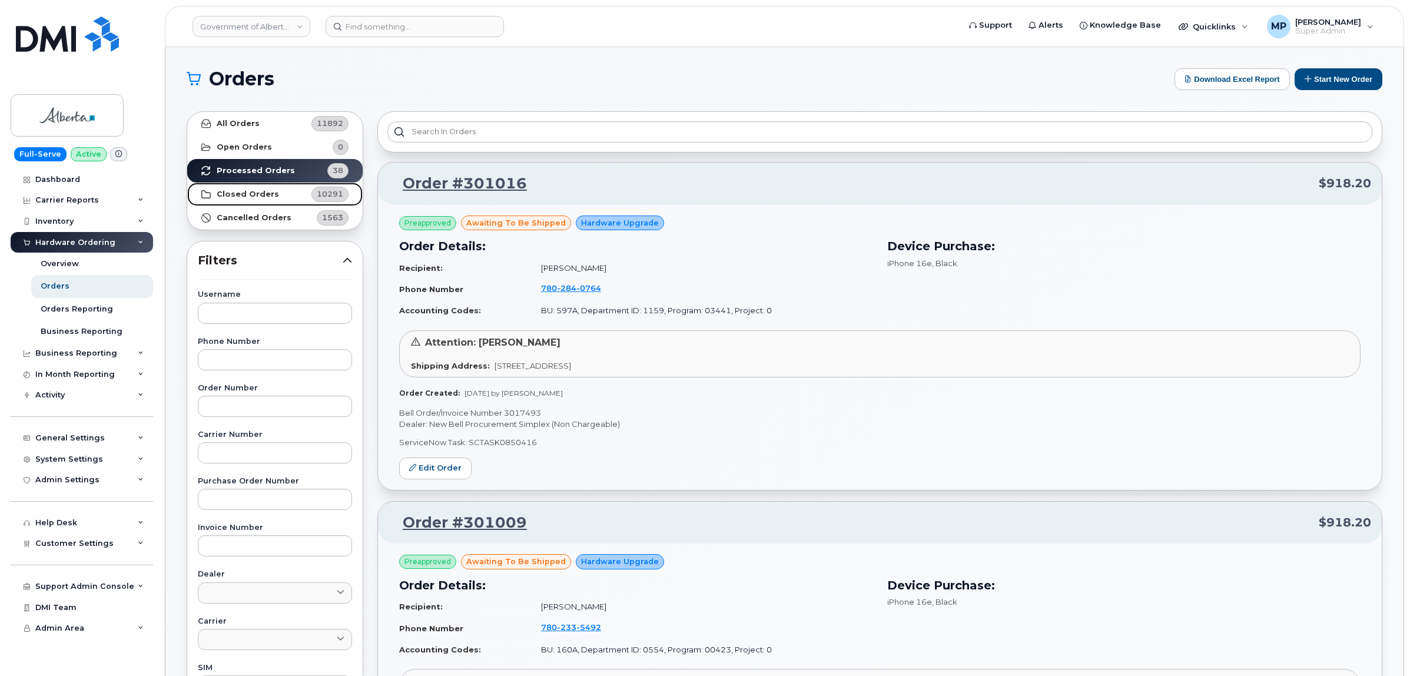
click at [245, 190] on strong "Closed Orders" at bounding box center [248, 194] width 62 height 9
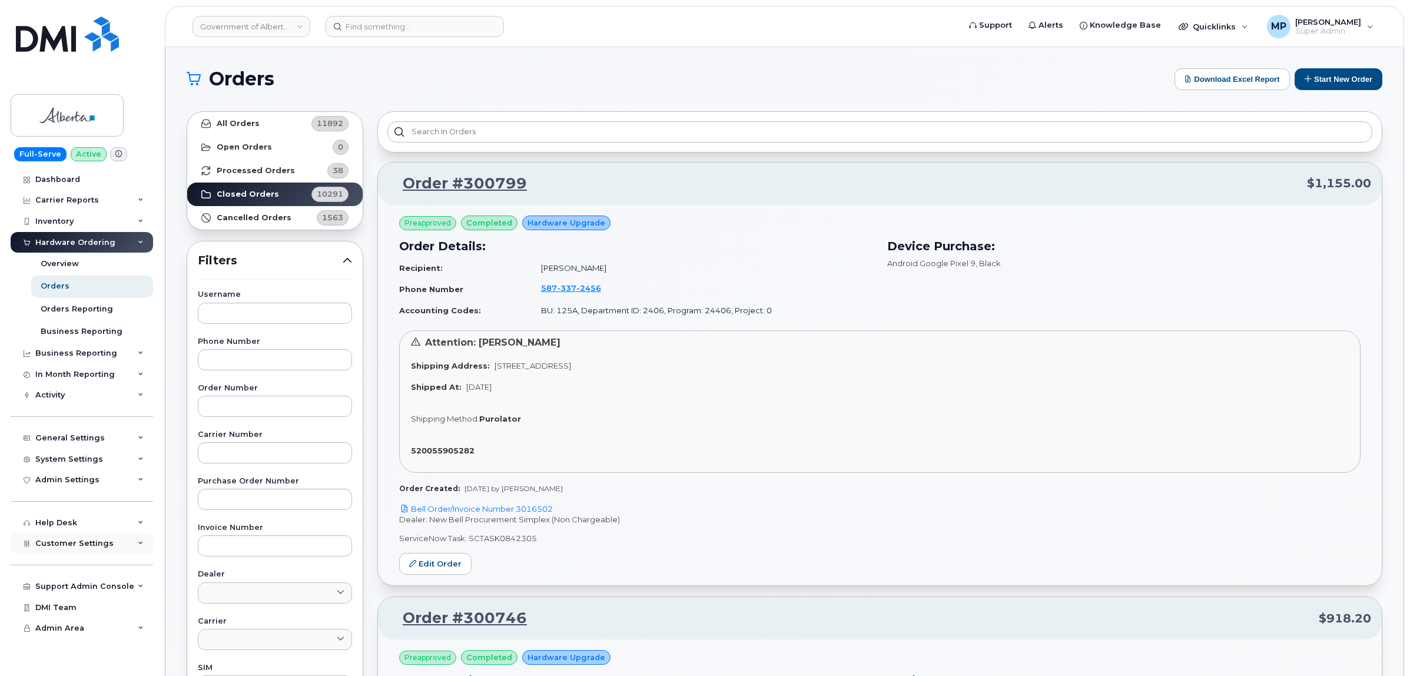
click at [60, 547] on span "Customer Settings" at bounding box center [74, 543] width 78 height 9
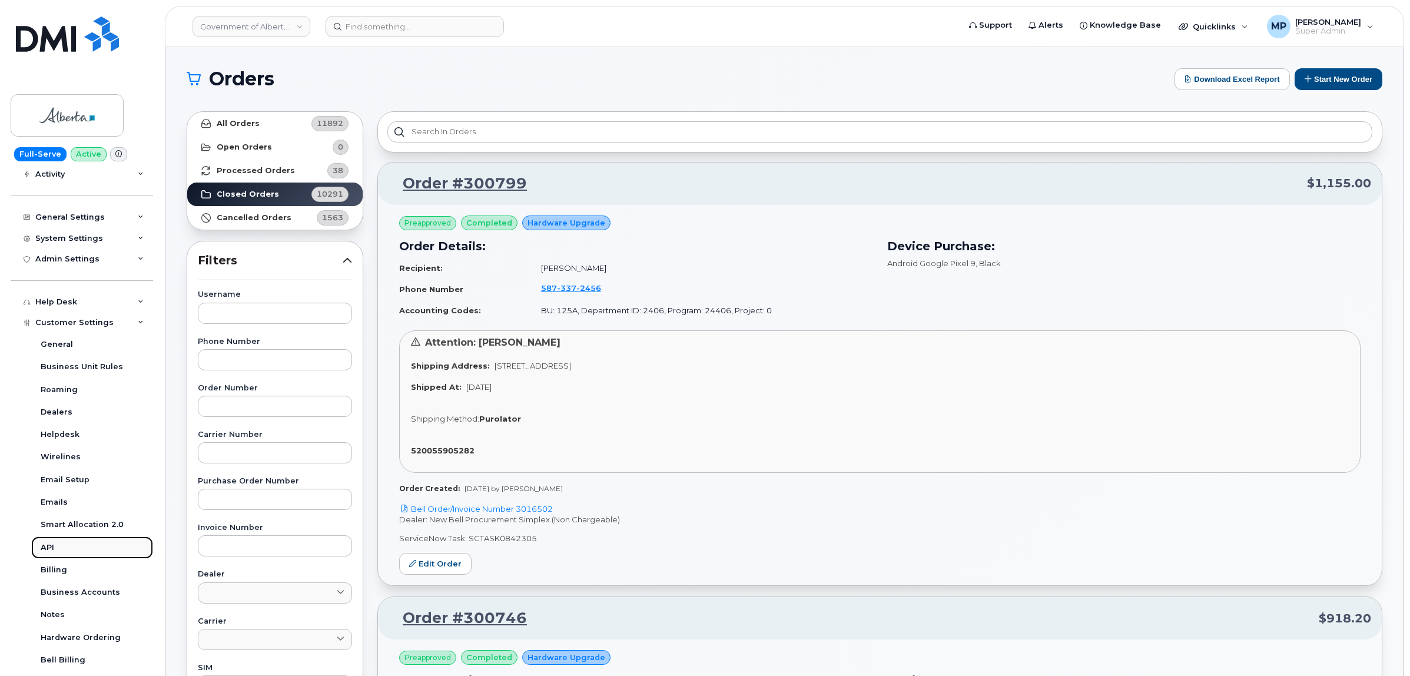
click at [54, 551] on div "API" at bounding box center [48, 547] width 14 height 11
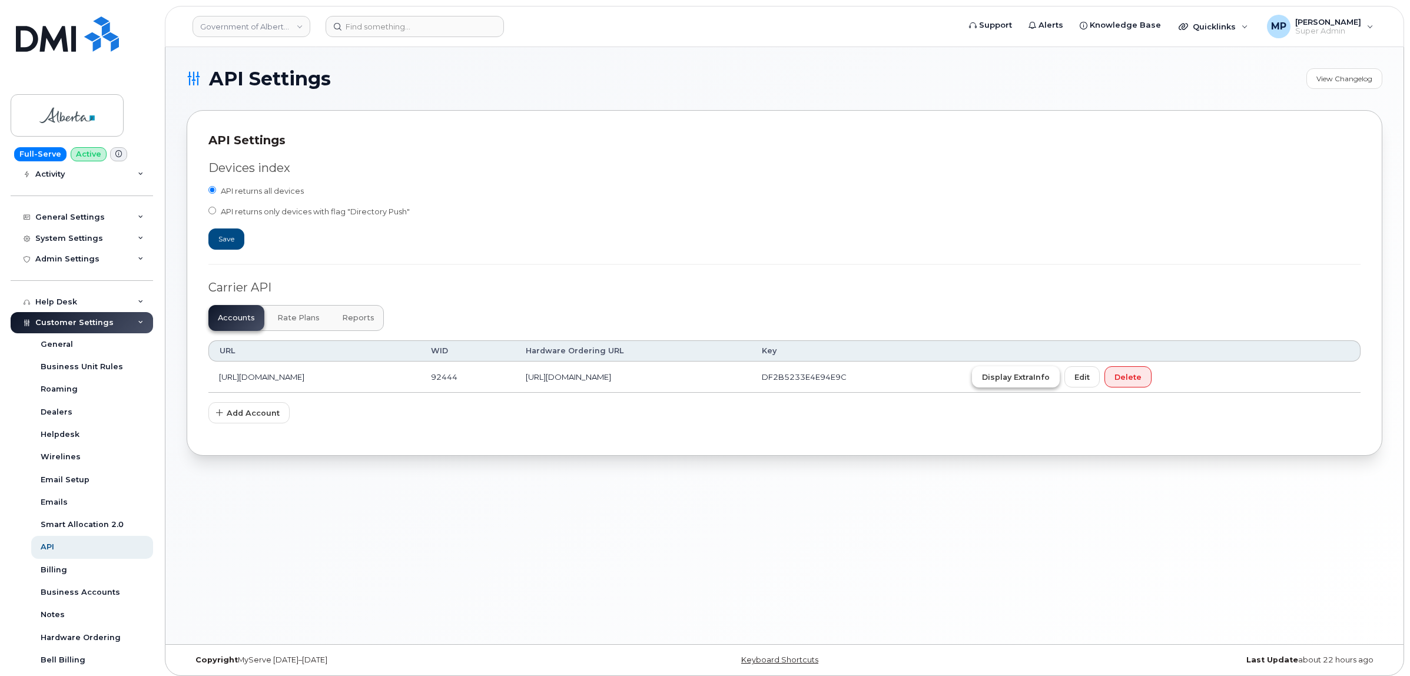
click at [1059, 384] on button "Display ExtraInfo" at bounding box center [1016, 376] width 88 height 21
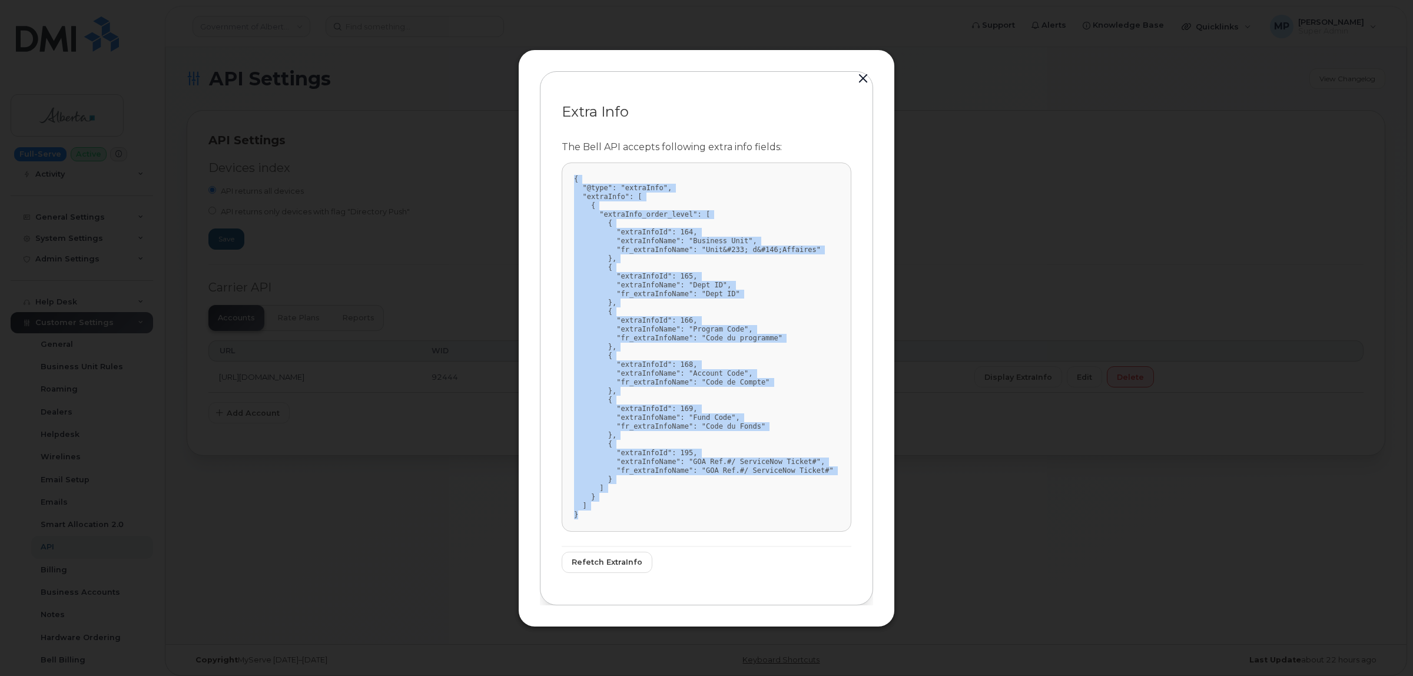
drag, startPoint x: 574, startPoint y: 181, endPoint x: 645, endPoint y: 519, distance: 345.2
click at [646, 520] on pre "{ "@type": "extraInfo", "extraInfo": [ { "extraInfo_order_level": [ { "extraInf…" at bounding box center [706, 346] width 290 height 369
click at [571, 181] on pre "{ "@type": "extraInfo", "extraInfo": [ { "extraInfo_order_level": [ { "extraInf…" at bounding box center [706, 346] width 290 height 369
drag, startPoint x: 571, startPoint y: 175, endPoint x: 643, endPoint y: 516, distance: 348.7
click at [642, 517] on pre "{ "@type": "extraInfo", "extraInfo": [ { "extraInfo_order_level": [ { "extraInf…" at bounding box center [706, 346] width 290 height 369
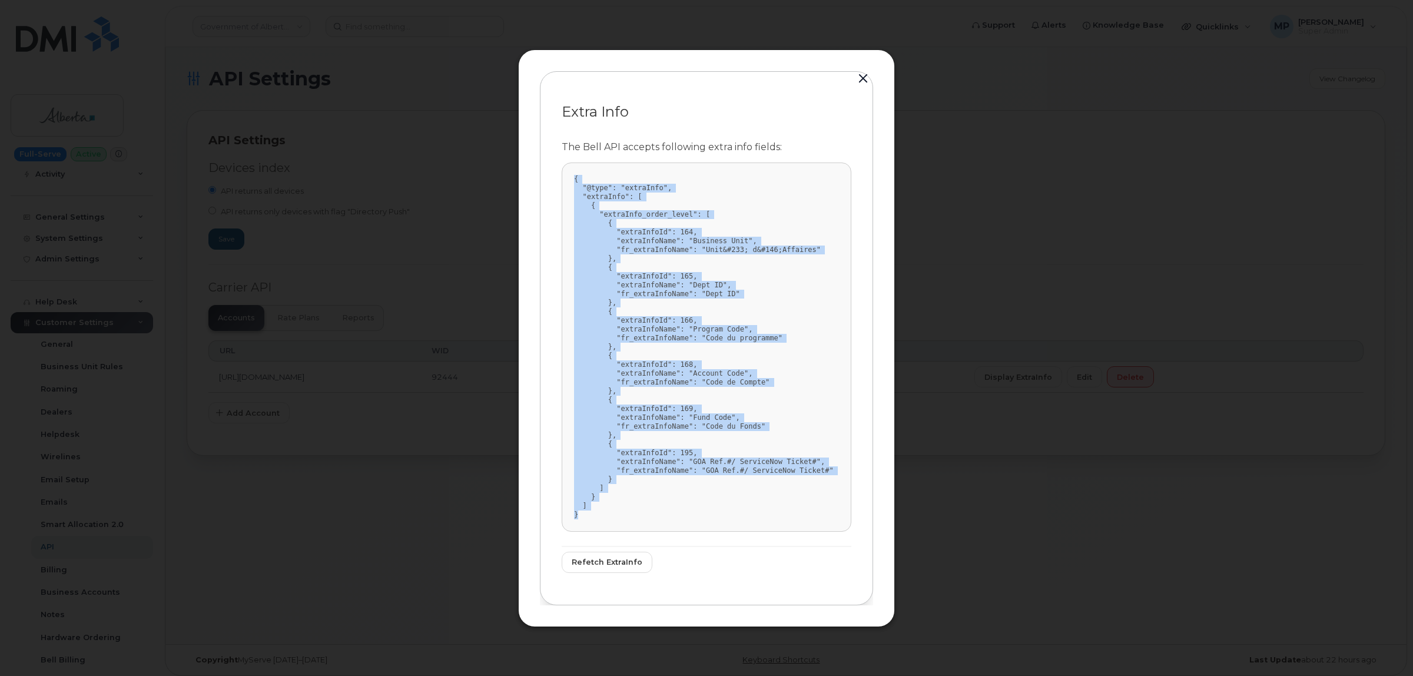
click at [859, 81] on button "button" at bounding box center [863, 79] width 18 height 16
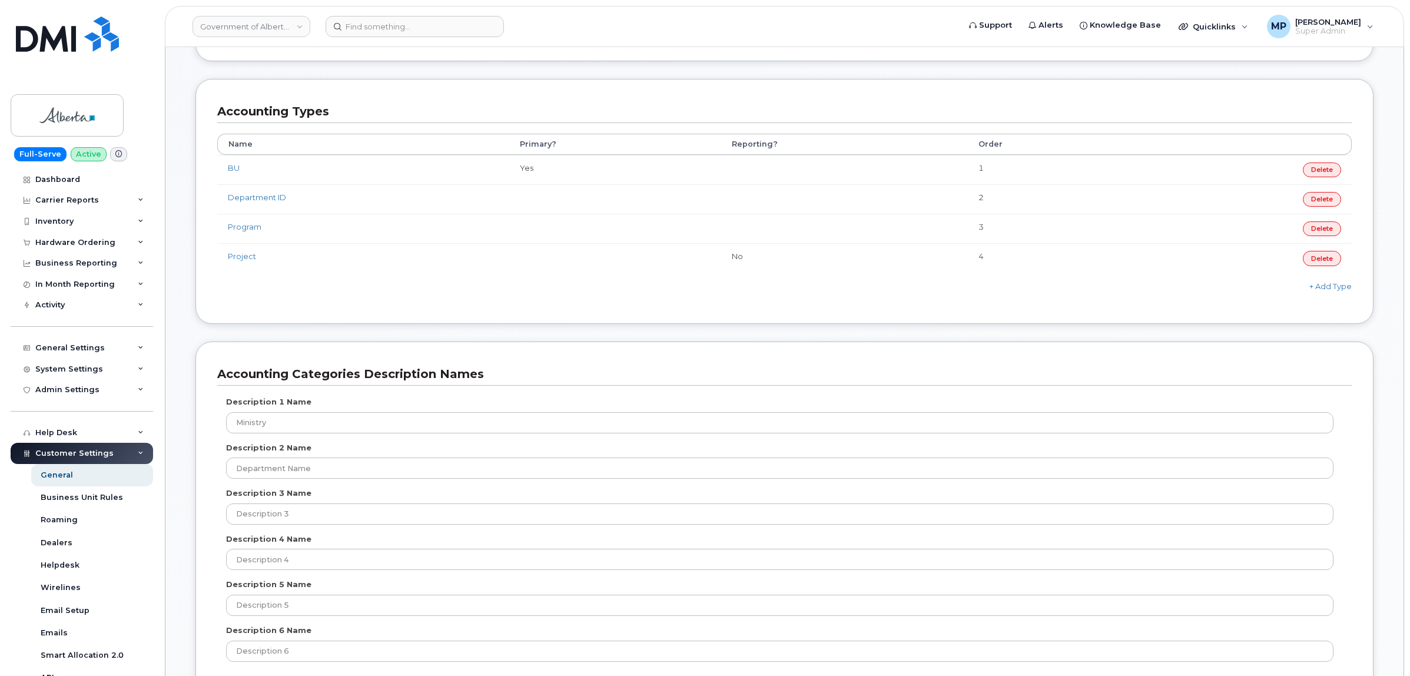
scroll to position [515, 0]
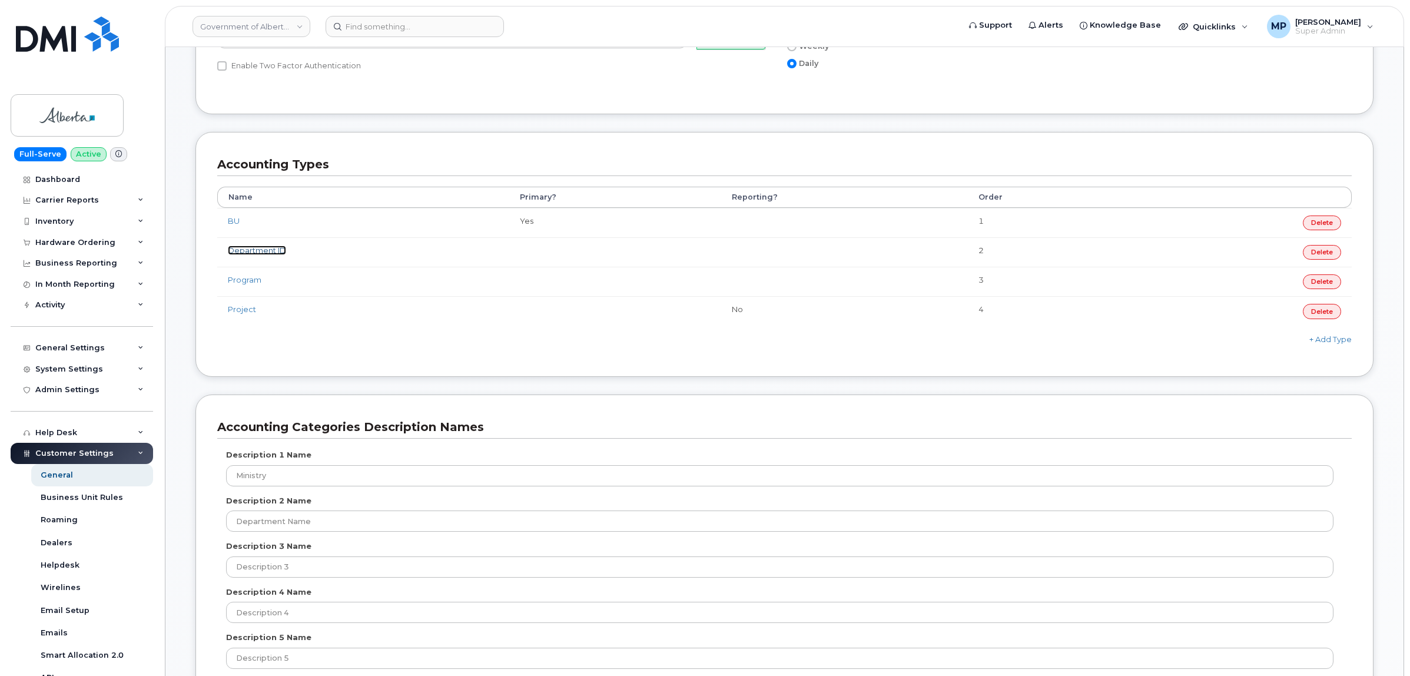
click at [259, 253] on link "Department ID" at bounding box center [257, 249] width 58 height 9
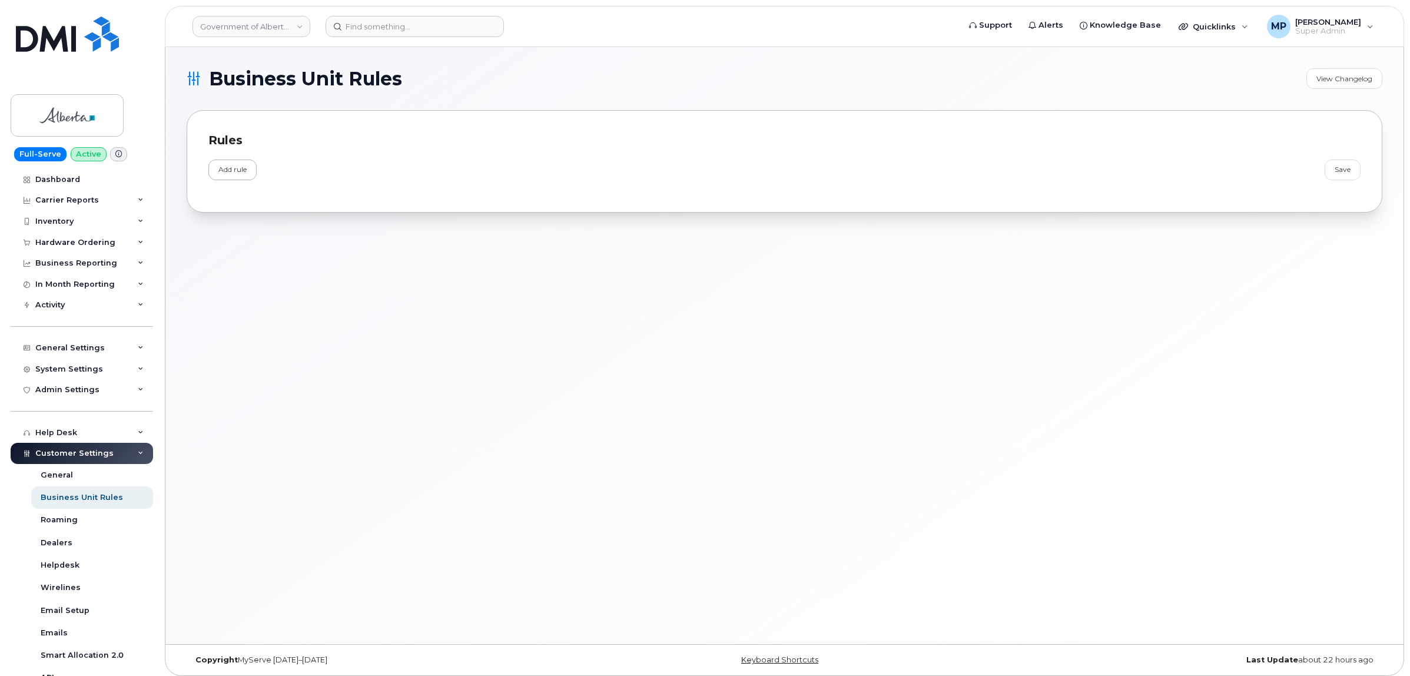
click at [225, 170] on link "Add rule" at bounding box center [232, 169] width 48 height 21
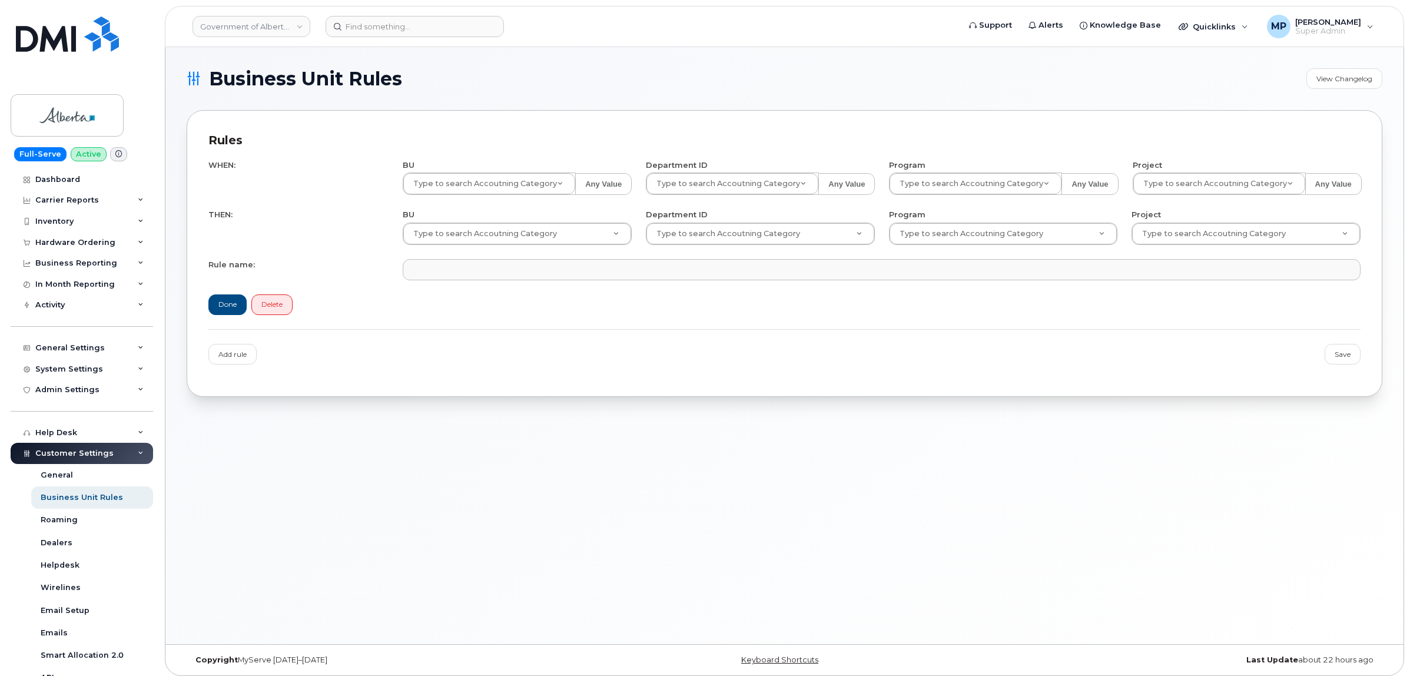
click at [281, 307] on link "Delete" at bounding box center [271, 304] width 41 height 21
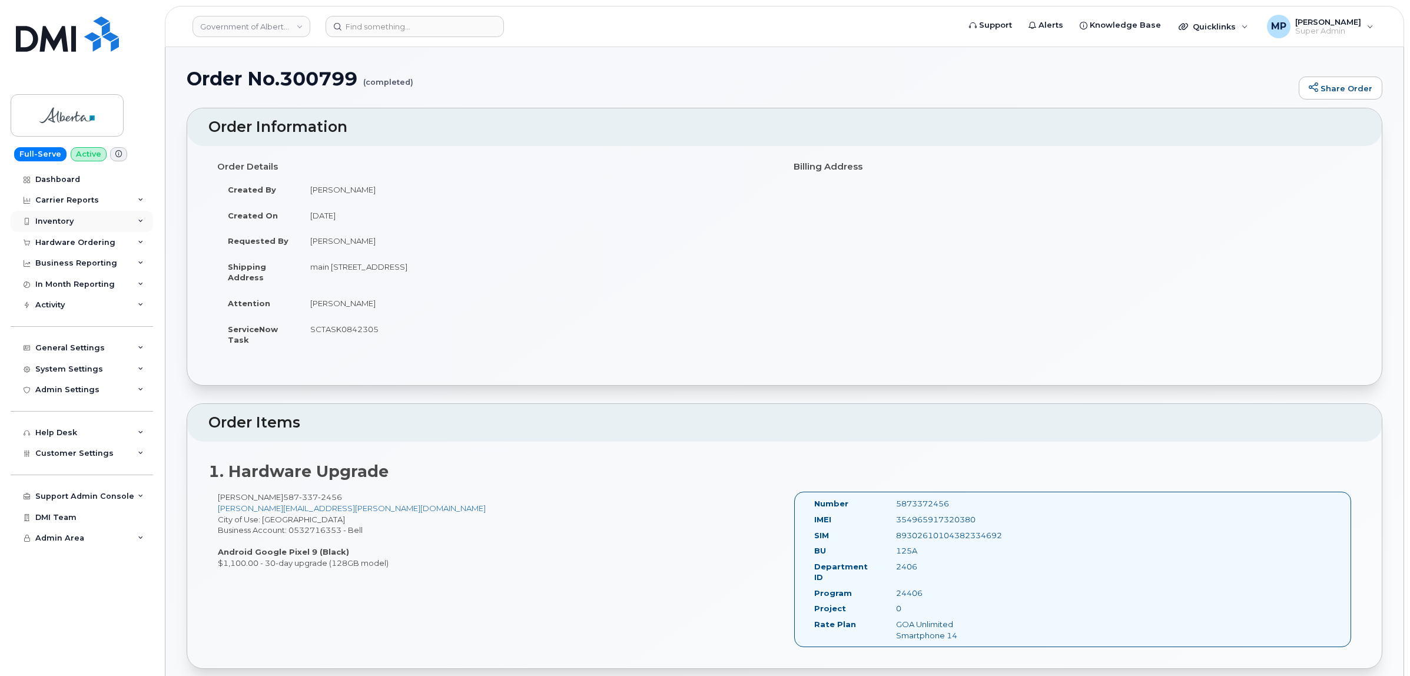
click at [79, 220] on div "Inventory" at bounding box center [82, 221] width 142 height 21
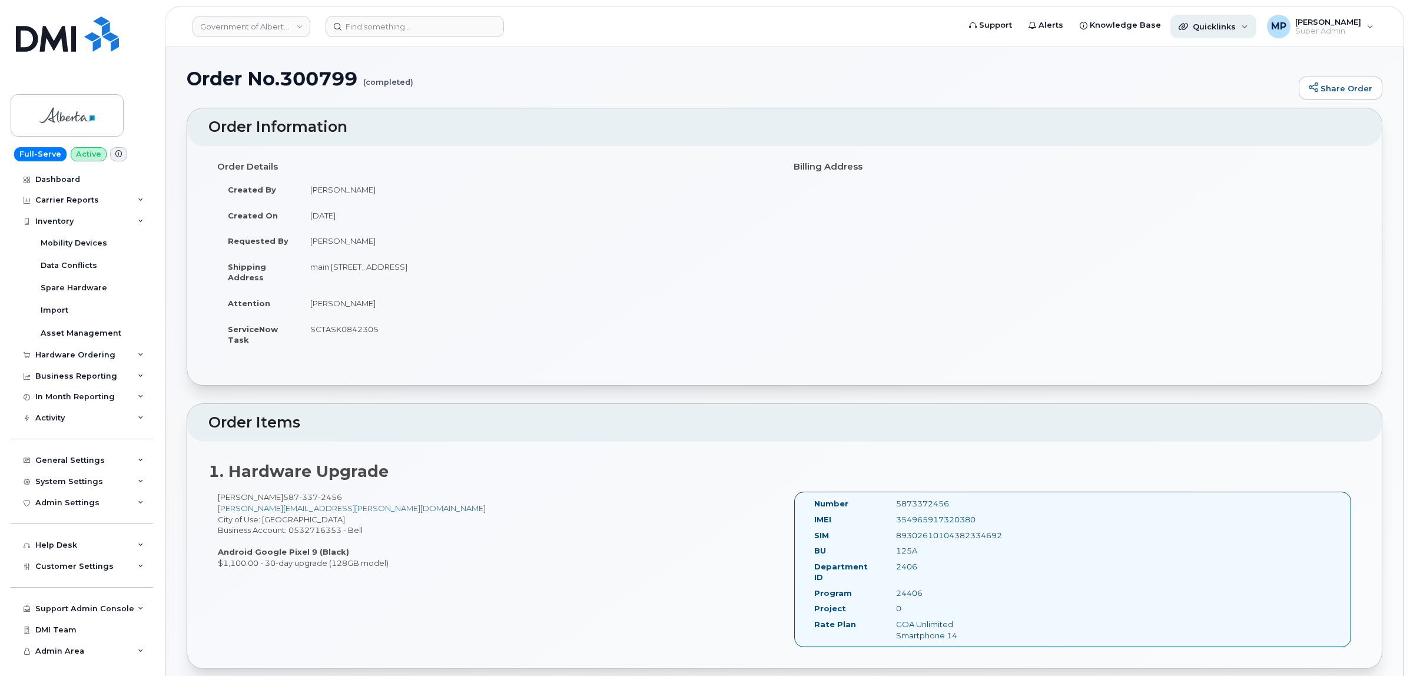
click at [1229, 22] on span "Quicklinks" at bounding box center [1213, 26] width 43 height 9
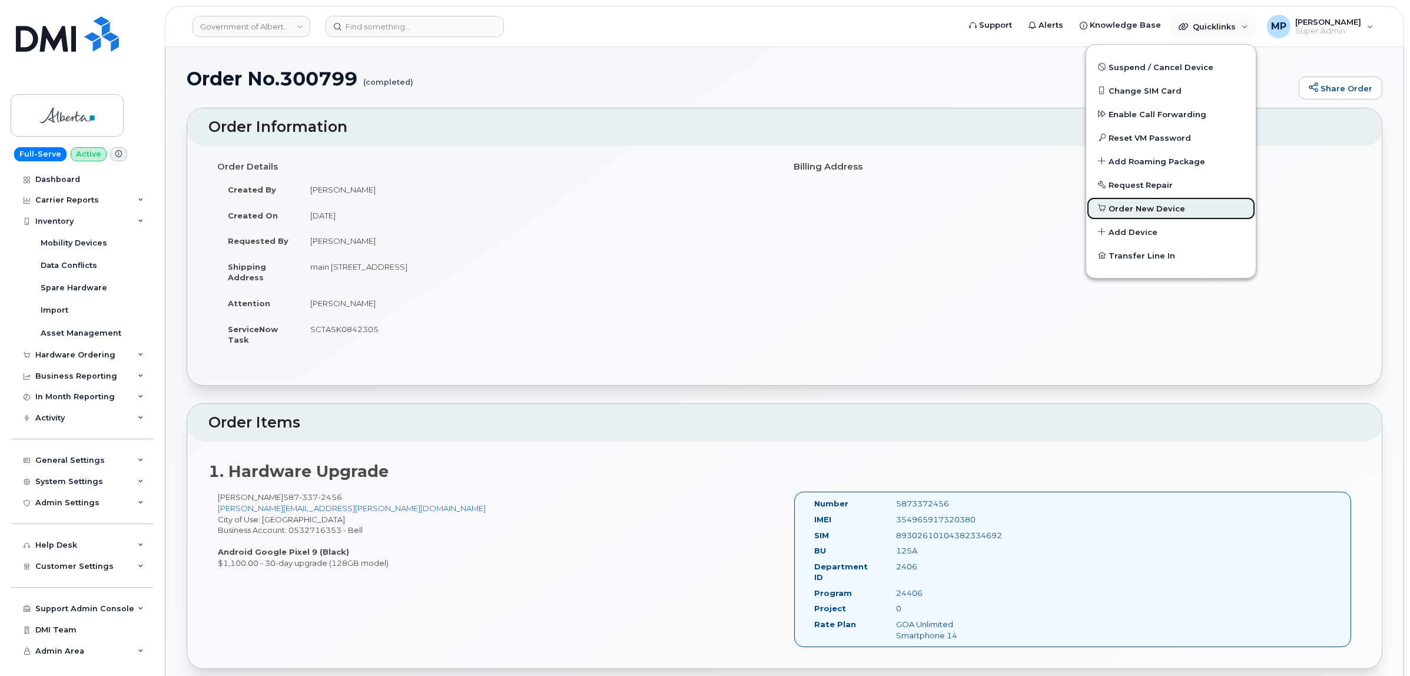
click at [1146, 204] on span "Order New Device" at bounding box center [1146, 209] width 77 height 12
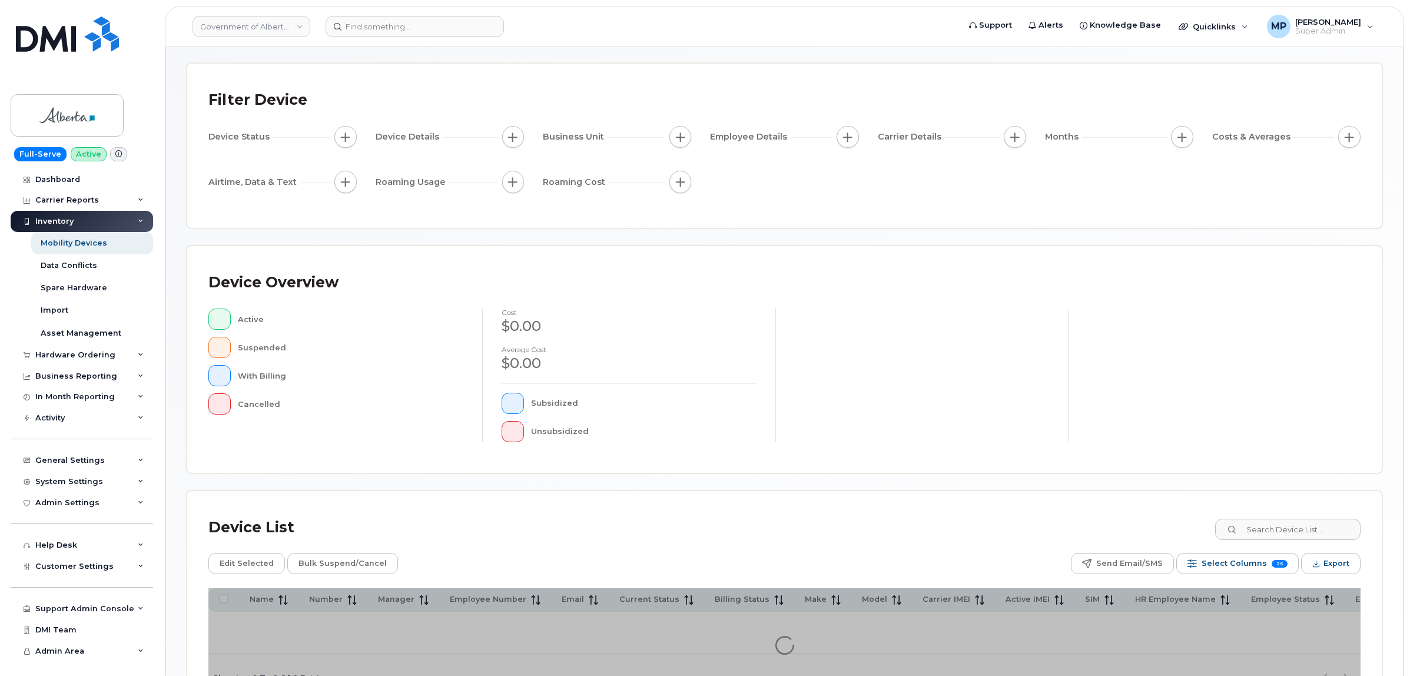
scroll to position [74, 0]
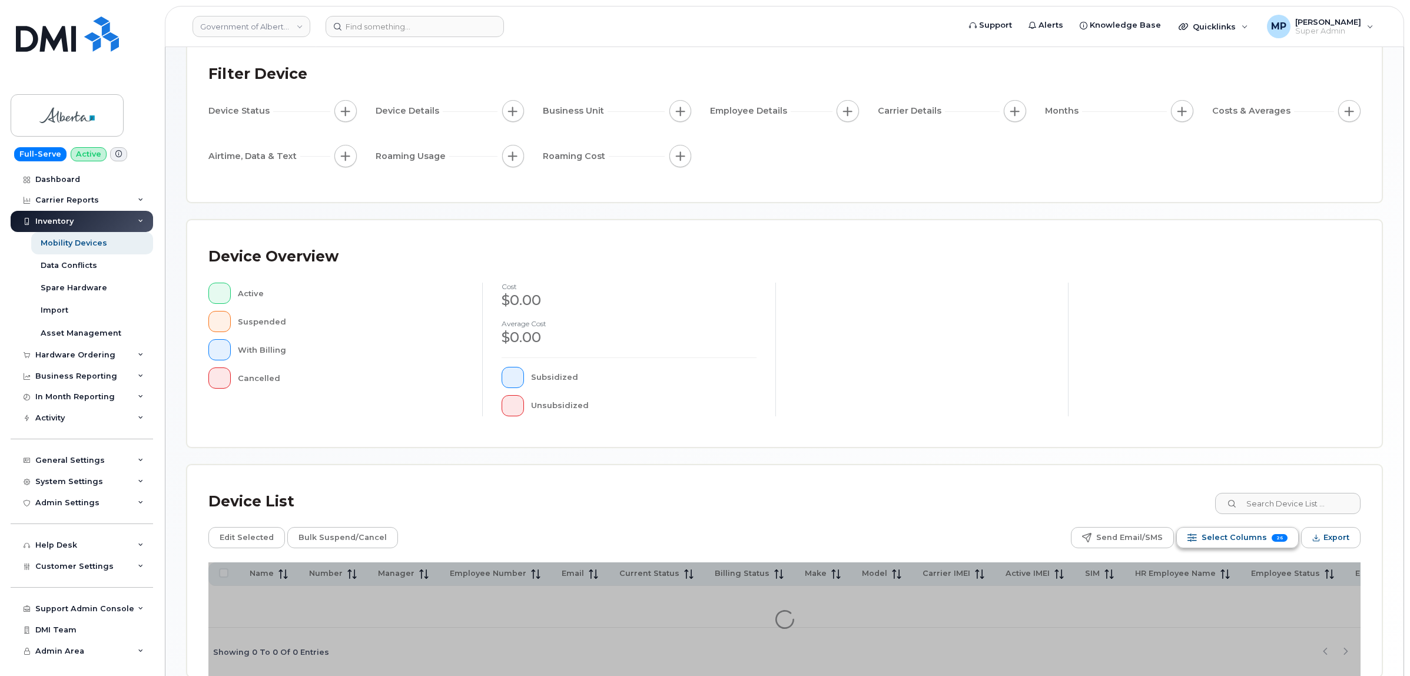
click at [1262, 545] on span "Select Columns" at bounding box center [1233, 538] width 65 height 18
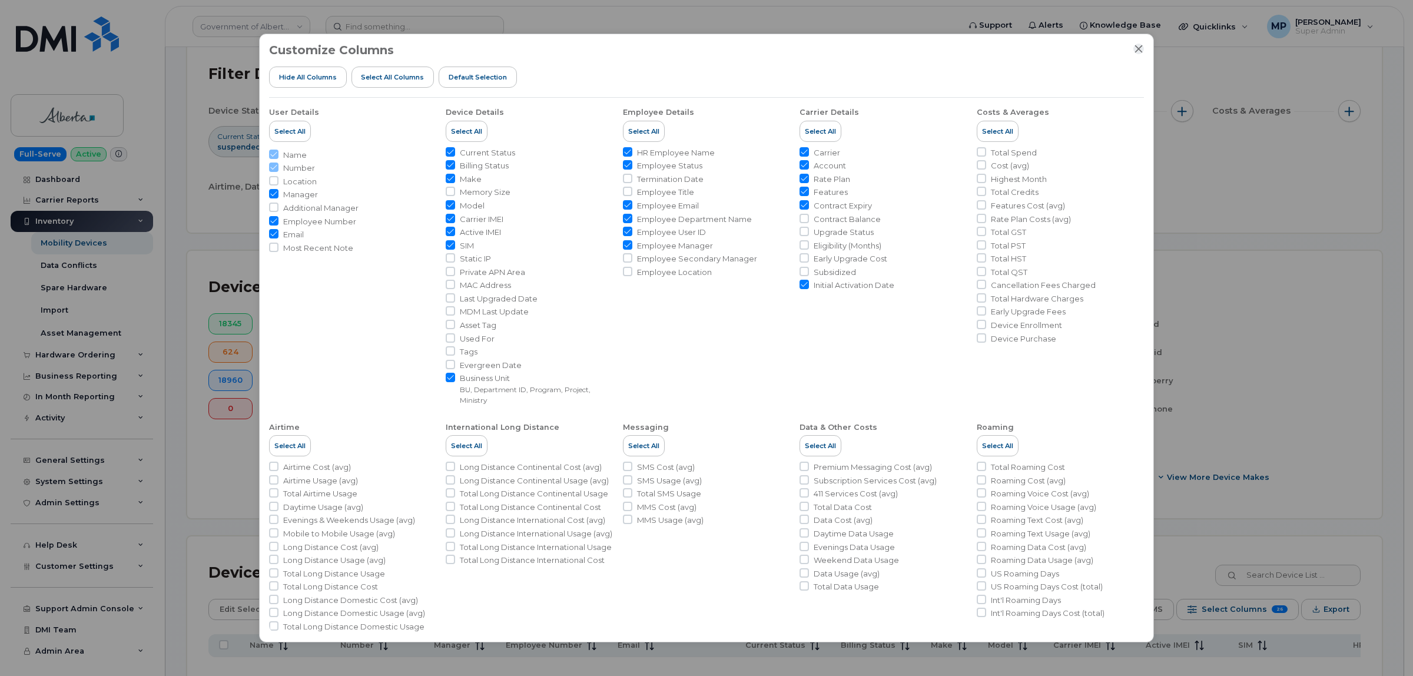
click at [1141, 46] on icon "Close" at bounding box center [1139, 49] width 8 height 8
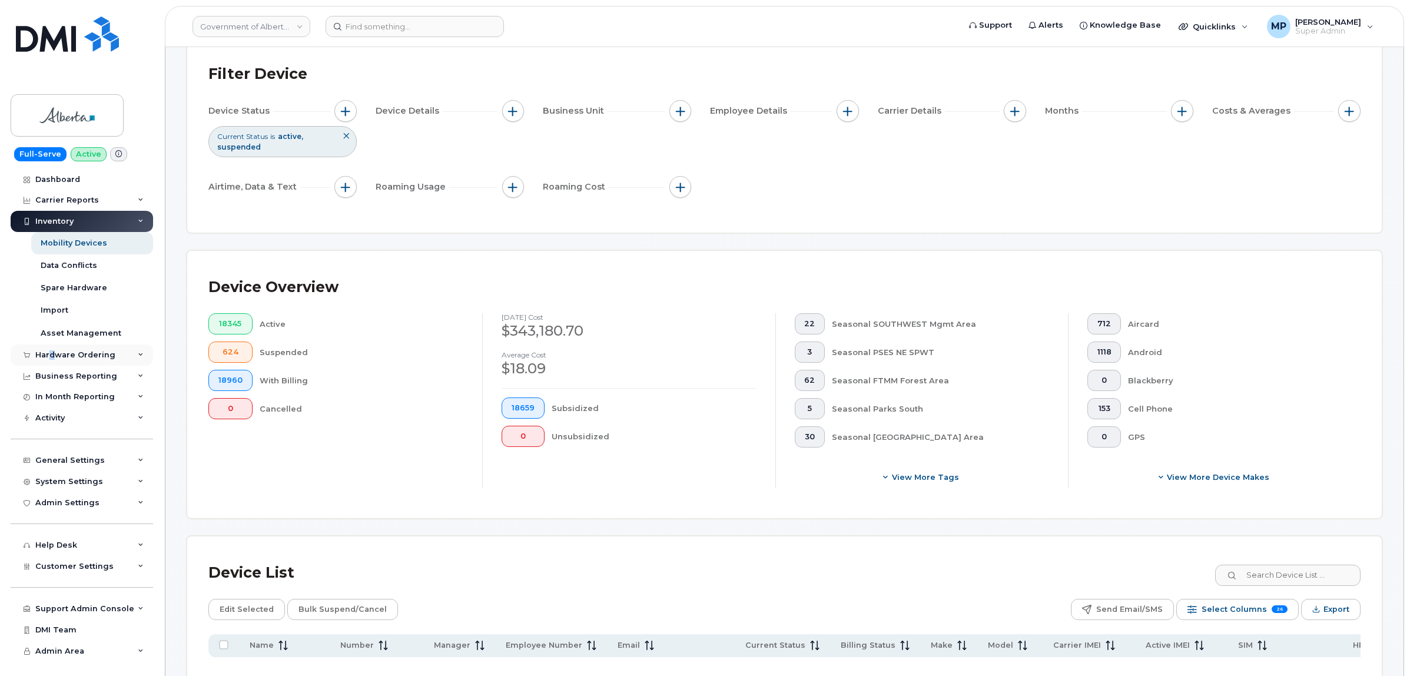
click at [54, 354] on div "Hardware Ordering" at bounding box center [75, 354] width 80 height 9
click at [52, 357] on div "Hardware Ordering" at bounding box center [75, 354] width 80 height 9
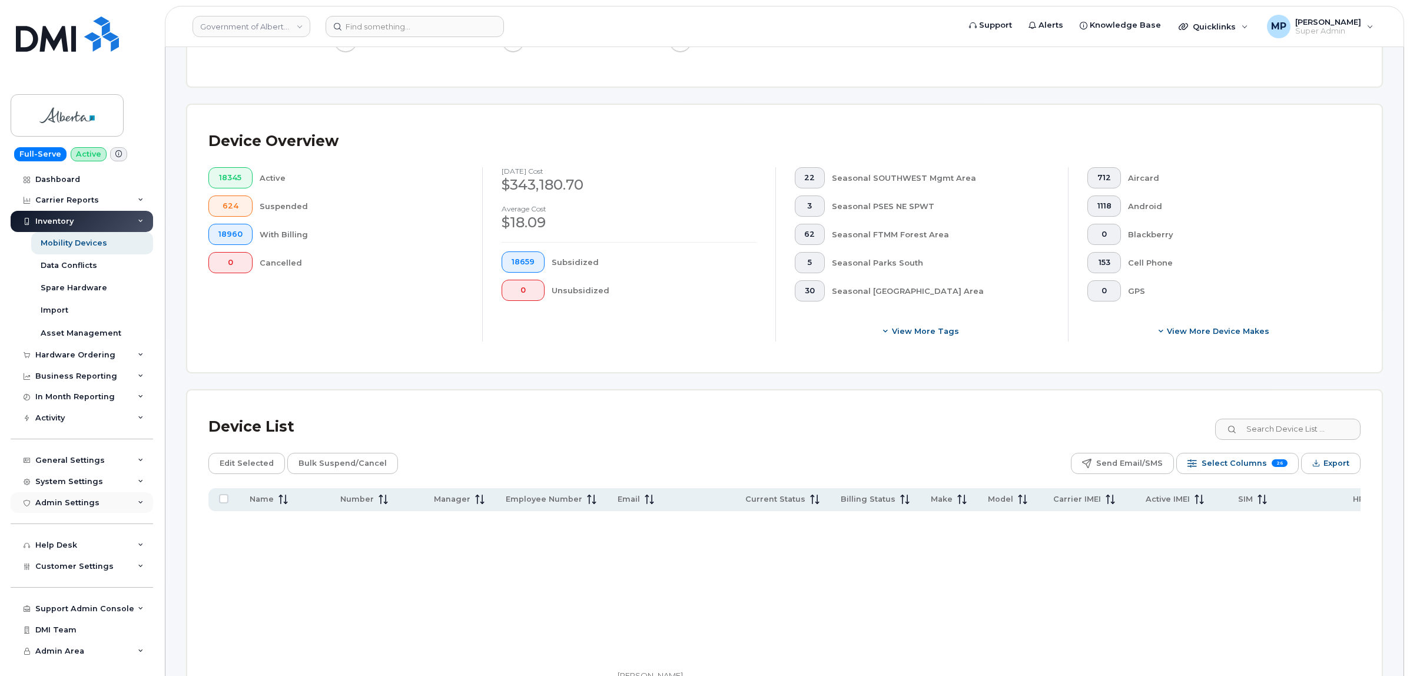
scroll to position [221, 0]
click at [62, 565] on span "Customer Settings" at bounding box center [74, 565] width 78 height 9
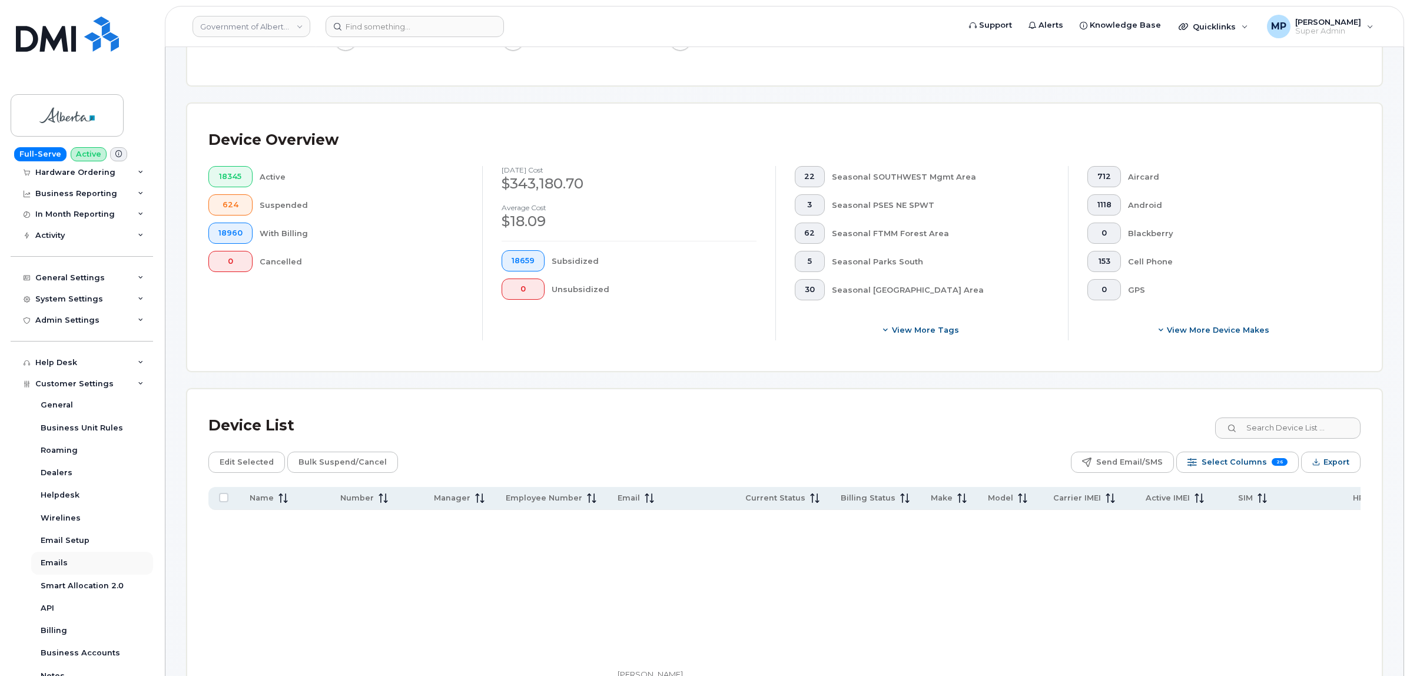
scroll to position [294, 0]
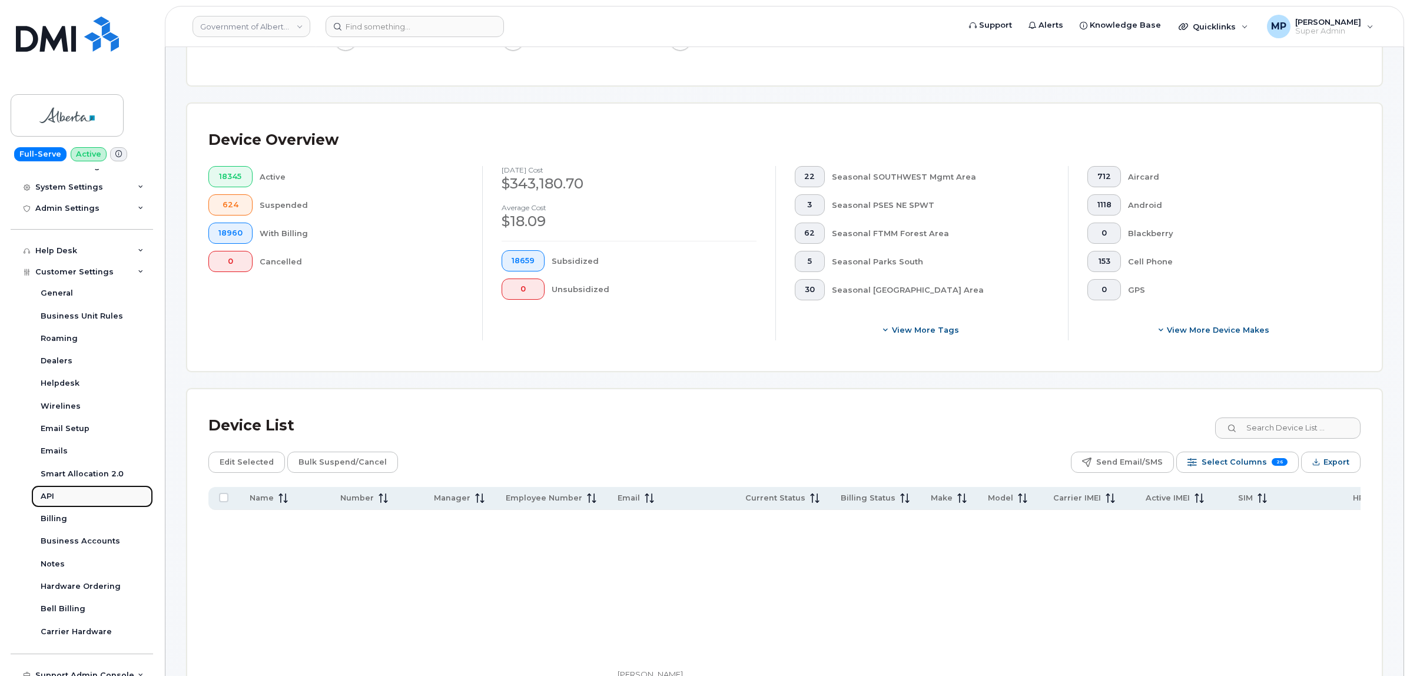
click at [49, 501] on div "API" at bounding box center [48, 496] width 14 height 11
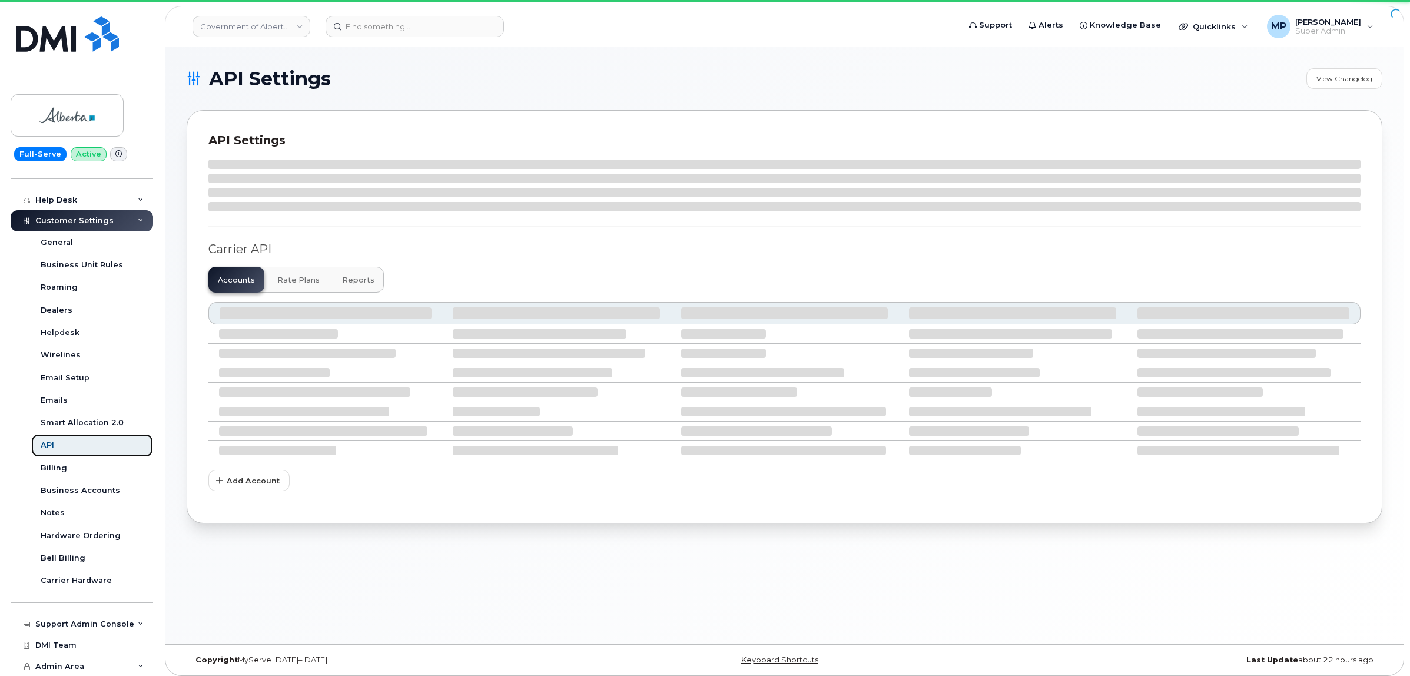
scroll to position [181, 0]
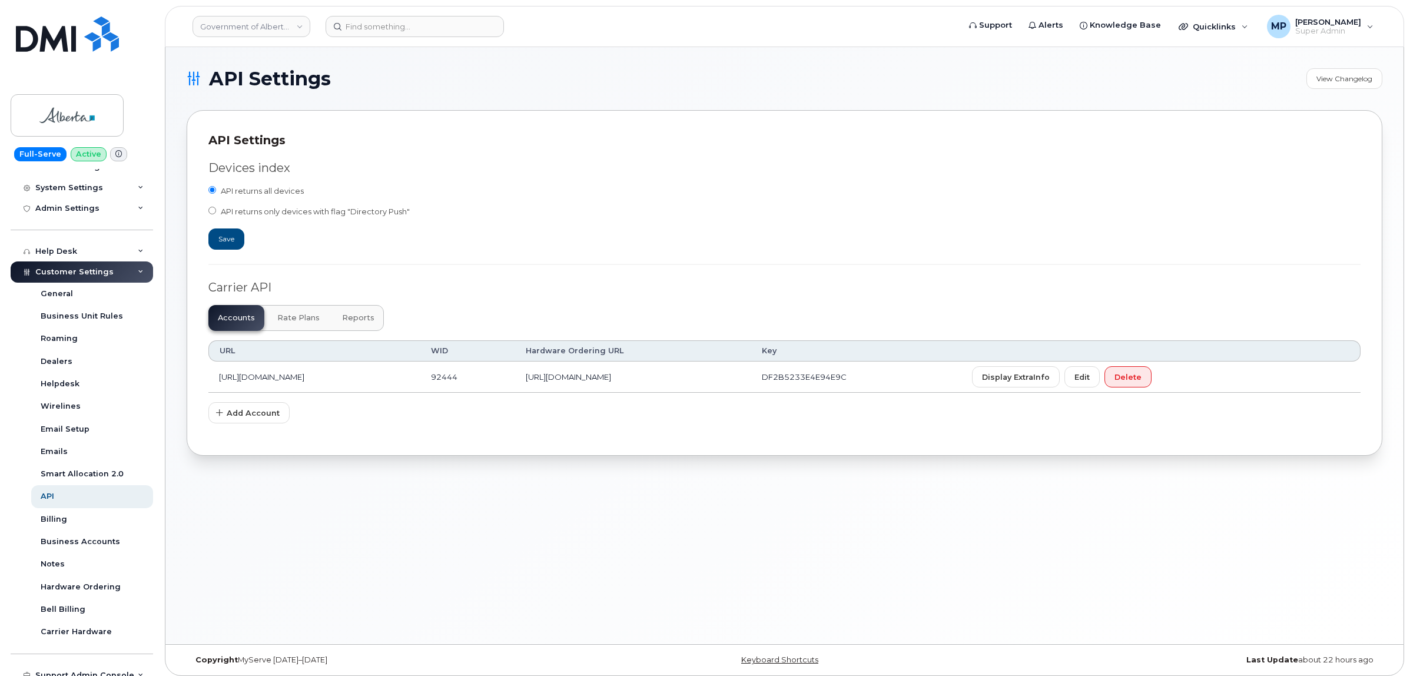
click at [357, 317] on span "Reports" at bounding box center [358, 317] width 32 height 9
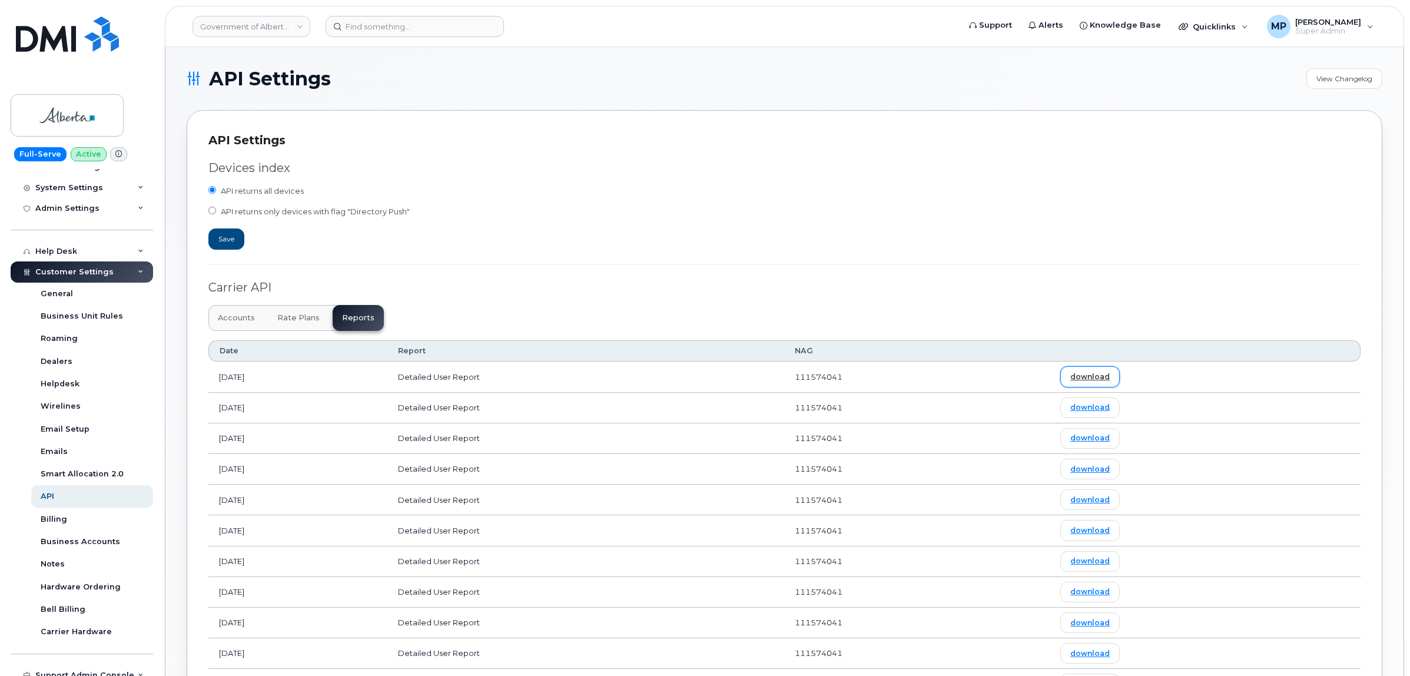
click at [1119, 377] on link "download" at bounding box center [1089, 376] width 59 height 21
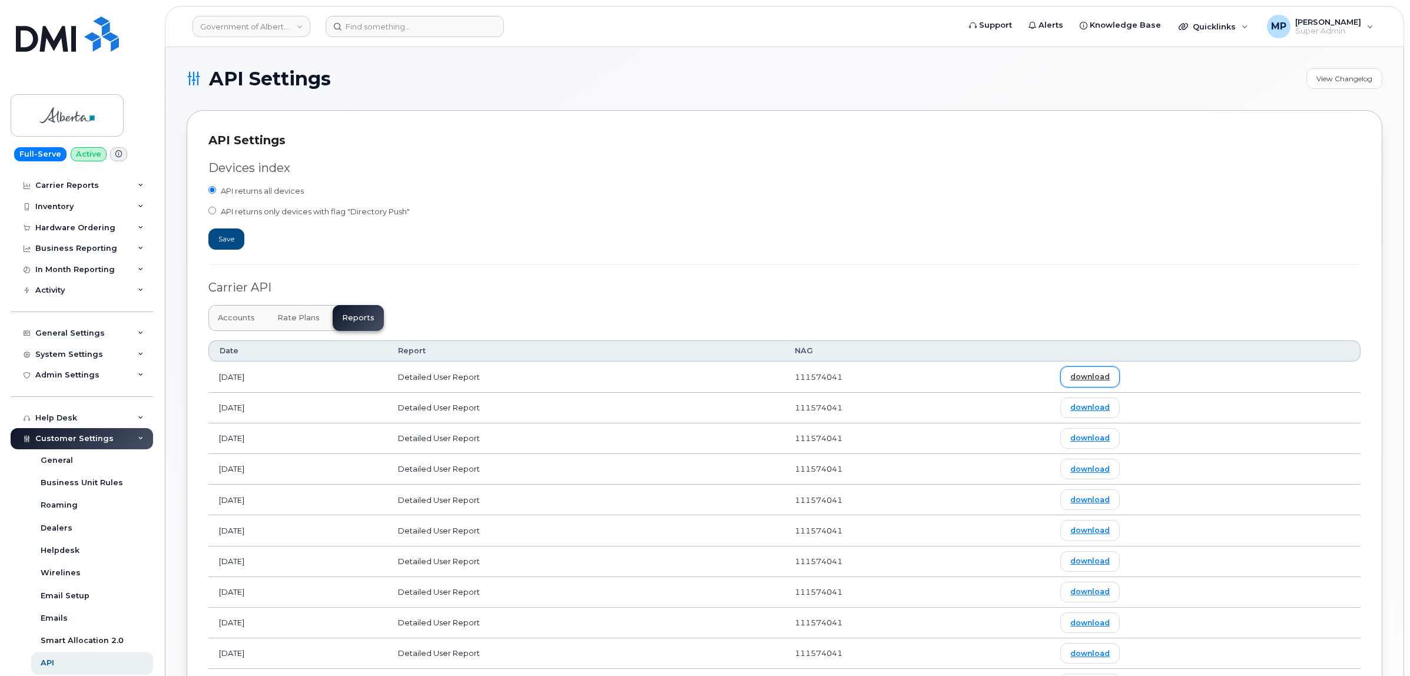
scroll to position [0, 0]
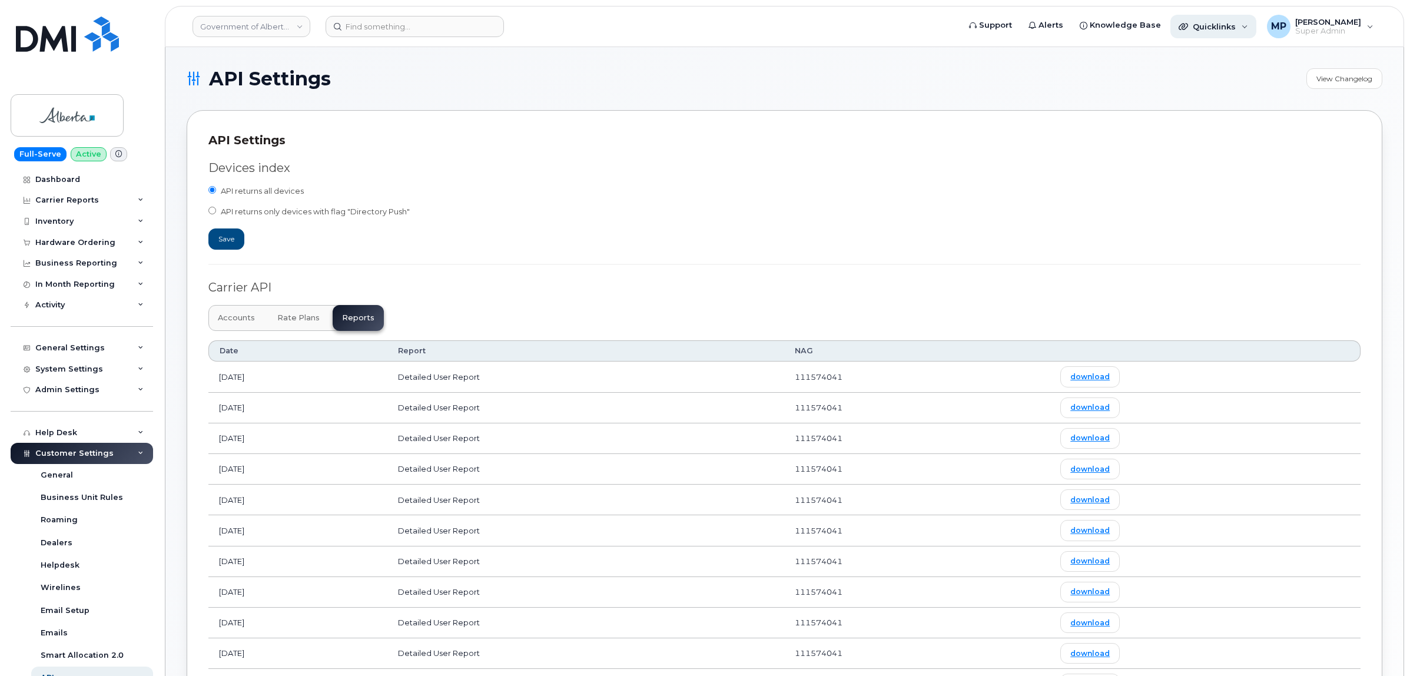
click at [1217, 25] on span "Quicklinks" at bounding box center [1213, 26] width 43 height 9
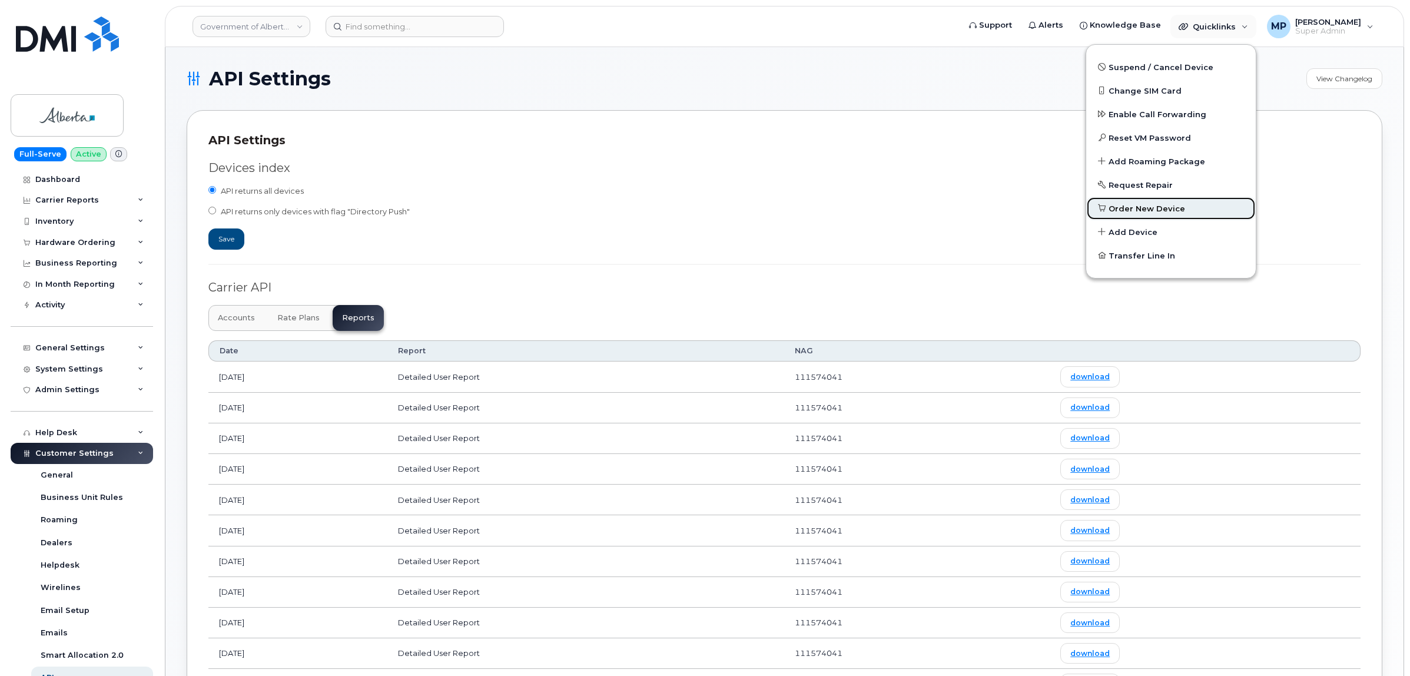
click at [1145, 205] on span "Order New Device" at bounding box center [1146, 209] width 77 height 12
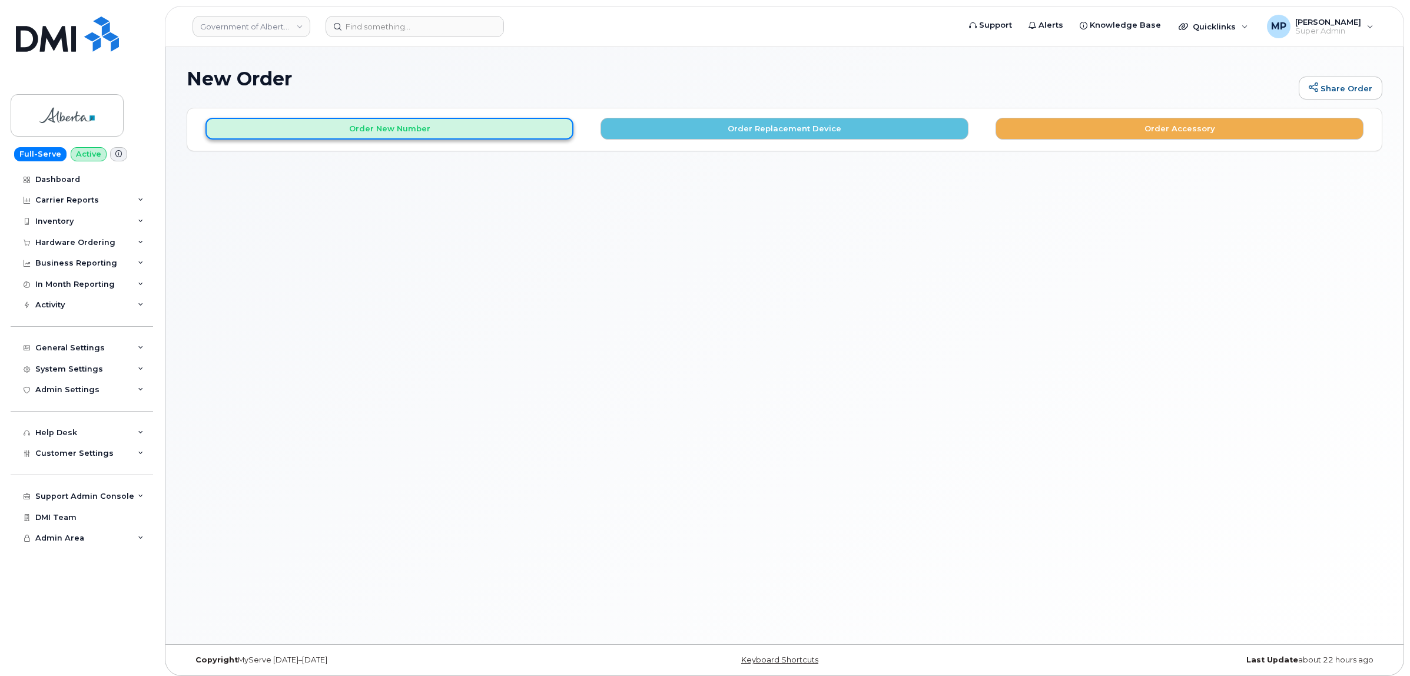
click at [360, 128] on button "Order New Number" at bounding box center [389, 129] width 368 height 22
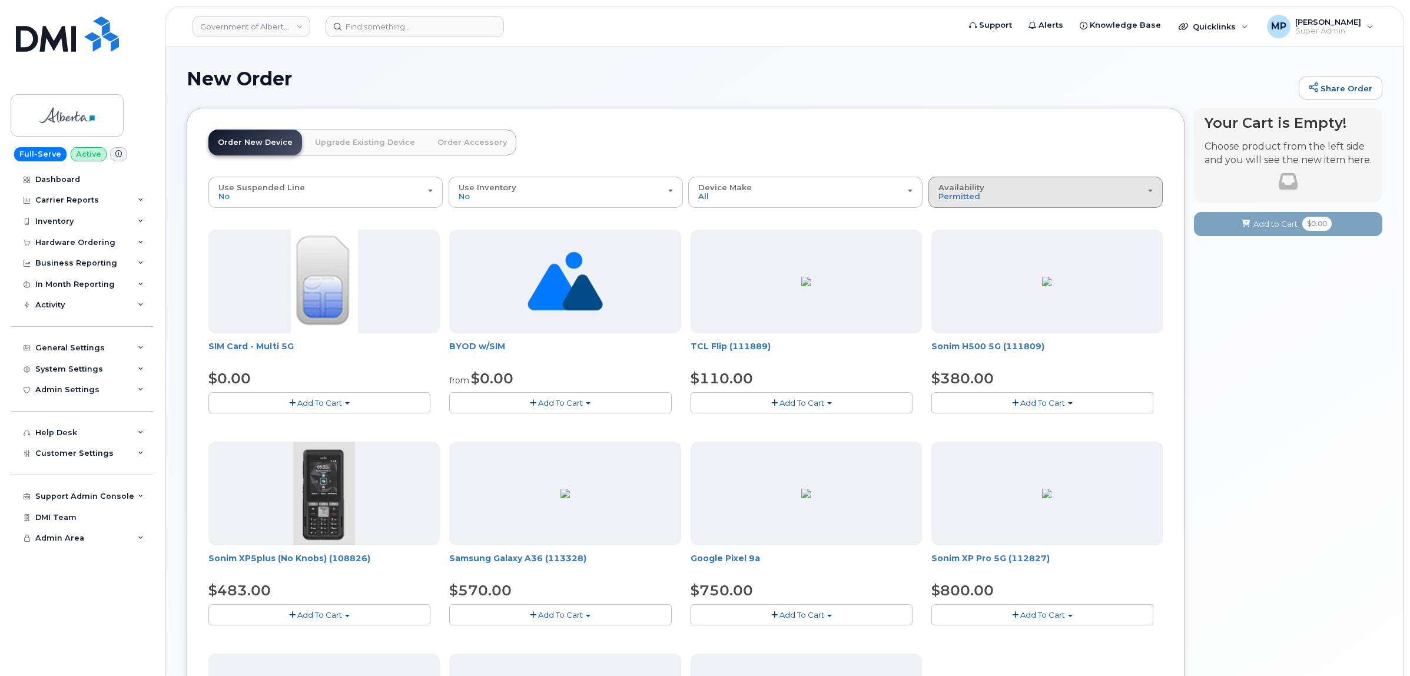
click at [993, 191] on div "Availability Permitted All" at bounding box center [1045, 192] width 214 height 18
click at [954, 239] on label "All" at bounding box center [943, 239] width 25 height 14
click at [0, 0] on input "All" at bounding box center [0, 0] width 0 height 0
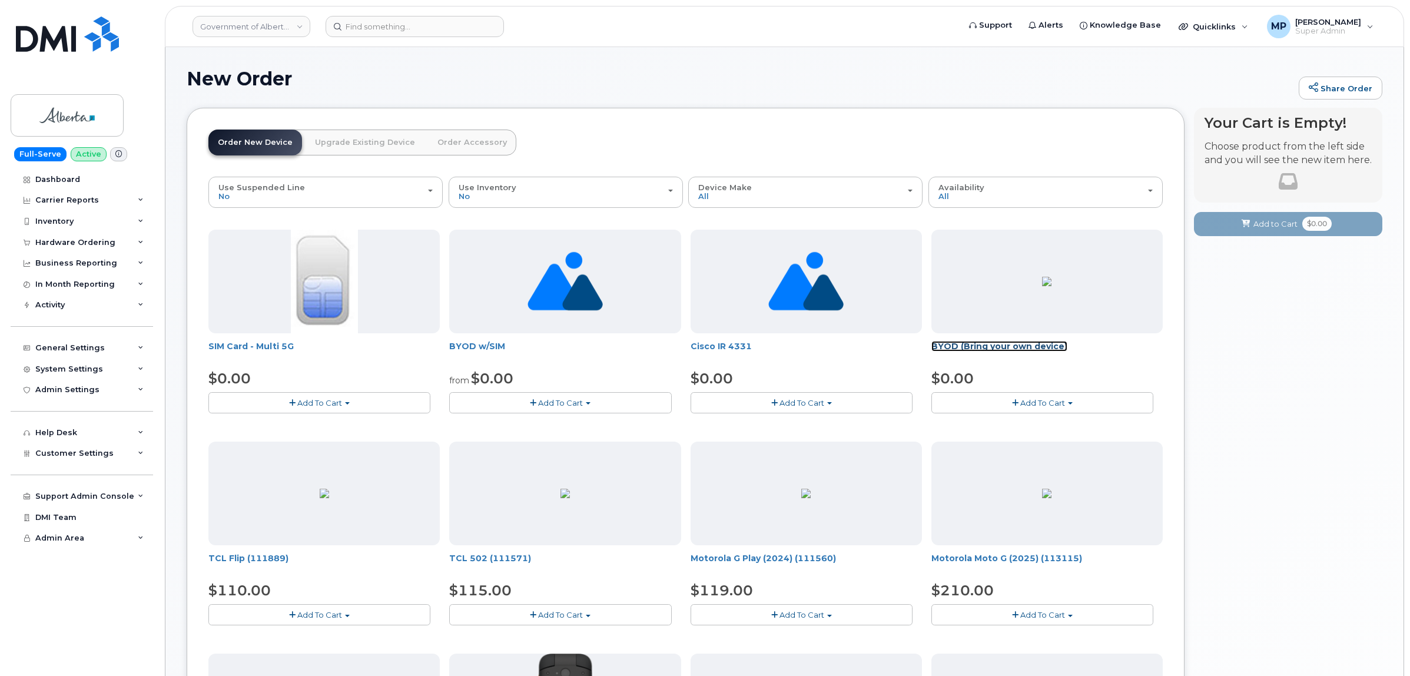
click at [975, 344] on link "BYOD (Bring your own device)" at bounding box center [999, 346] width 136 height 11
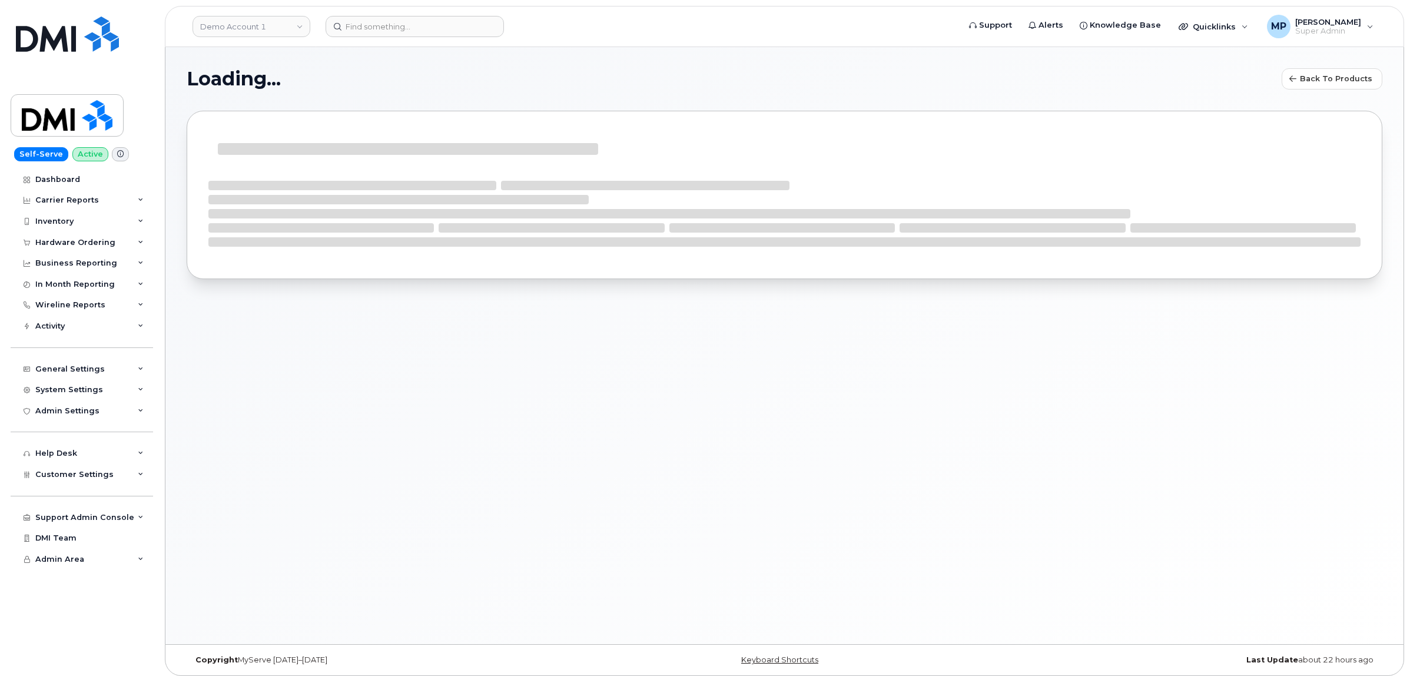
select select "bell"
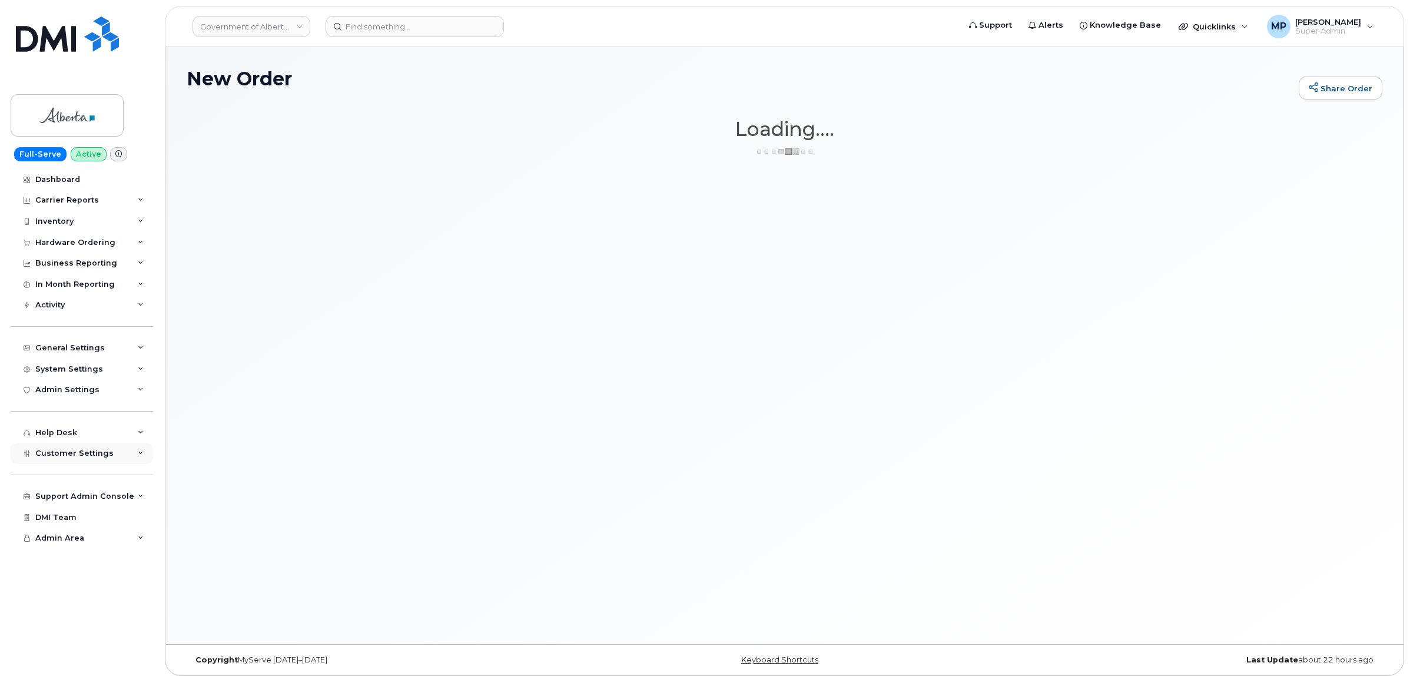
click at [71, 457] on span "Customer Settings" at bounding box center [74, 452] width 78 height 9
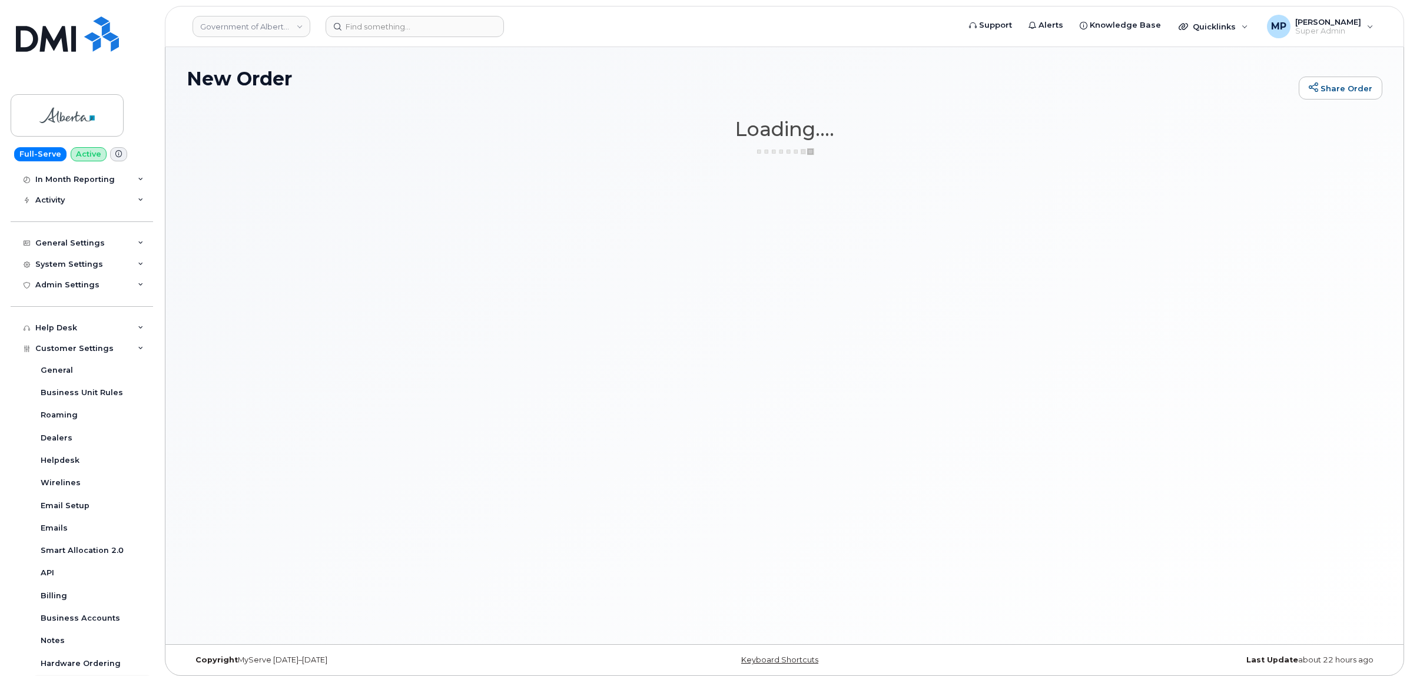
scroll to position [237, 0]
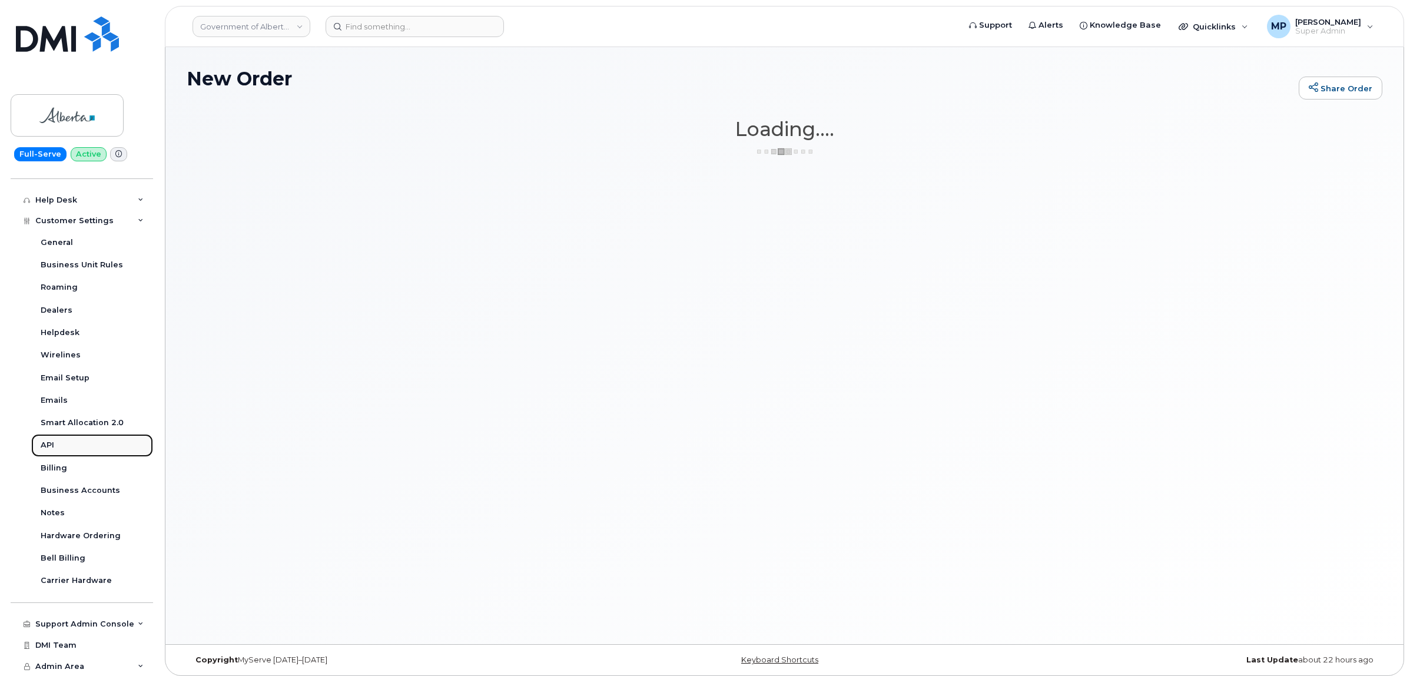
click at [55, 448] on link "API" at bounding box center [92, 445] width 122 height 22
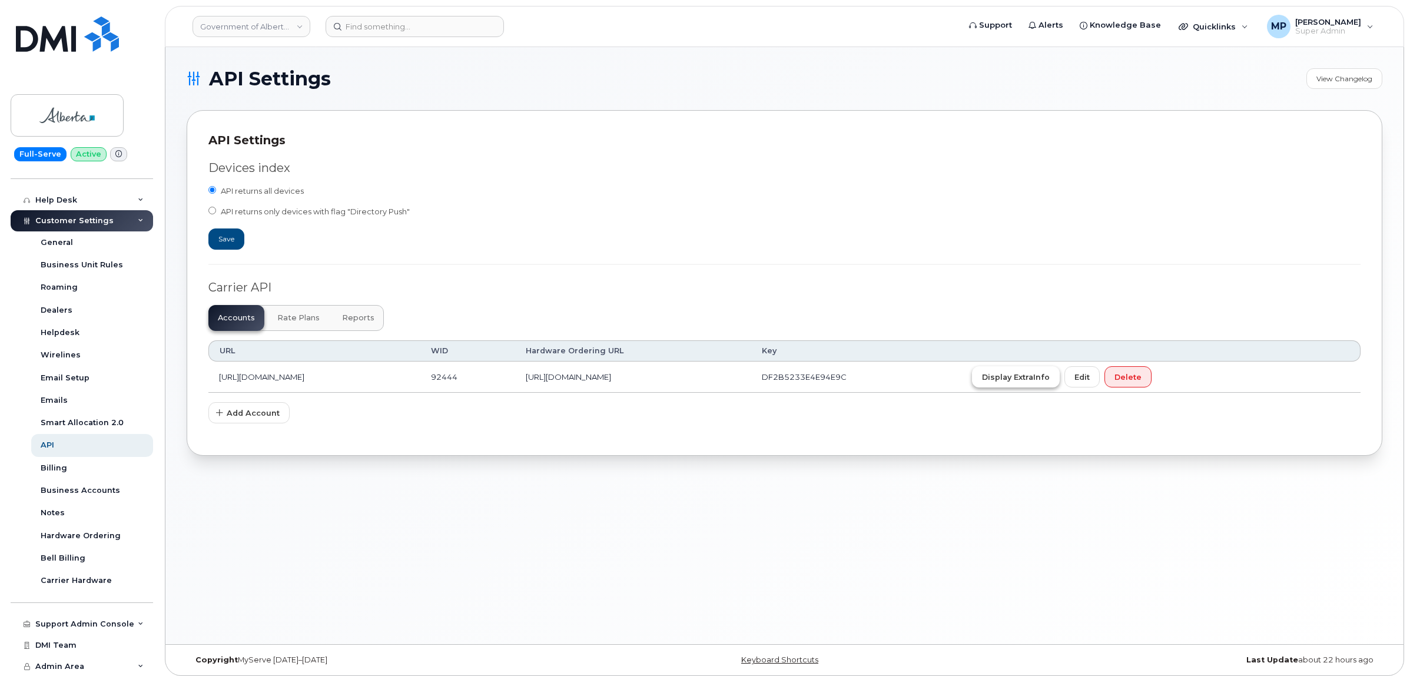
click at [1049, 383] on span "Display ExtraInfo" at bounding box center [1016, 376] width 68 height 11
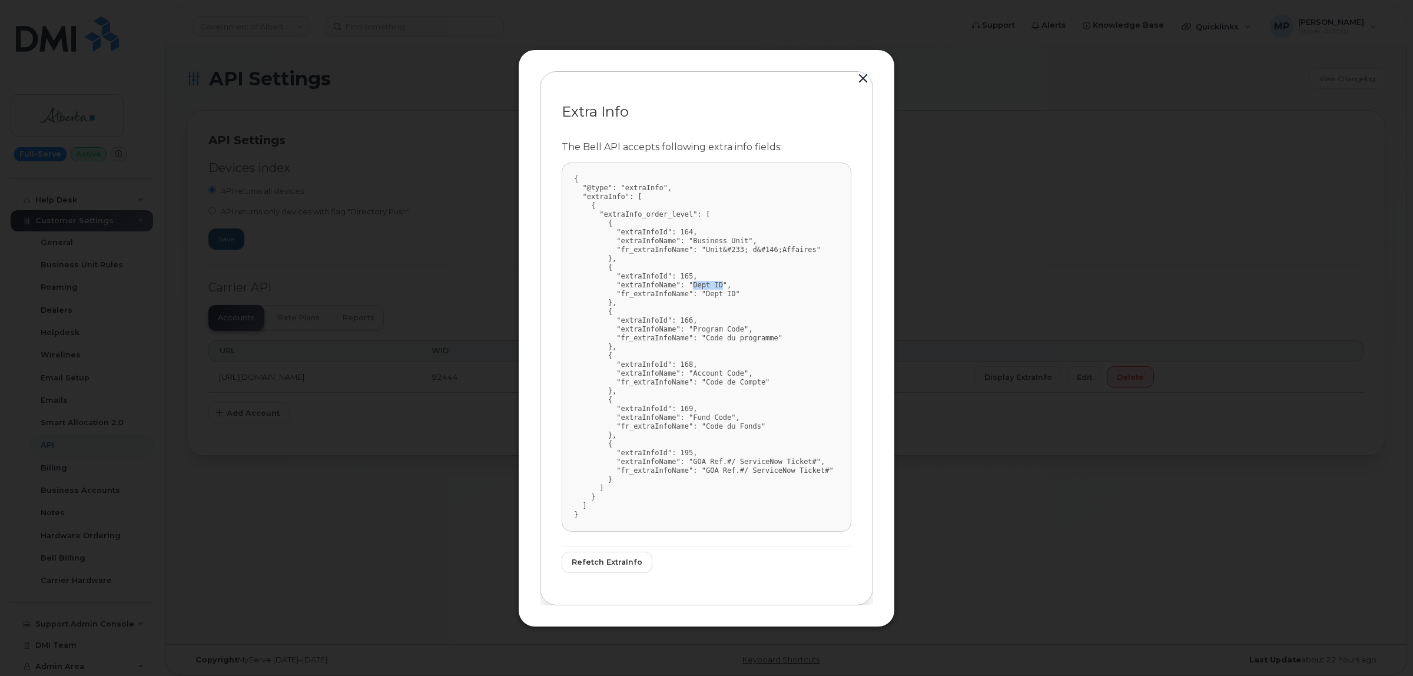
drag, startPoint x: 710, startPoint y: 286, endPoint x: 683, endPoint y: 287, distance: 27.7
click at [683, 287] on pre "{ "@type": "extraInfo", "extraInfo": [ { "extraInfo_order_level": [ { "extraInf…" at bounding box center [706, 346] width 290 height 369
click at [857, 77] on button "button" at bounding box center [863, 79] width 18 height 16
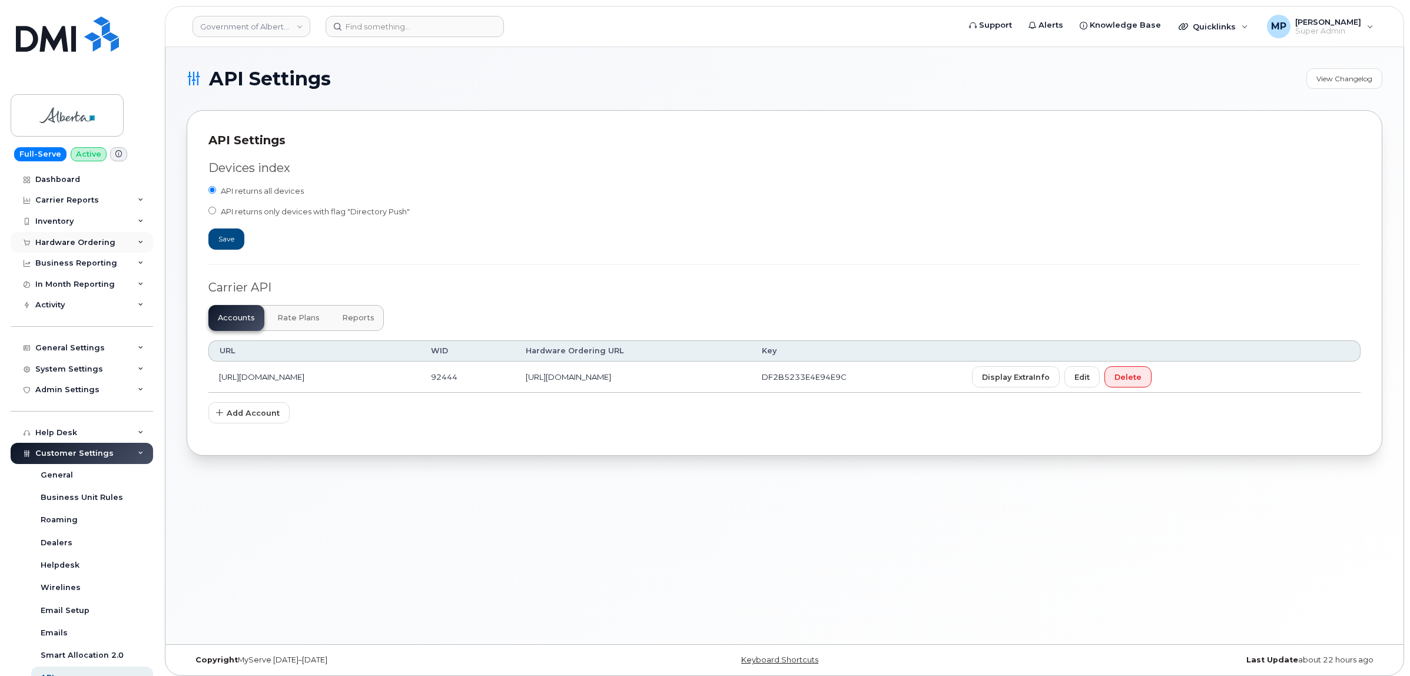
click at [66, 242] on div "Hardware Ordering" at bounding box center [75, 242] width 80 height 9
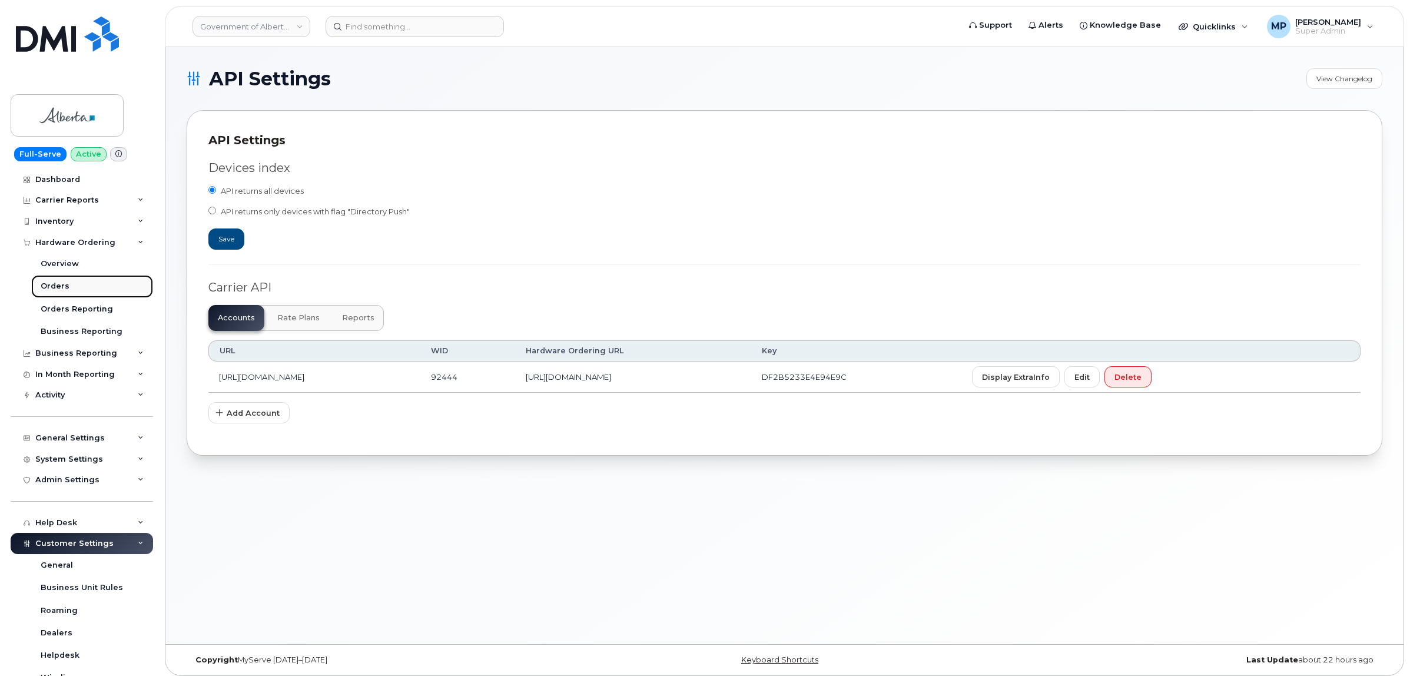
click at [54, 284] on div "Orders" at bounding box center [55, 286] width 29 height 11
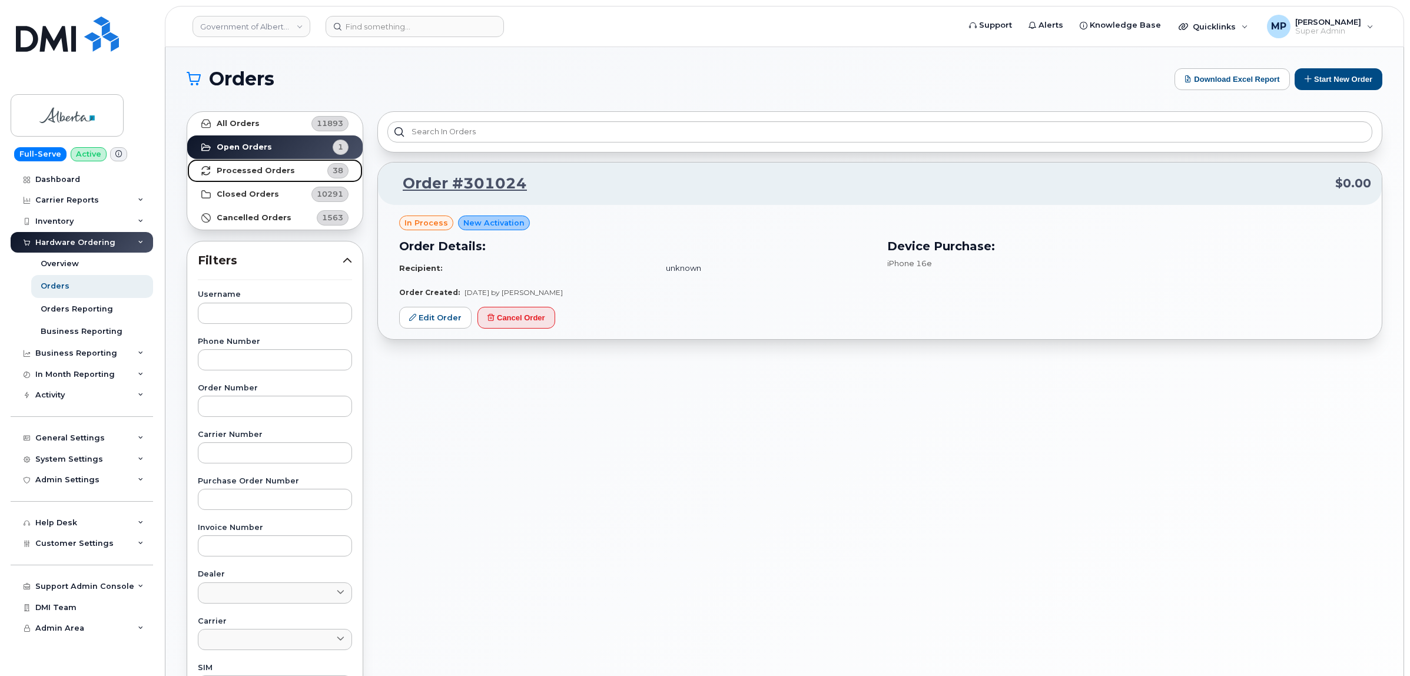
click at [253, 168] on strong "Processed Orders" at bounding box center [256, 170] width 78 height 9
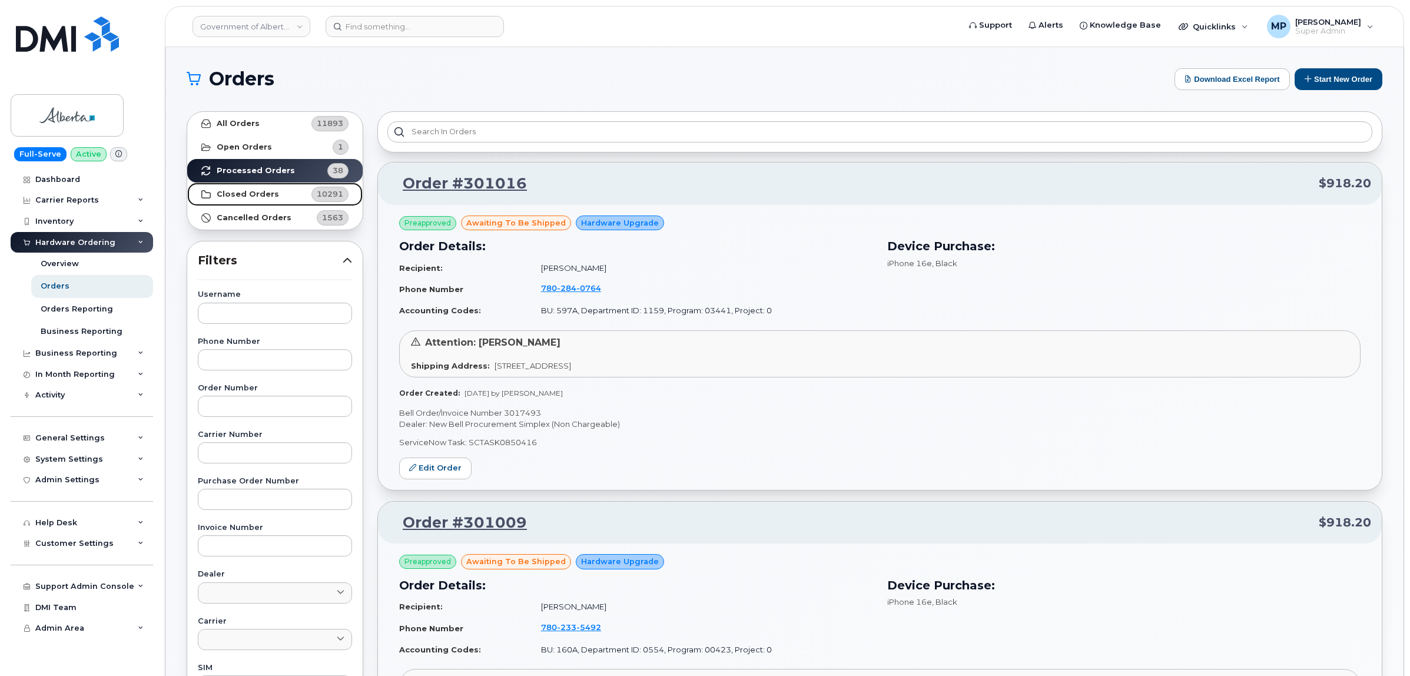
click at [252, 194] on strong "Closed Orders" at bounding box center [248, 194] width 62 height 9
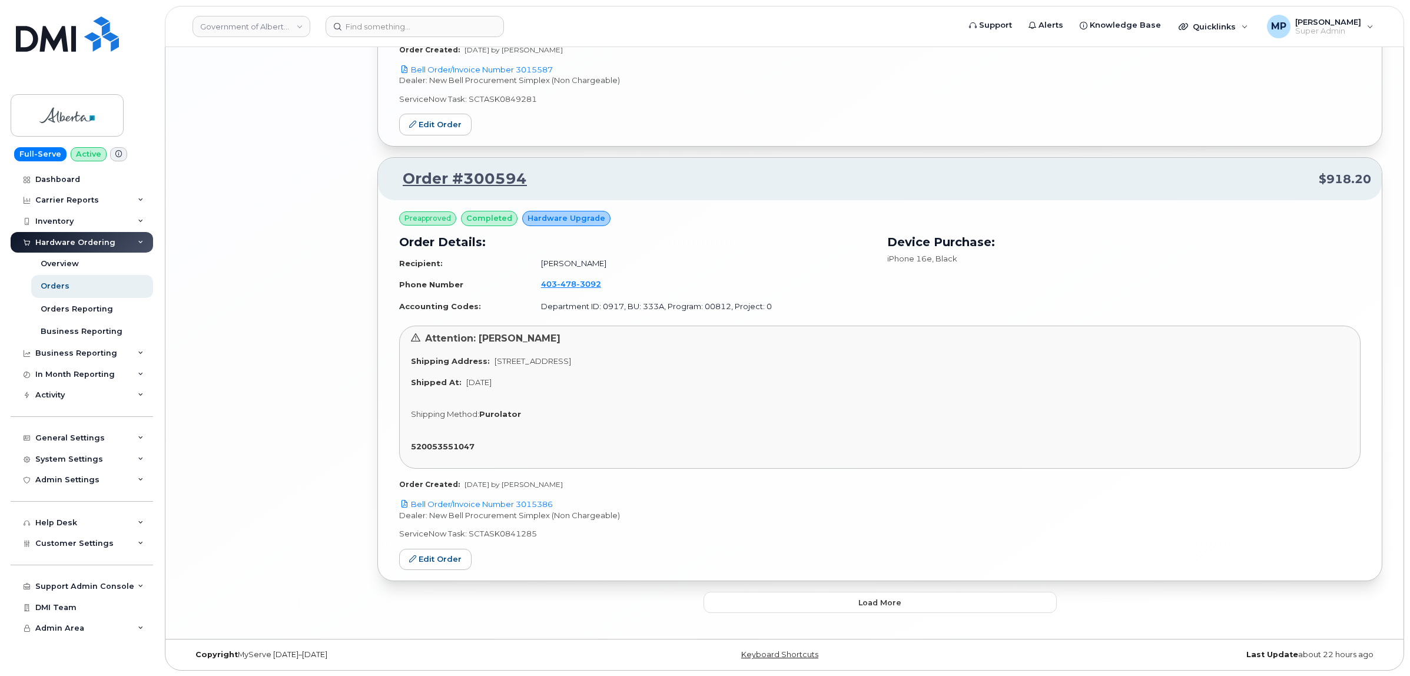
scroll to position [3047, 0]
click at [749, 603] on button "Load more" at bounding box center [879, 601] width 353 height 21
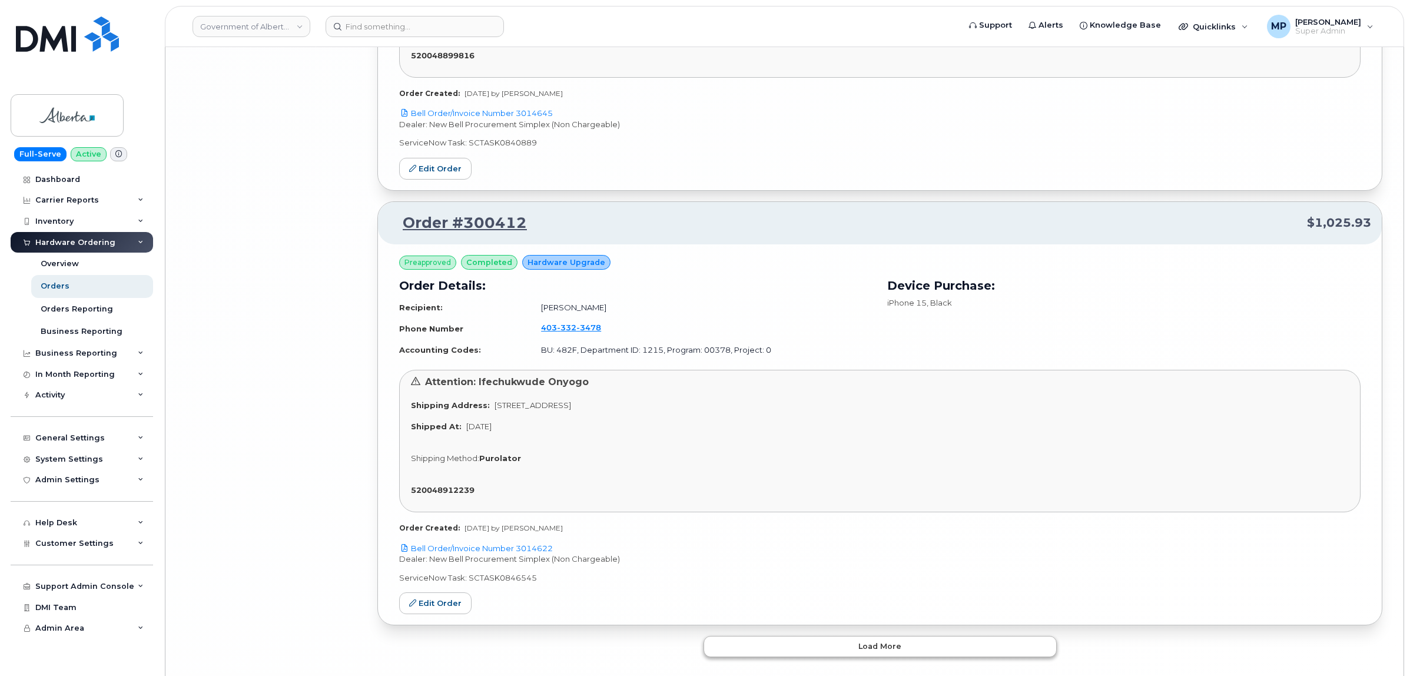
scroll to position [6523, 0]
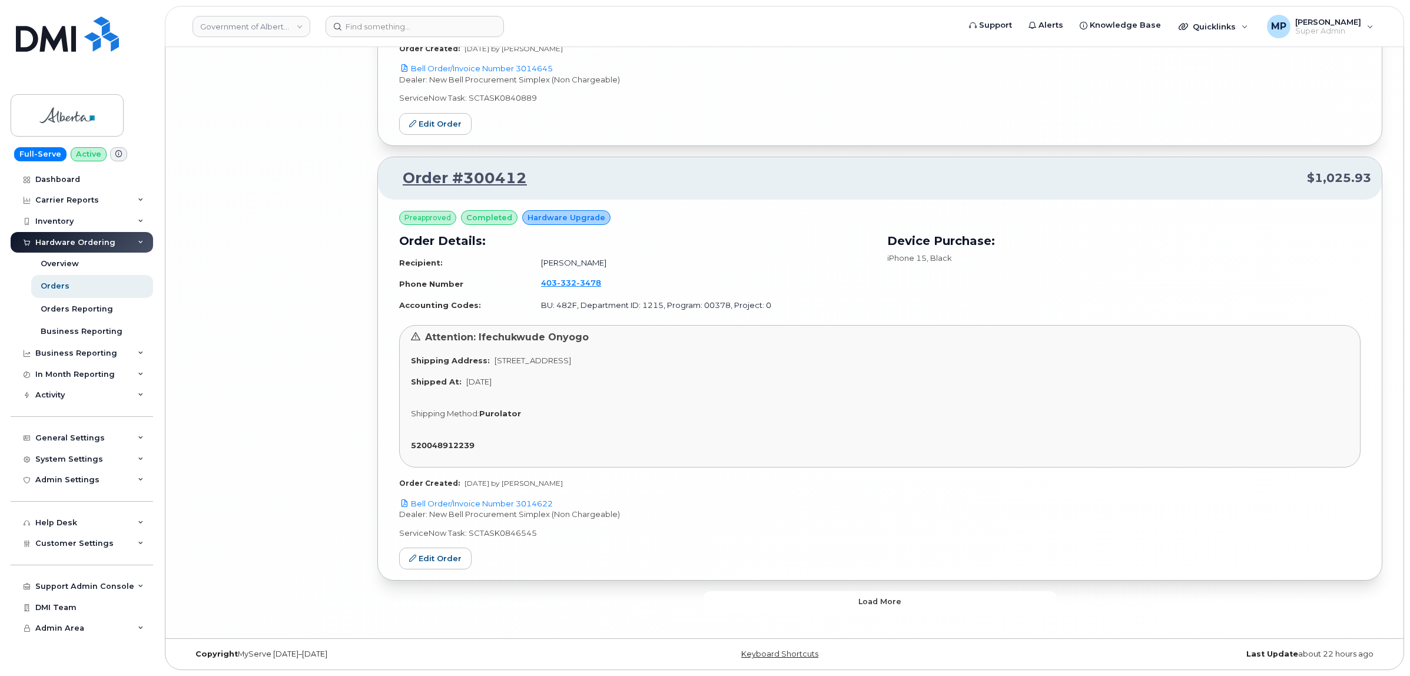
click at [822, 605] on button "Load more" at bounding box center [879, 601] width 353 height 21
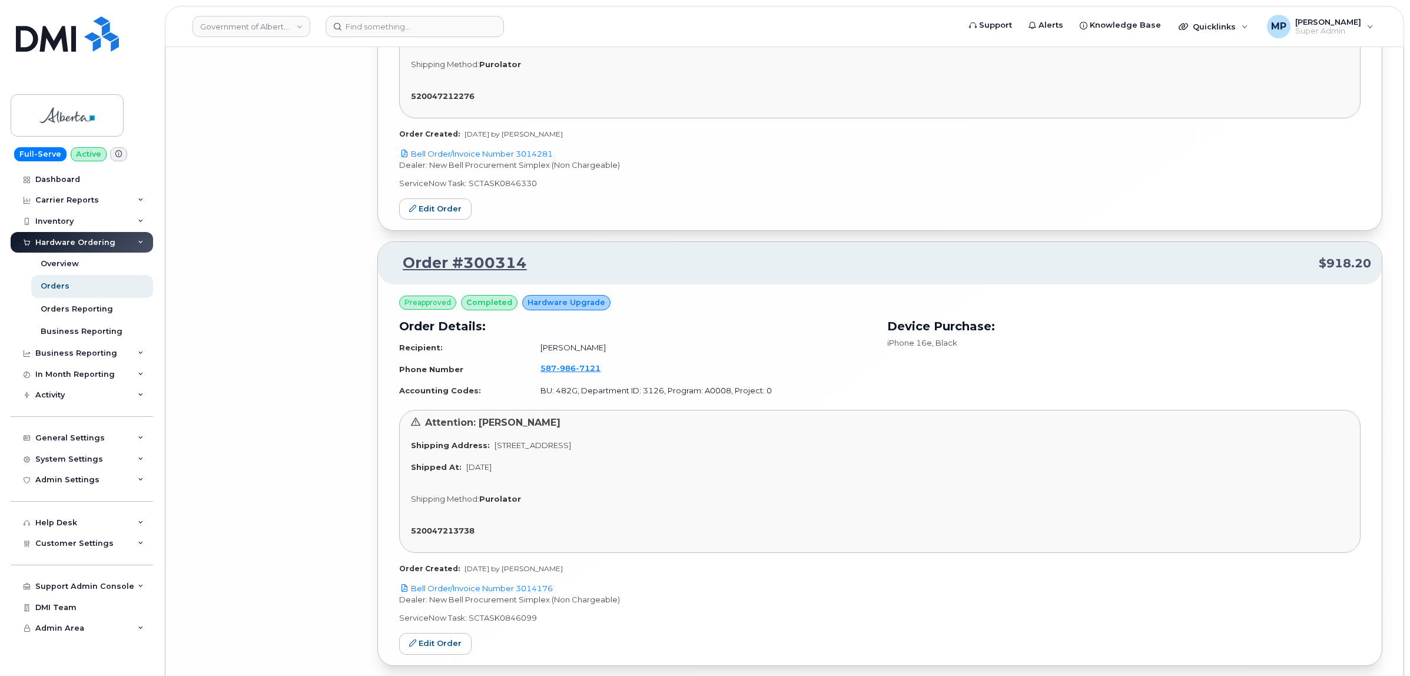
scroll to position [9999, 0]
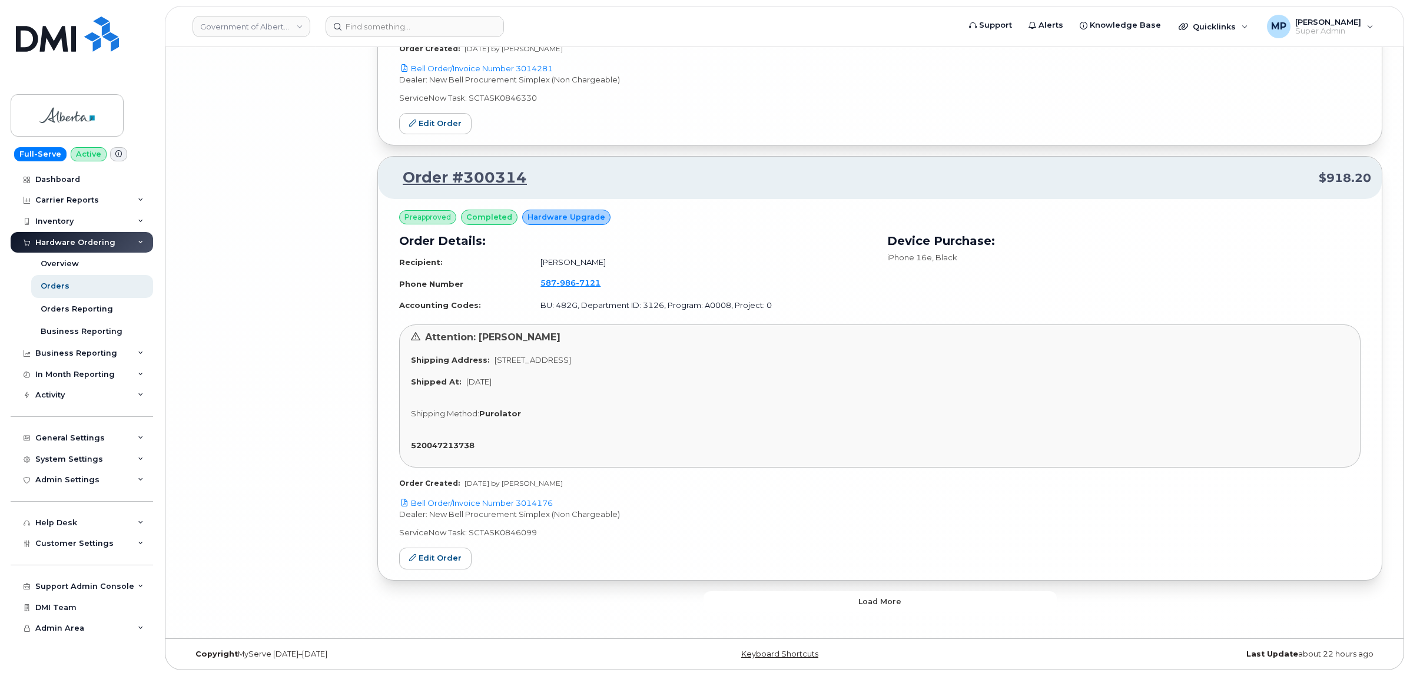
click at [820, 605] on button "Load more" at bounding box center [879, 601] width 353 height 21
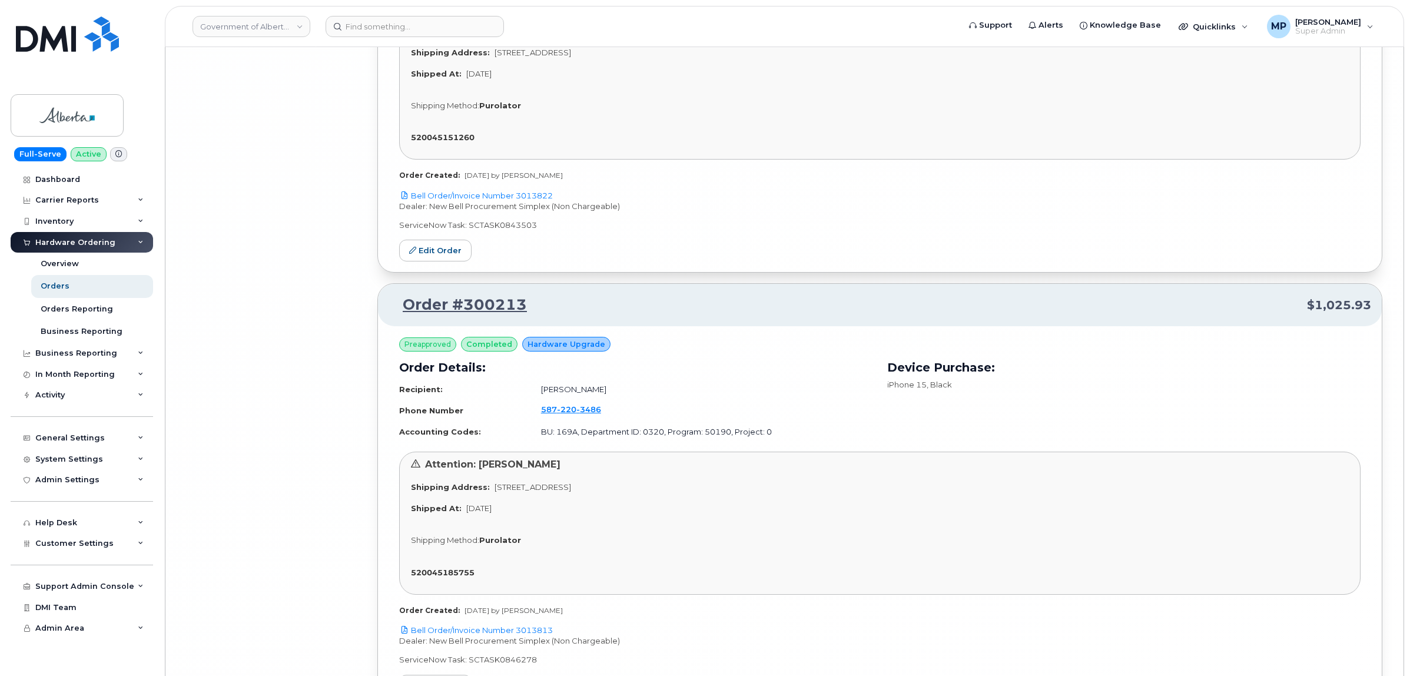
scroll to position [13475, 0]
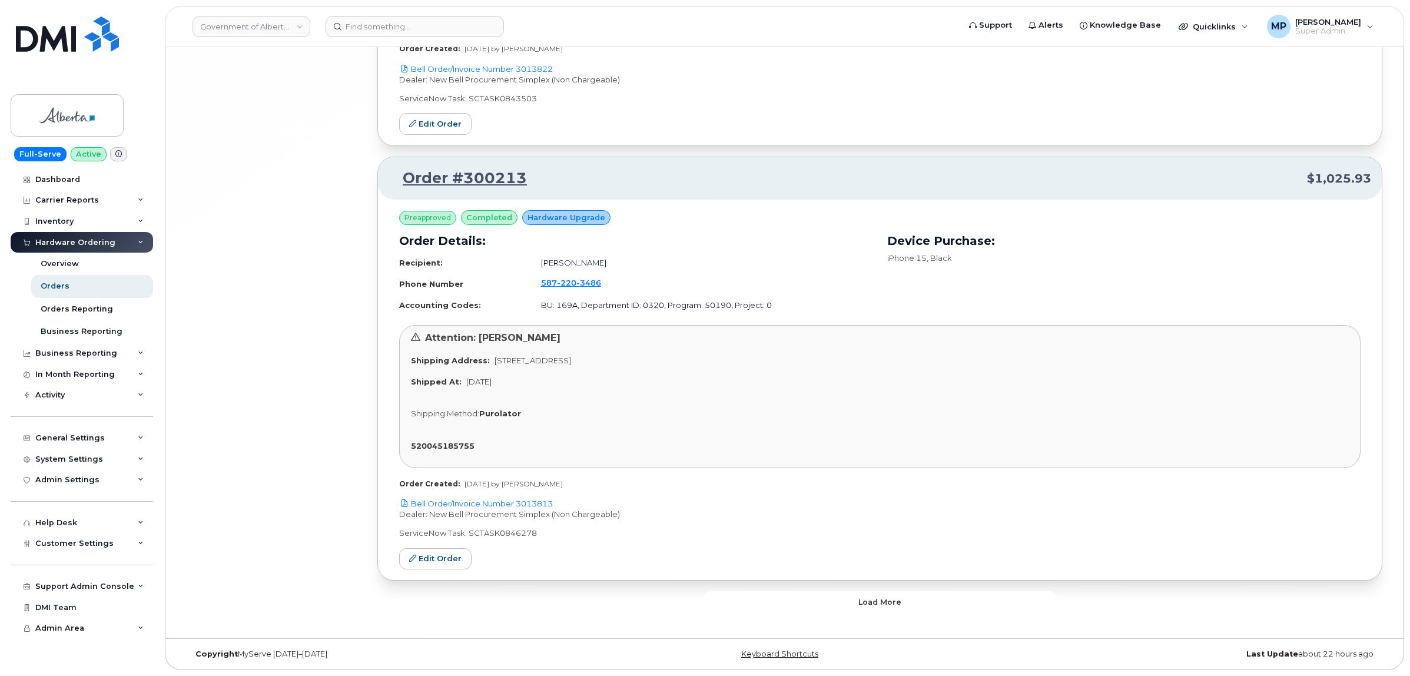
click at [820, 605] on button "Load more" at bounding box center [879, 601] width 353 height 21
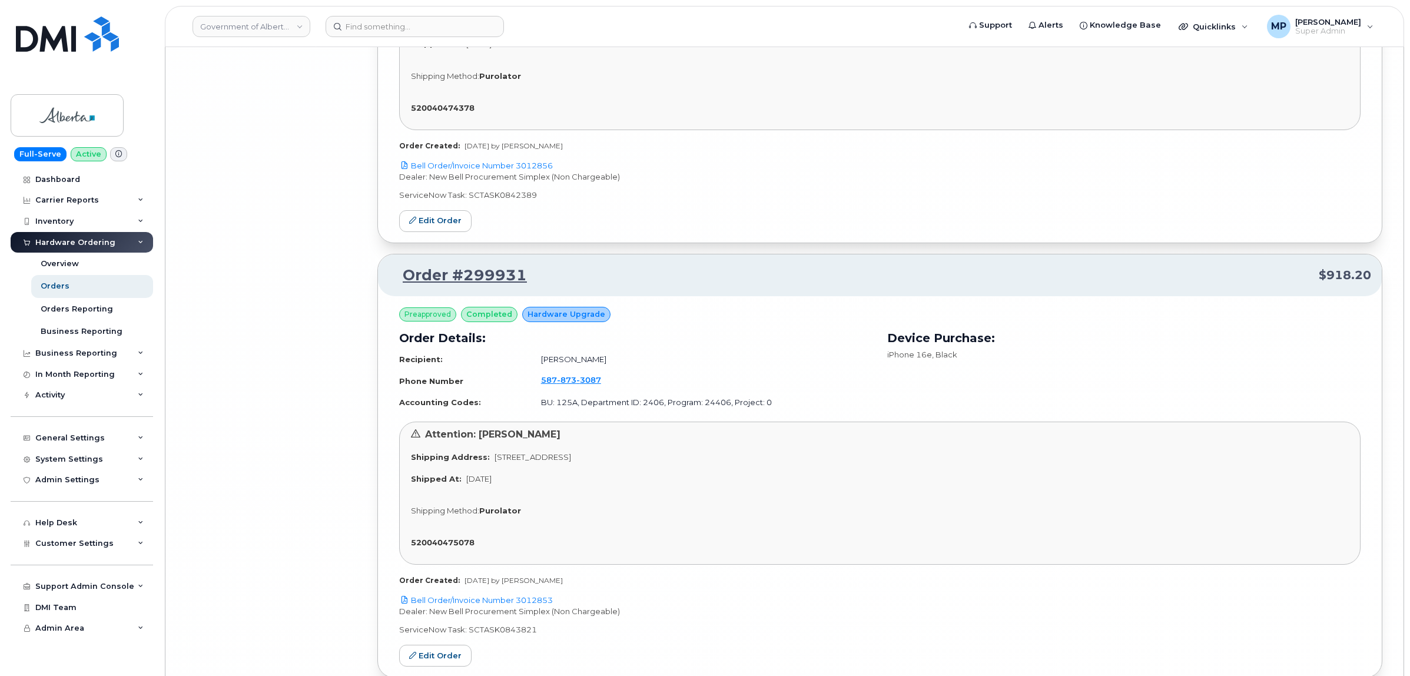
scroll to position [16951, 0]
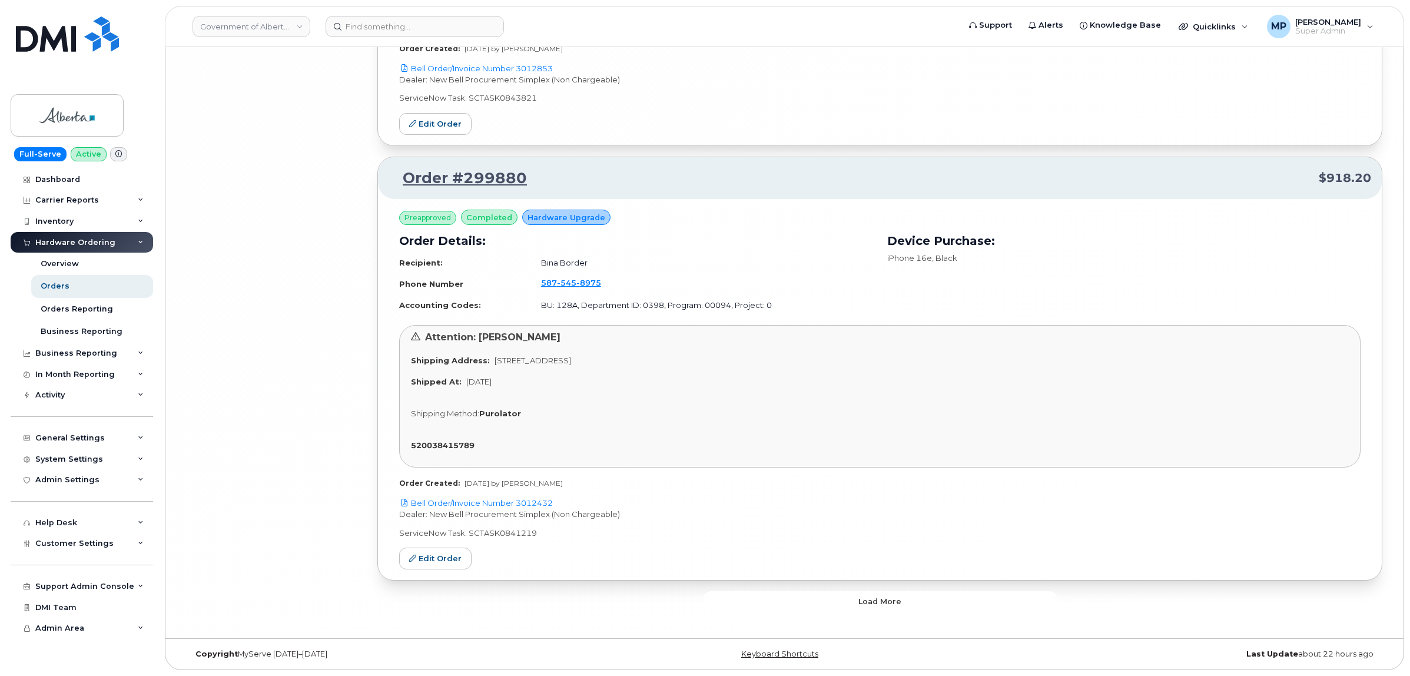
click at [820, 605] on button "Load more" at bounding box center [879, 601] width 353 height 21
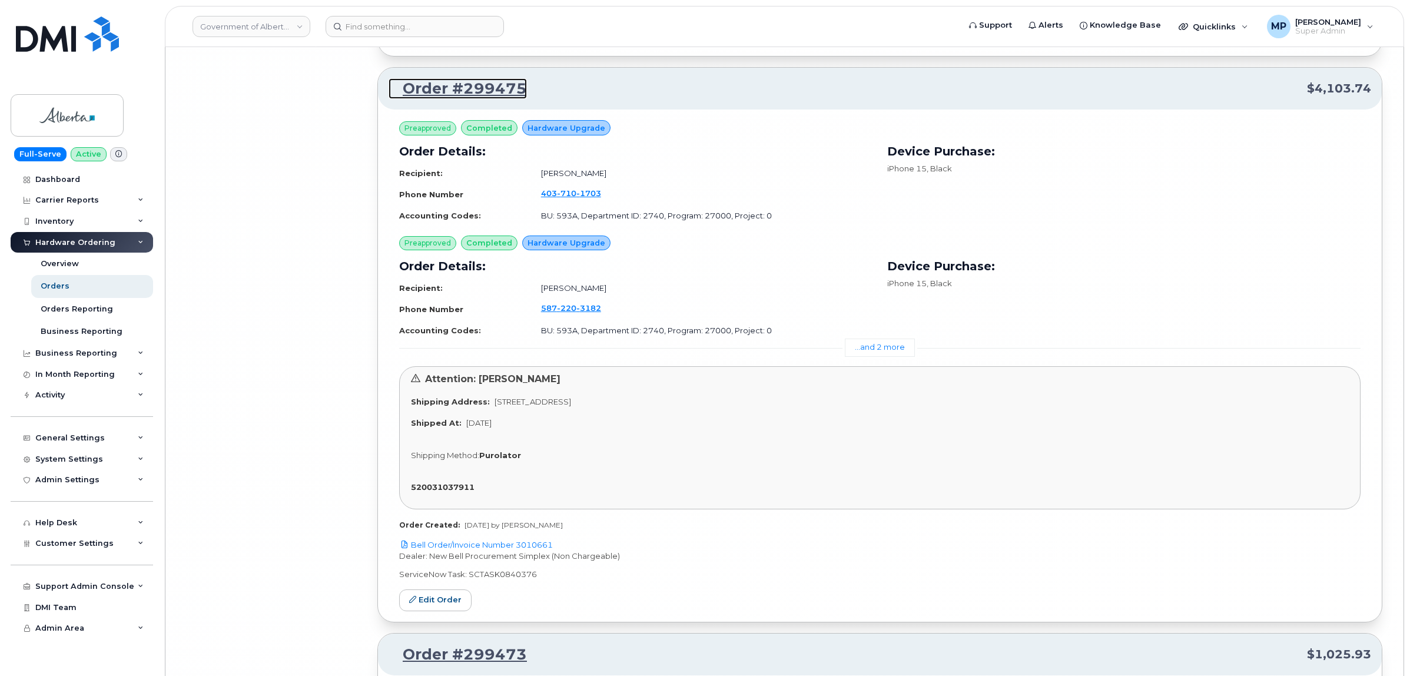
scroll to position [20115, 0]
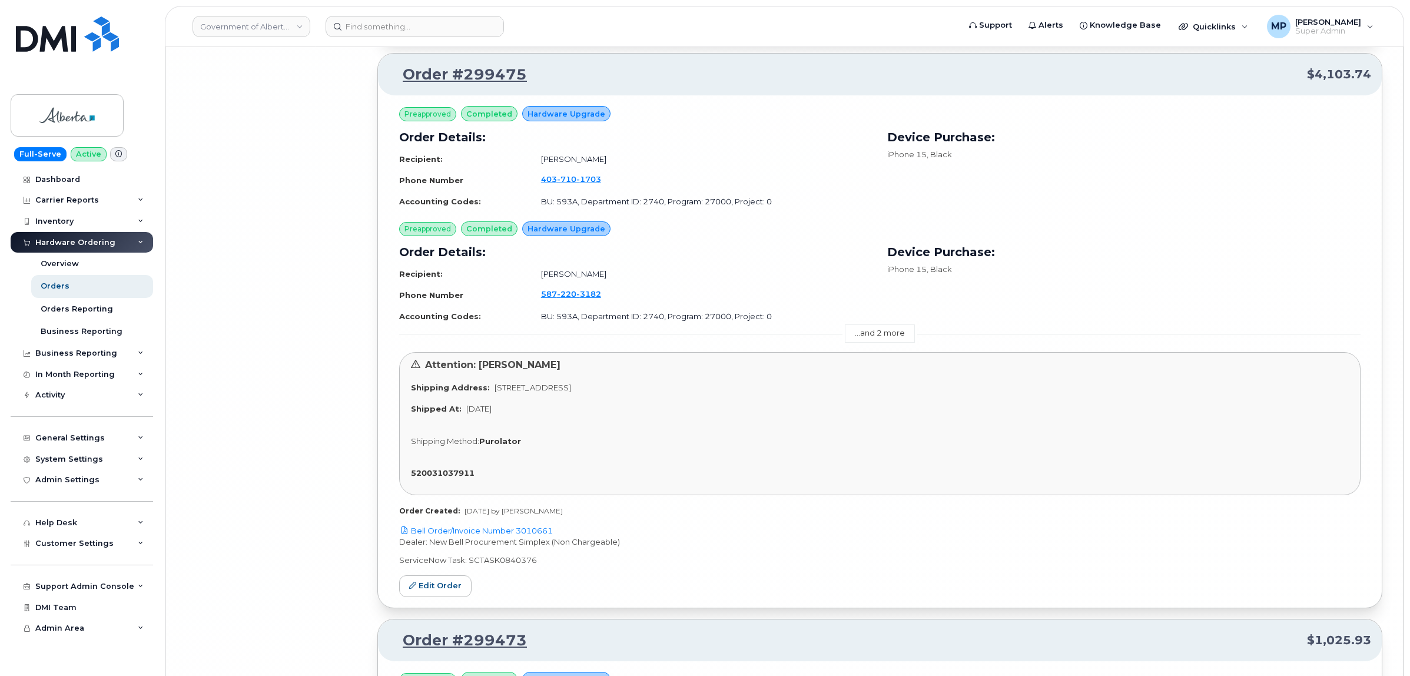
click at [870, 335] on link "...and 2 more" at bounding box center [880, 333] width 70 height 18
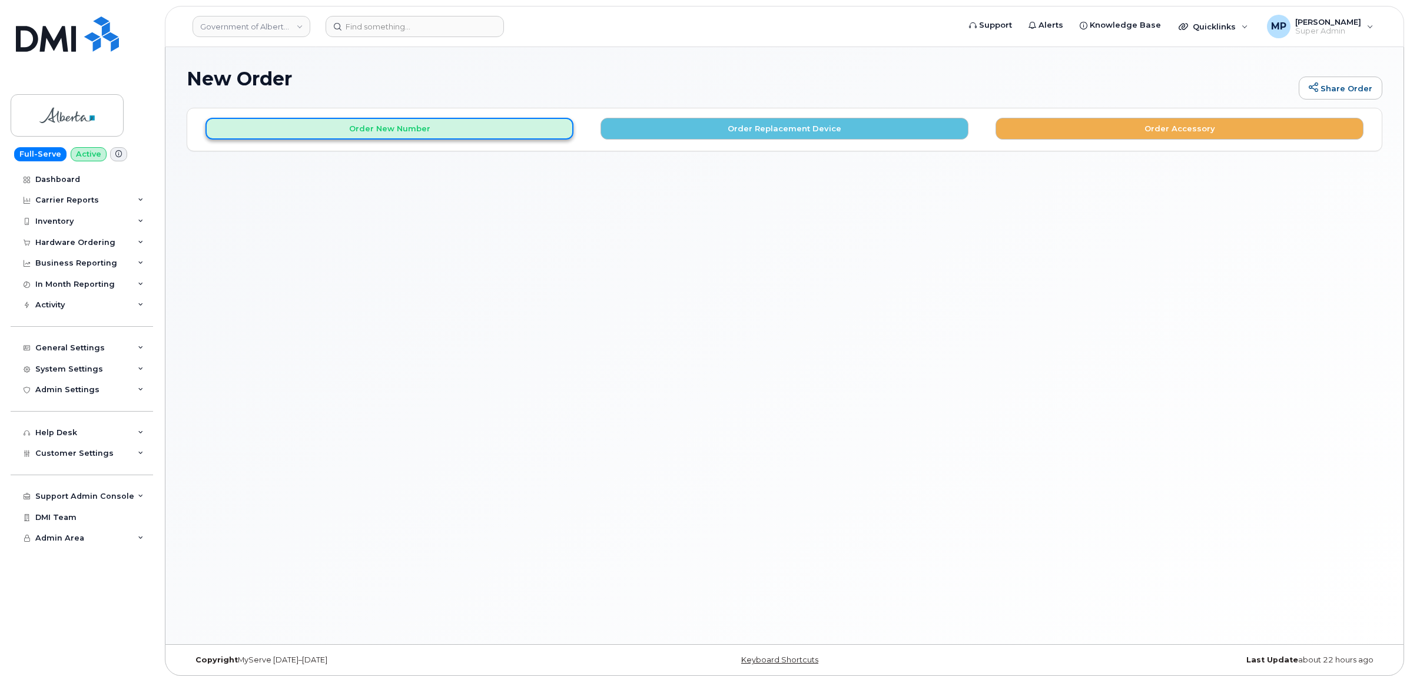
click at [367, 137] on button "Order New Number" at bounding box center [389, 129] width 368 height 22
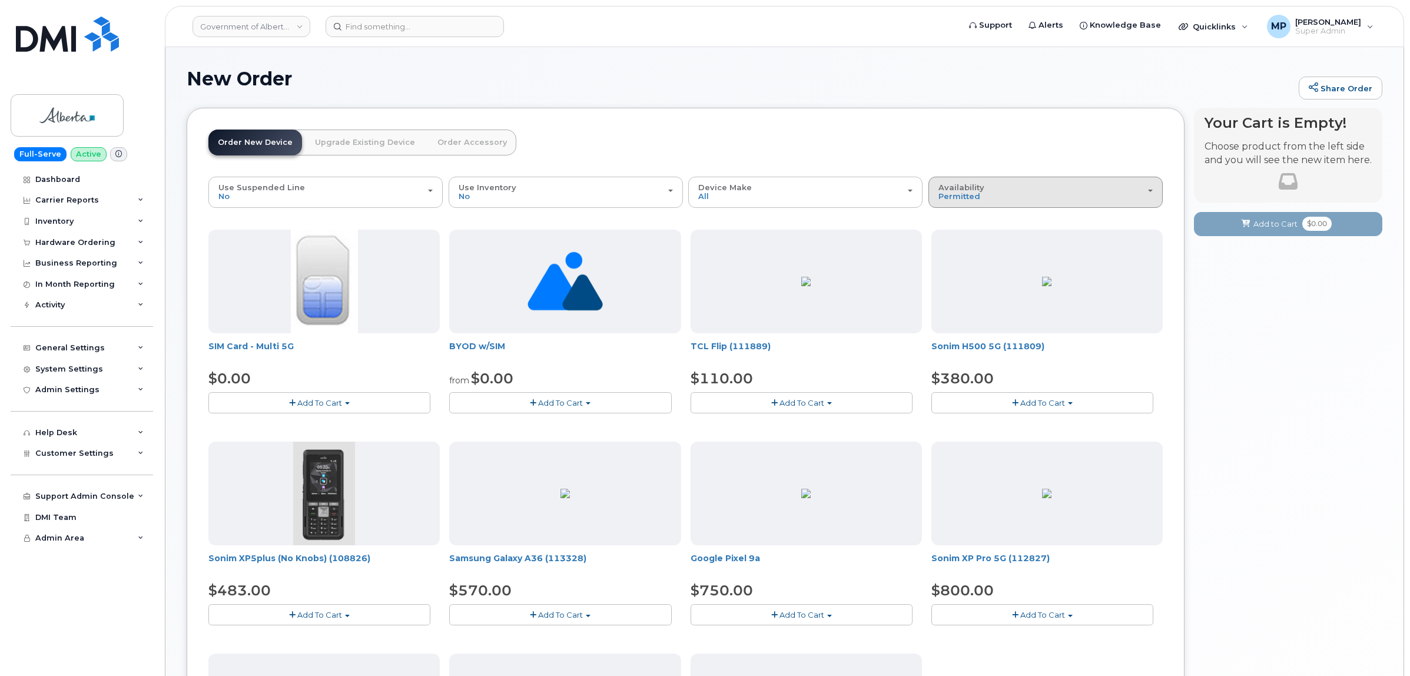
click at [1095, 187] on div "Availability Permitted All" at bounding box center [1045, 192] width 214 height 18
click at [949, 238] on label "All" at bounding box center [943, 239] width 25 height 14
click at [0, 0] on input "All" at bounding box center [0, 0] width 0 height 0
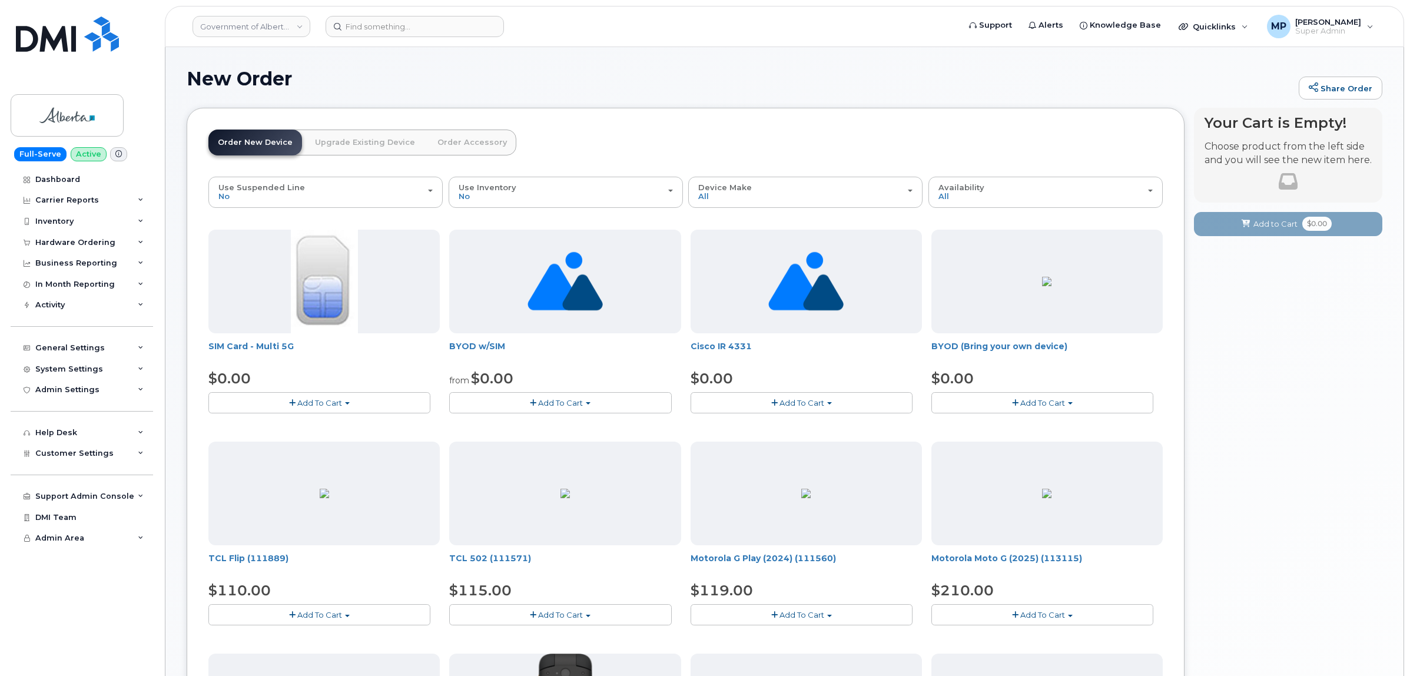
click at [1036, 407] on span "Add To Cart" at bounding box center [1042, 402] width 45 height 9
click at [995, 437] on link "$0.00 - 30-day activation" at bounding box center [994, 438] width 120 height 15
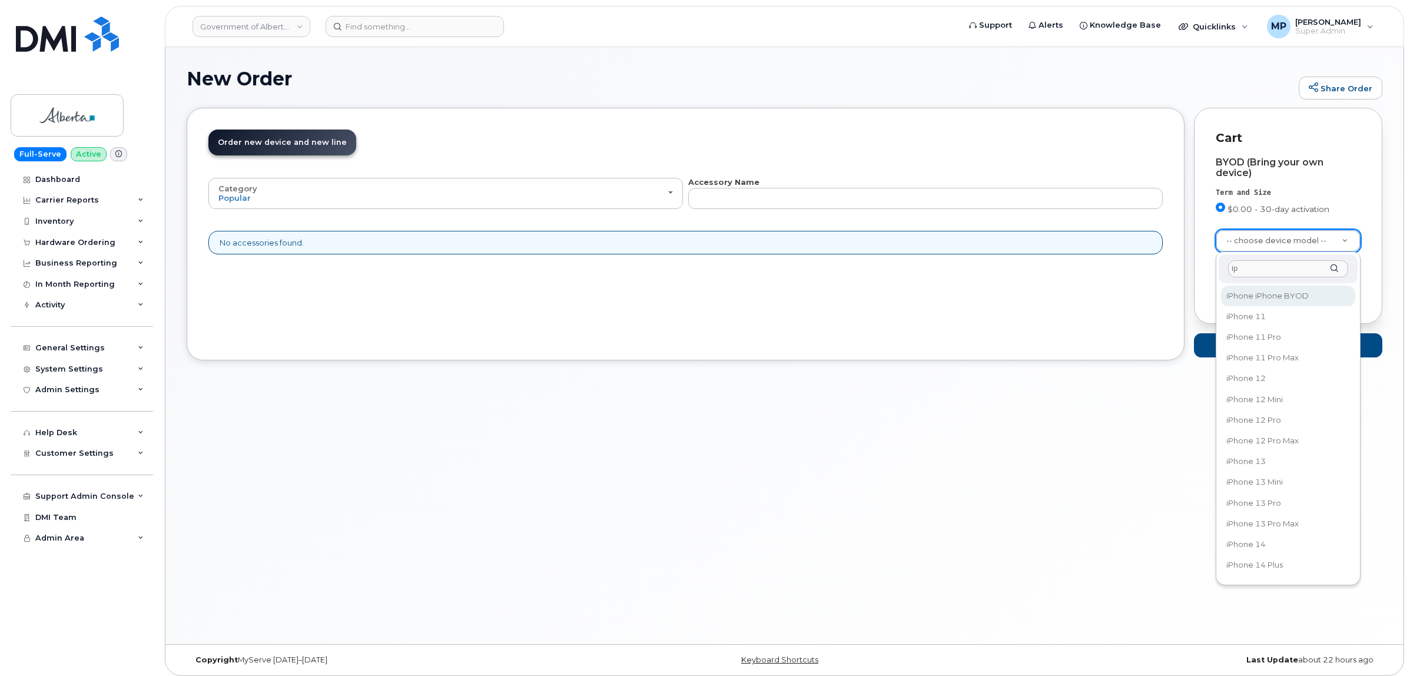
type input "i"
type input "16e"
drag, startPoint x: 1300, startPoint y: 268, endPoint x: 1228, endPoint y: 274, distance: 71.4
click at [1228, 274] on input "16e" at bounding box center [1288, 268] width 120 height 17
type input "i"
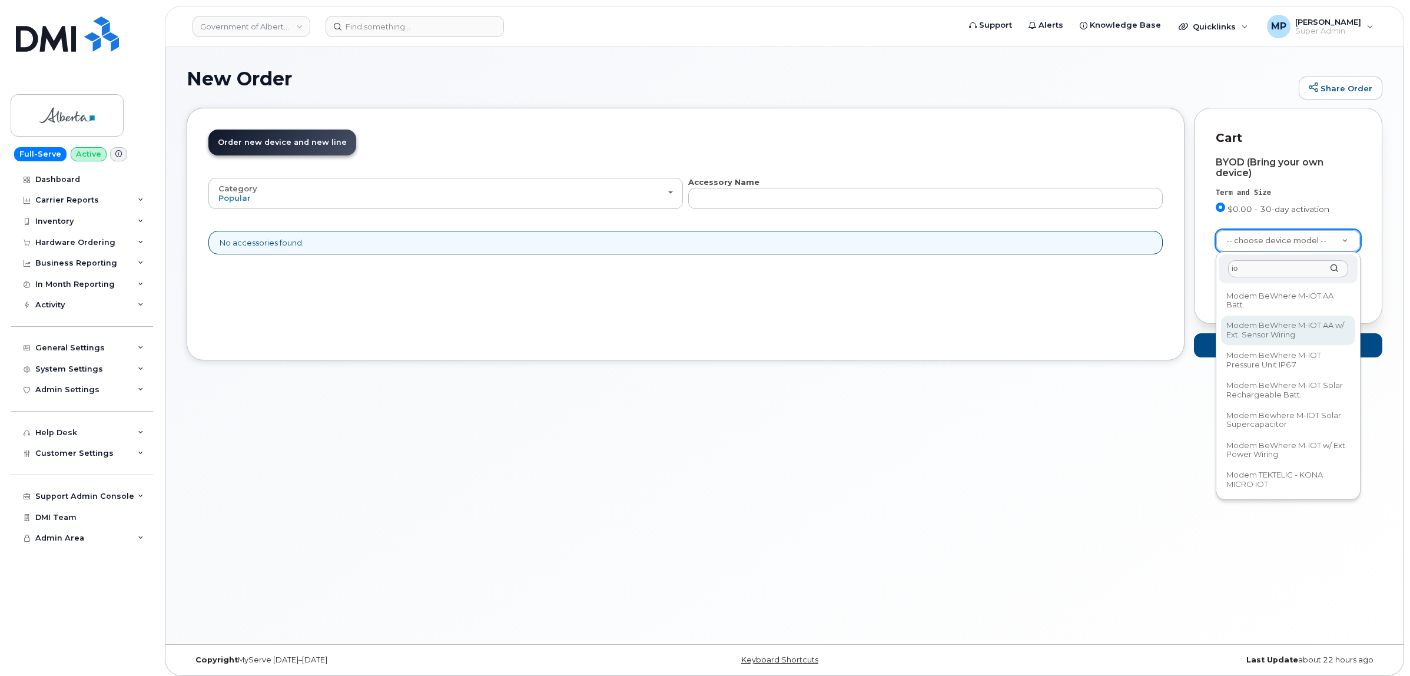
type input "i"
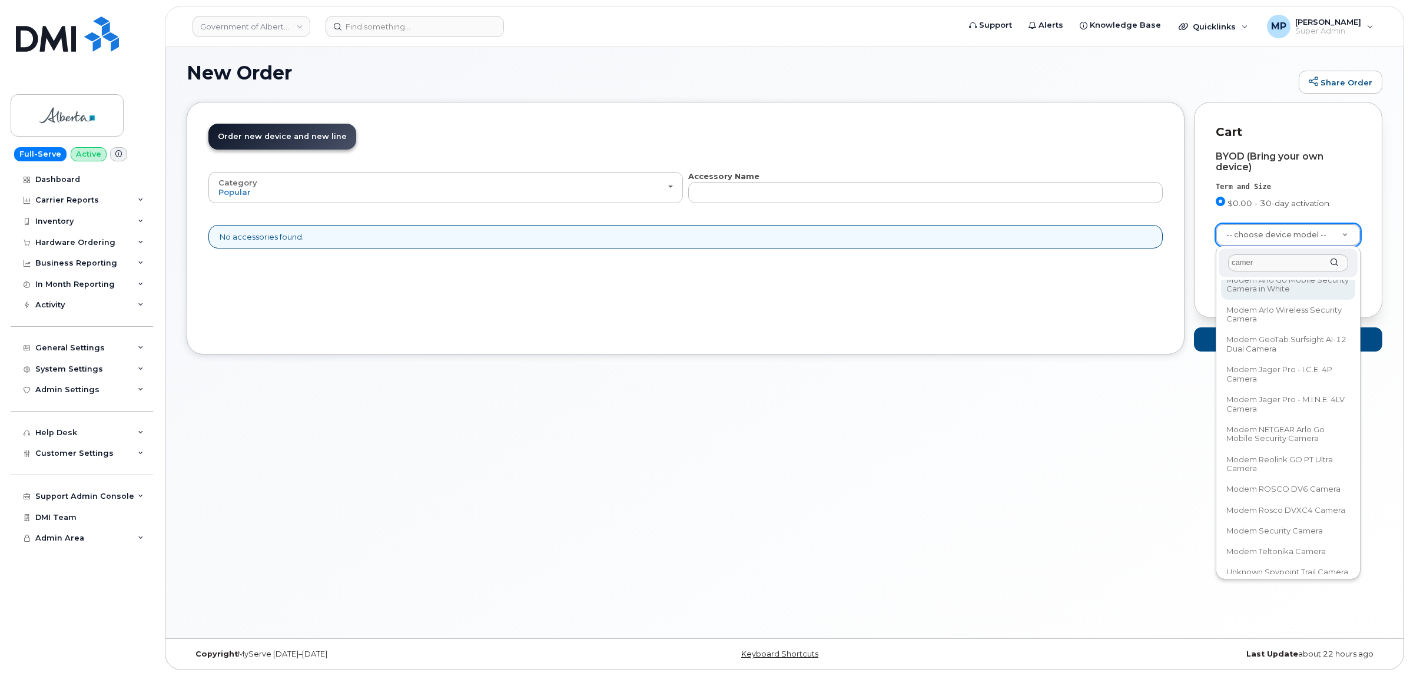
scroll to position [233, 0]
drag, startPoint x: 1274, startPoint y: 262, endPoint x: 1225, endPoint y: 260, distance: 49.5
click at [1225, 260] on div "camer" at bounding box center [1287, 262] width 139 height 29
type input "camer"
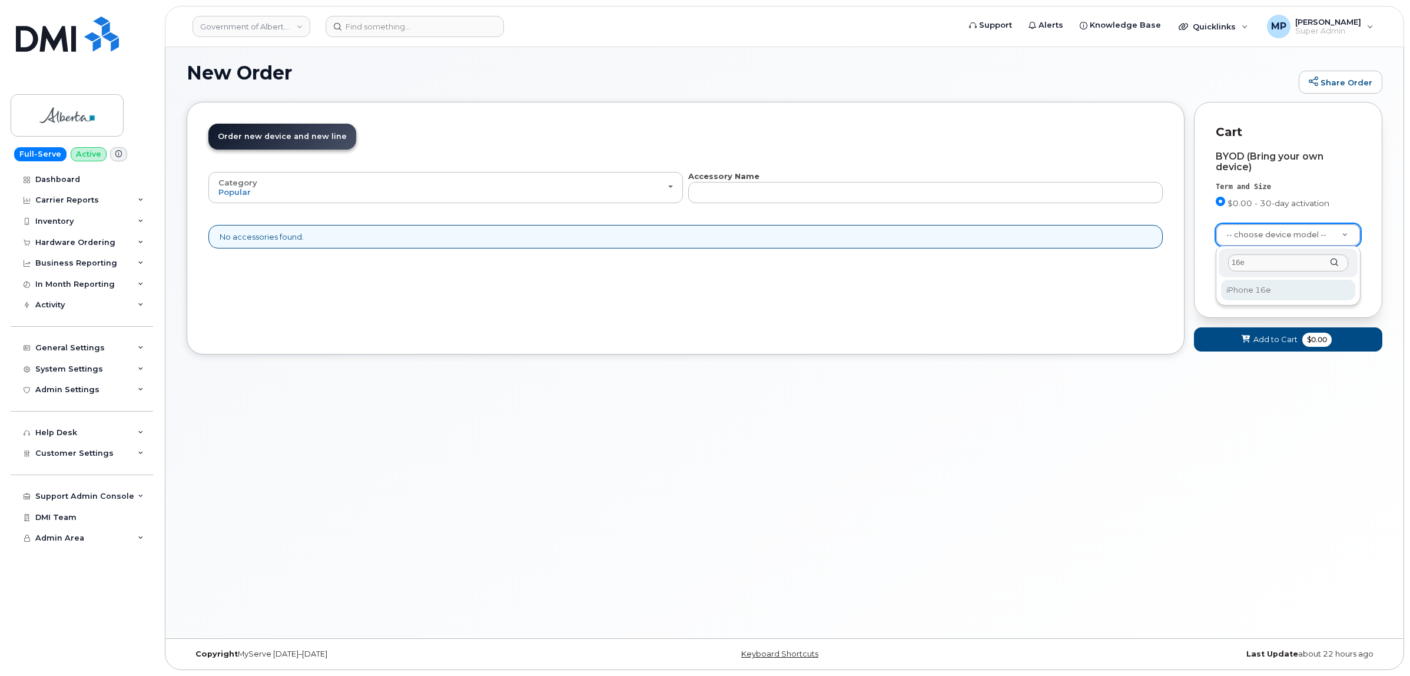
type input "16e"
select select "3304"
click at [1255, 337] on span "Add to Cart" at bounding box center [1275, 339] width 44 height 11
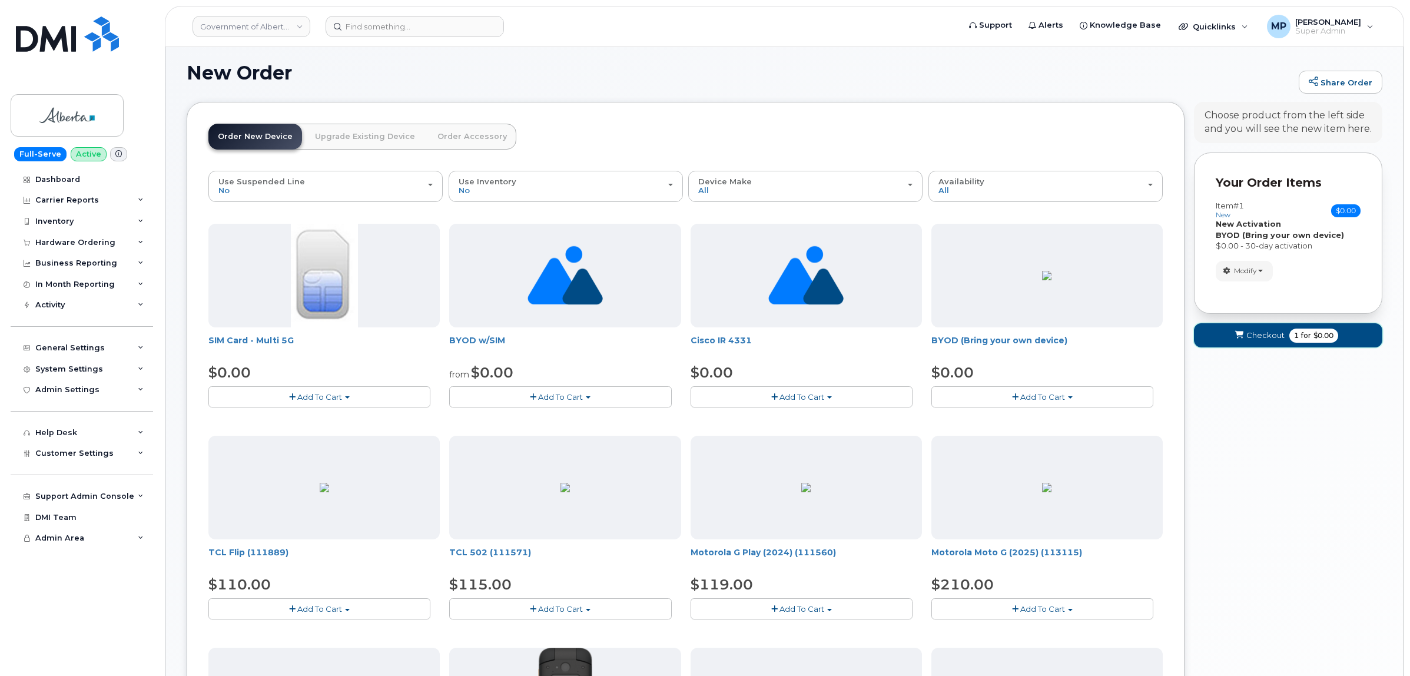
click at [1279, 334] on span "Checkout" at bounding box center [1265, 335] width 38 height 11
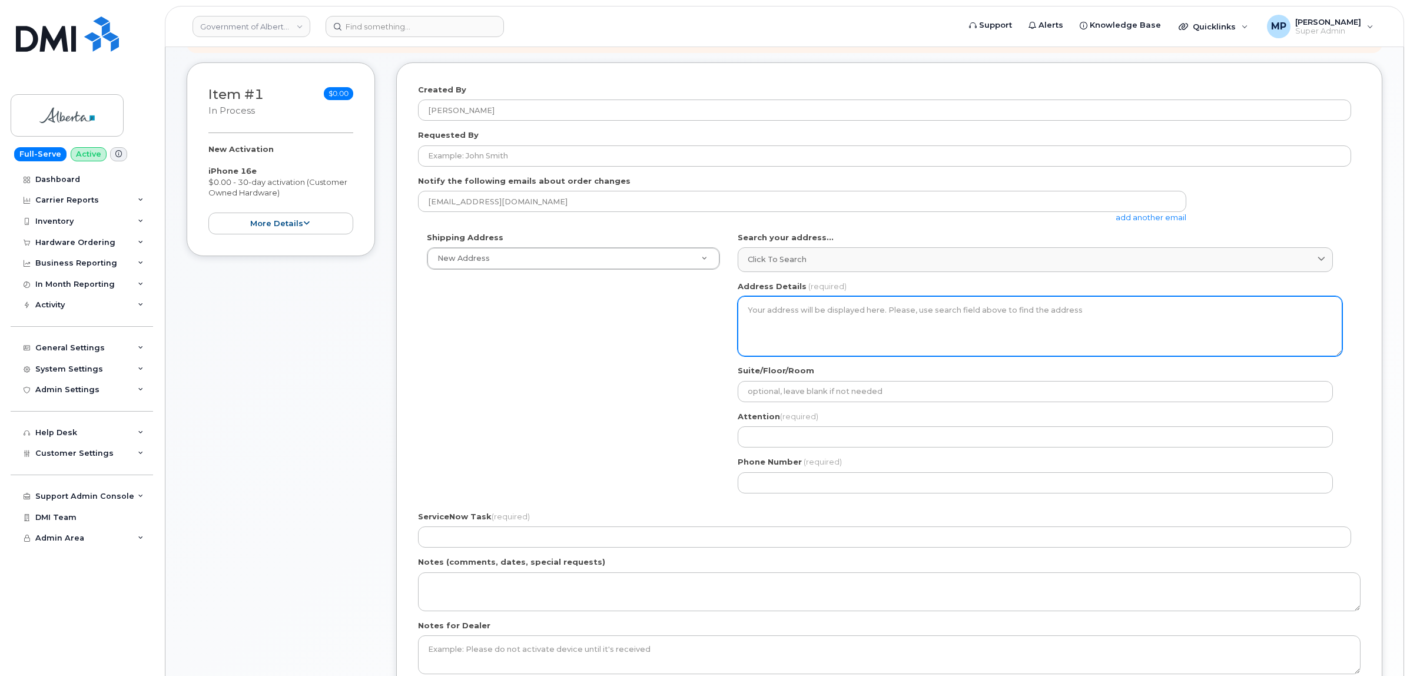
scroll to position [147, 0]
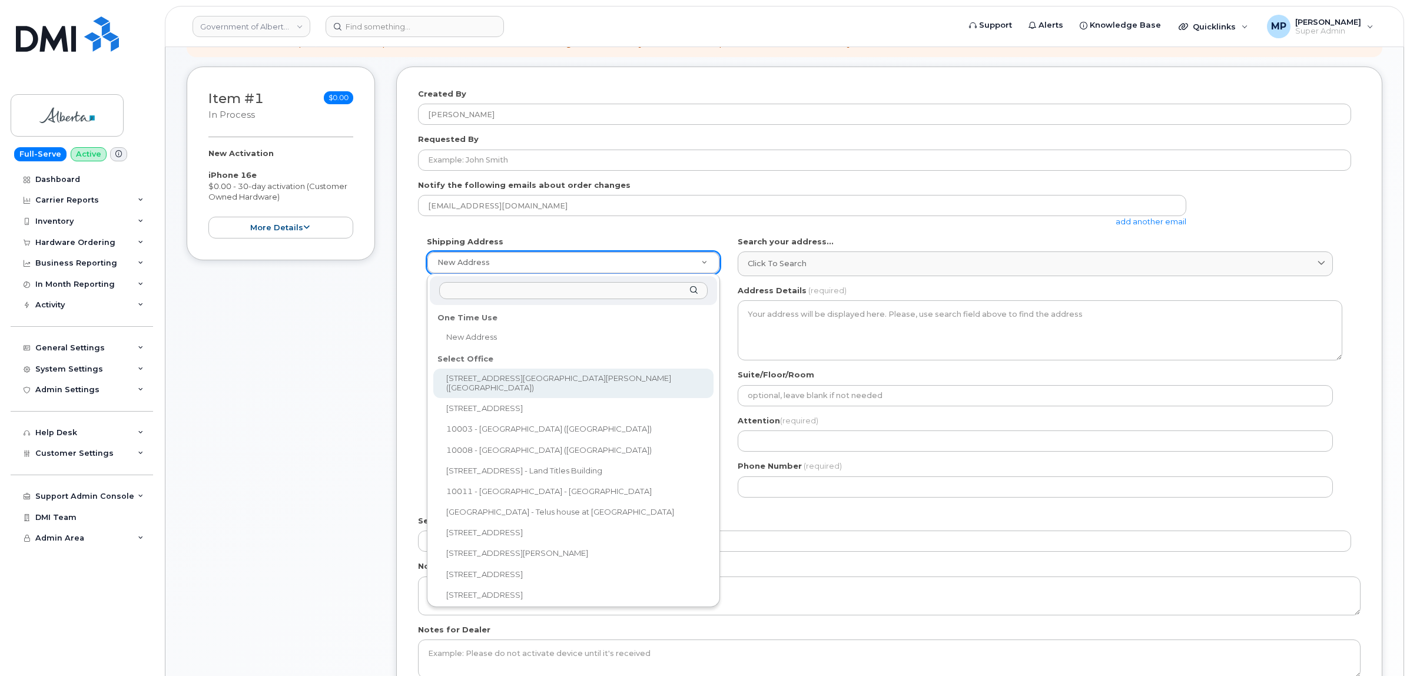
select select
type textarea "[STREET_ADDRESS][PERSON_NAME]"
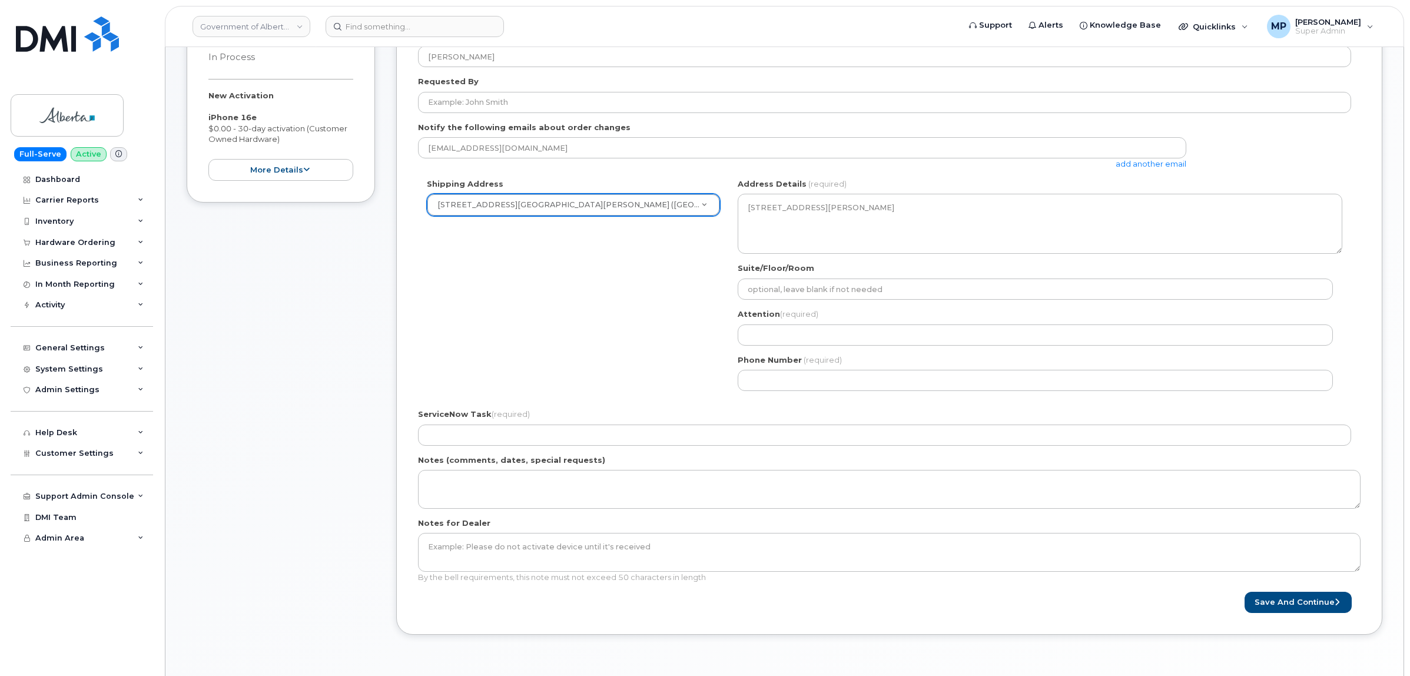
scroll to position [294, 0]
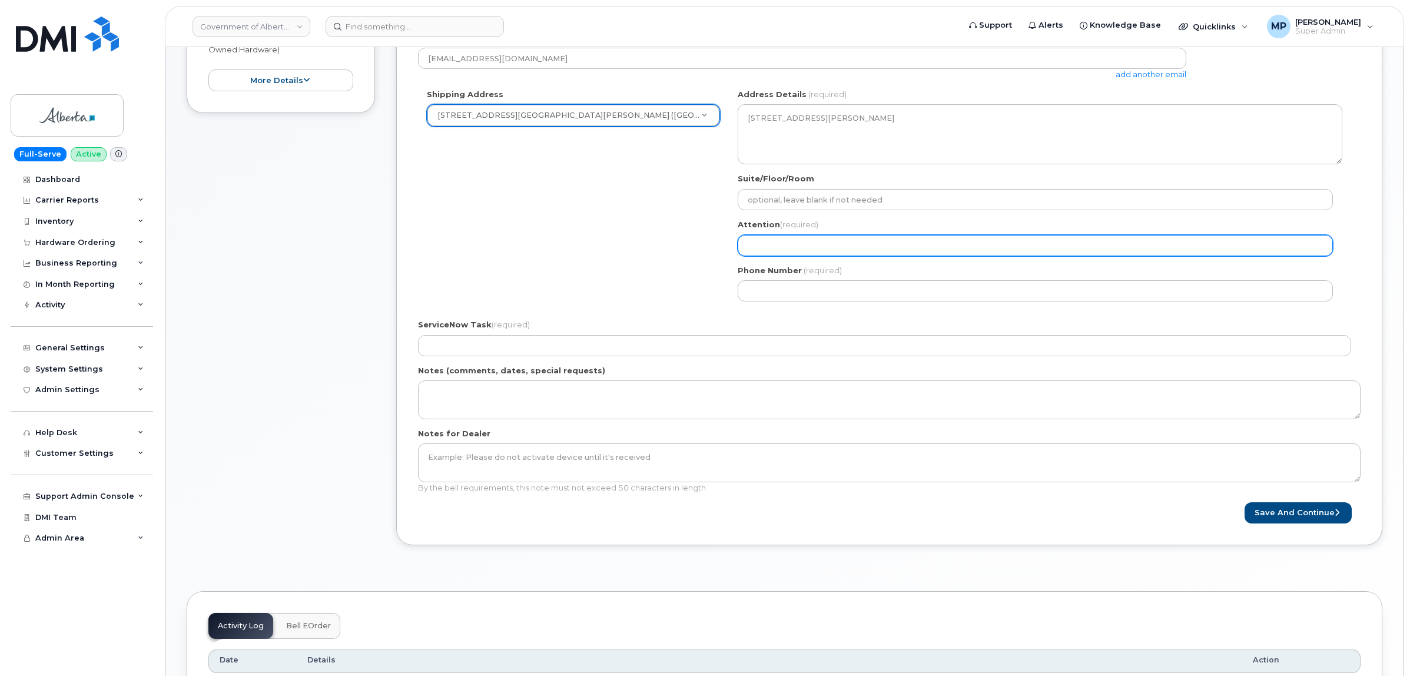
click at [817, 246] on input "Attention (required)" at bounding box center [1034, 245] width 595 height 21
select select
type input "T"
select select
type input "TE"
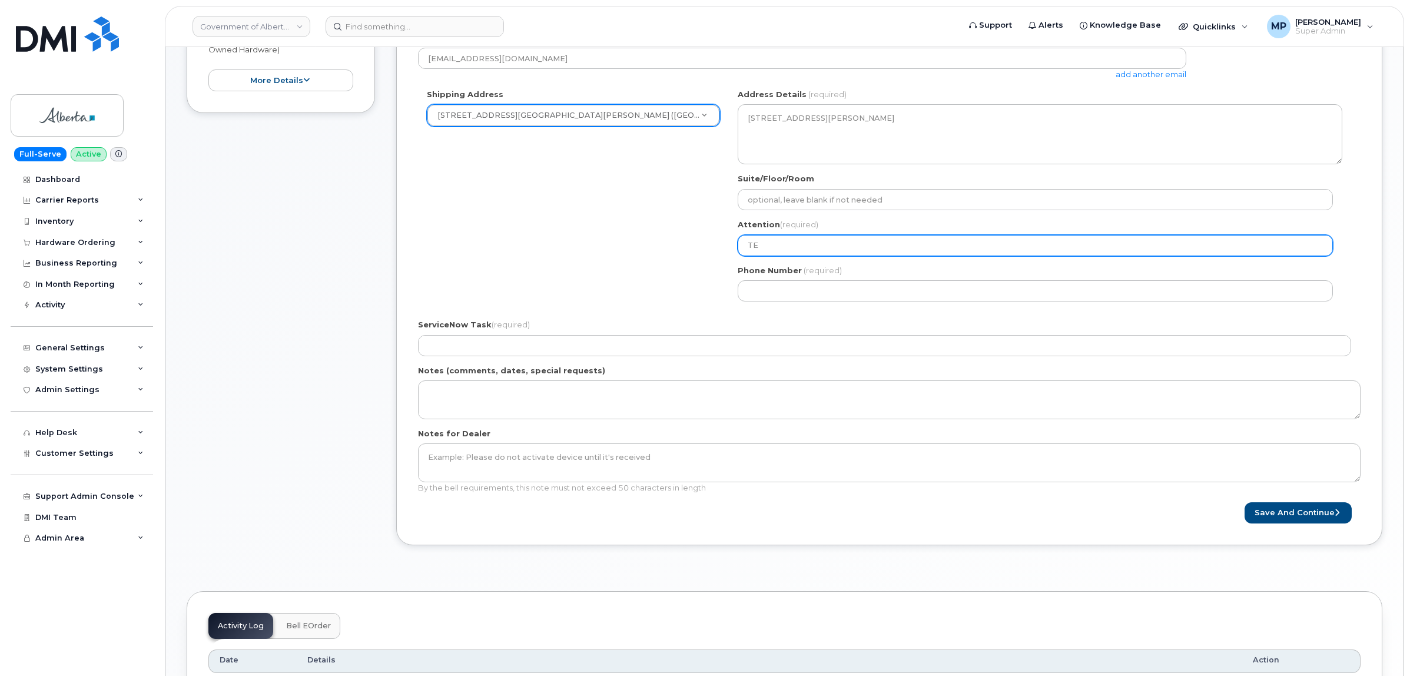
select select
type input "TEs"
select select
type input "TEst"
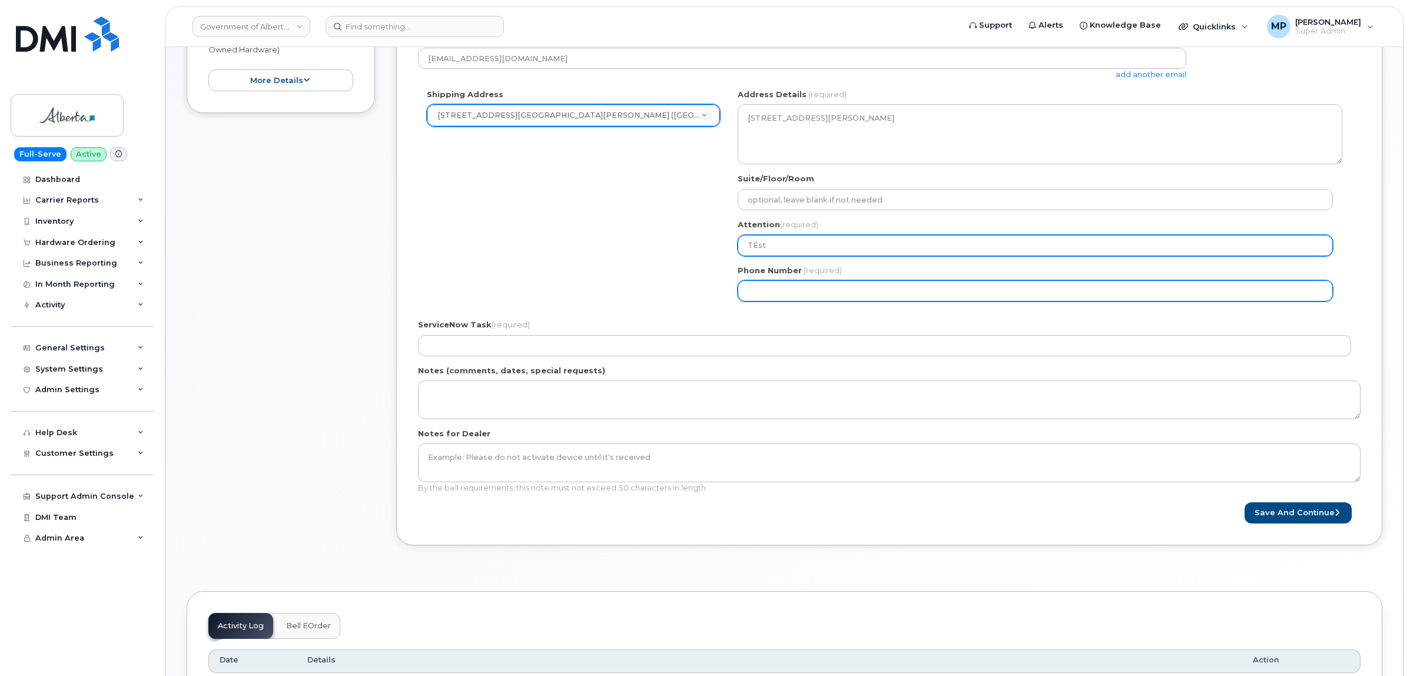
select select
type input "513123456"
select select
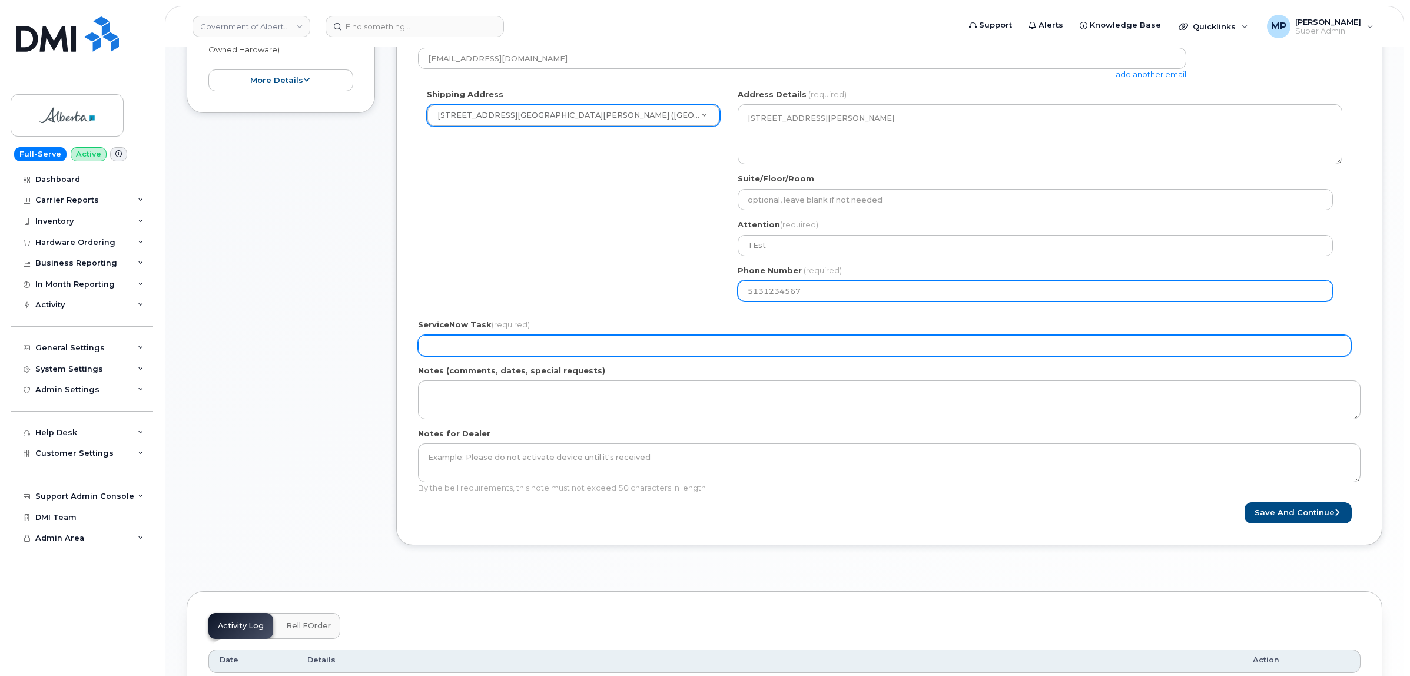
type input "5131234567"
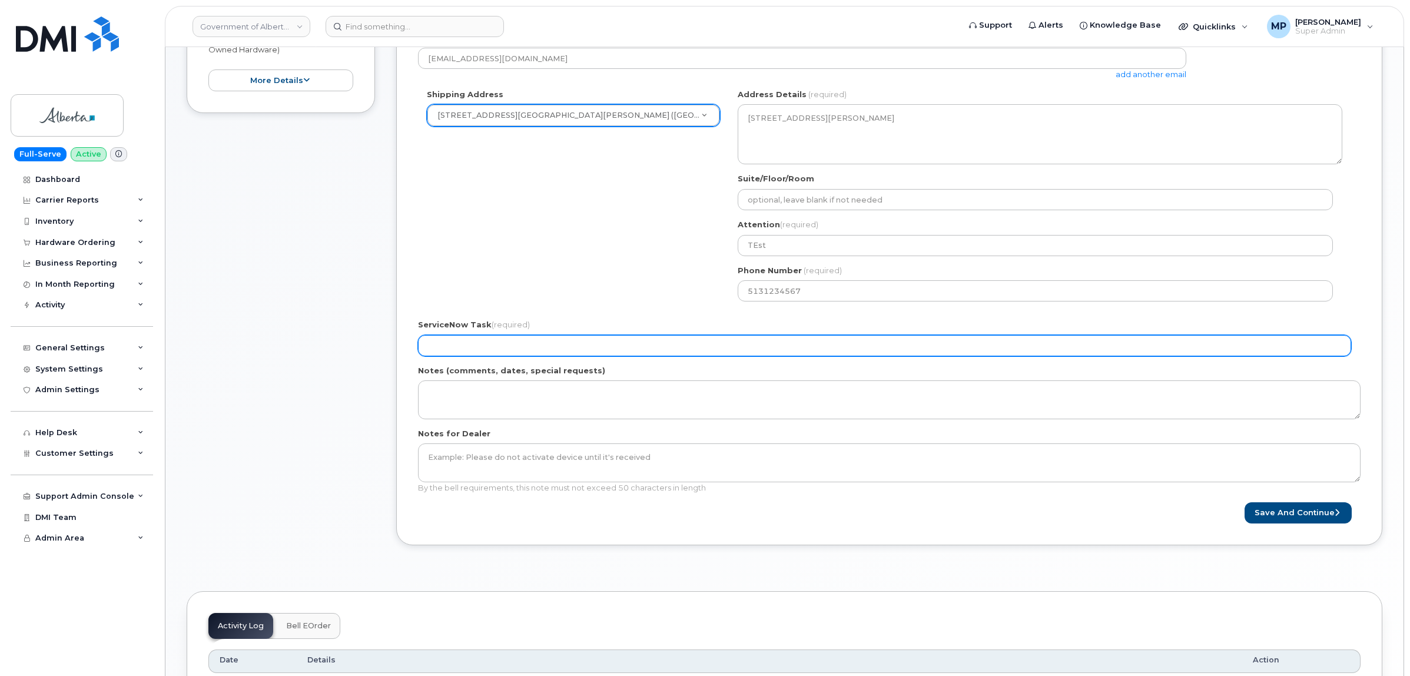
click at [611, 354] on input "ServiceNow Task (required)" at bounding box center [884, 345] width 933 height 21
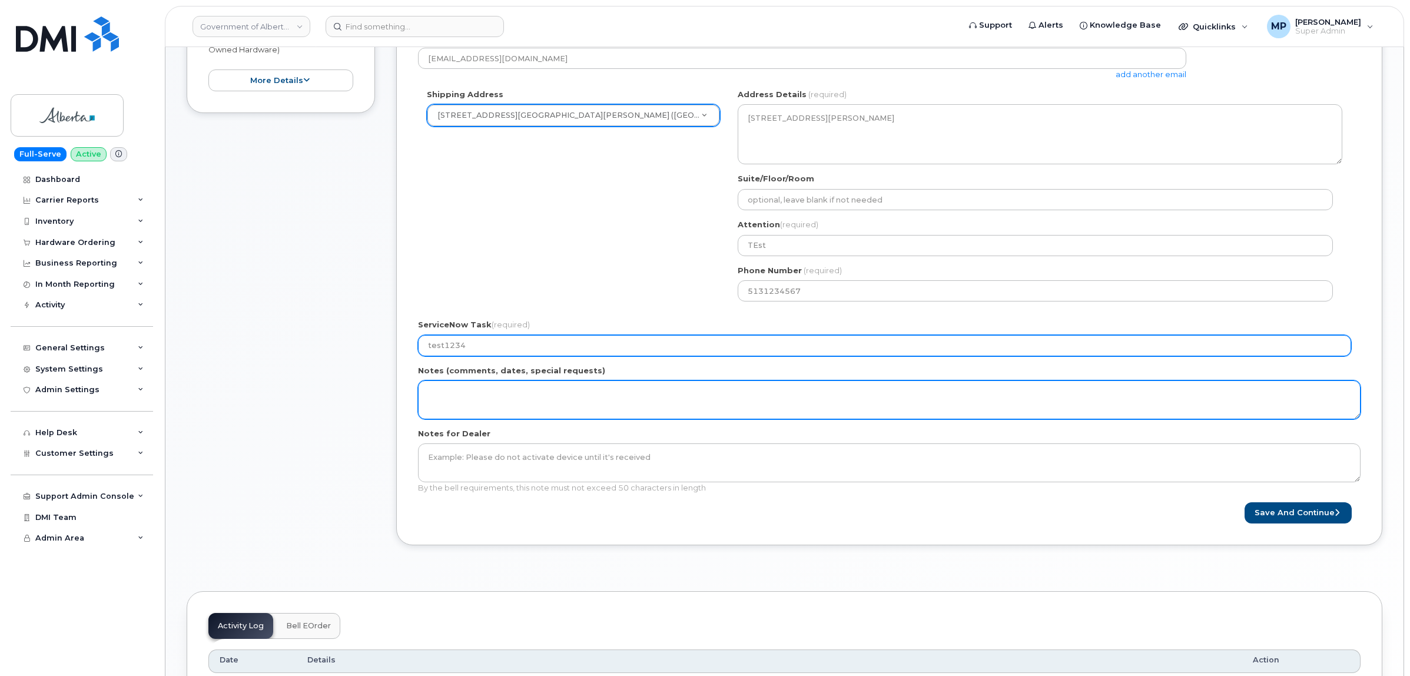
type input "test1234"
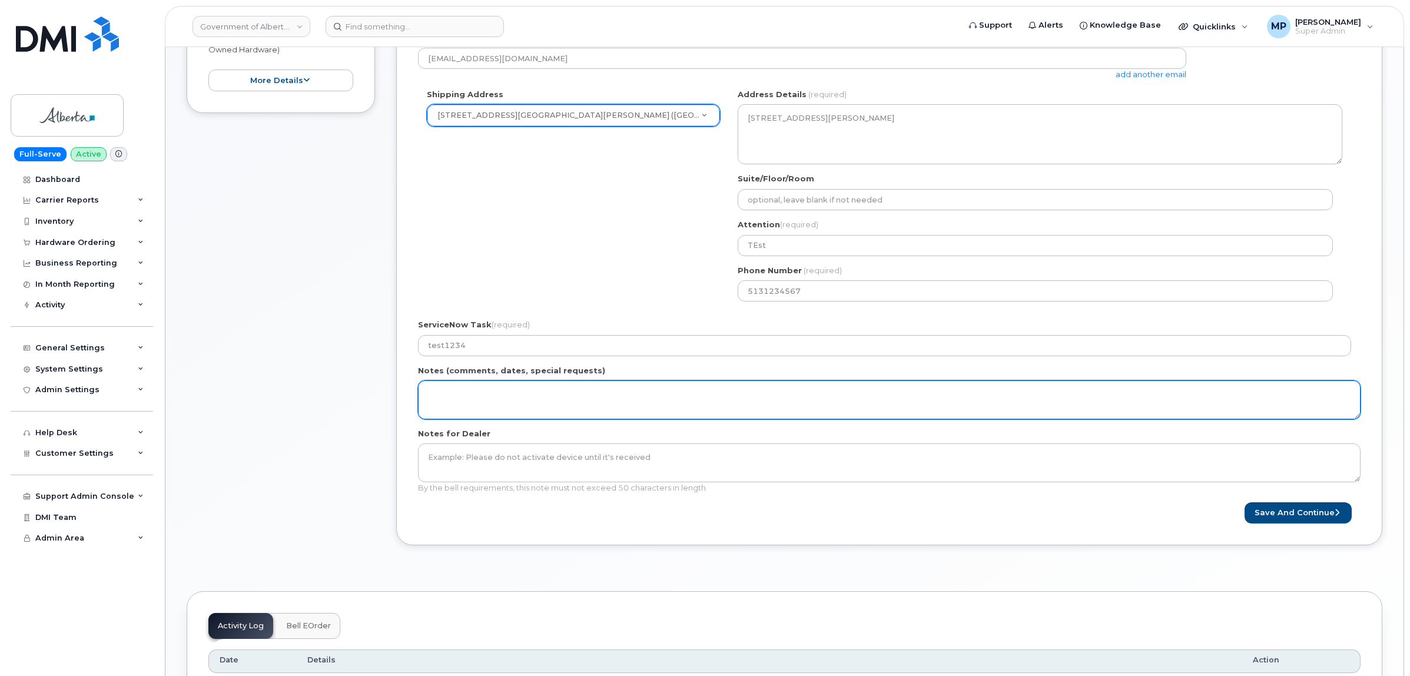
click at [584, 398] on textarea "Notes (comments, dates, special requests)" at bounding box center [889, 399] width 942 height 39
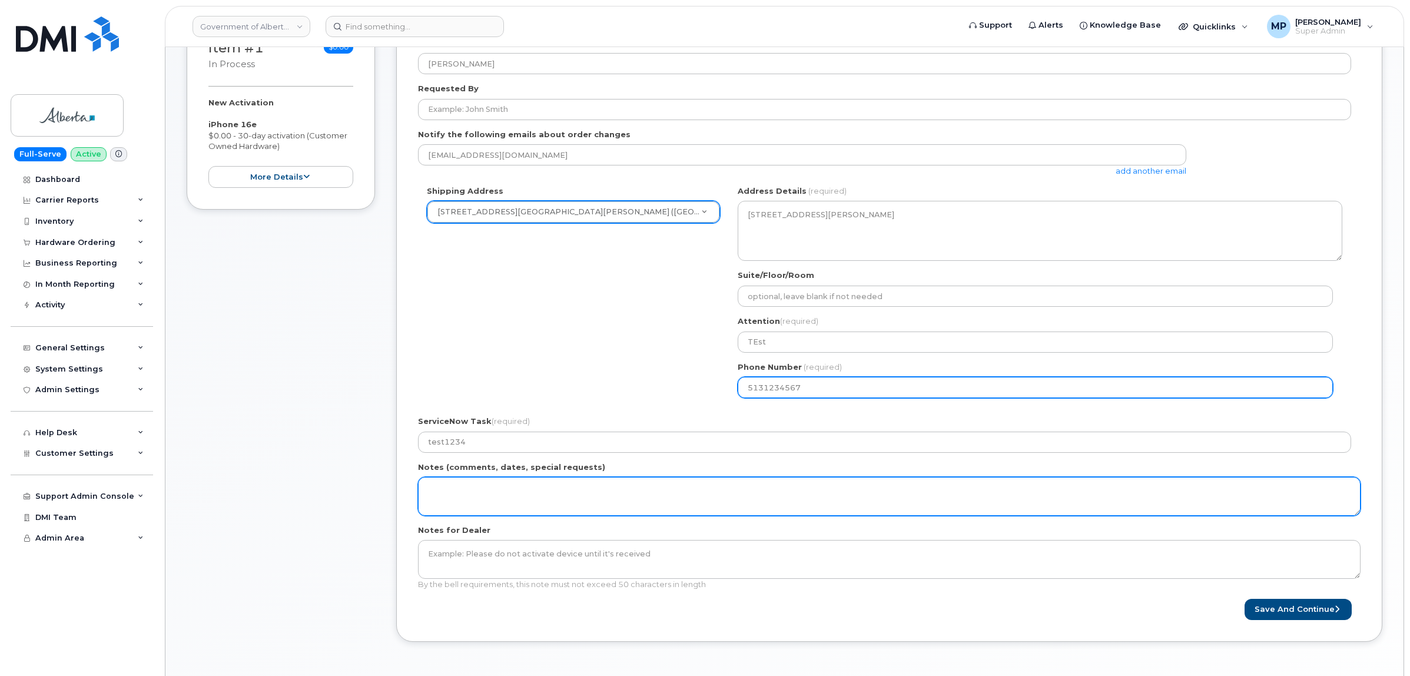
scroll to position [221, 0]
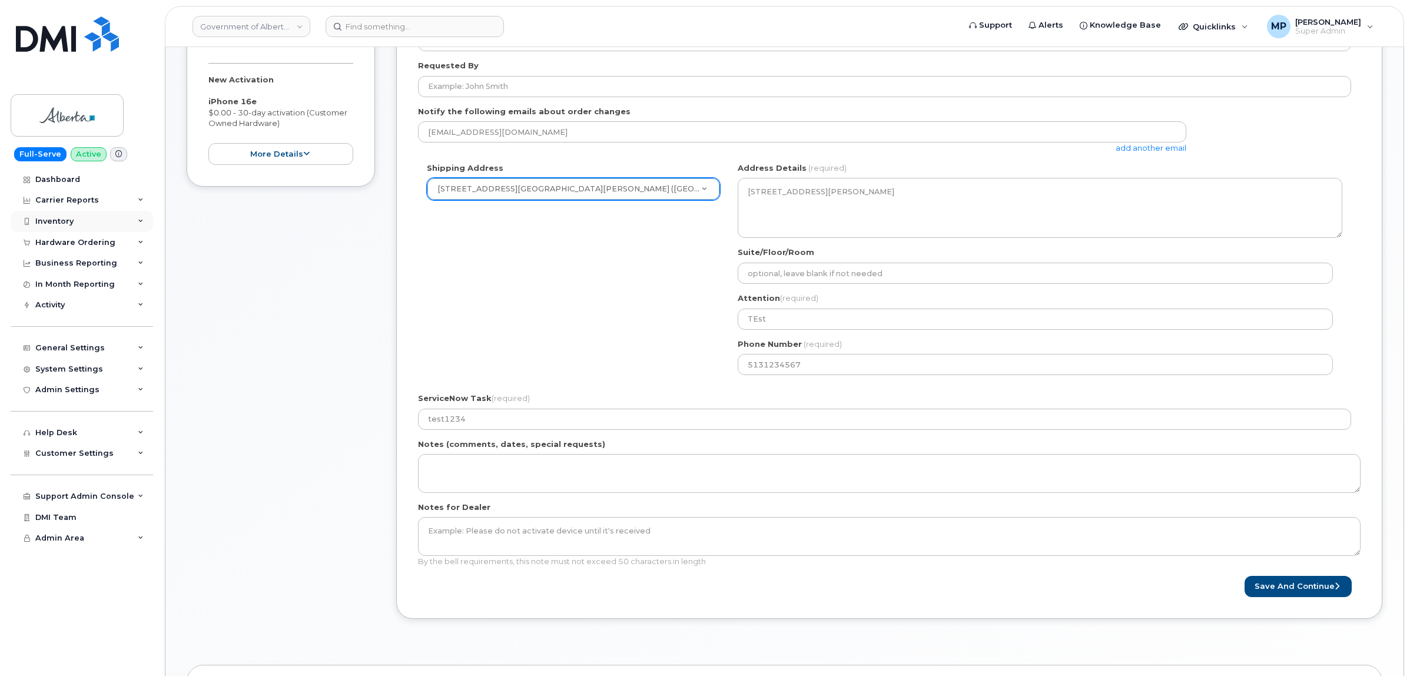
click at [57, 221] on div "Inventory" at bounding box center [54, 221] width 38 height 9
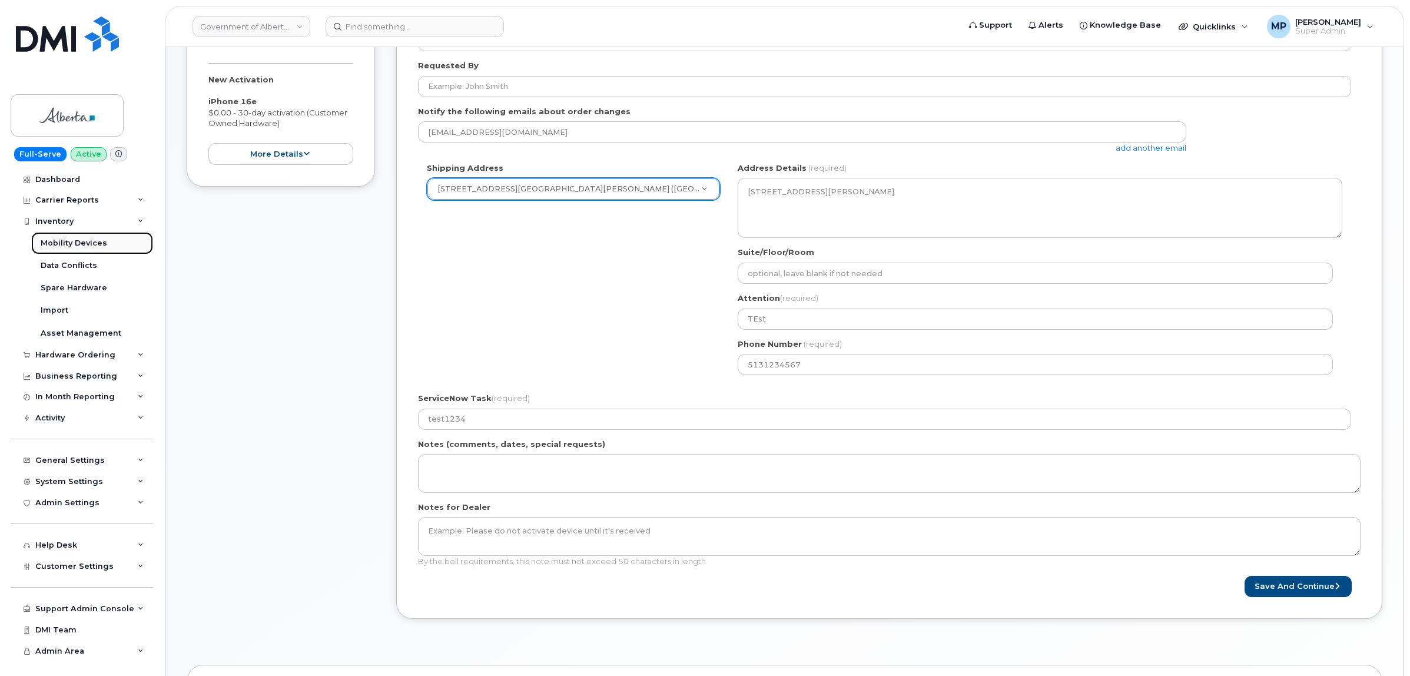
click at [63, 244] on div "Mobility Devices" at bounding box center [74, 243] width 67 height 11
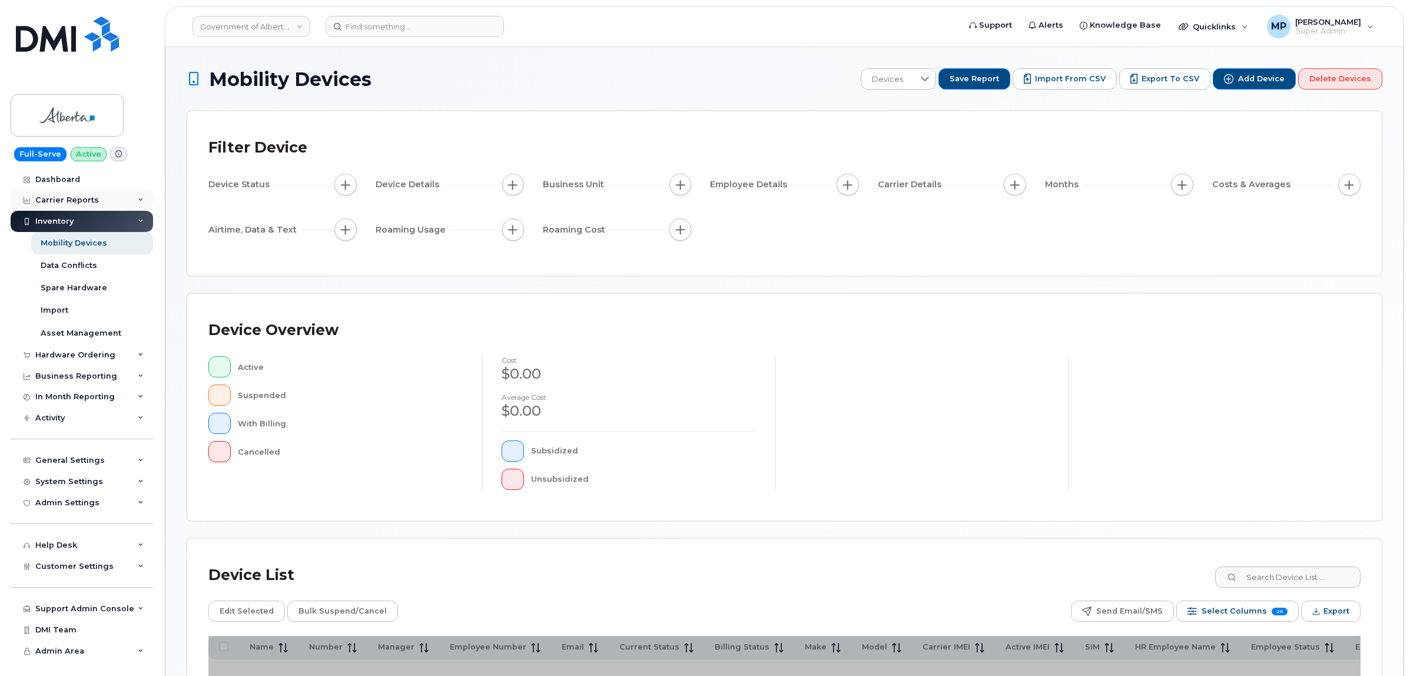
click at [105, 195] on div "Carrier Reports" at bounding box center [82, 200] width 142 height 21
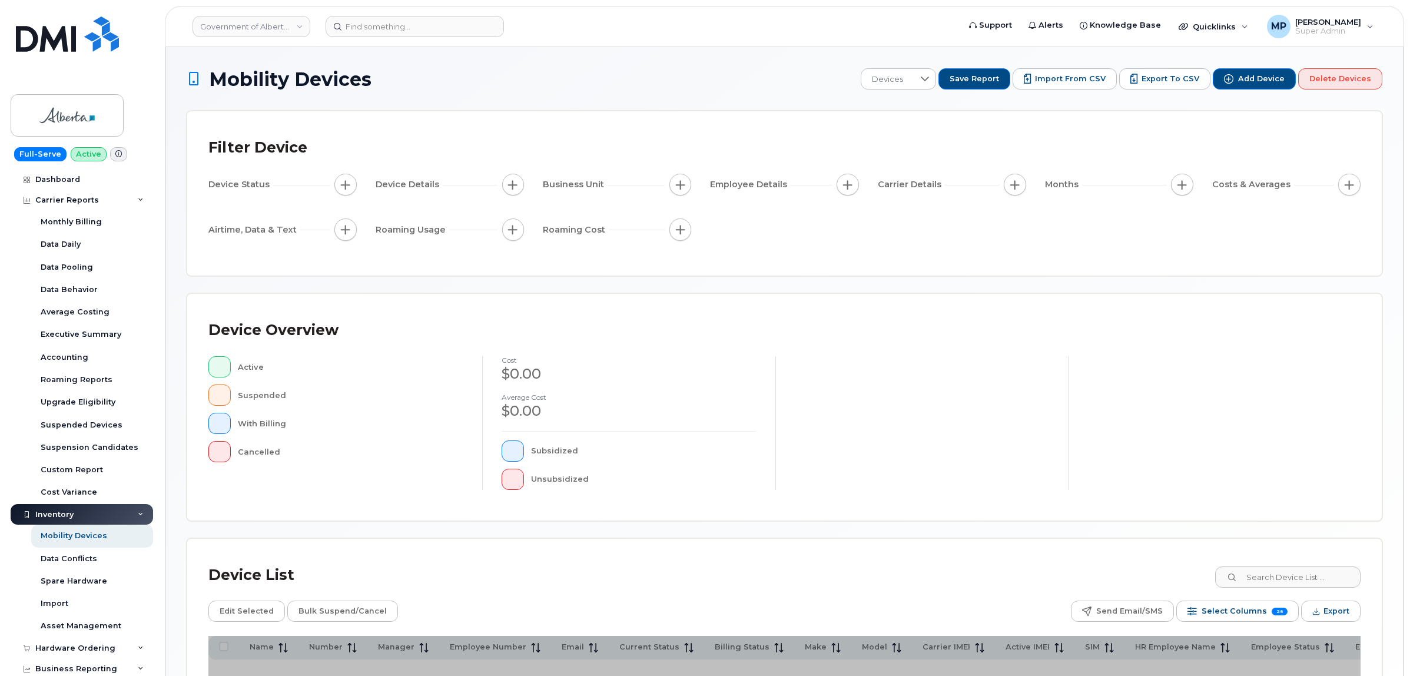
drag, startPoint x: 68, startPoint y: 199, endPoint x: 68, endPoint y: 211, distance: 11.8
click at [68, 203] on div "Carrier Reports" at bounding box center [67, 199] width 64 height 9
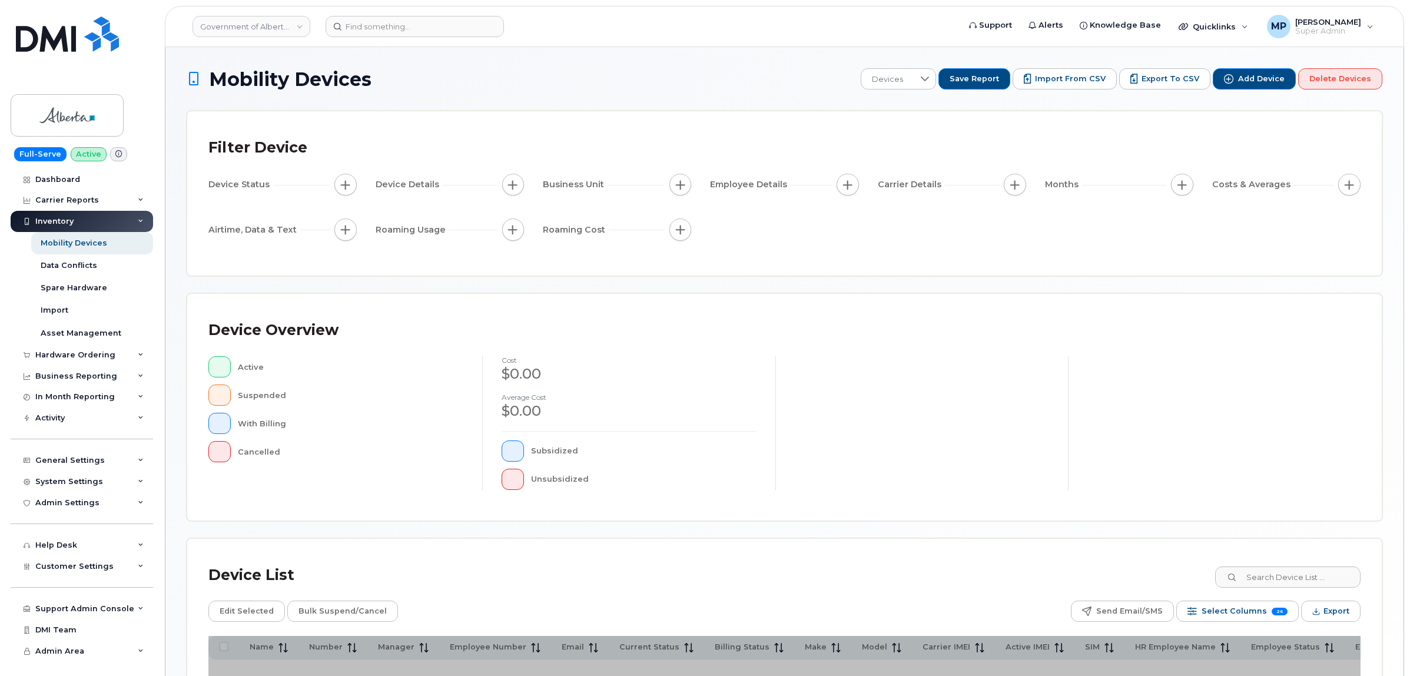
drag, startPoint x: 68, startPoint y: 353, endPoint x: 68, endPoint y: 383, distance: 29.4
click at [69, 357] on div "Hardware Ordering" at bounding box center [75, 354] width 80 height 9
click at [52, 401] on div "Orders" at bounding box center [55, 399] width 29 height 11
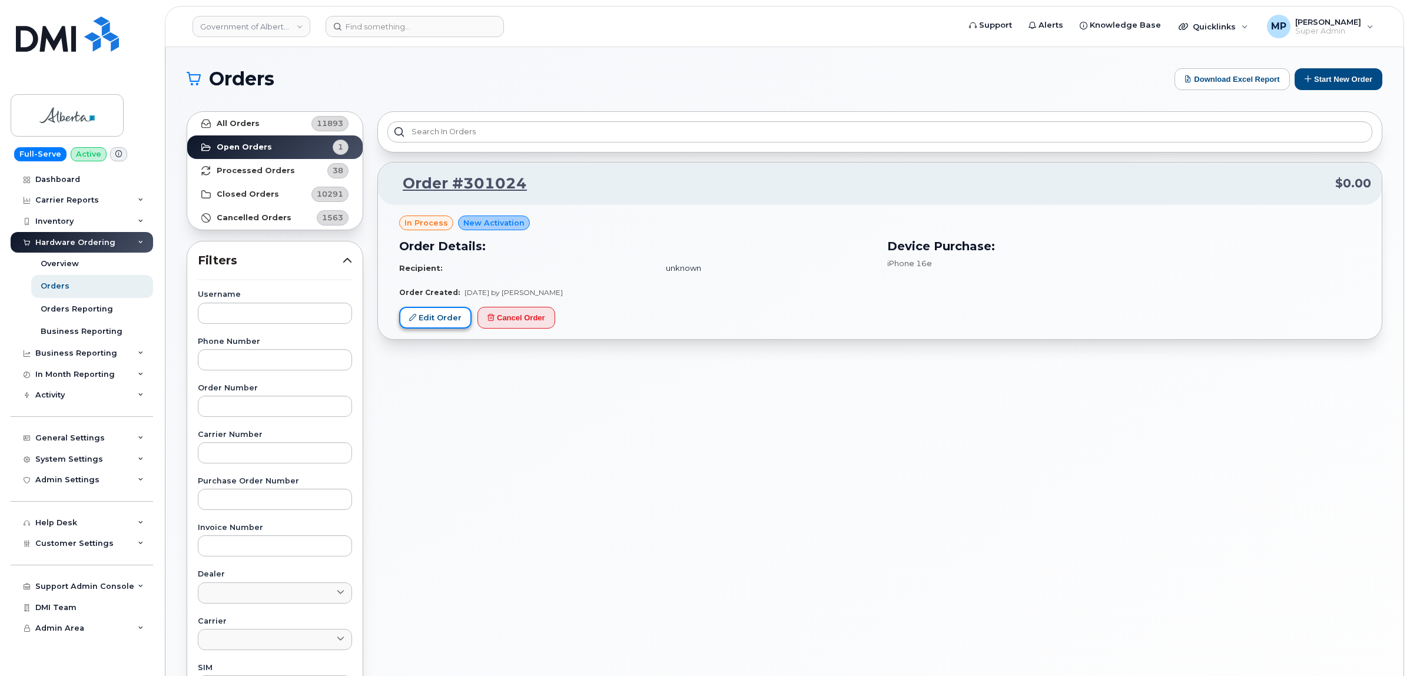
click at [445, 320] on link "Edit Order" at bounding box center [435, 318] width 72 height 22
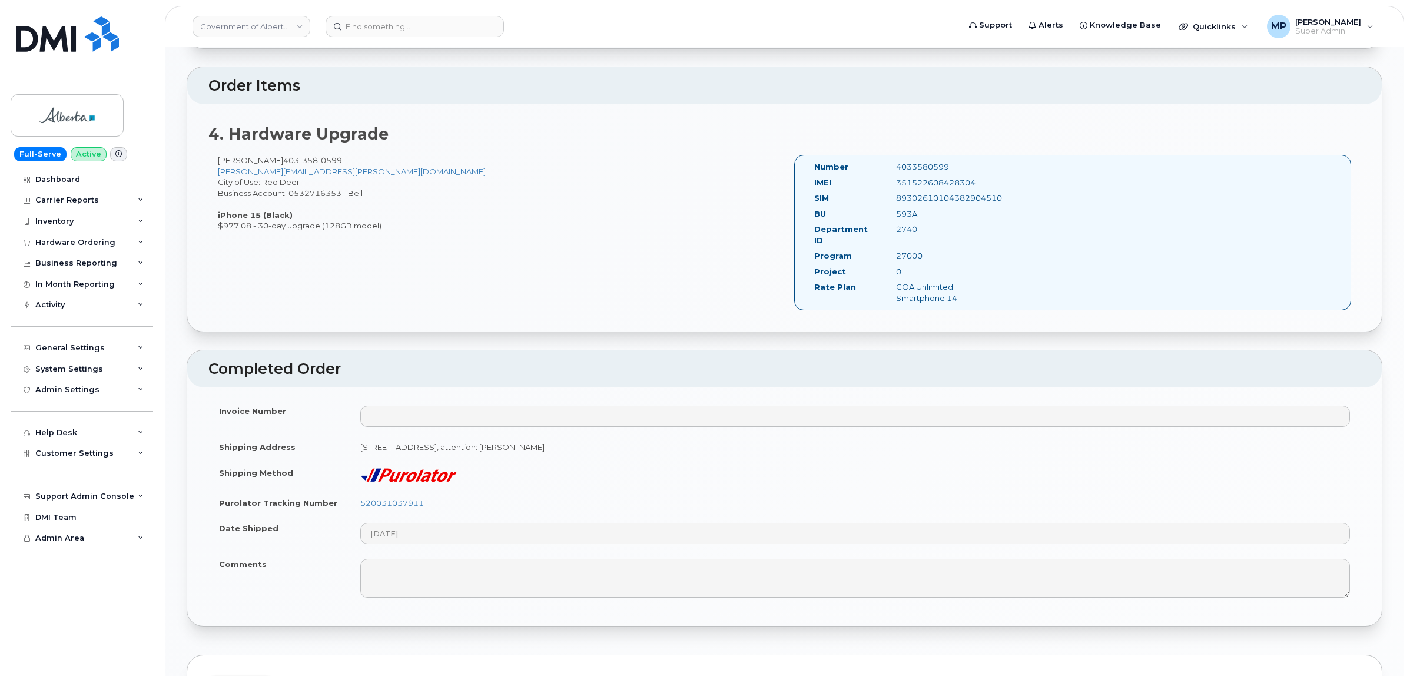
scroll to position [1398, 0]
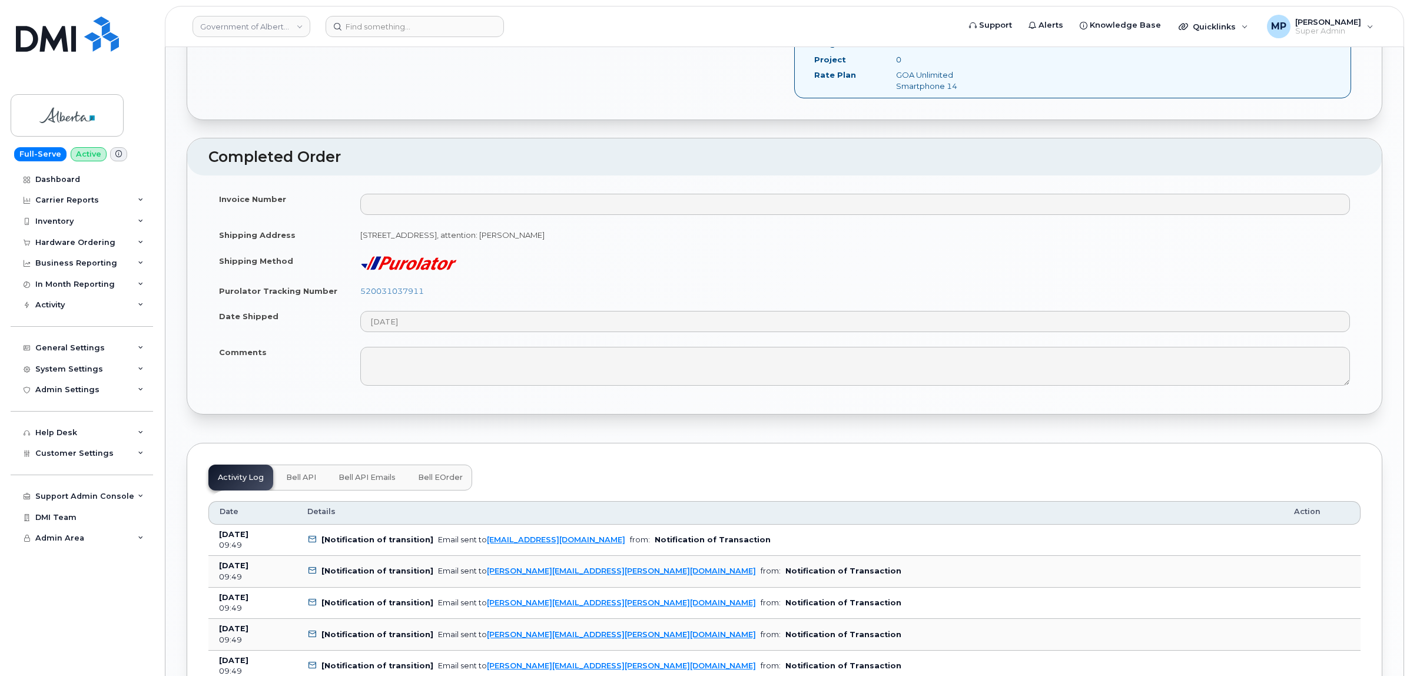
click at [297, 473] on span "Bell API" at bounding box center [301, 477] width 30 height 9
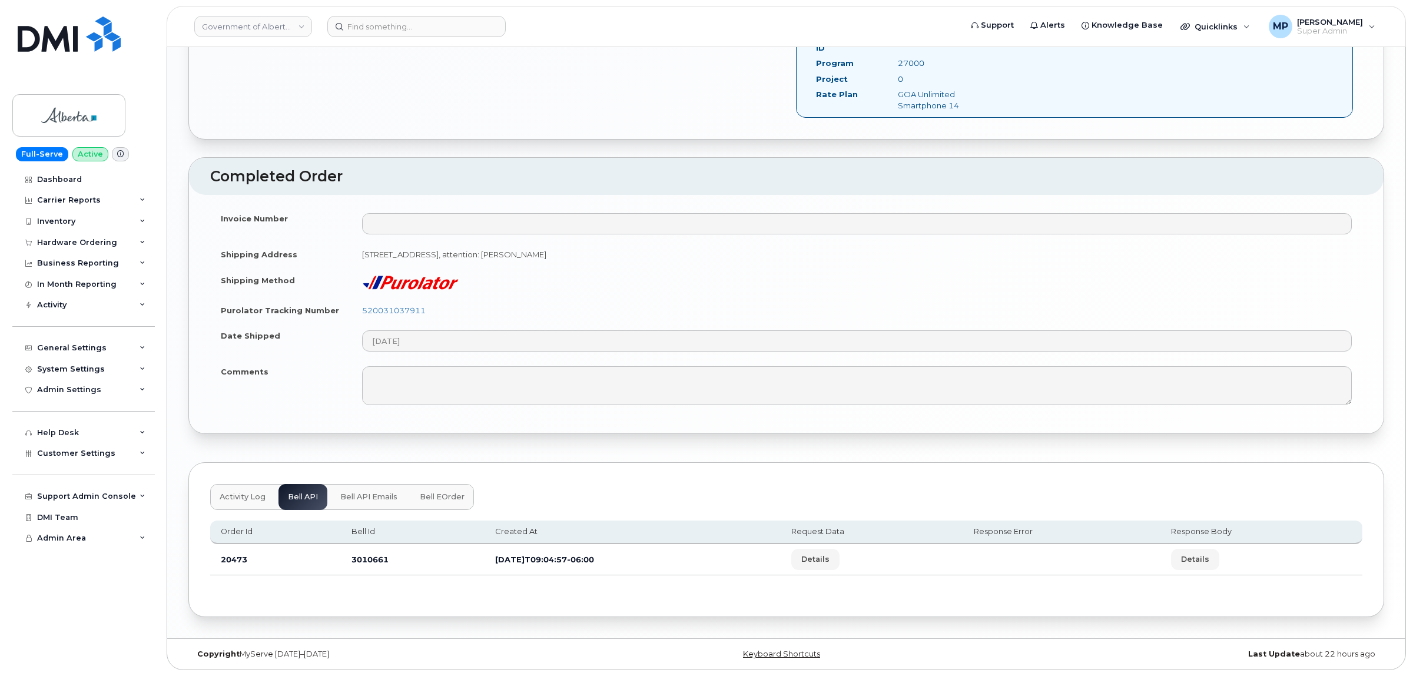
scroll to position [1340, 0]
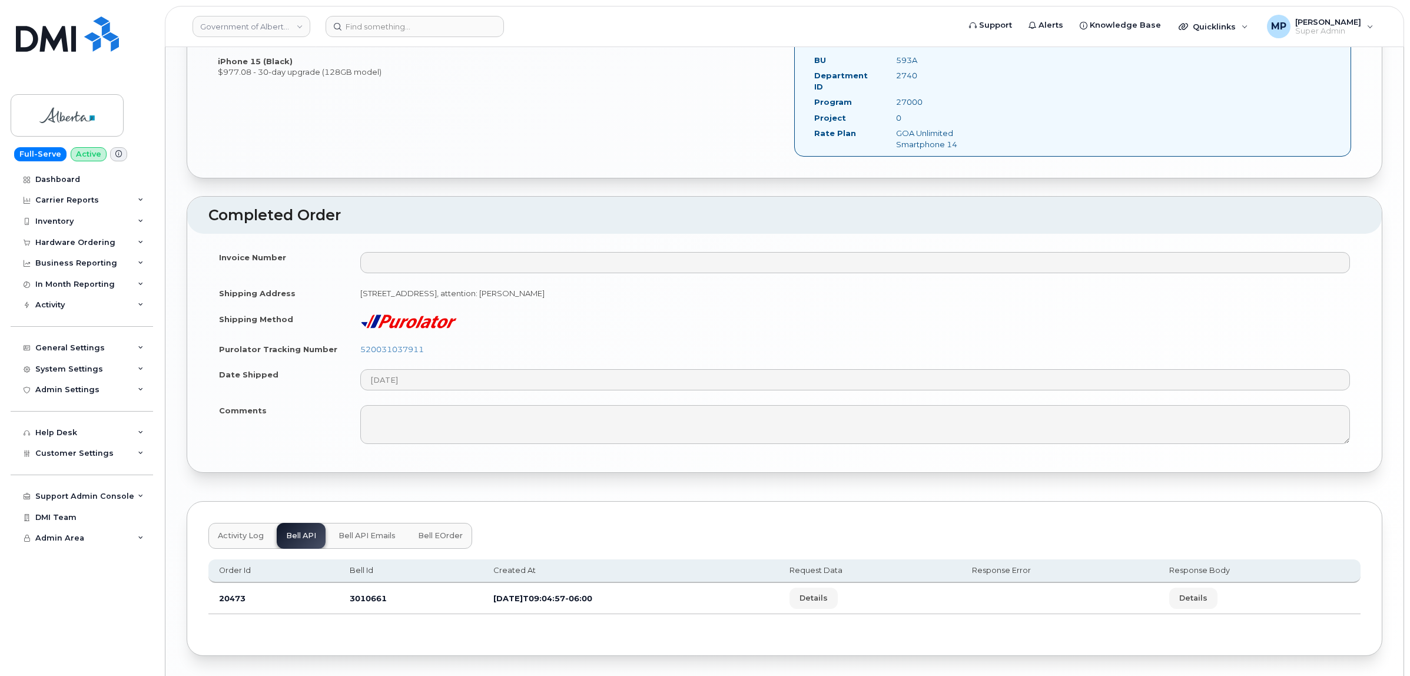
click at [827, 592] on span "Details" at bounding box center [813, 597] width 28 height 11
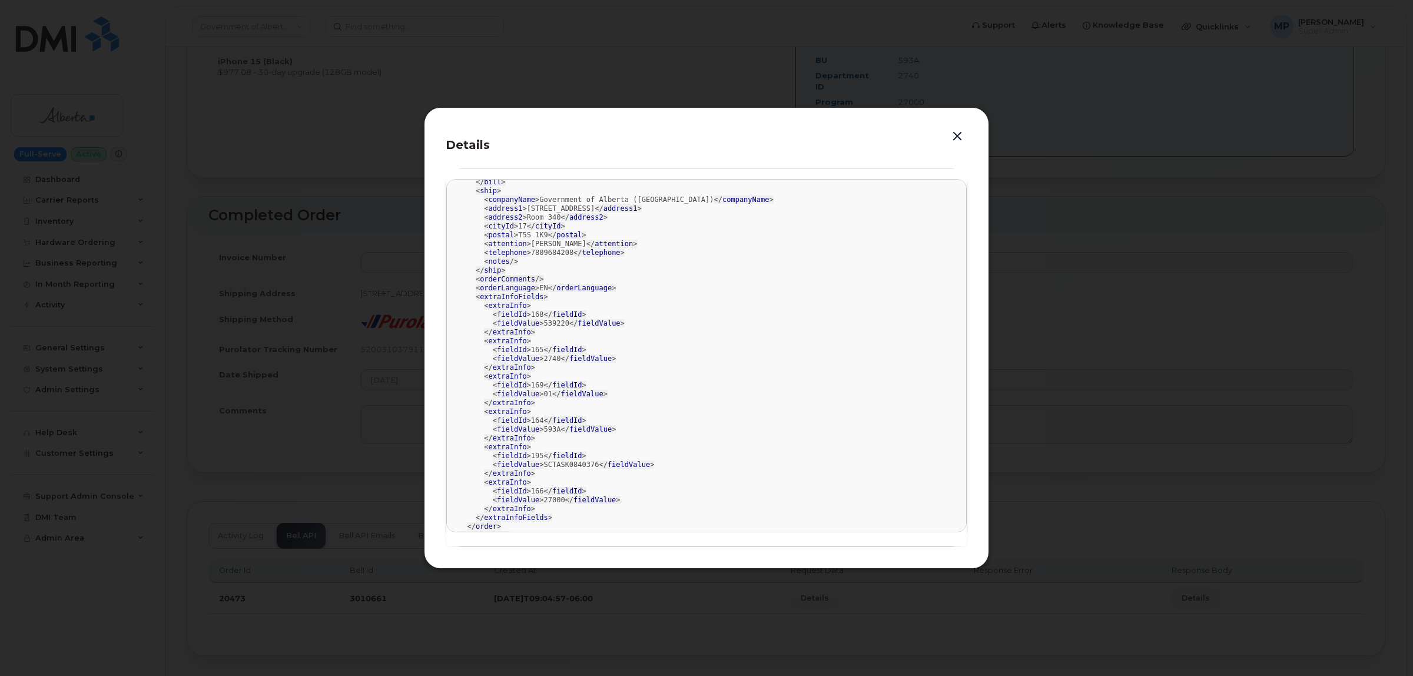
scroll to position [581, 0]
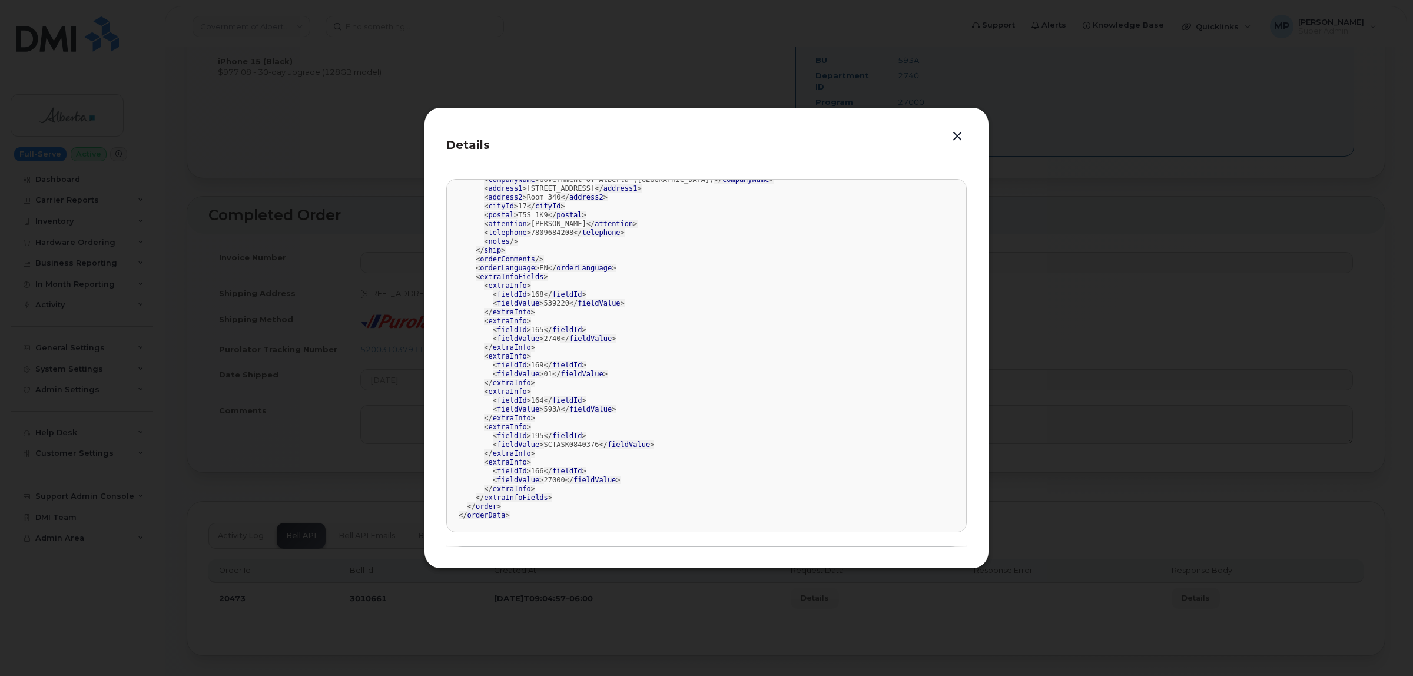
click at [543, 306] on div "<?xml version= "1.0" encoding= "UTF-8" ?> < orderData > < order > < externalOrd…" at bounding box center [706, 64] width 496 height 909
click at [543, 335] on div "<?xml version= "1.0" encoding= "UTF-8" ?> < orderData > < order > < externalOrd…" at bounding box center [706, 64] width 496 height 909
click at [539, 375] on div "<?xml version= "1.0" encoding= "UTF-8" ?> < orderData > < order > < externalOrd…" at bounding box center [706, 64] width 496 height 909
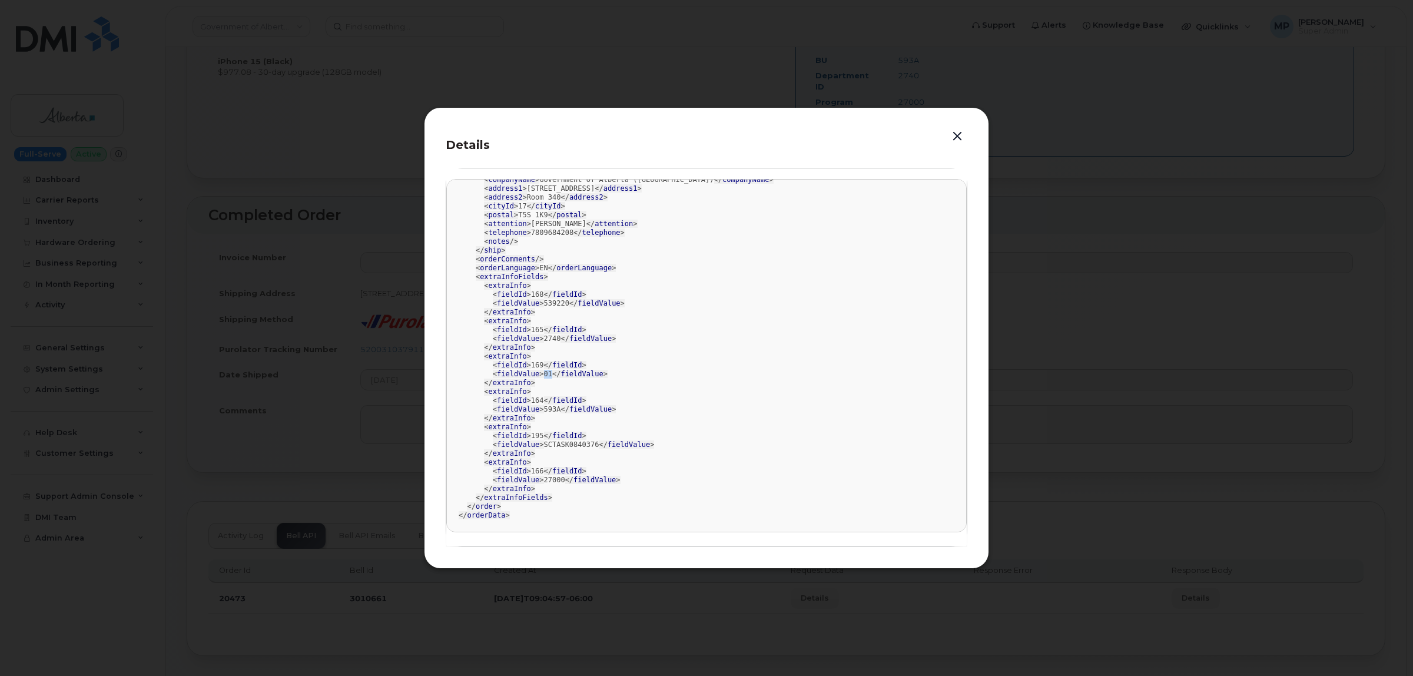
click at [539, 375] on div "<?xml version= "1.0" encoding= "UTF-8" ?> < orderData > < order > < externalOrd…" at bounding box center [706, 64] width 496 height 909
click at [546, 301] on div "<?xml version= "1.0" encoding= "UTF-8" ?> < orderData > < order > < externalOrd…" at bounding box center [706, 64] width 496 height 909
click at [544, 334] on div "<?xml version= "1.0" encoding= "UTF-8" ?> < orderData > < order > < externalOrd…" at bounding box center [706, 64] width 496 height 909
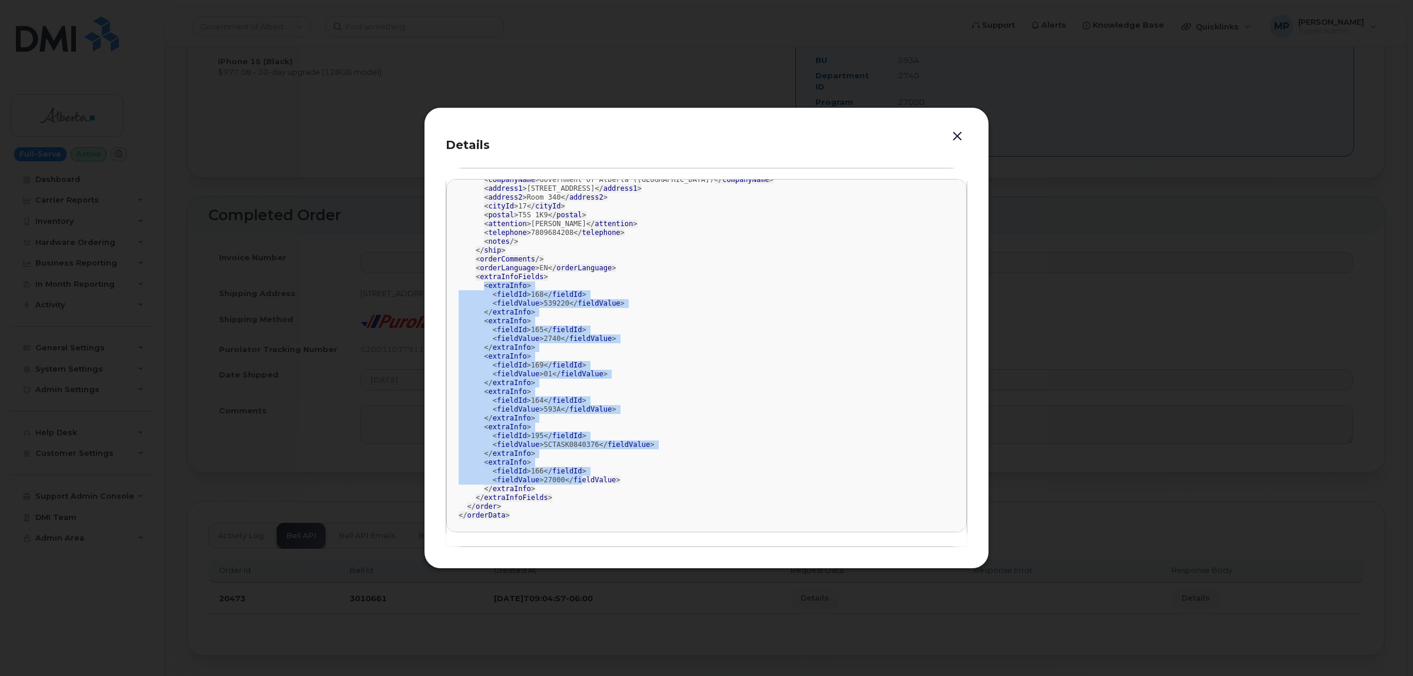
drag, startPoint x: 484, startPoint y: 287, endPoint x: 571, endPoint y: 483, distance: 214.5
click at [571, 483] on div "<?xml version= "1.0" encoding= "UTF-8" ?> < orderData > < order > < externalOrd…" at bounding box center [706, 64] width 496 height 909
click at [950, 137] on button "button" at bounding box center [957, 136] width 18 height 16
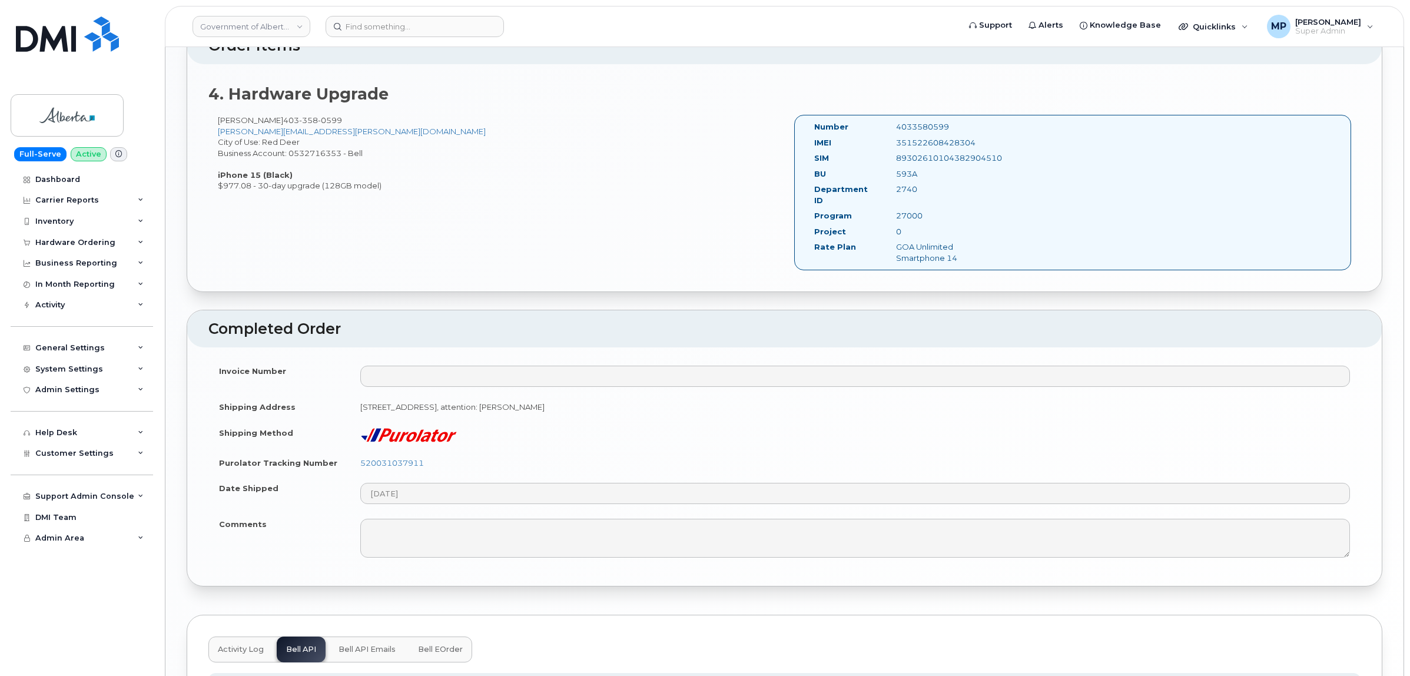
scroll to position [1045, 0]
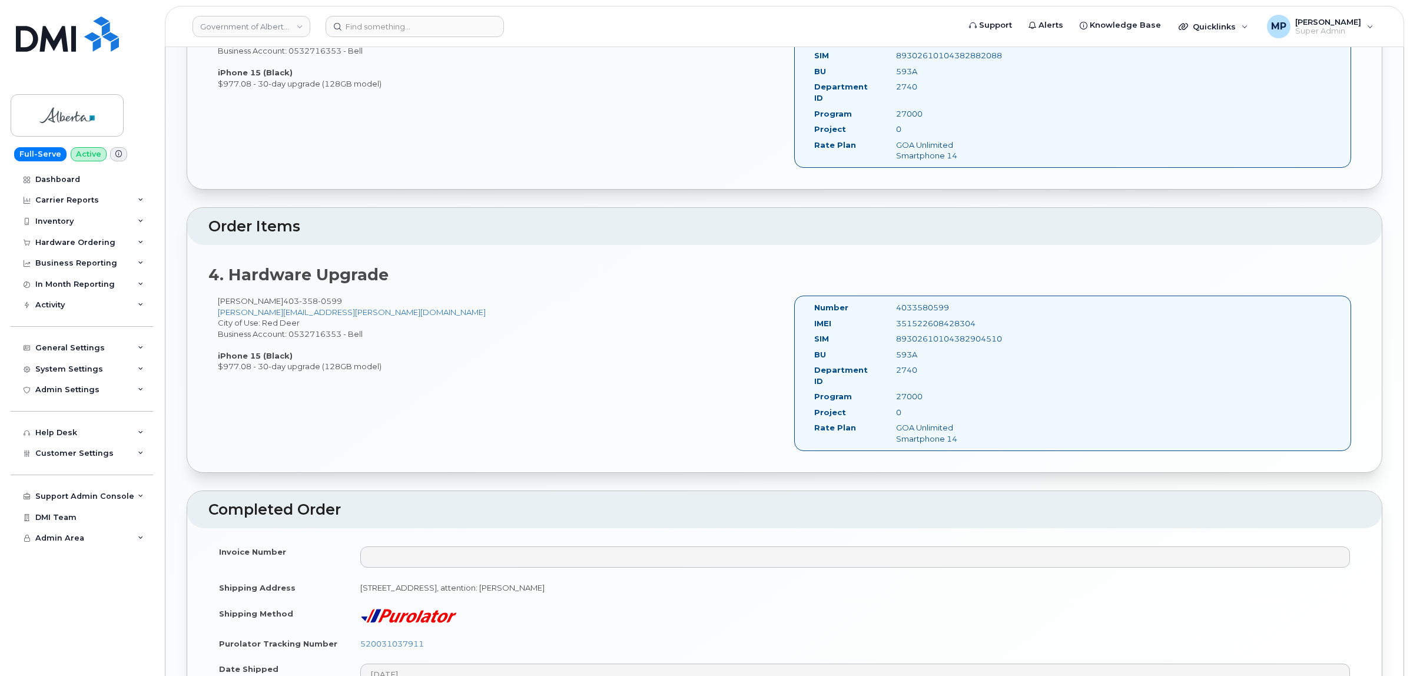
click at [902, 349] on div "593A" at bounding box center [944, 354] width 115 height 11
click at [902, 364] on div "2740" at bounding box center [944, 369] width 115 height 11
click at [902, 391] on div "27000" at bounding box center [944, 396] width 115 height 11
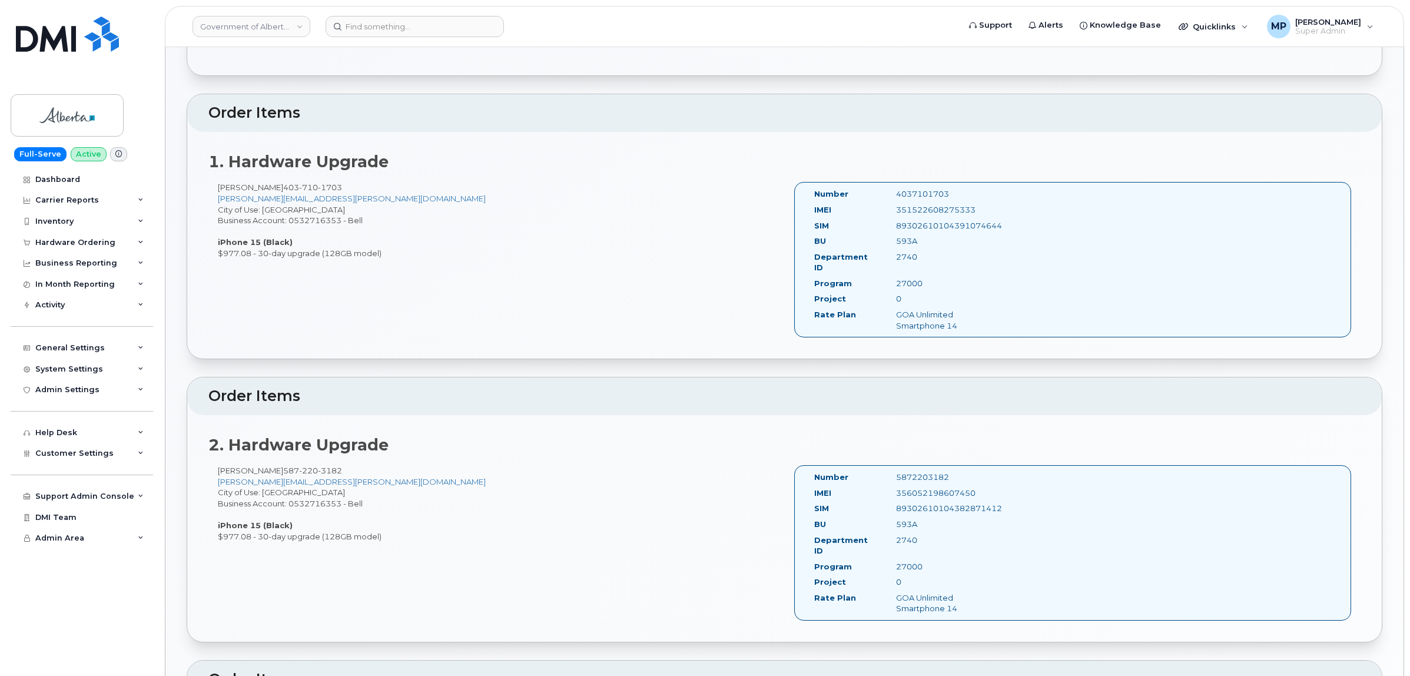
scroll to position [383, 0]
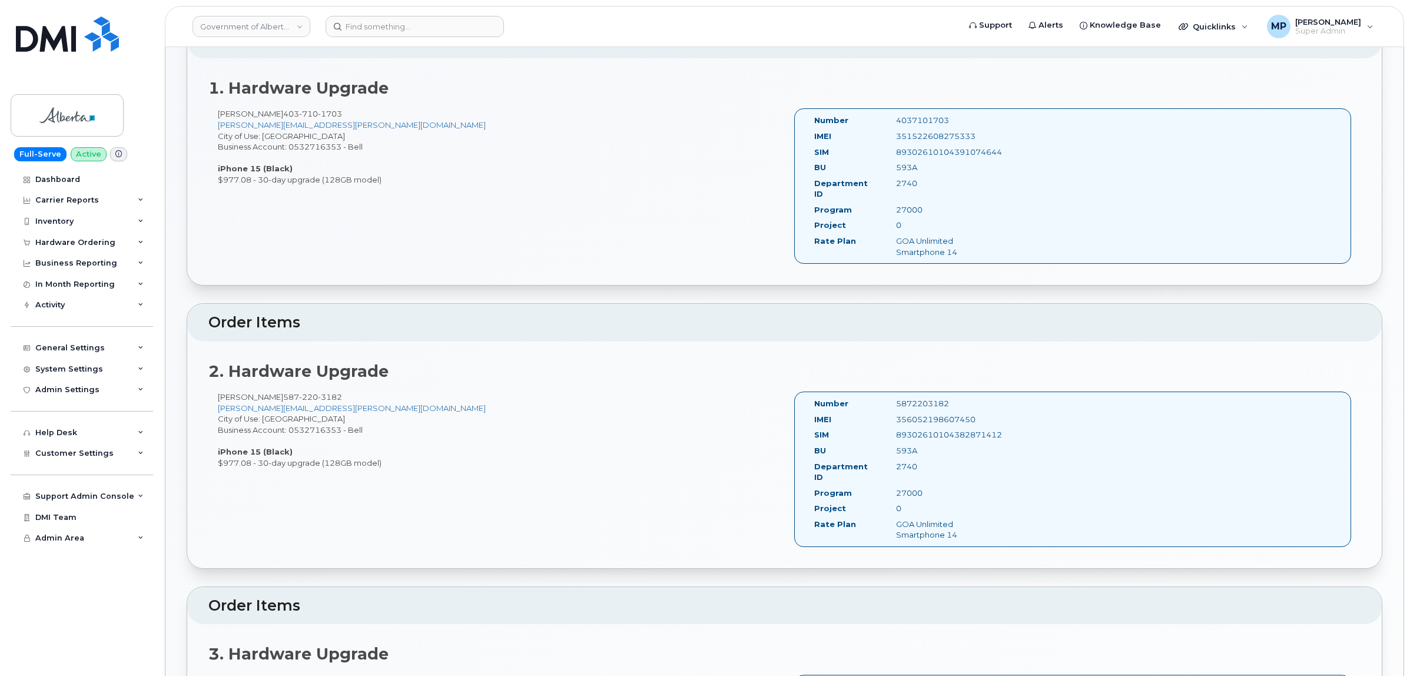
drag, startPoint x: 813, startPoint y: 165, endPoint x: 931, endPoint y: 213, distance: 127.2
click at [936, 214] on div "Number 4037101703 IMEI 351522608275333 SIM 89302610104391074644 BU 593A Departm…" at bounding box center [903, 186] width 197 height 142
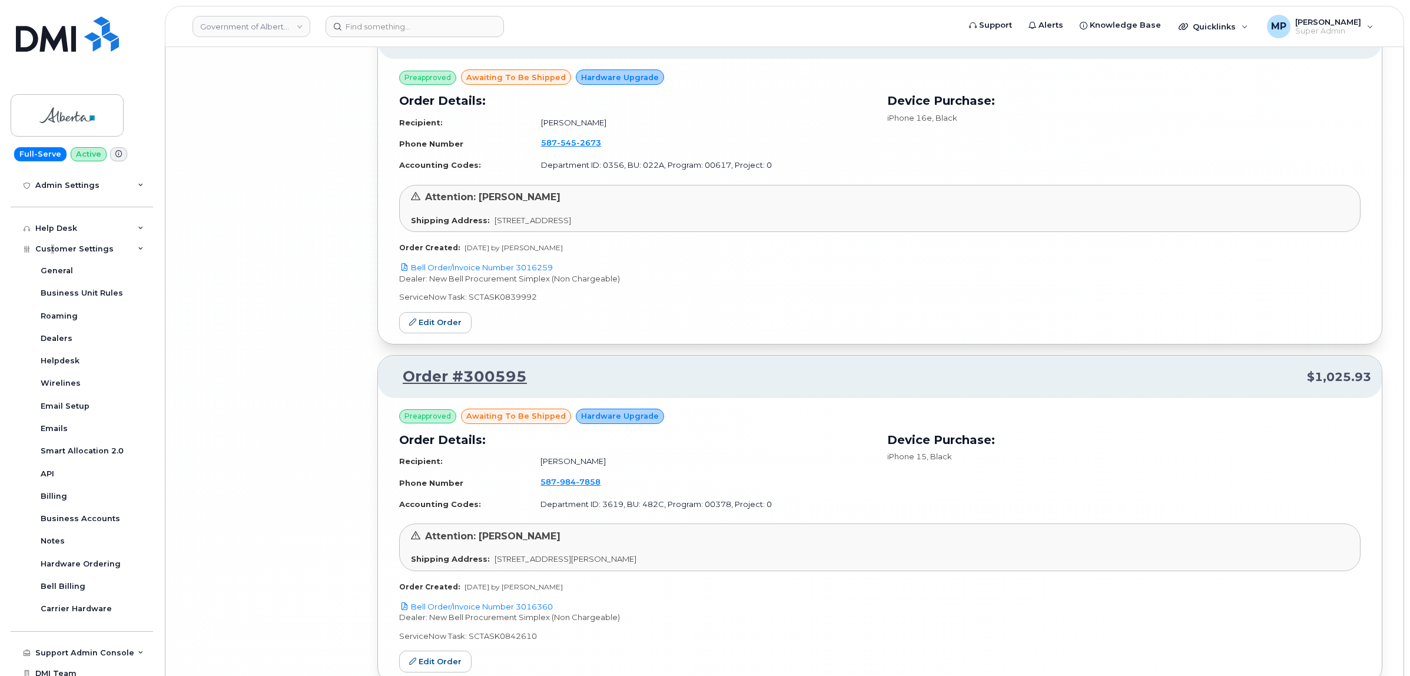
scroll to position [11596, 0]
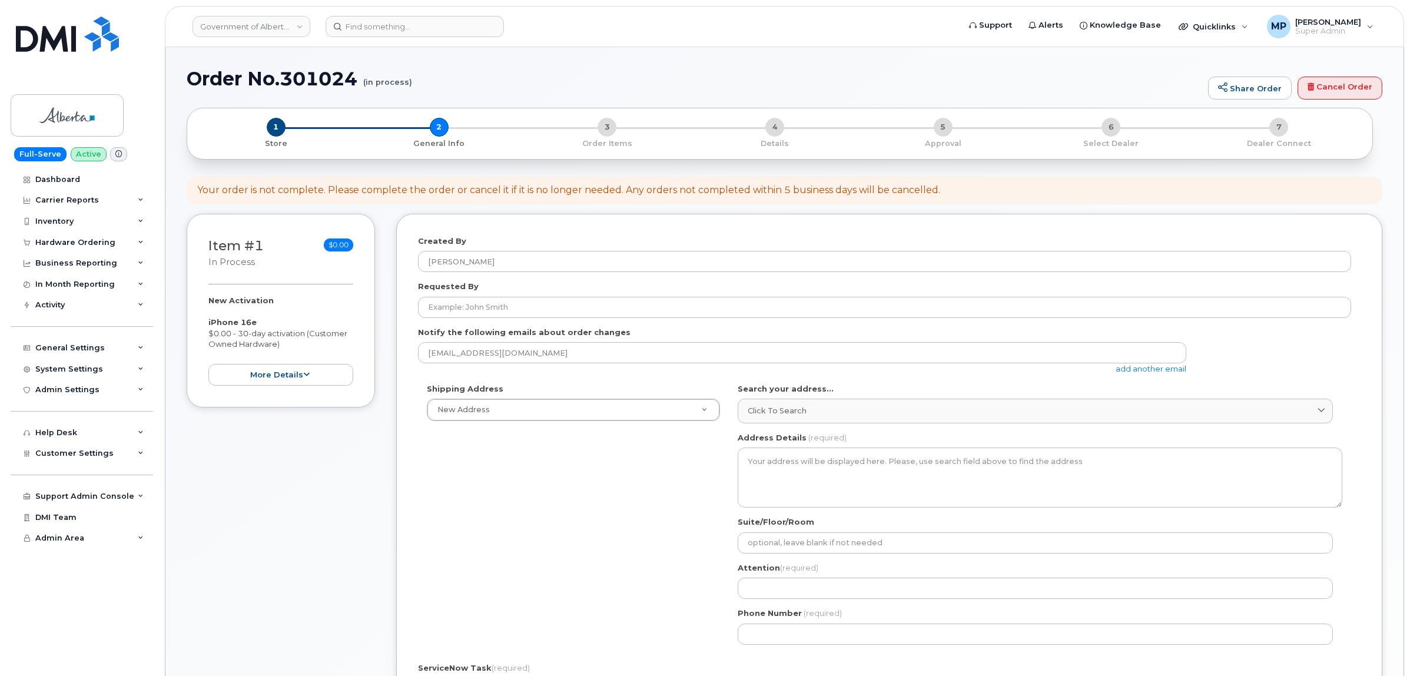
select select
click at [1334, 89] on link "Cancel Order" at bounding box center [1339, 89] width 85 height 24
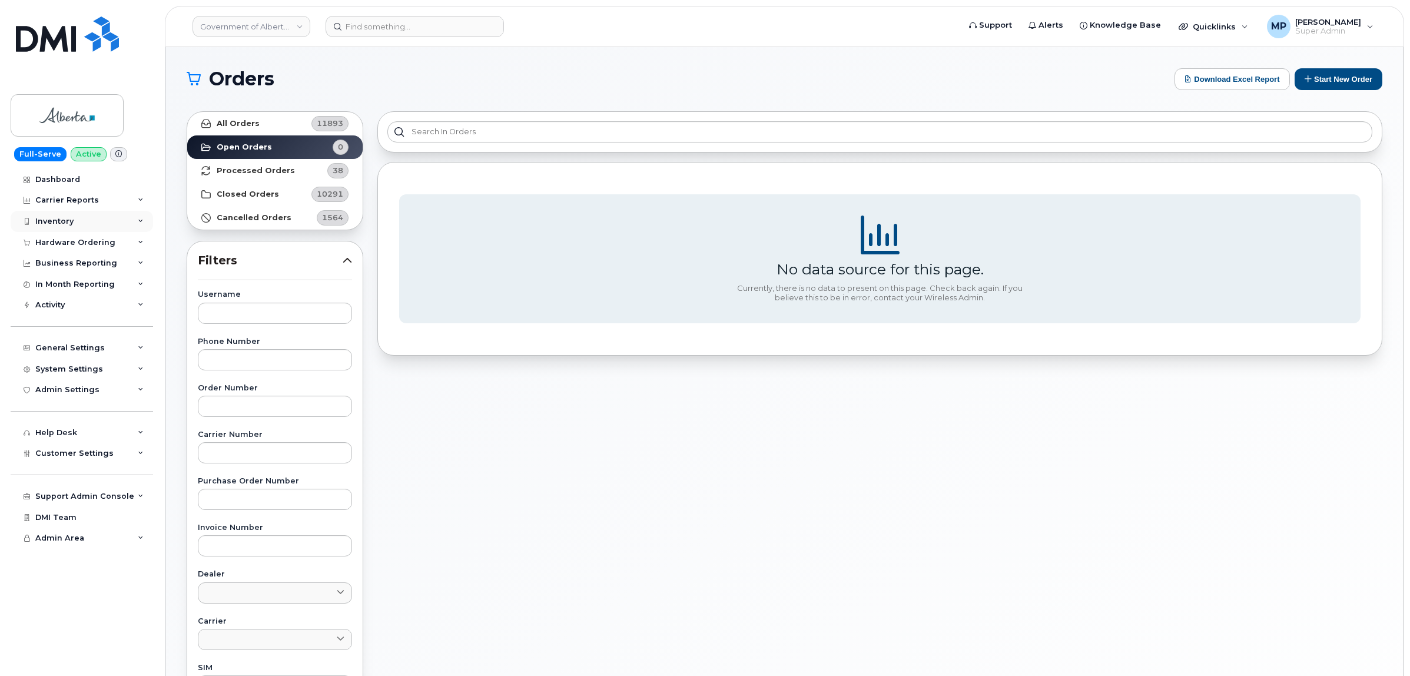
drag, startPoint x: 57, startPoint y: 218, endPoint x: 58, endPoint y: 224, distance: 5.9
click at [57, 219] on div "Inventory" at bounding box center [54, 221] width 38 height 9
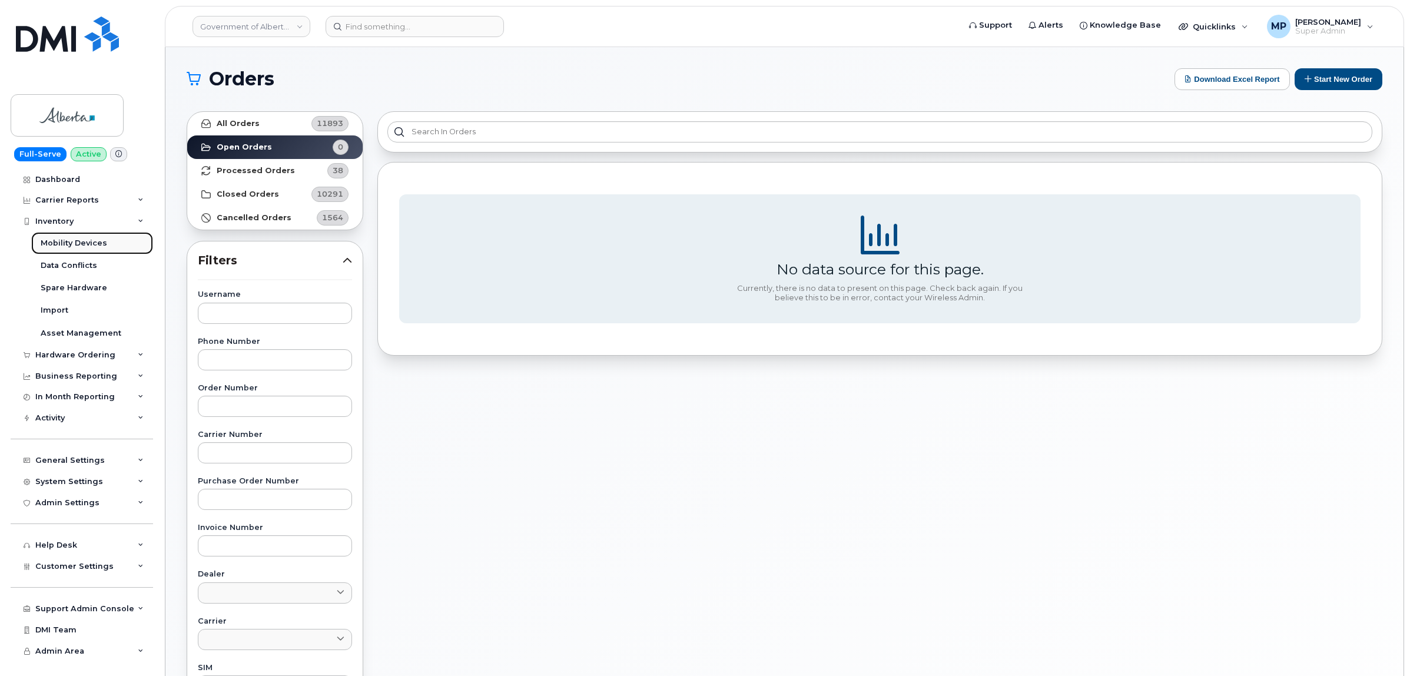
click at [57, 243] on div "Mobility Devices" at bounding box center [74, 243] width 67 height 11
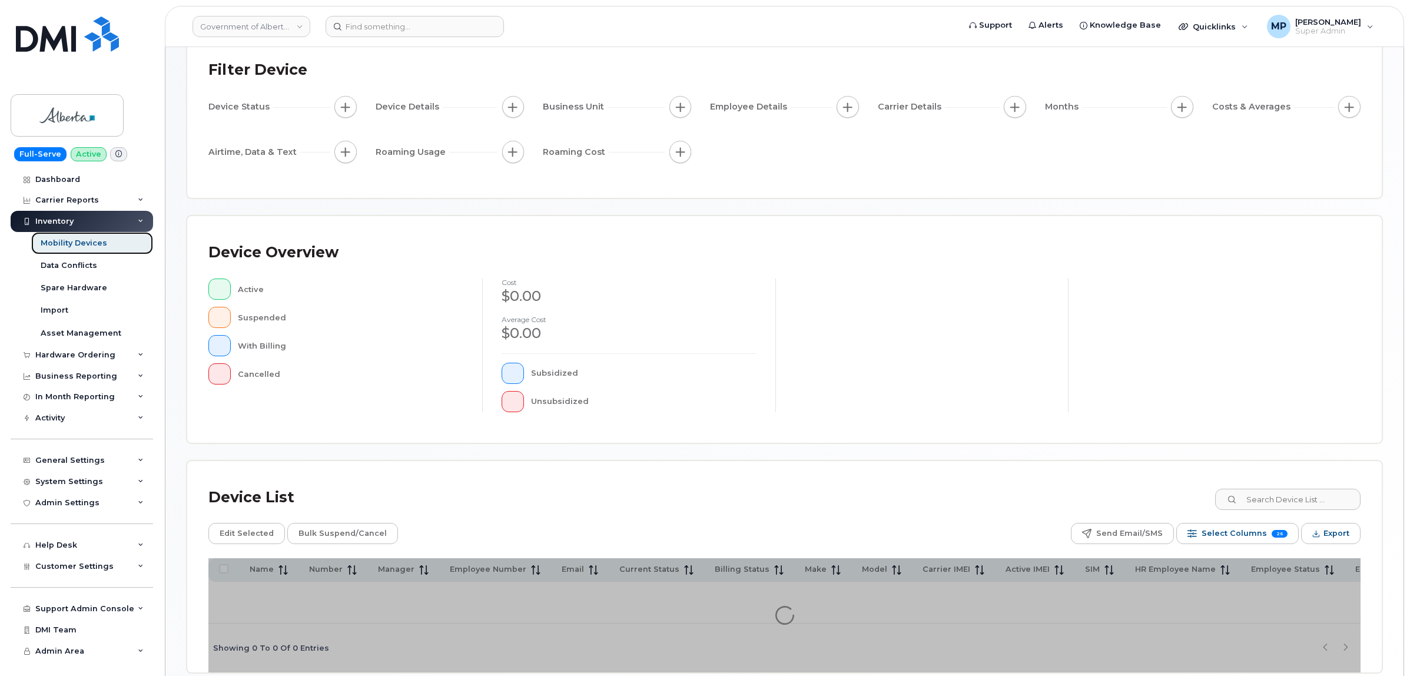
scroll to position [137, 0]
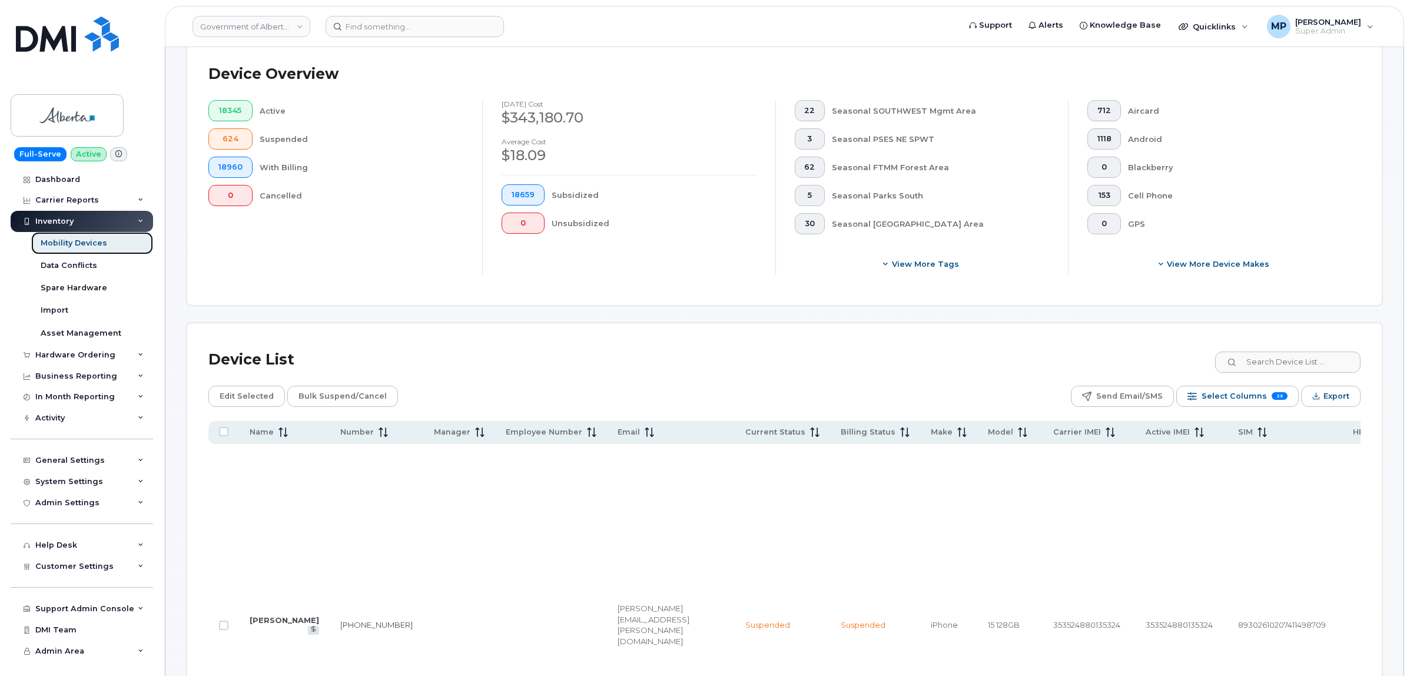
scroll to position [504, 0]
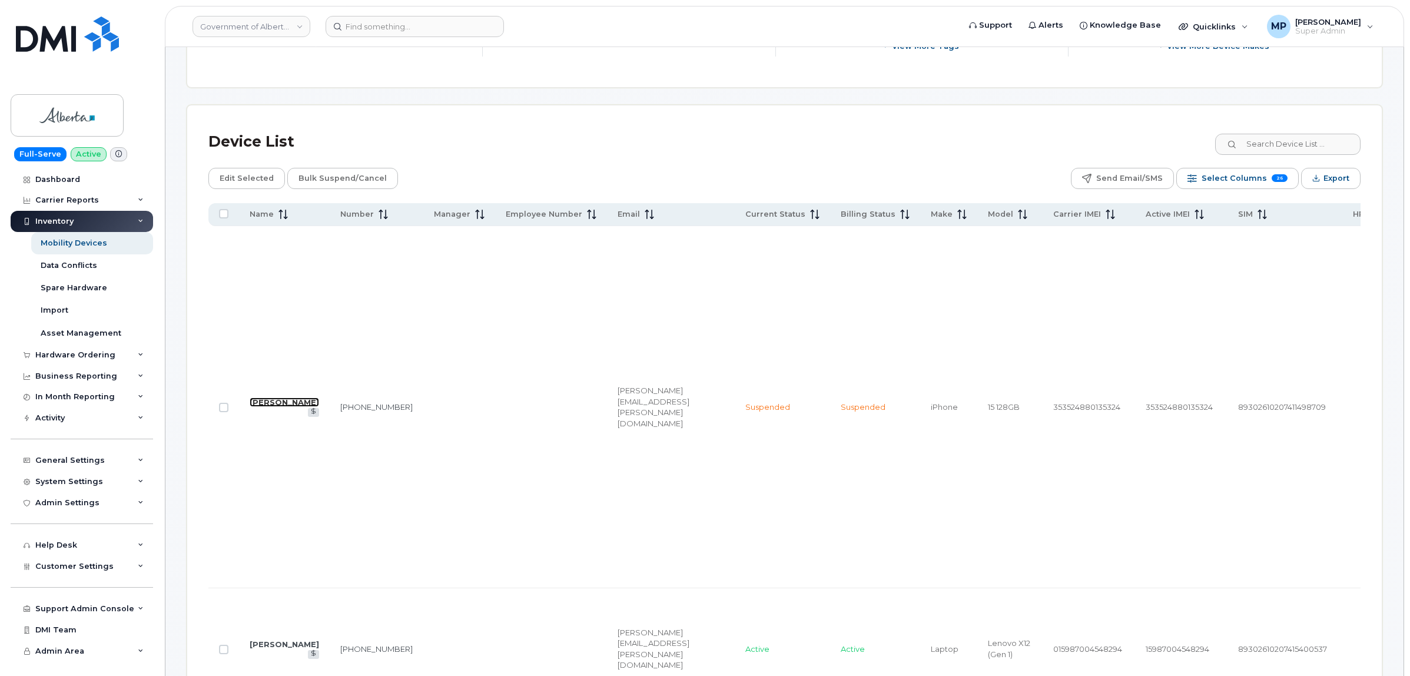
click at [267, 399] on link "[PERSON_NAME]" at bounding box center [284, 401] width 69 height 9
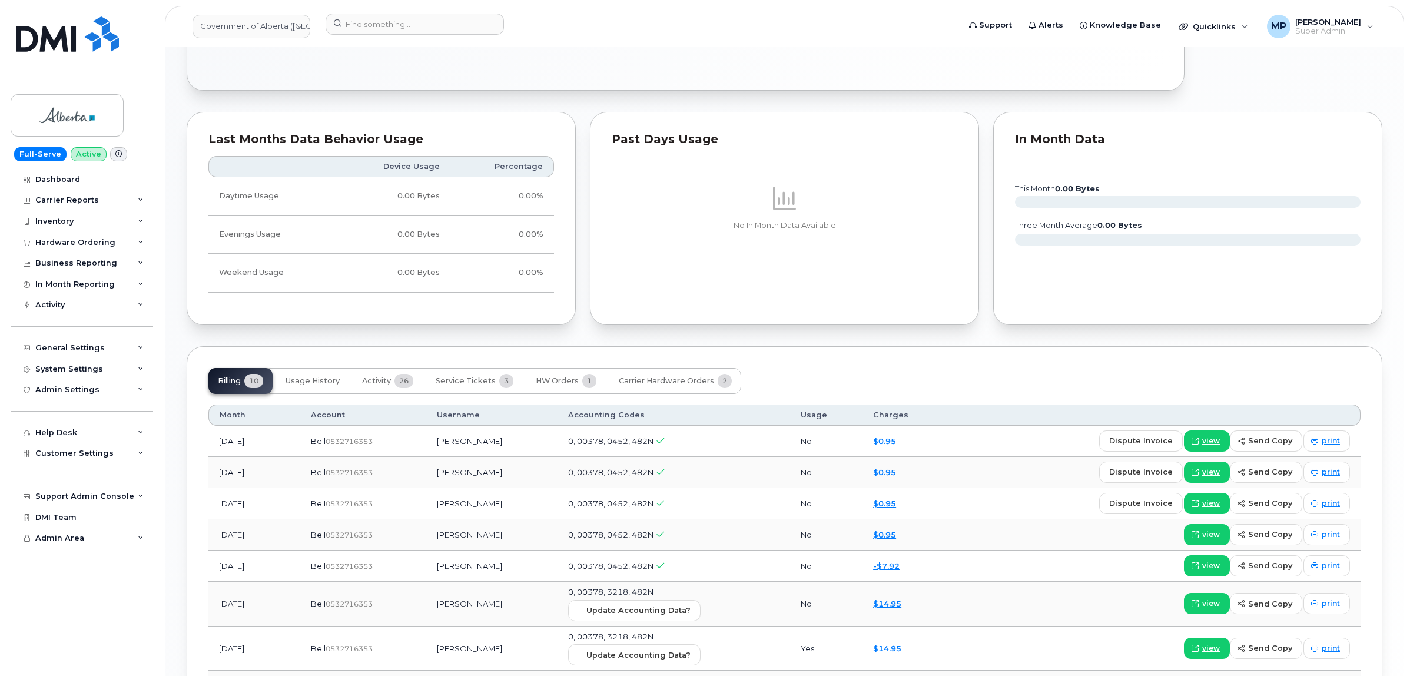
scroll to position [883, 0]
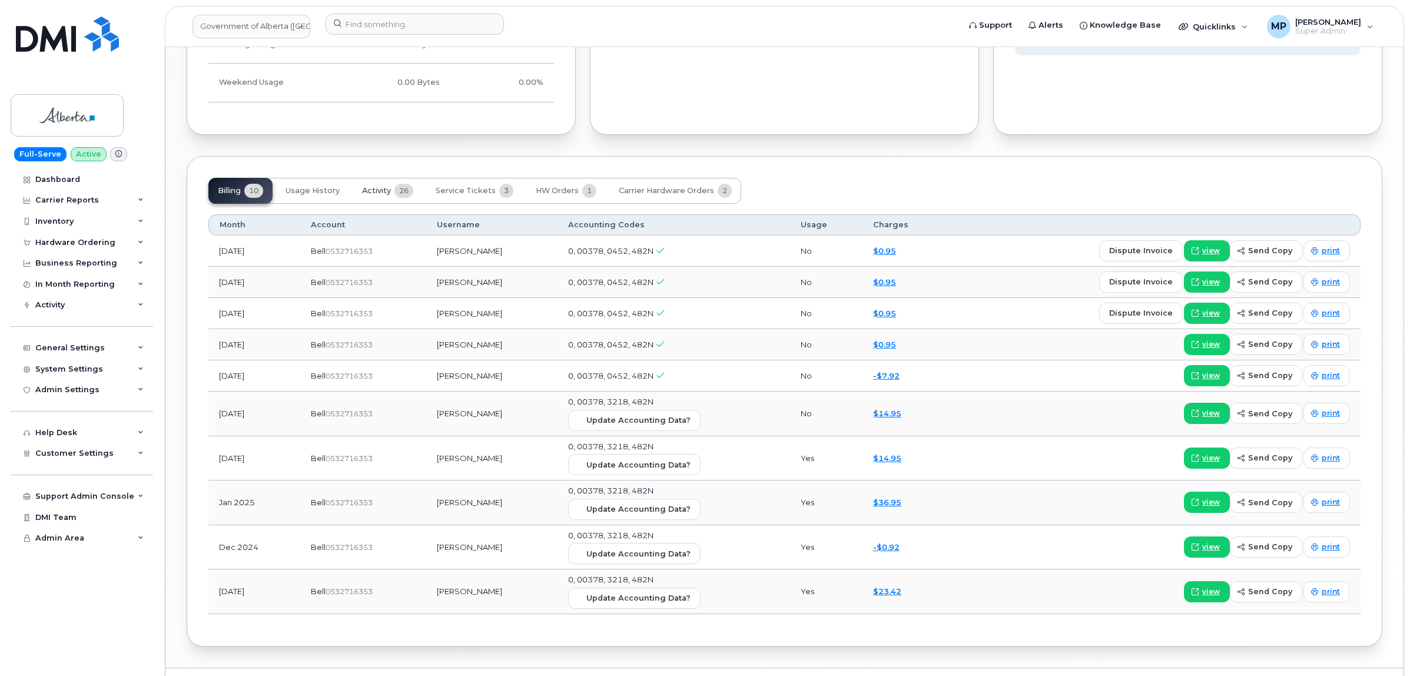
click at [378, 192] on span "Activity" at bounding box center [376, 190] width 29 height 9
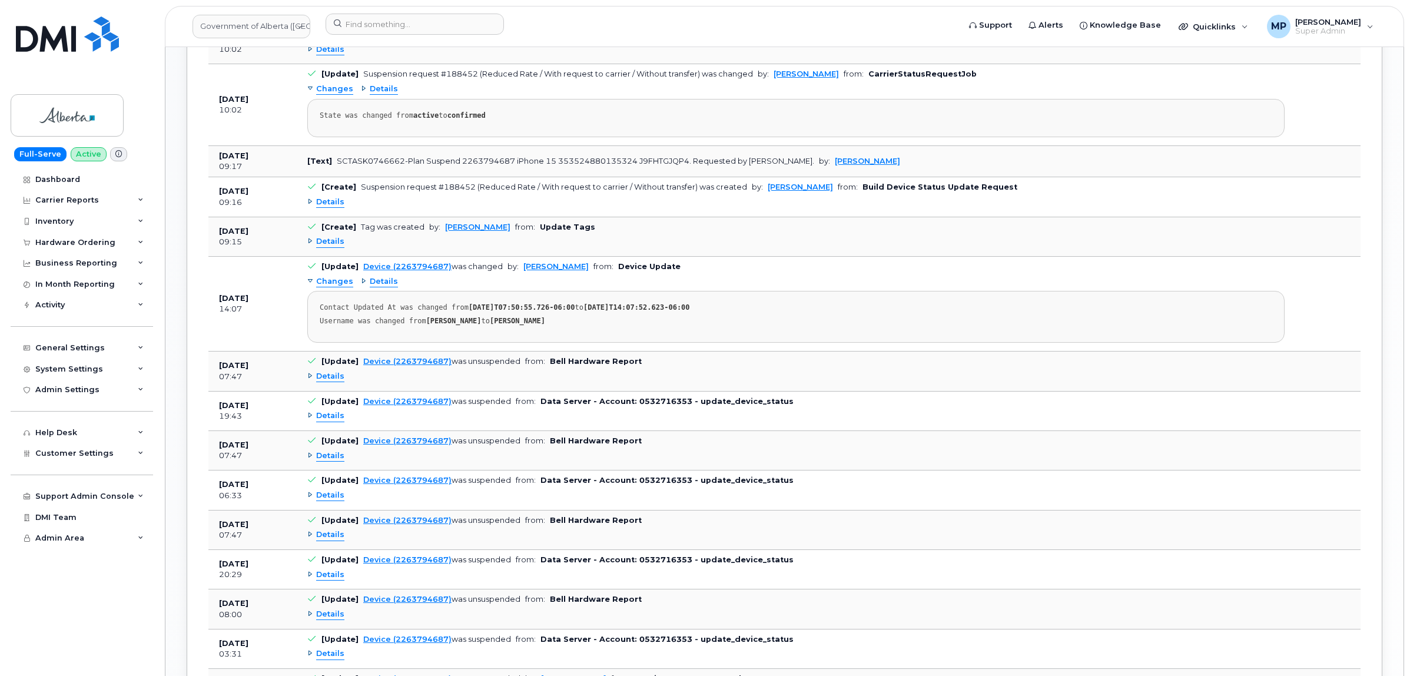
scroll to position [1251, 0]
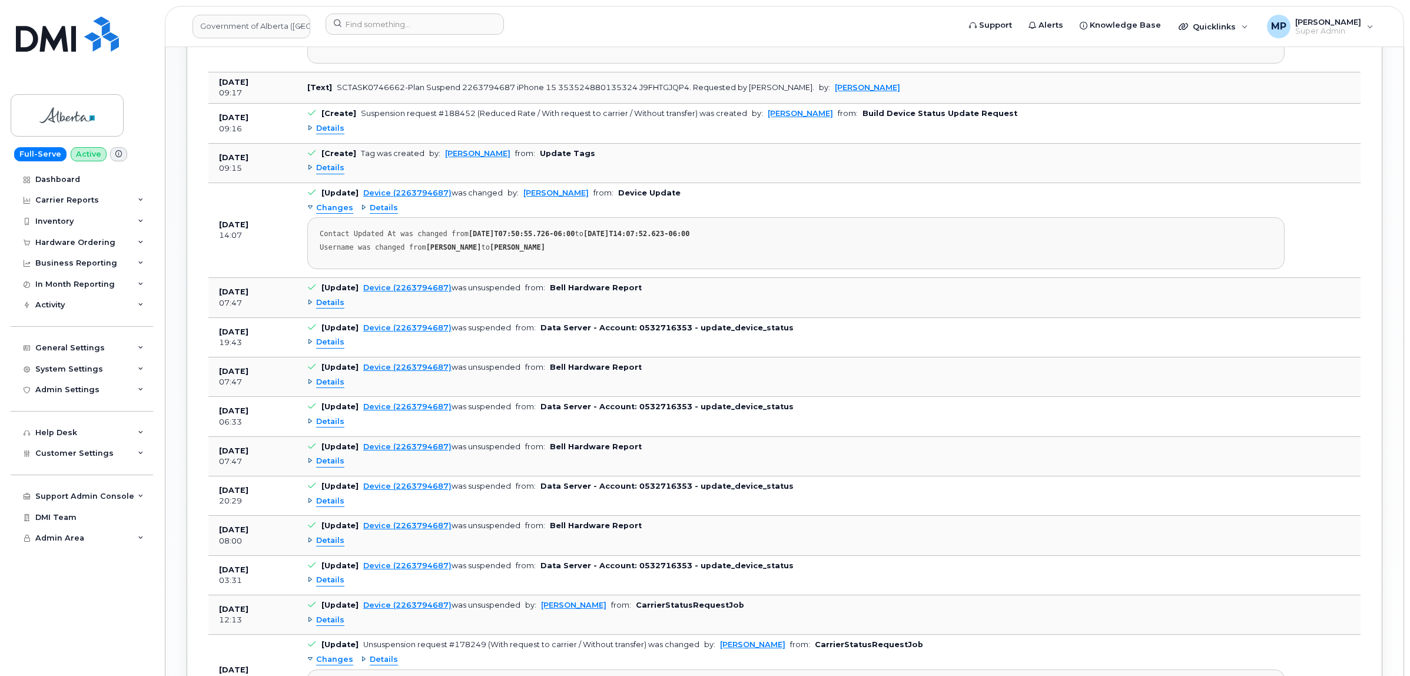
drag, startPoint x: 57, startPoint y: 460, endPoint x: 56, endPoint y: 473, distance: 12.4
click at [57, 457] on span "Customer Settings" at bounding box center [74, 452] width 78 height 9
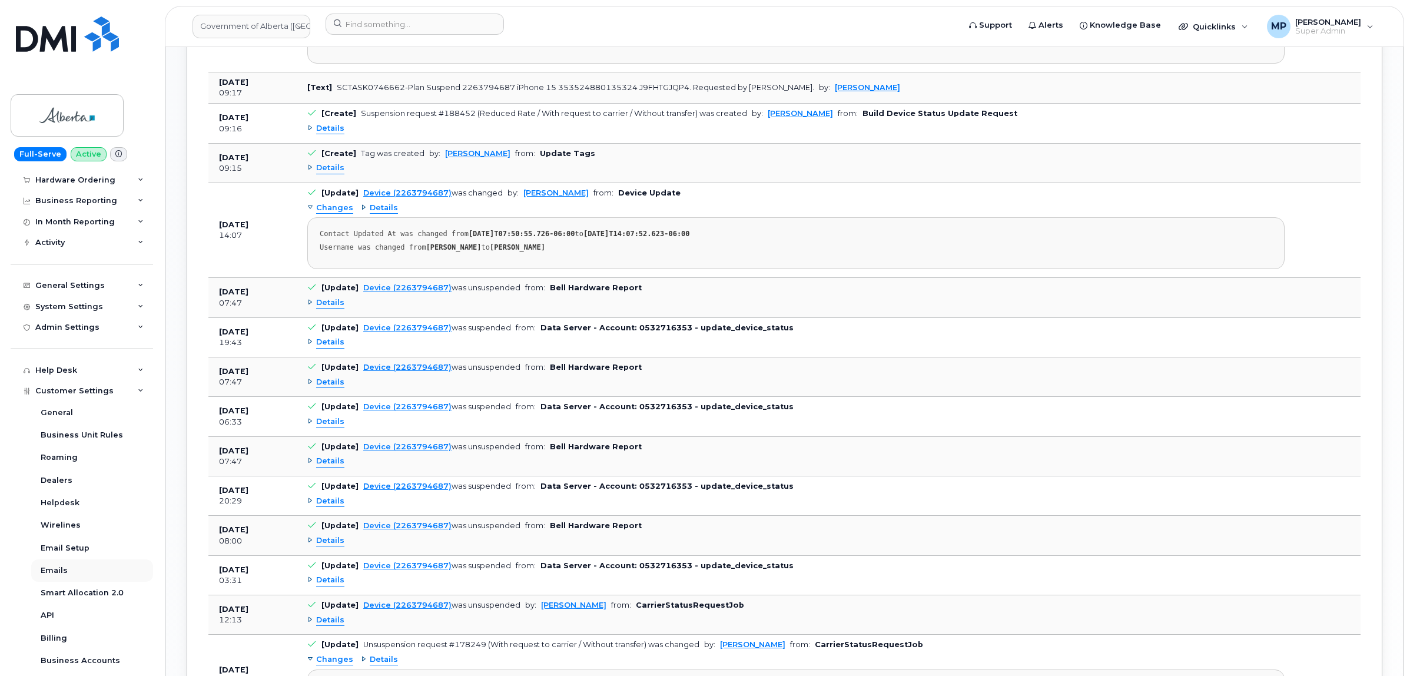
scroll to position [147, 0]
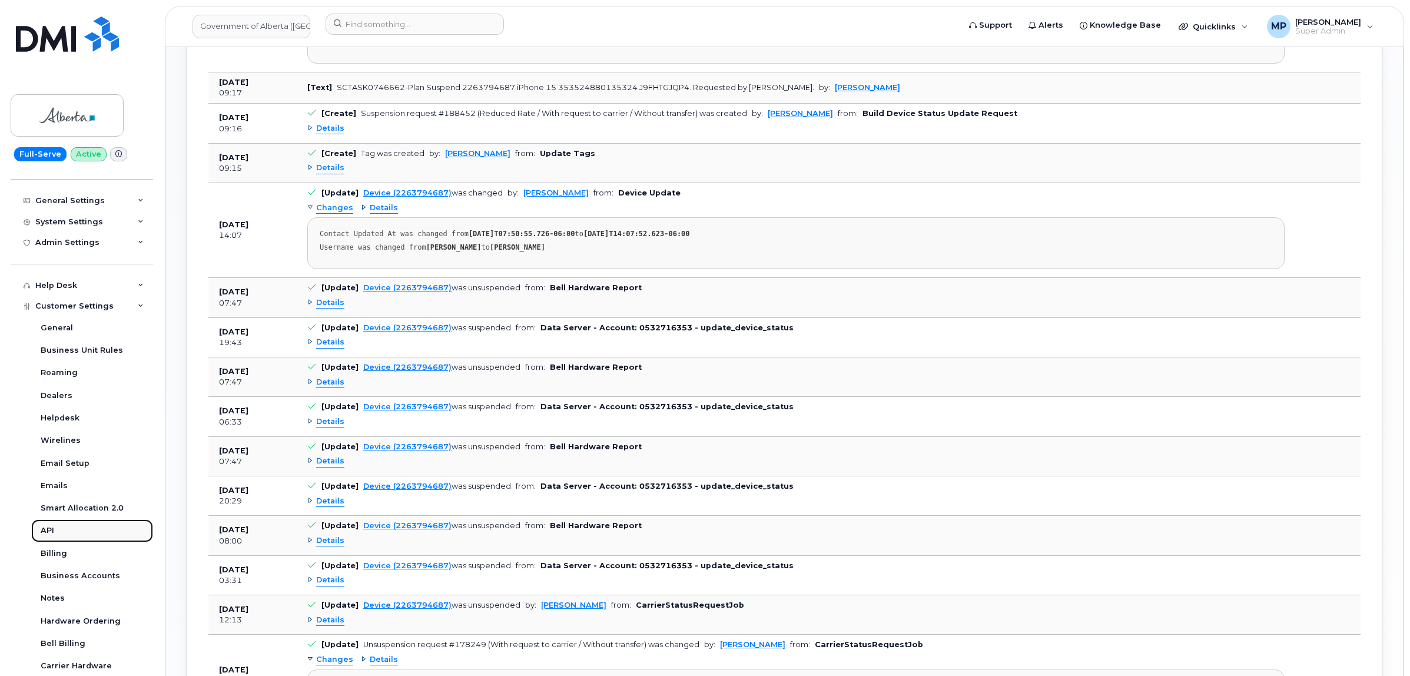
click at [48, 534] on div "API" at bounding box center [48, 530] width 14 height 11
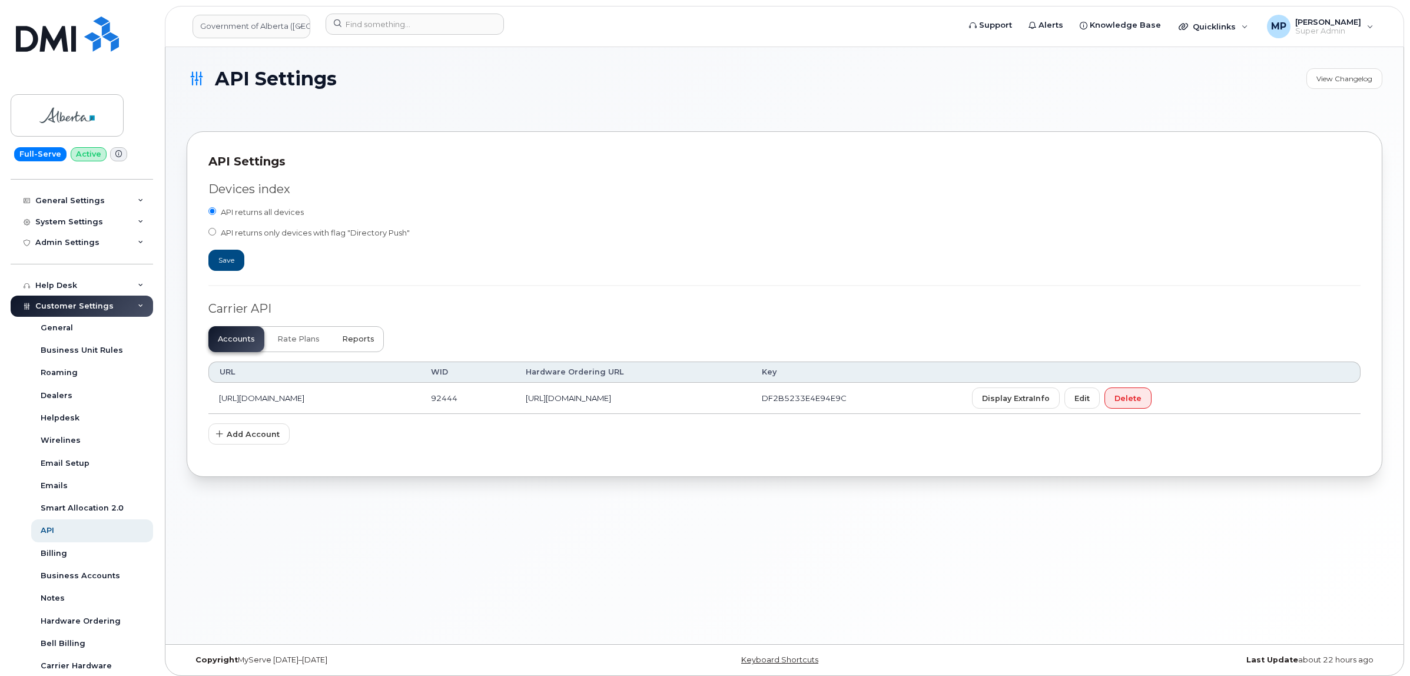
click at [360, 338] on span "Reports" at bounding box center [358, 338] width 32 height 9
